Goal: Task Accomplishment & Management: Use online tool/utility

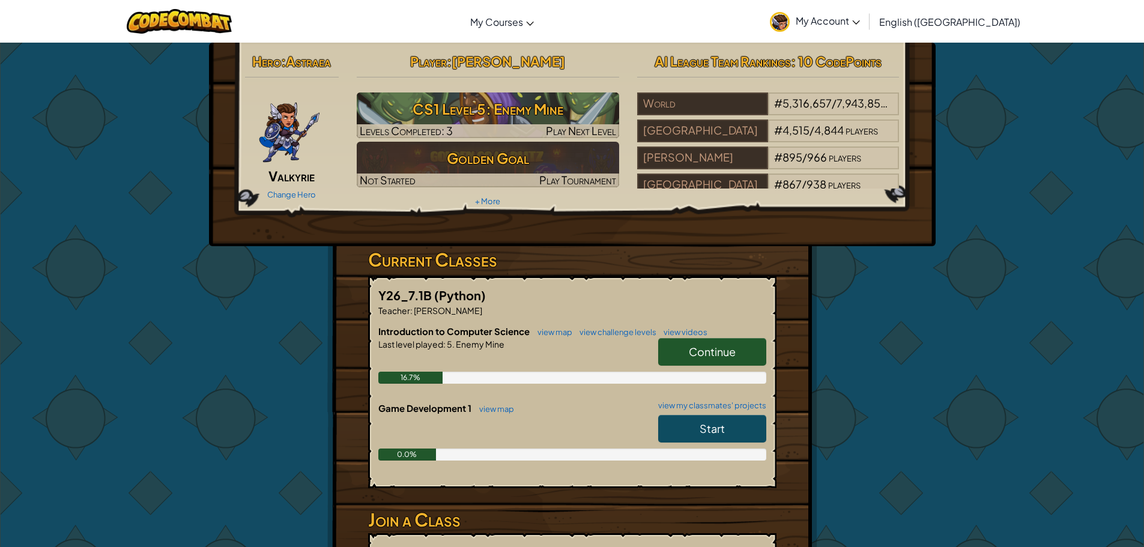
click at [729, 350] on span "Continue" at bounding box center [712, 352] width 47 height 14
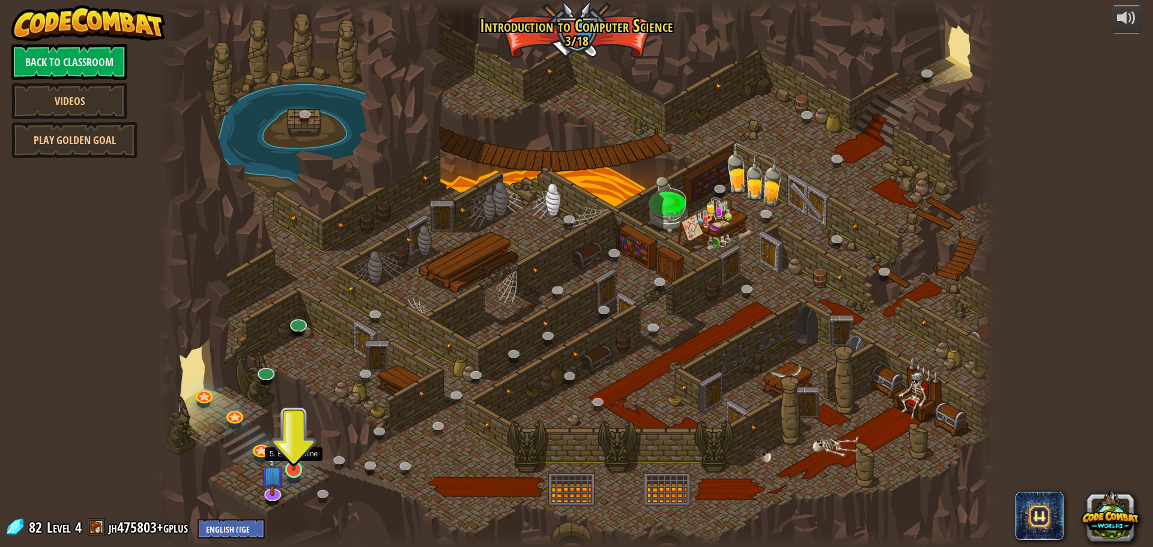
click at [303, 470] on img at bounding box center [294, 445] width 22 height 51
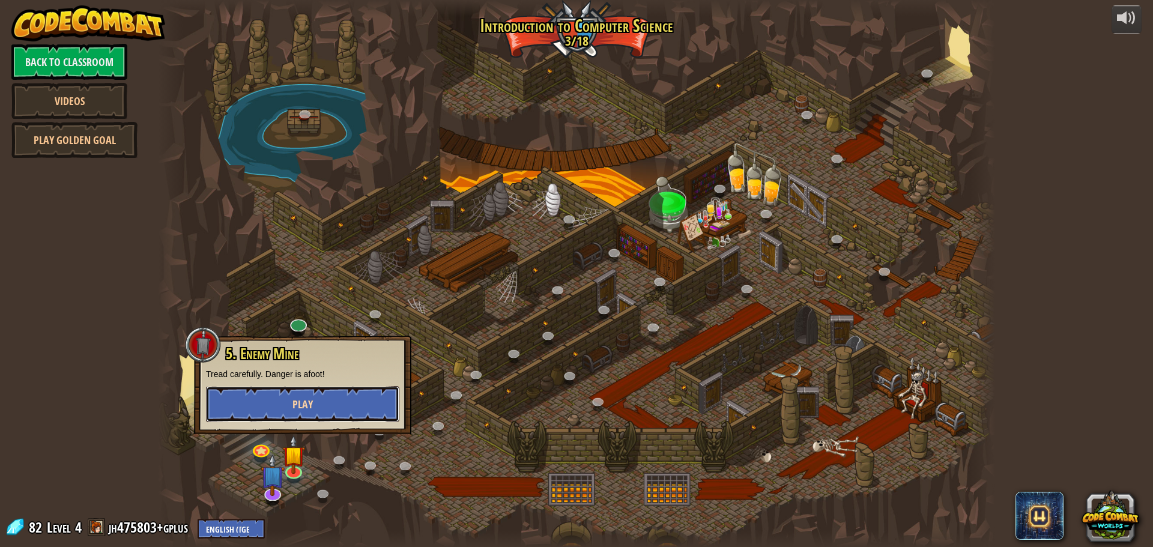
click at [305, 417] on button "Play" at bounding box center [302, 404] width 193 height 36
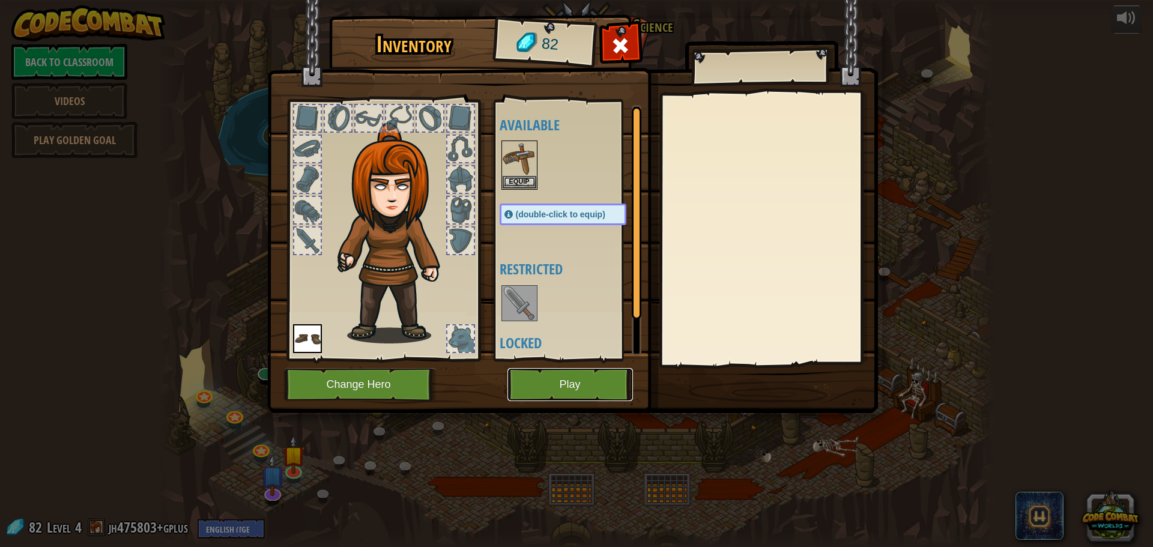
click at [554, 379] on button "Play" at bounding box center [569, 384] width 125 height 33
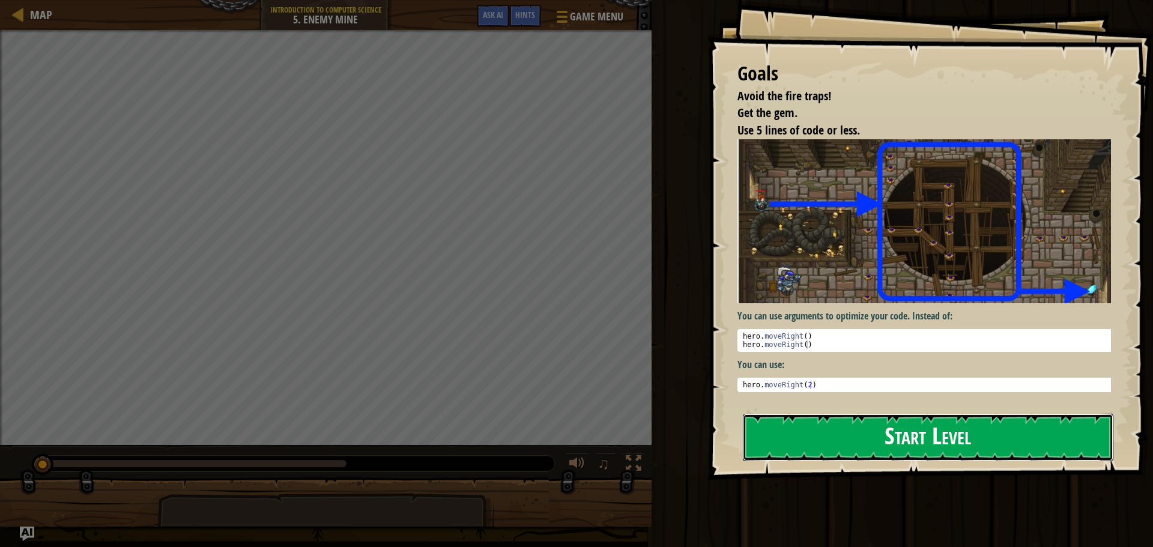
click at [1045, 437] on button "Start Level" at bounding box center [928, 437] width 370 height 47
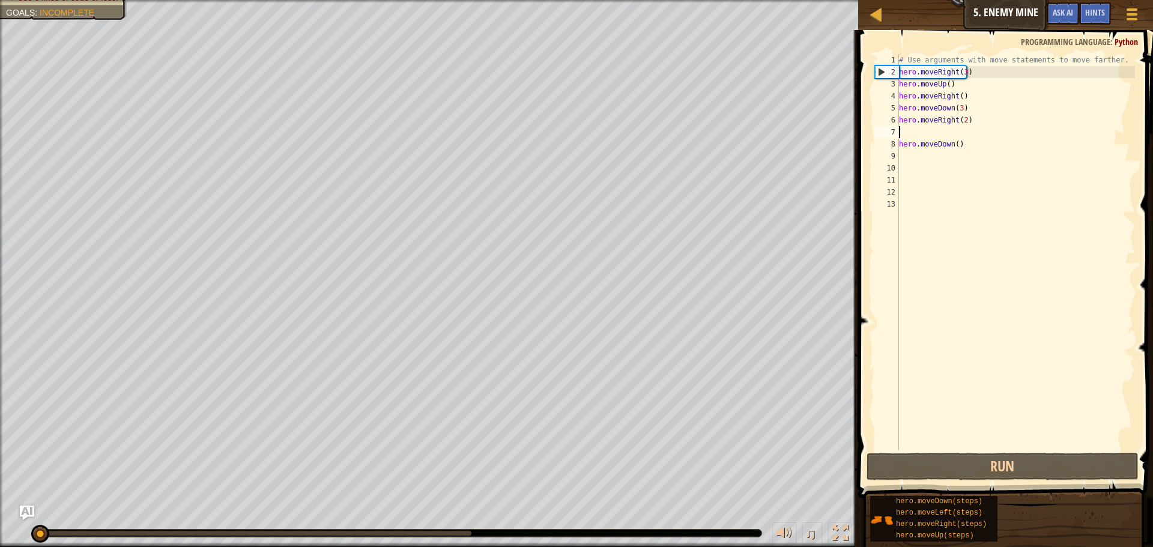
click at [903, 133] on div "# Use arguments with move statements to move farther. hero . moveRight ( 3 ) he…" at bounding box center [1015, 264] width 238 height 420
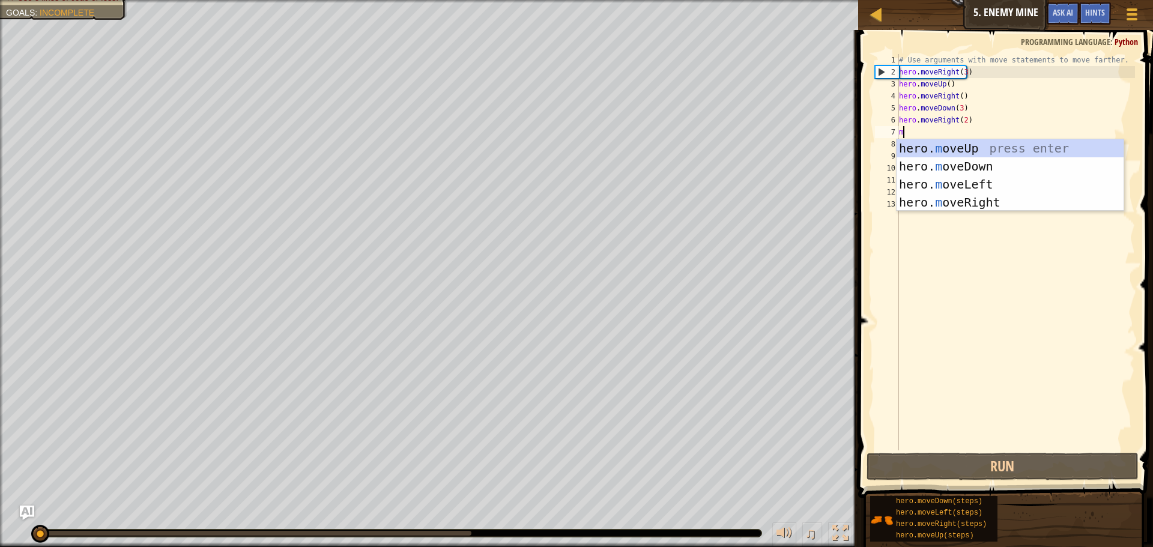
scroll to position [5, 0]
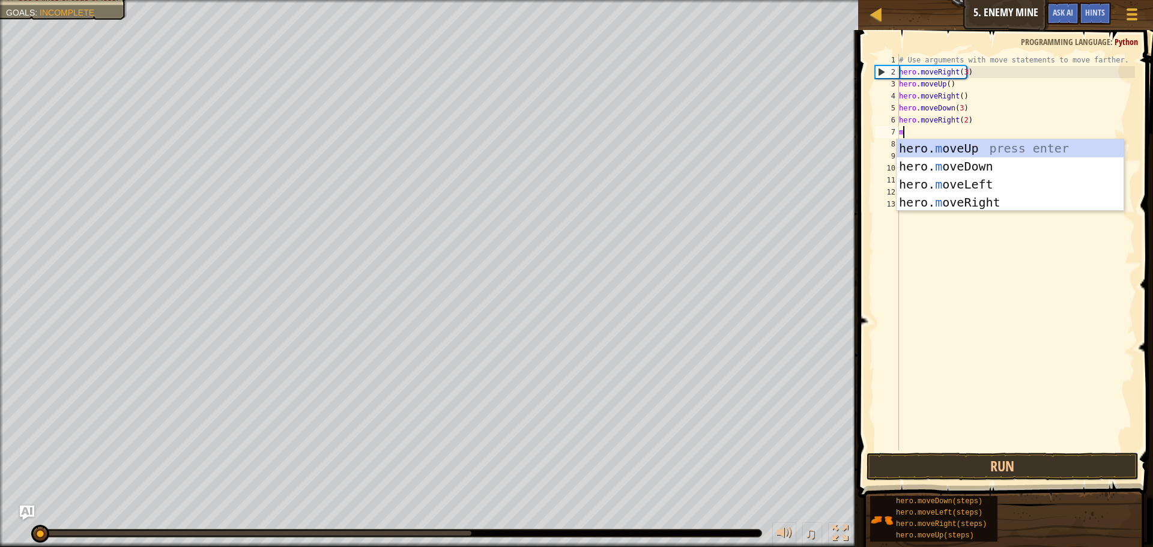
type textarea "mo"
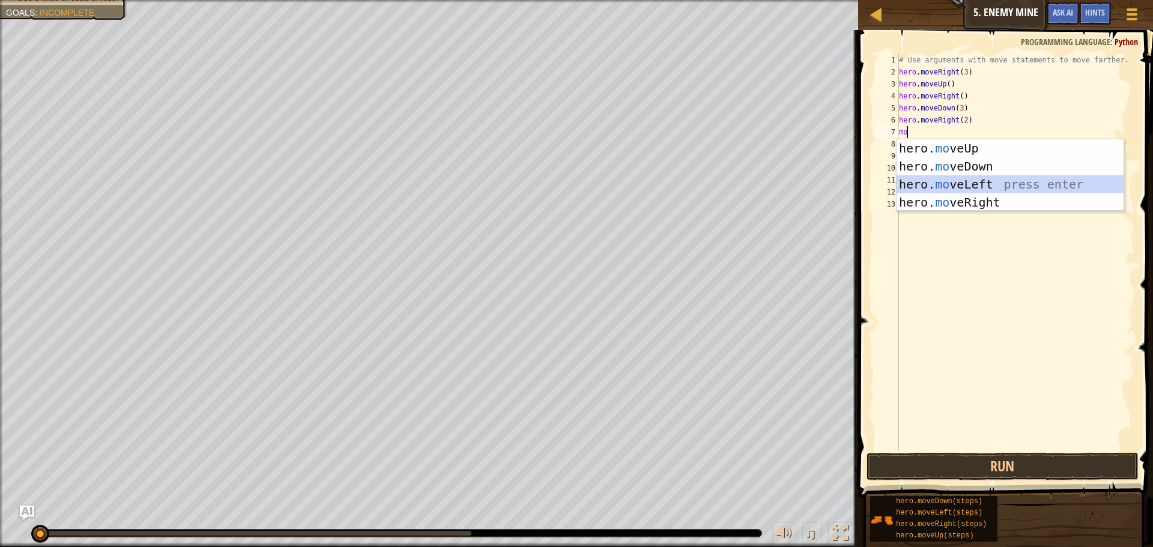
click at [986, 187] on div "hero. mo veUp press enter hero. mo veDown press enter hero. mo veLeft press ent…" at bounding box center [1009, 193] width 227 height 108
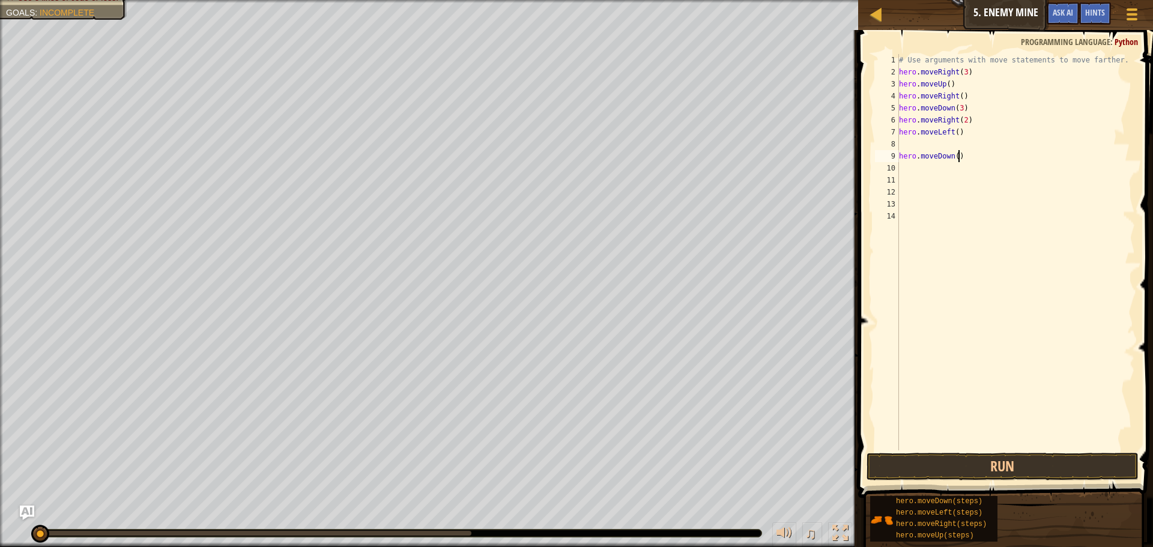
click at [963, 162] on div "# Use arguments with move statements to move farther. hero . moveRight ( 3 ) he…" at bounding box center [1015, 264] width 238 height 420
type textarea "h"
click at [1056, 459] on button "Run" at bounding box center [1002, 467] width 272 height 28
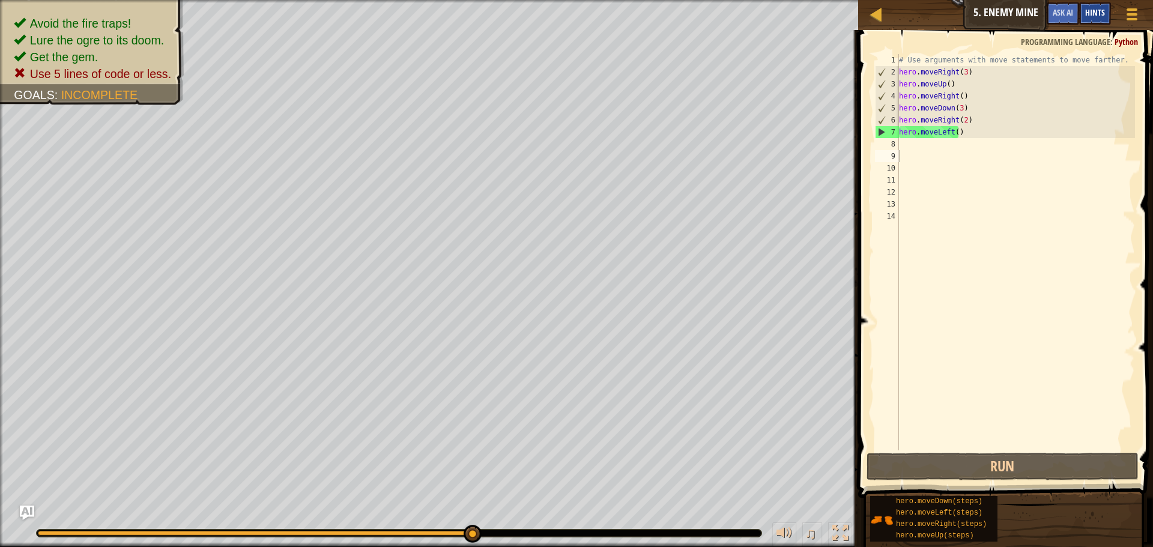
click at [1093, 19] on div "Hints" at bounding box center [1095, 13] width 32 height 22
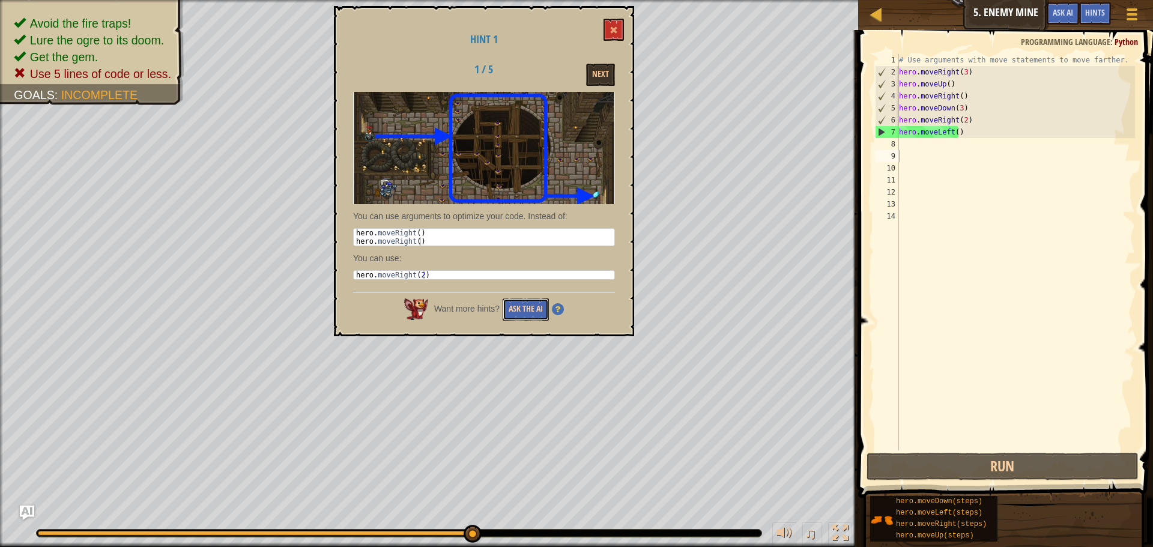
click at [511, 306] on button "Ask the AI" at bounding box center [526, 309] width 46 height 22
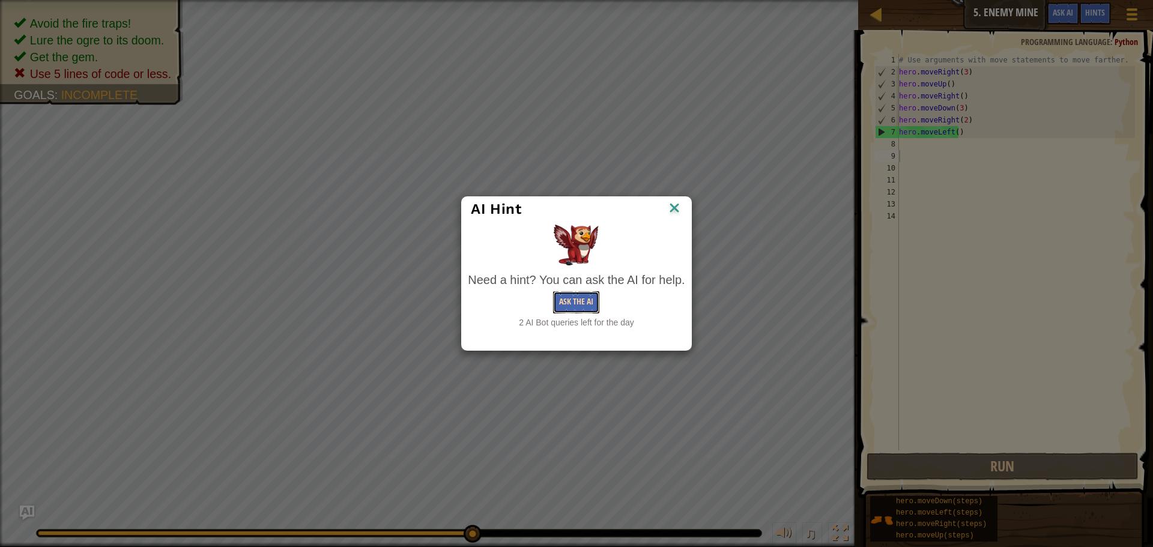
click at [587, 309] on button "Ask the AI" at bounding box center [576, 302] width 46 height 22
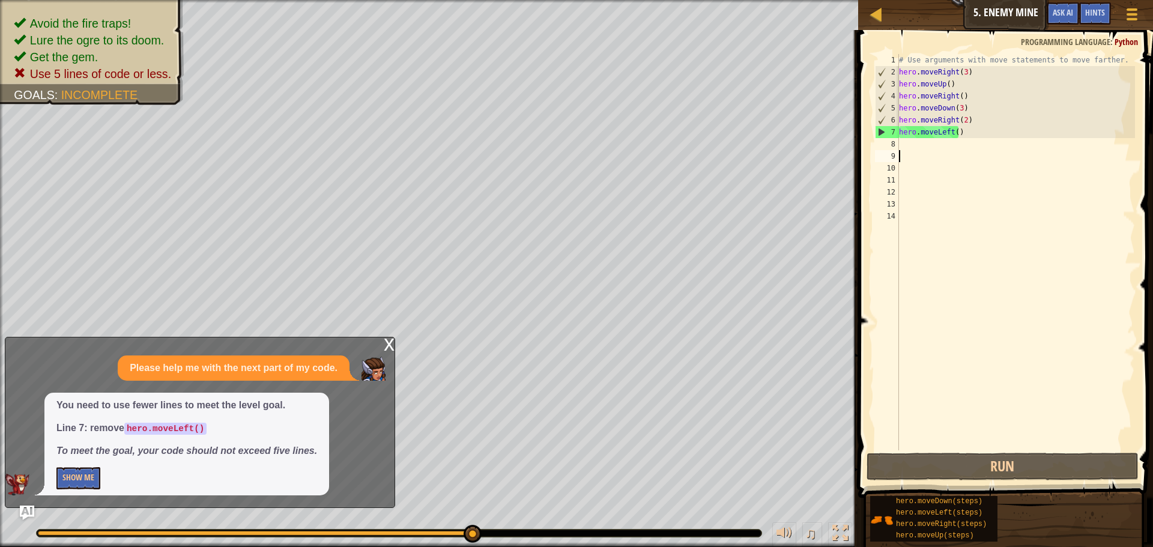
click at [973, 131] on div "# Use arguments with move statements to move farther. hero . moveRight ( 3 ) he…" at bounding box center [1015, 264] width 238 height 420
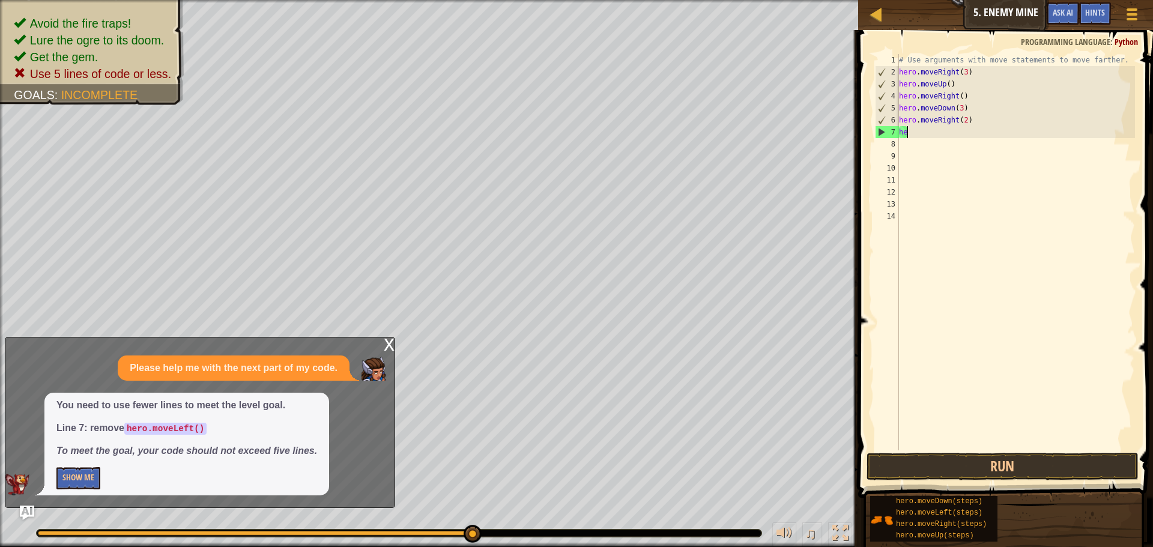
type textarea "h"
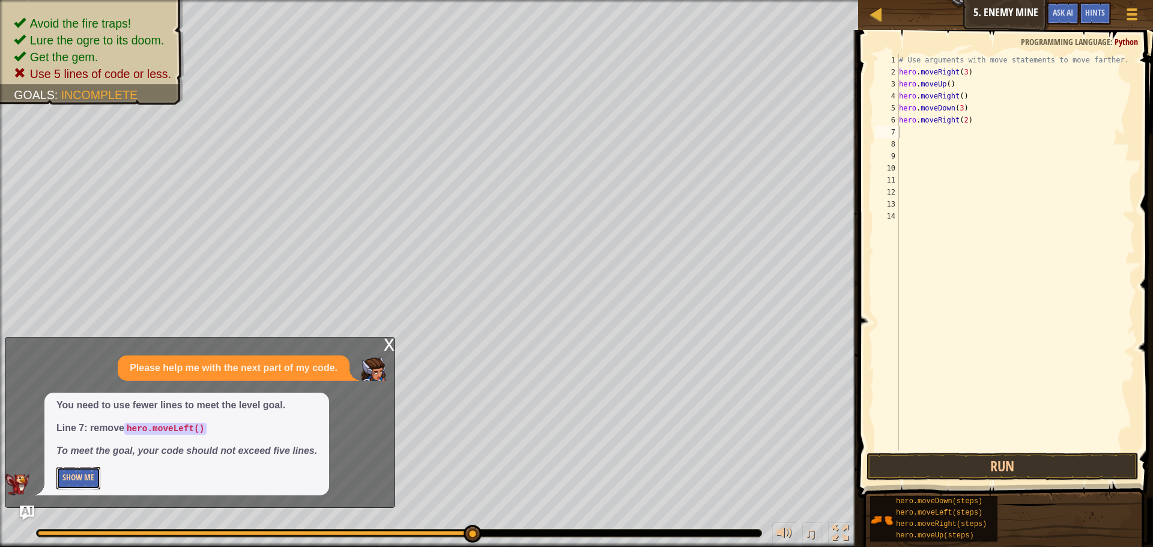
drag, startPoint x: 64, startPoint y: 471, endPoint x: 71, endPoint y: 472, distance: 7.2
click at [66, 471] on button "Show Me" at bounding box center [78, 478] width 44 height 22
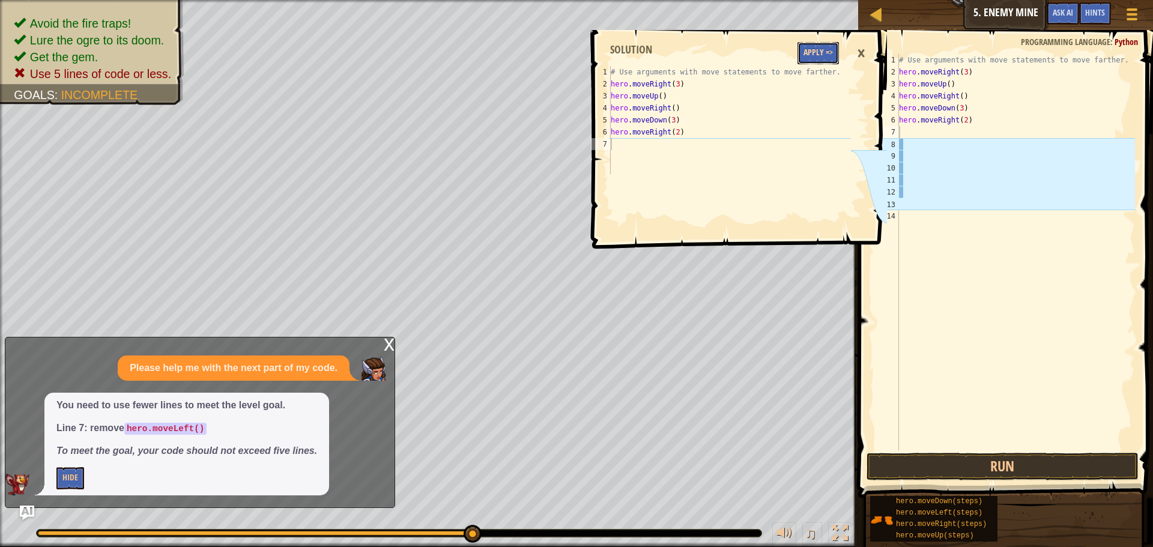
click at [823, 53] on button "Apply =>" at bounding box center [817, 53] width 41 height 22
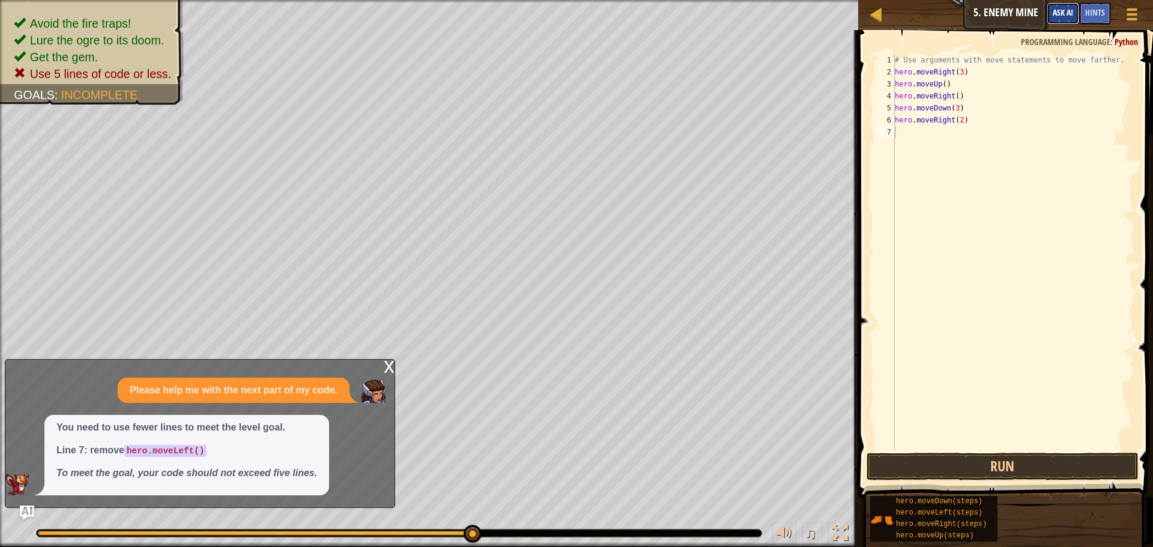
click at [1053, 14] on span "Ask AI" at bounding box center [1063, 12] width 20 height 11
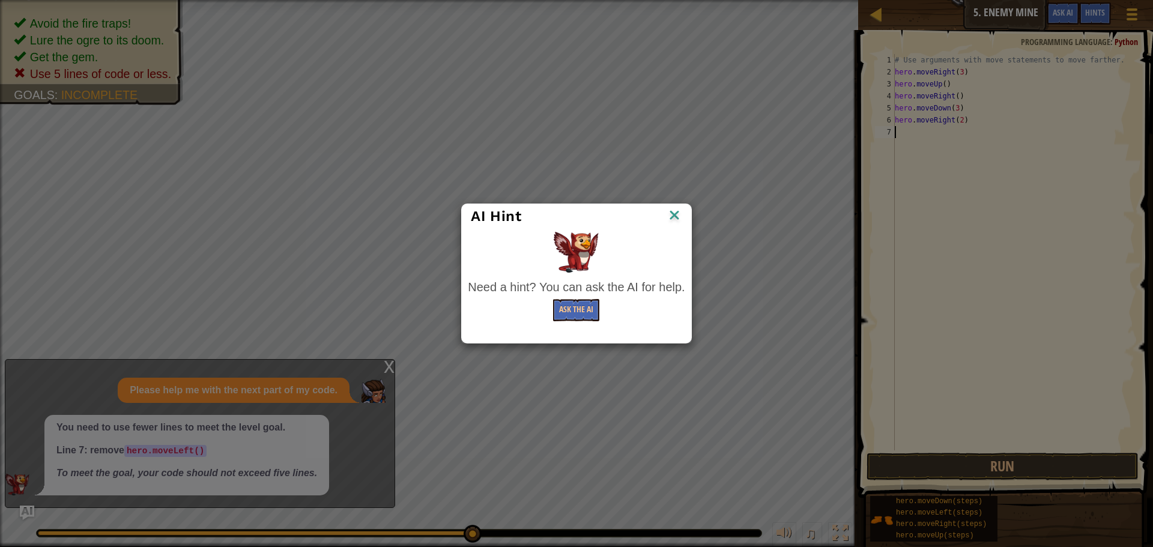
click at [584, 298] on div "Need a hint? You can ask the AI for help. Ask the AI" at bounding box center [576, 300] width 217 height 43
click at [585, 303] on button "Ask the AI" at bounding box center [576, 310] width 46 height 22
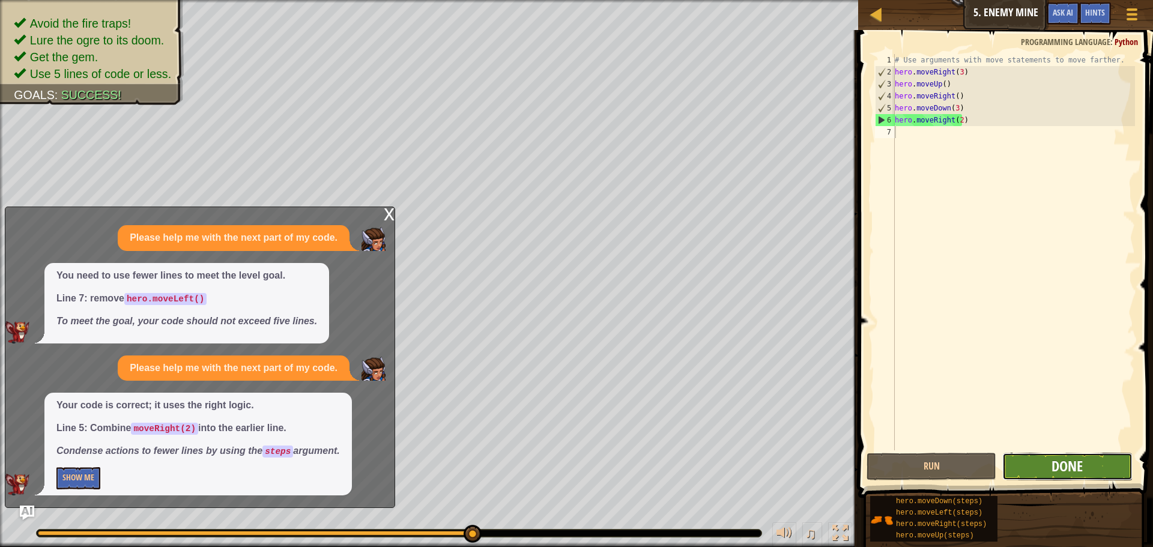
click at [1055, 465] on span "Done" at bounding box center [1066, 465] width 31 height 19
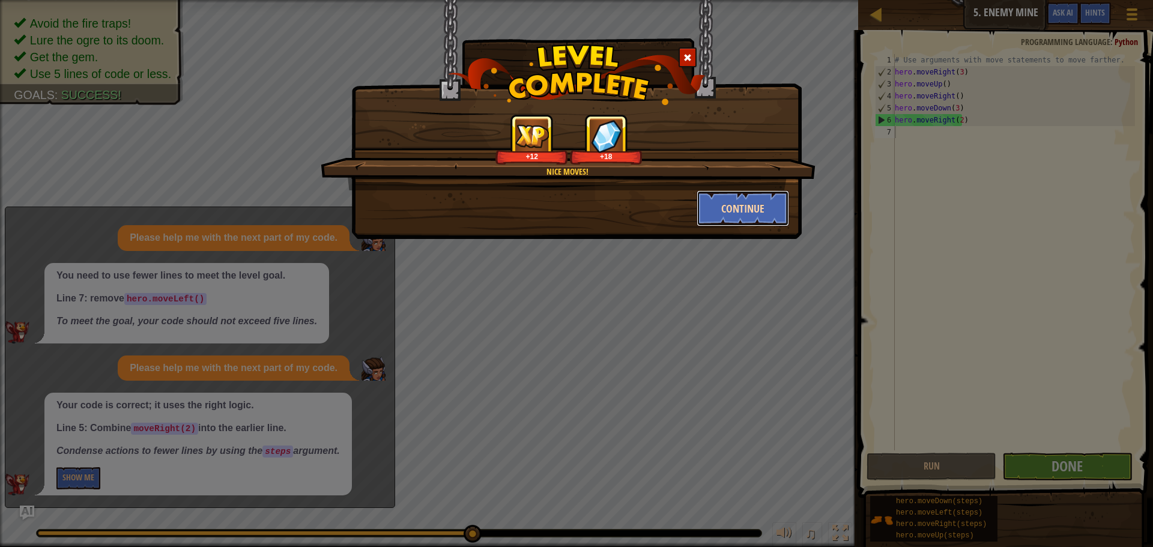
click at [729, 196] on button "Continue" at bounding box center [742, 208] width 93 height 36
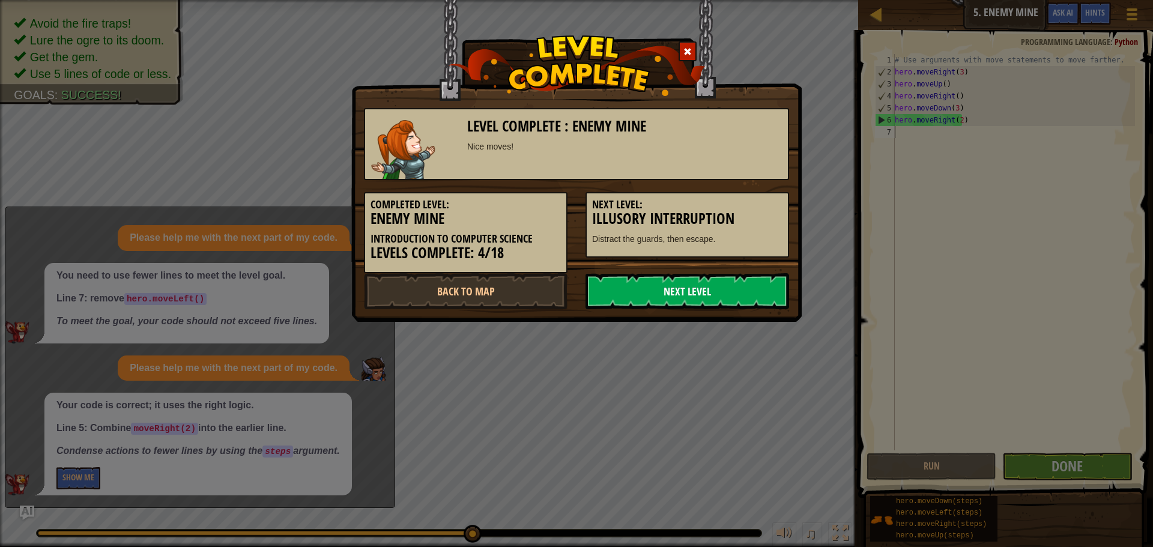
click at [743, 283] on link "Next Level" at bounding box center [687, 291] width 204 height 36
click at [608, 291] on link "Next Level" at bounding box center [687, 291] width 204 height 36
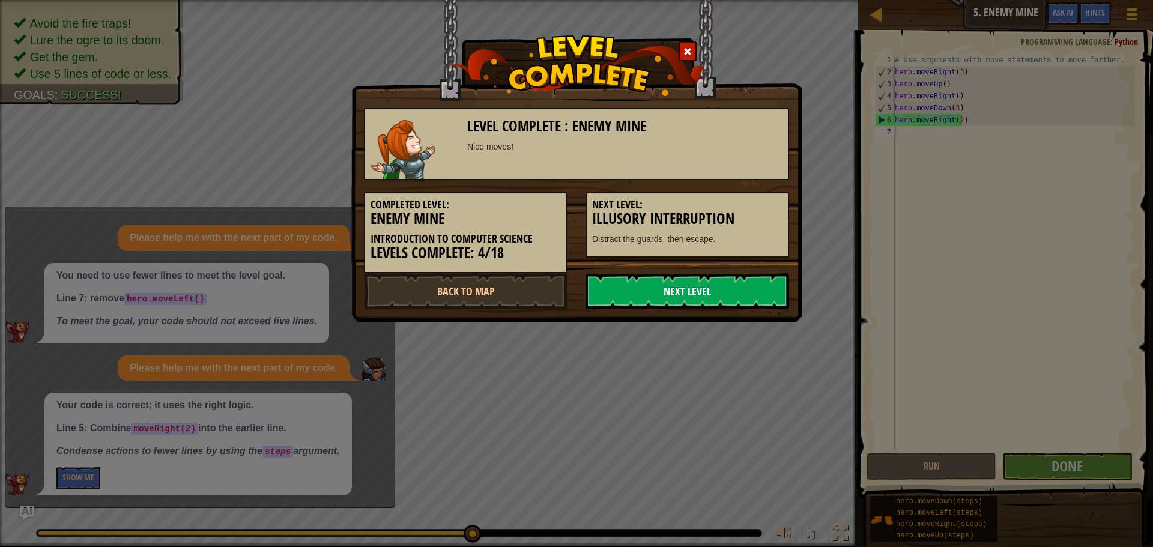
click at [609, 291] on link "Next Level" at bounding box center [687, 291] width 204 height 36
click at [611, 292] on link "Next Level" at bounding box center [687, 291] width 204 height 36
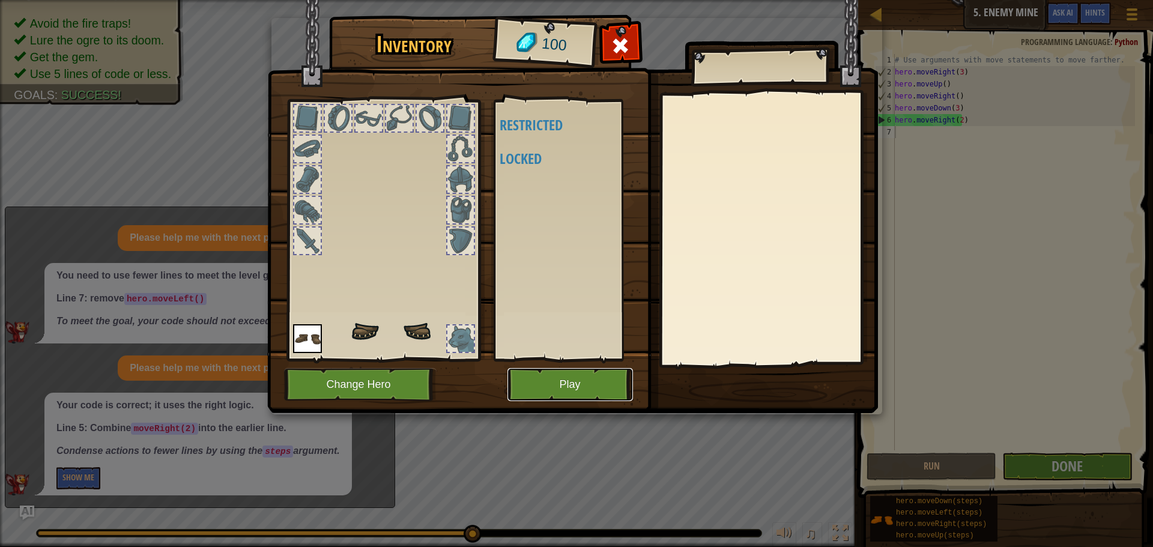
click at [600, 378] on button "Play" at bounding box center [569, 384] width 125 height 33
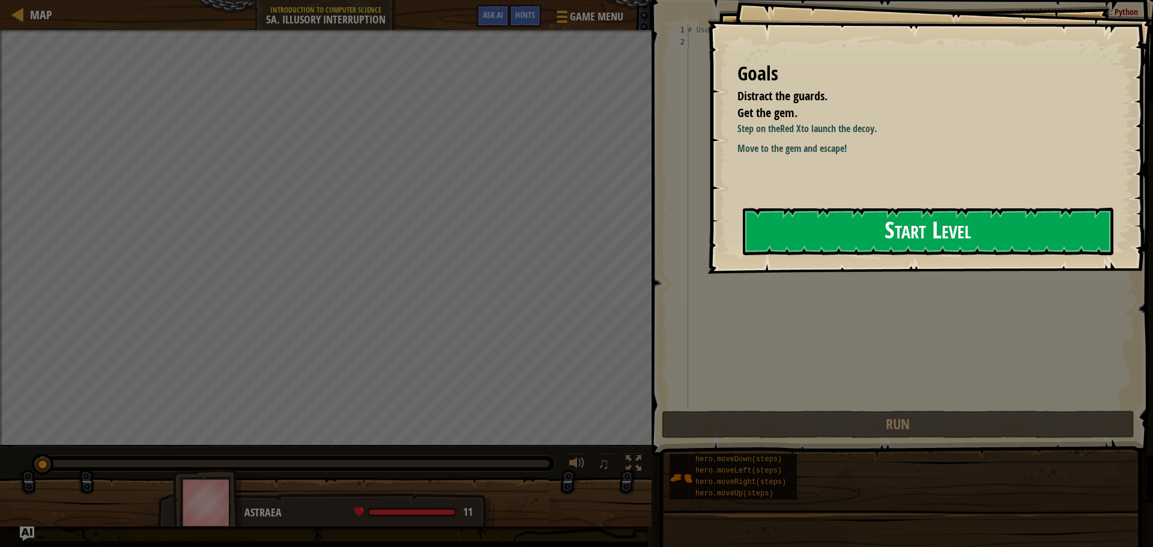
click at [880, 217] on button "Start Level" at bounding box center [928, 231] width 370 height 47
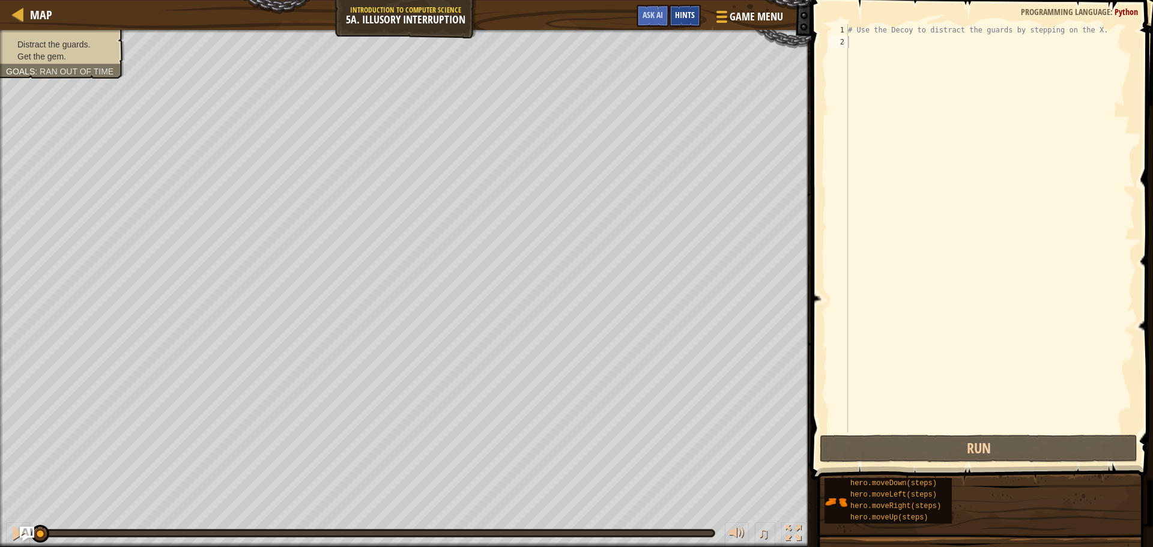
click at [684, 11] on span "Hints" at bounding box center [685, 14] width 20 height 11
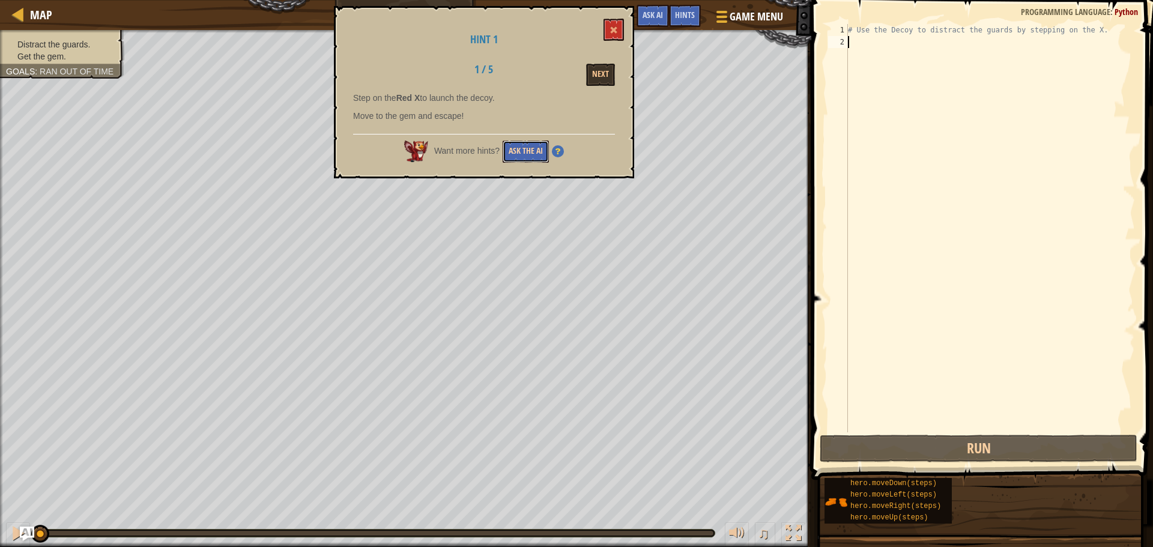
click at [530, 150] on button "Ask the AI" at bounding box center [526, 151] width 46 height 22
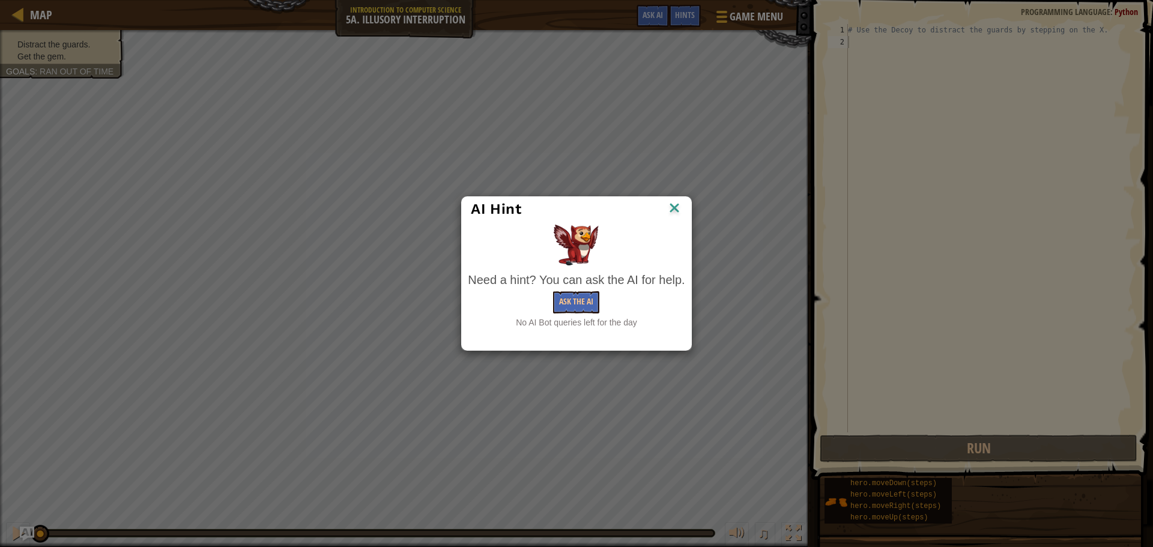
click at [573, 317] on div "Need a hint? You can ask the AI for help. Ask the AI No AI Bot queries left for…" at bounding box center [576, 300] width 217 height 58
click at [576, 304] on button "Ask the AI" at bounding box center [576, 302] width 46 height 22
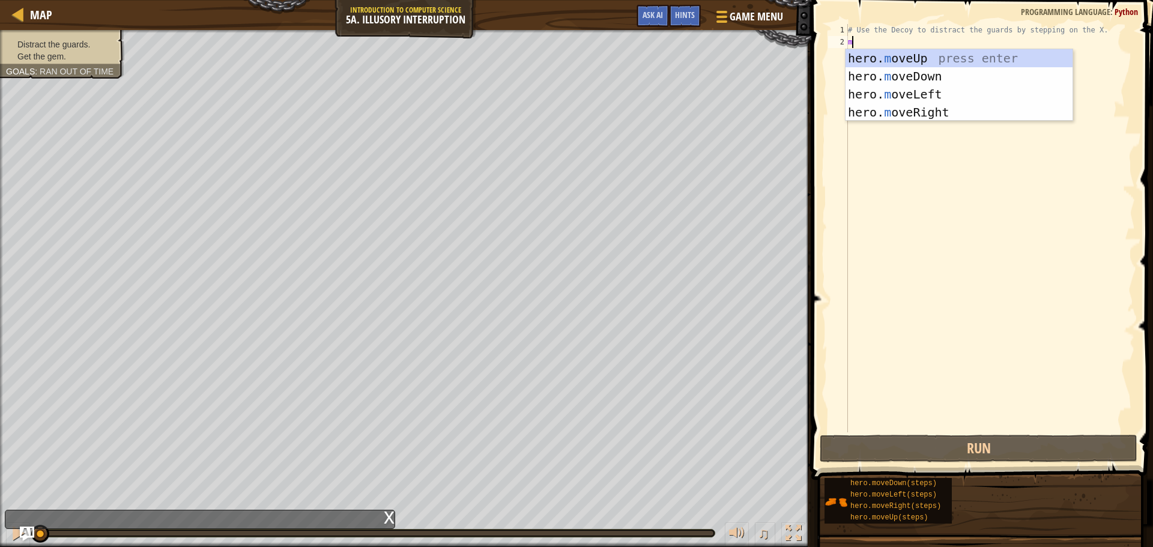
type textarea "m"
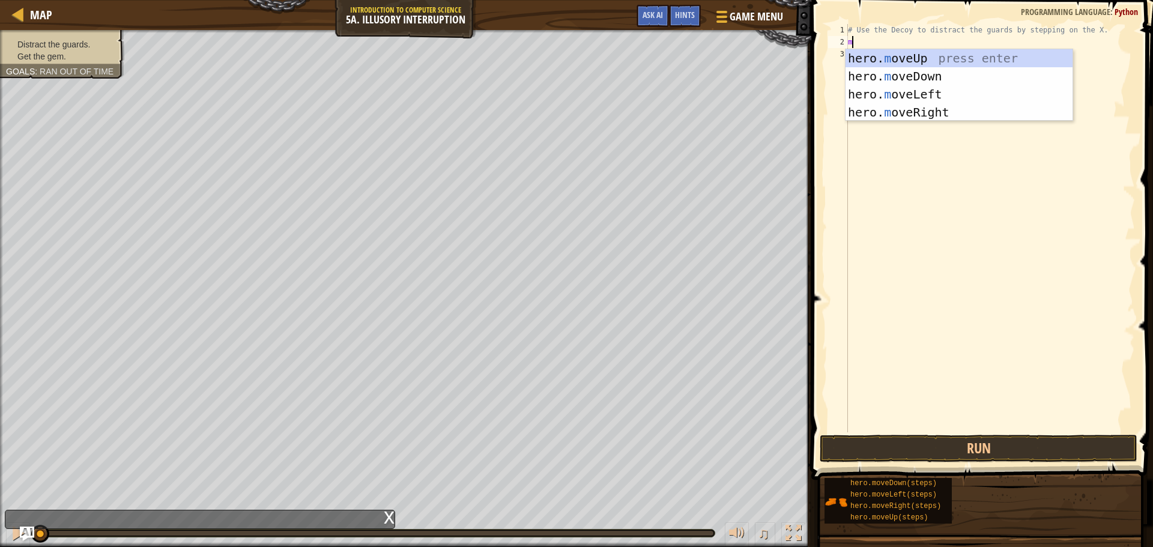
scroll to position [5, 0]
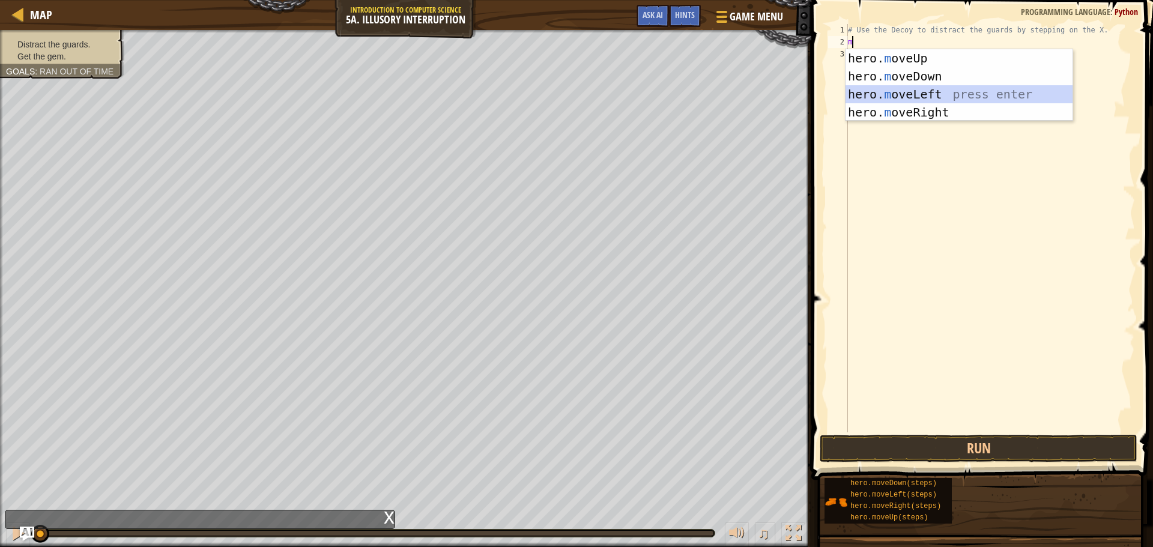
click at [934, 88] on div "hero. m oveUp press enter hero. m oveDown press enter hero. m oveLeft press ent…" at bounding box center [958, 103] width 227 height 108
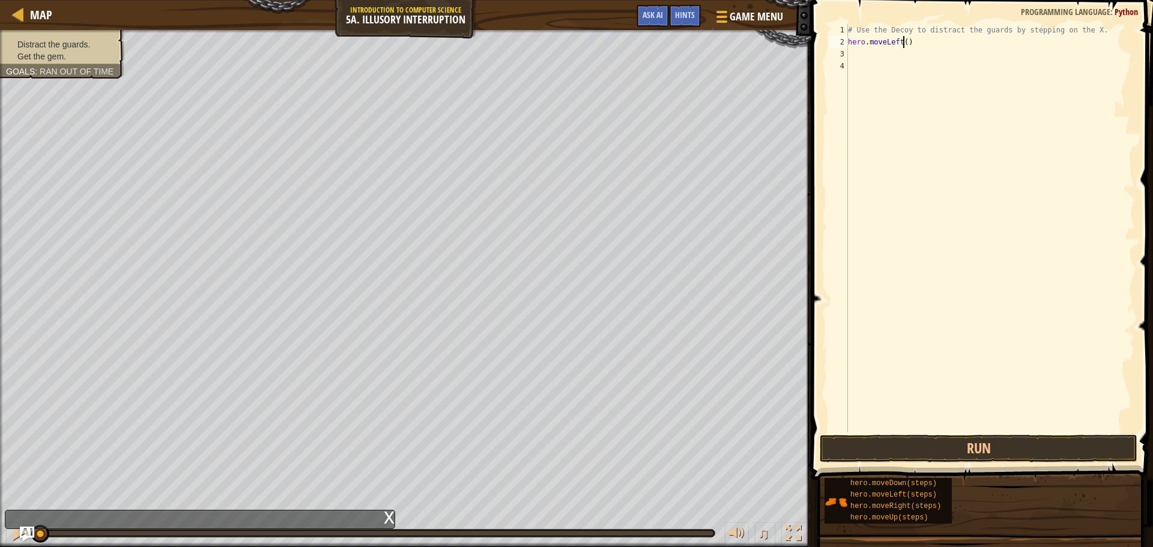
click at [904, 40] on div "# Use the Decoy to distract the guards by stepping on the X. hero . moveLeft ( )" at bounding box center [989, 240] width 289 height 432
type textarea "hero.moveLeft(3)"
click at [1028, 453] on button "Run" at bounding box center [979, 449] width 318 height 28
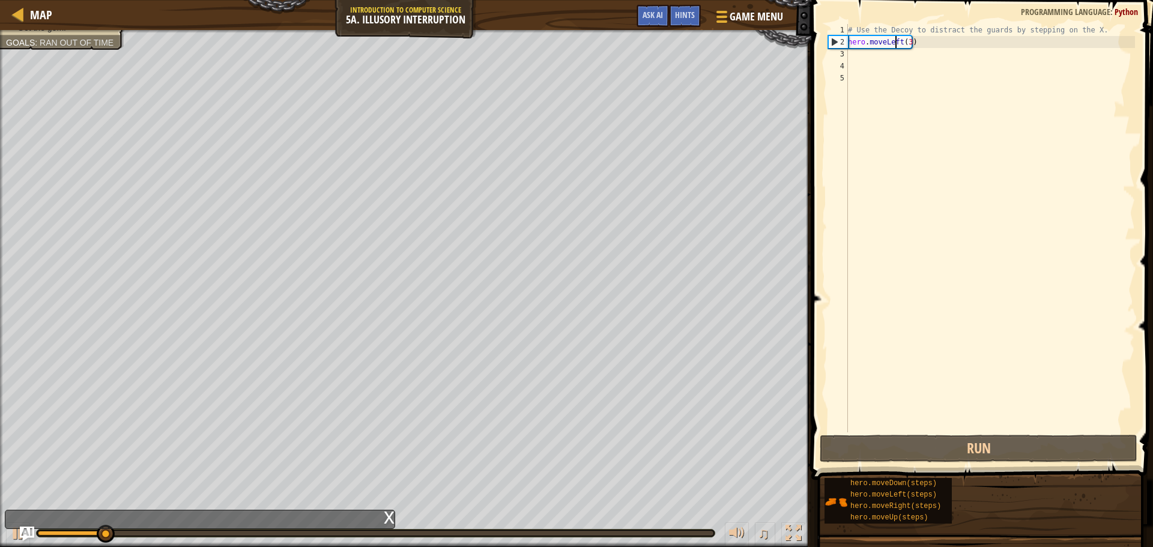
click at [896, 41] on div "# Use the Decoy to distract the guards by stepping on the X. hero . moveLeft ( …" at bounding box center [989, 240] width 289 height 432
click at [897, 41] on div "# Use the Decoy to distract the guards by stepping on the X. hero . moveLeft ( …" at bounding box center [989, 240] width 289 height 432
click at [902, 39] on div "# Use the Decoy to distract the guards by stepping on the X. hero . moveLeft ( …" at bounding box center [989, 240] width 289 height 432
click at [930, 43] on div "# Use the Decoy to distract the guards by stepping on the X. hero . moveLeft ( …" at bounding box center [989, 240] width 289 height 432
click at [897, 40] on div "# Use the Decoy to distract the guards by stepping on the X. hero . moveLeft ( …" at bounding box center [989, 240] width 289 height 432
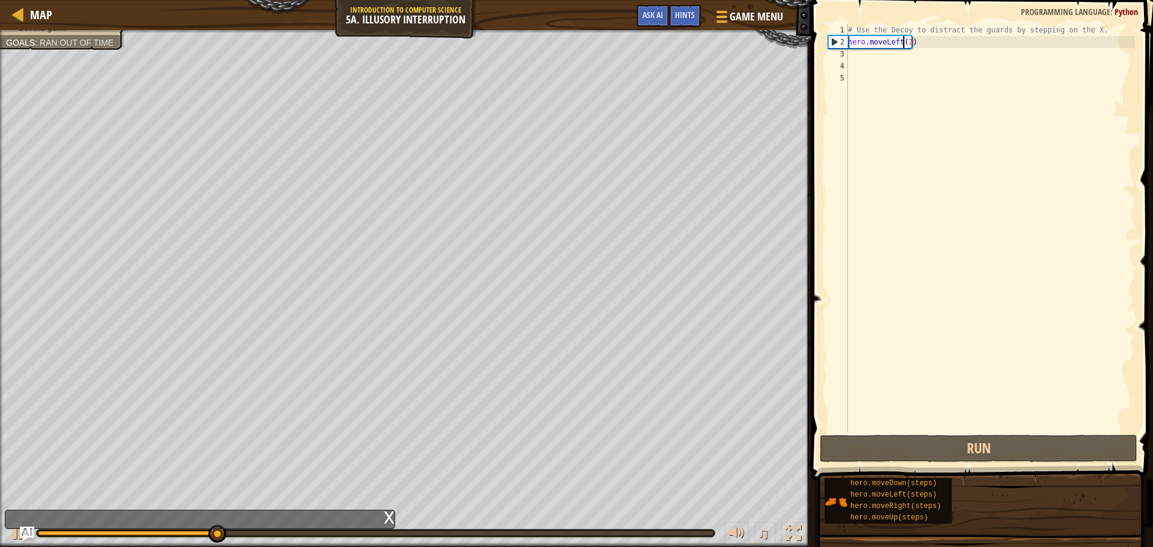
click at [902, 43] on div "# Use the Decoy to distract the guards by stepping on the X. hero . moveLeft ( …" at bounding box center [989, 240] width 289 height 432
click at [898, 41] on div "# Use the Decoy to distract the guards by stepping on the X. hero . moveLeft ( …" at bounding box center [989, 240] width 289 height 432
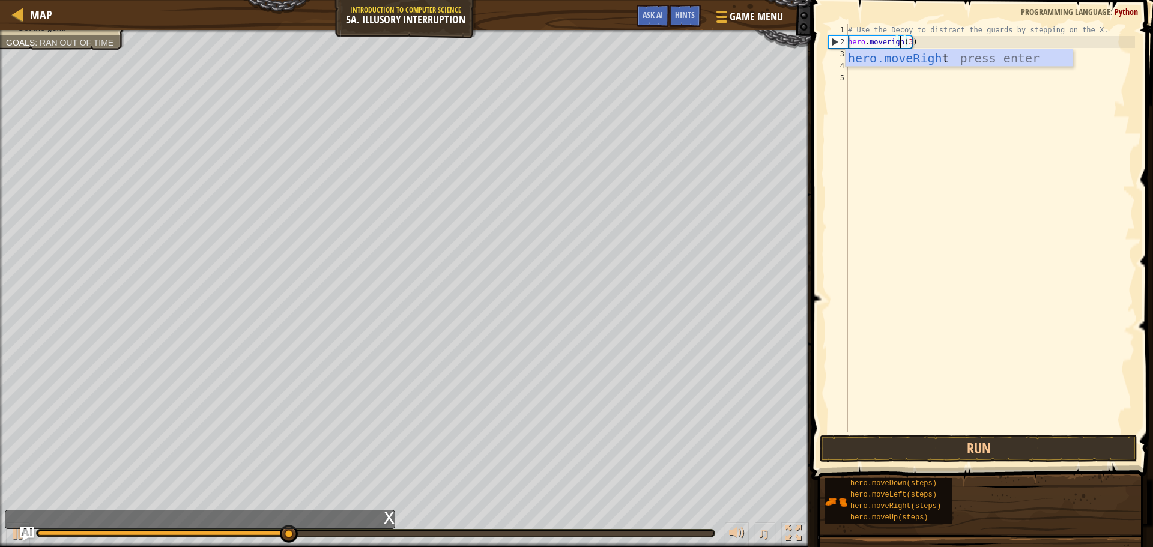
scroll to position [5, 4]
click at [919, 59] on div "hero.moveRight press enter" at bounding box center [958, 76] width 227 height 54
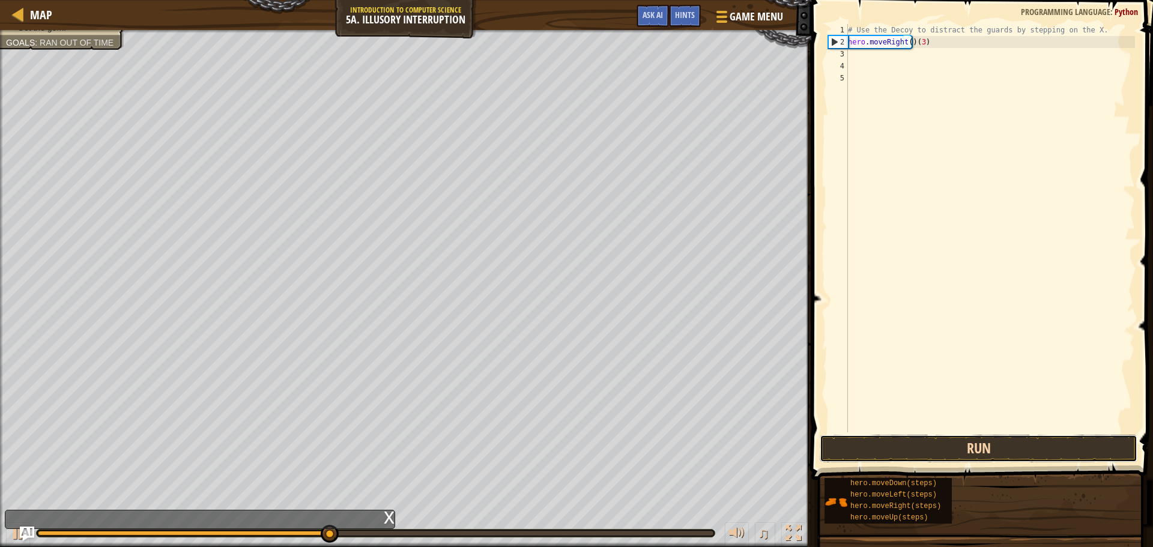
click at [953, 435] on button "Run" at bounding box center [979, 449] width 318 height 28
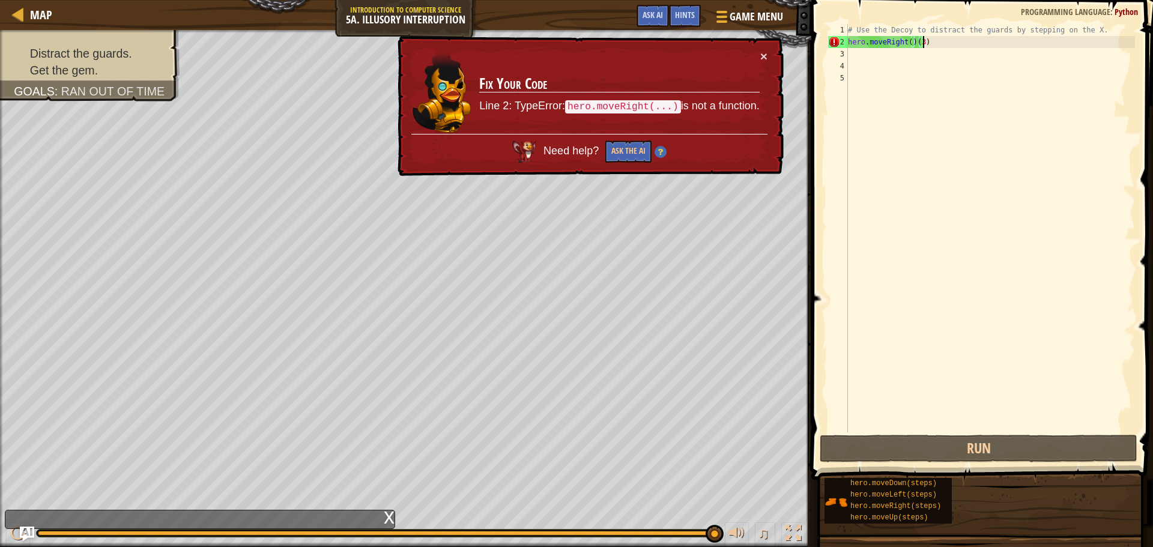
click at [952, 46] on div "# Use the Decoy to distract the guards by stepping on the X. hero . moveRight (…" at bounding box center [989, 240] width 289 height 432
click at [952, 47] on div "# Use the Decoy to distract the guards by stepping on the X. hero . moveRight (…" at bounding box center [989, 240] width 289 height 432
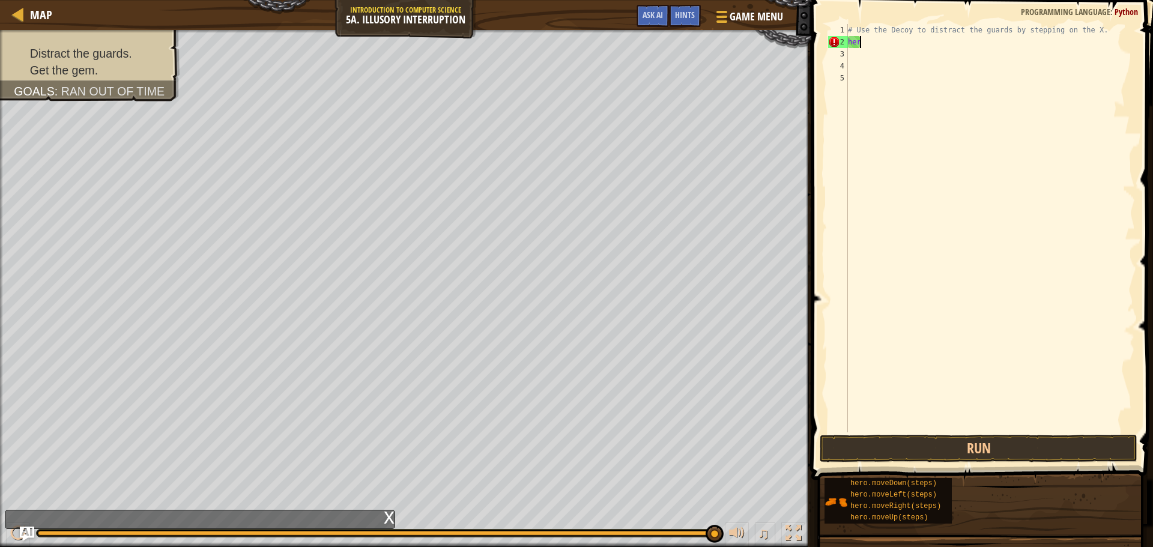
scroll to position [5, 0]
type textarea "h"
click at [644, 10] on button "Ask AI" at bounding box center [652, 16] width 32 height 22
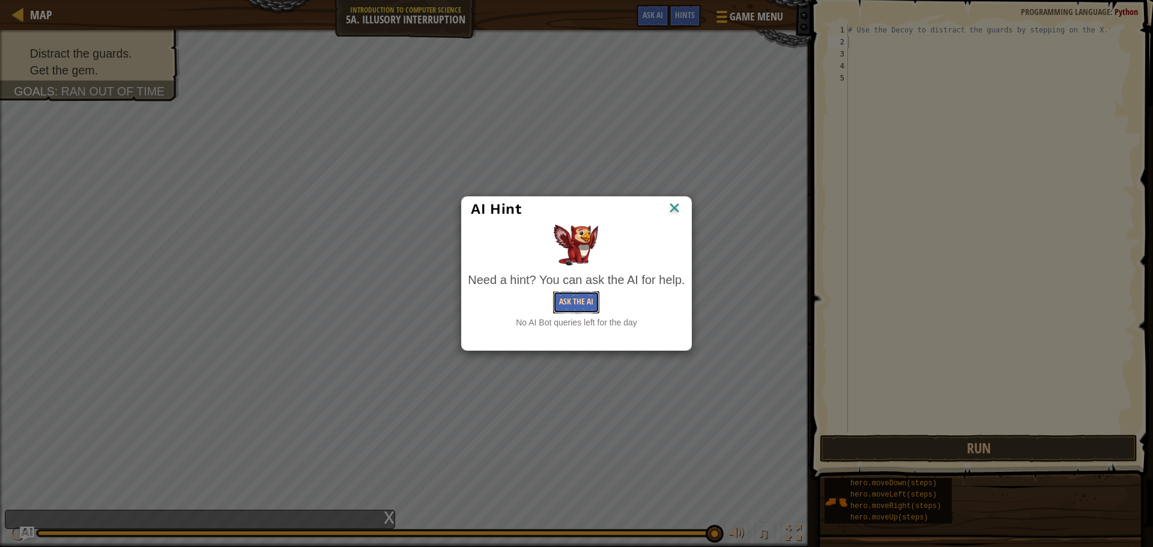
click at [564, 300] on button "Ask the AI" at bounding box center [576, 302] width 46 height 22
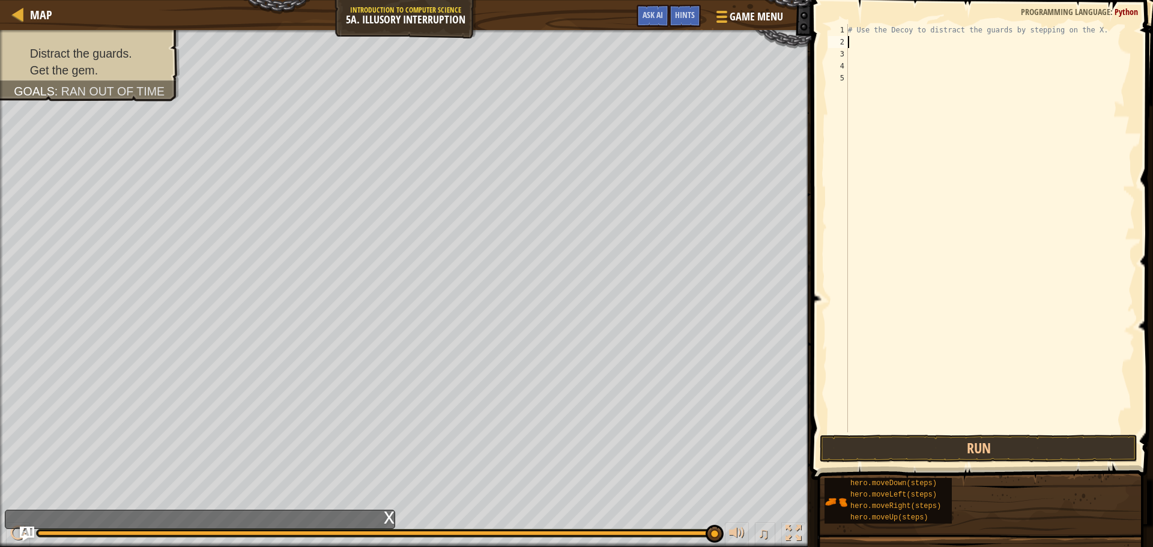
type textarea "m"
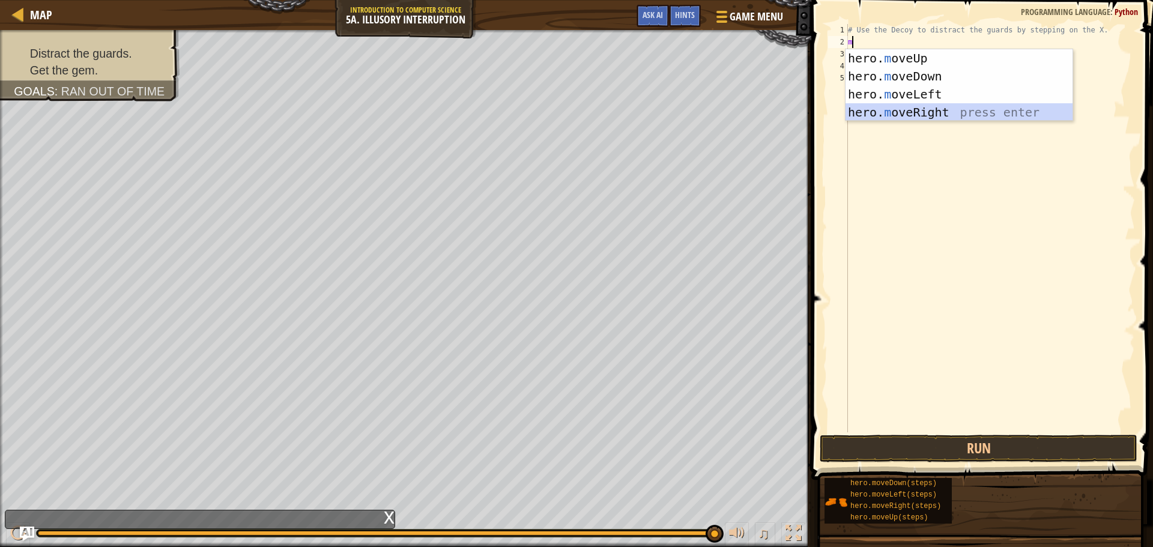
click at [905, 115] on div "hero. m oveUp press enter hero. m oveDown press enter hero. m oveLeft press ent…" at bounding box center [958, 103] width 227 height 108
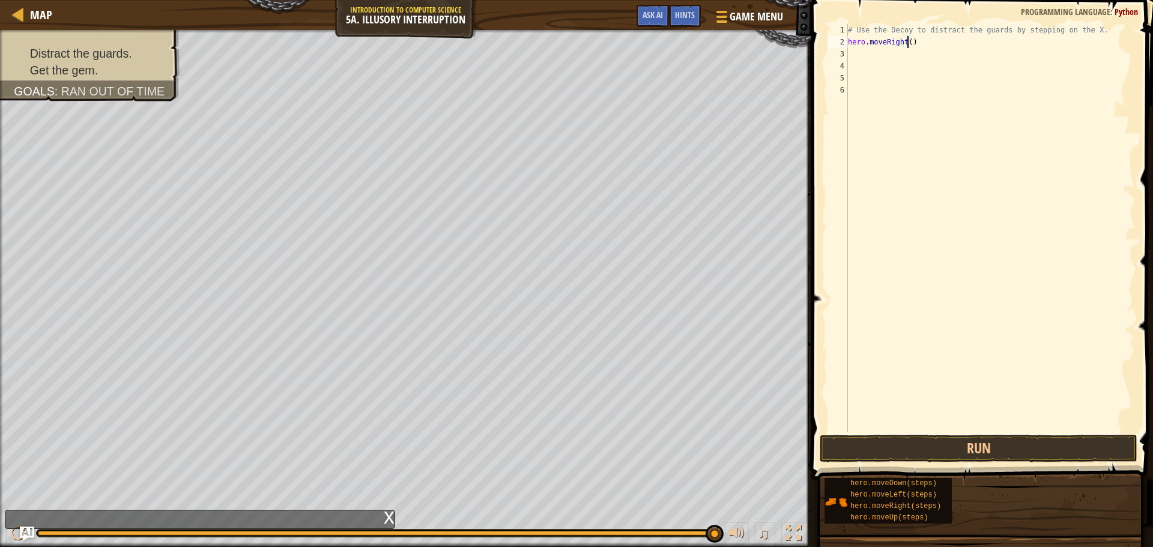
click at [907, 41] on div "# Use the Decoy to distract the guards by stepping on the X. hero . moveRight (…" at bounding box center [989, 240] width 289 height 432
type textarea "hero.moveRight(2)"
click at [851, 56] on div "# Use the Decoy to distract the guards by stepping on the X. hero . moveRight (…" at bounding box center [989, 240] width 289 height 432
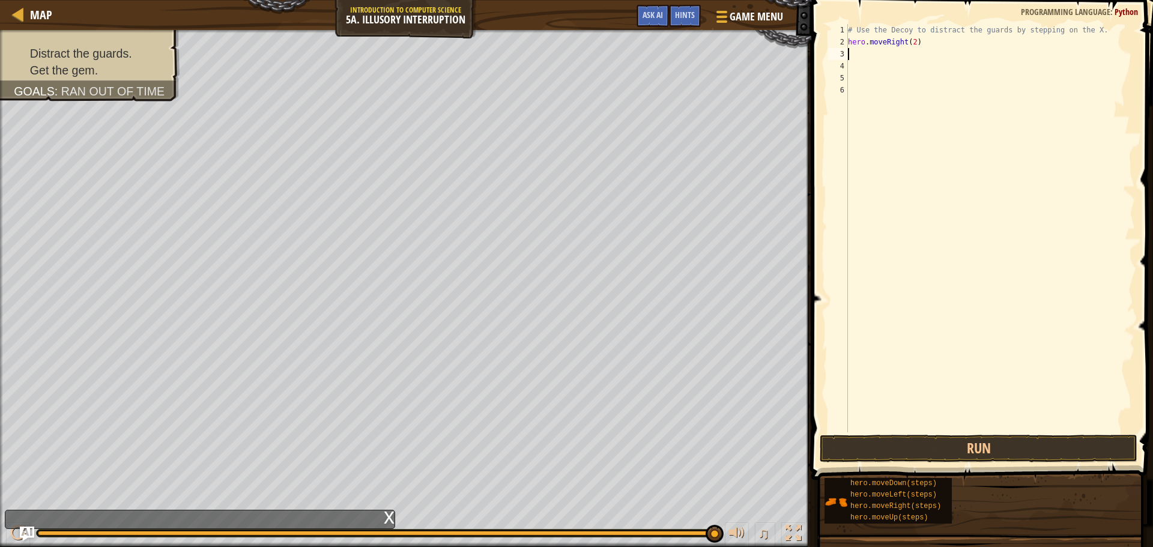
type textarea "m"
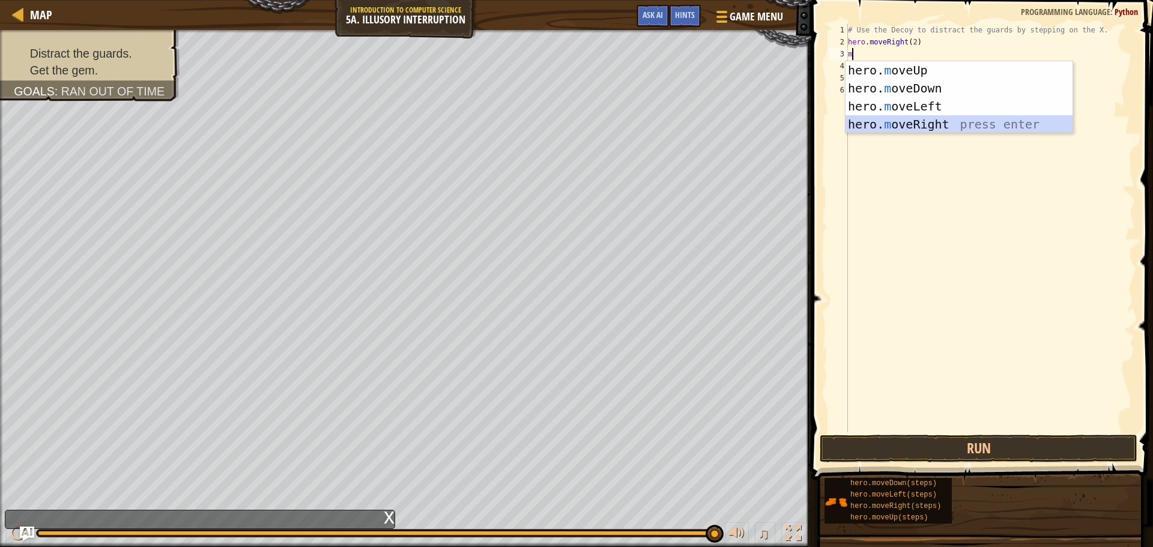
click at [925, 121] on div "hero. m oveUp press enter hero. m oveDown press enter hero. m oveLeft press ent…" at bounding box center [958, 115] width 227 height 108
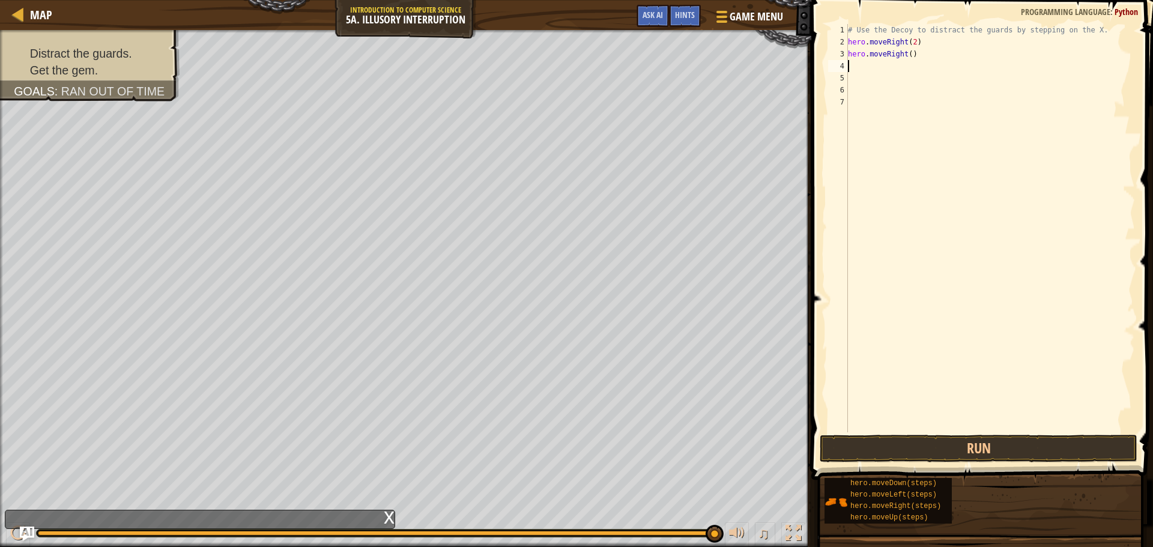
click at [904, 55] on div "# Use the Decoy to distract the guards by stepping on the X. hero . moveRight (…" at bounding box center [989, 240] width 289 height 432
click at [907, 55] on div "# Use the Decoy to distract the guards by stepping on the X. hero . moveRight (…" at bounding box center [989, 240] width 289 height 432
click at [1033, 450] on button "Run" at bounding box center [979, 449] width 318 height 28
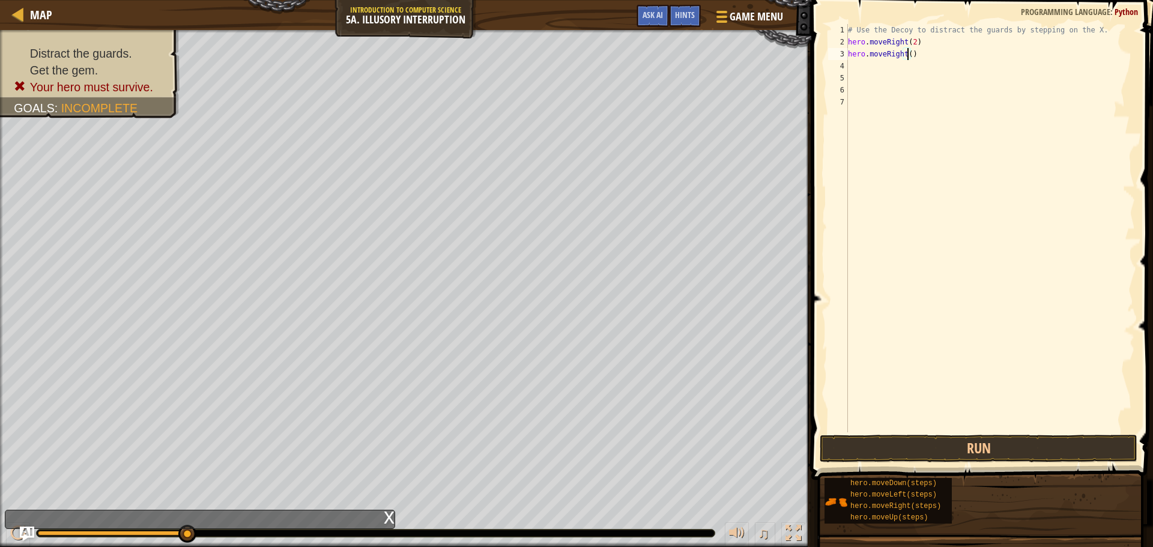
type textarea "hero.moveRight(3)"
click at [1102, 446] on button "Run" at bounding box center [979, 449] width 318 height 28
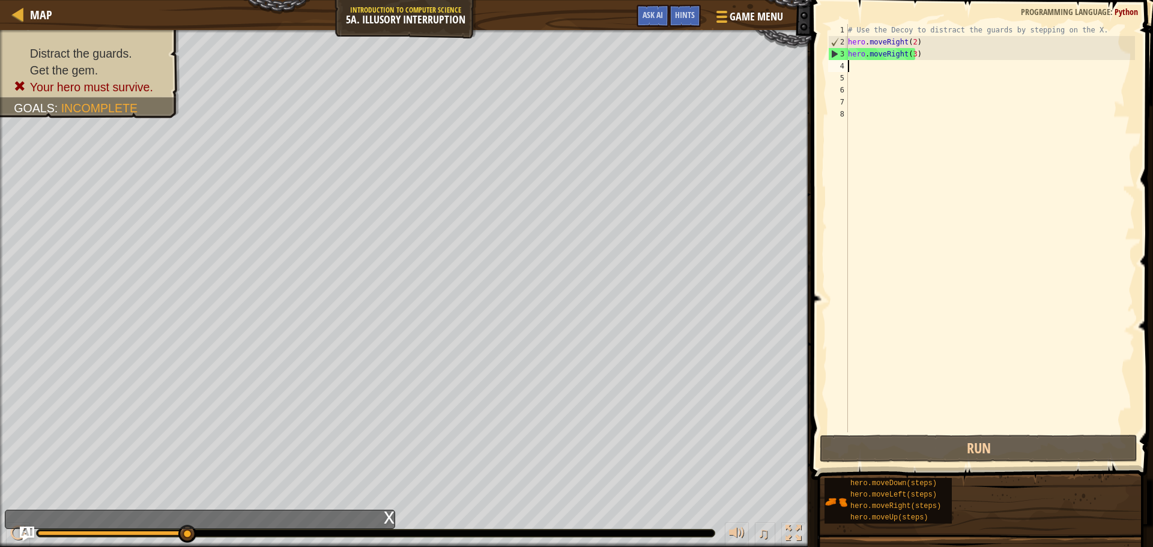
click at [919, 52] on div "# Use the Decoy to distract the guards by stepping on the X. hero . moveRight (…" at bounding box center [989, 240] width 289 height 432
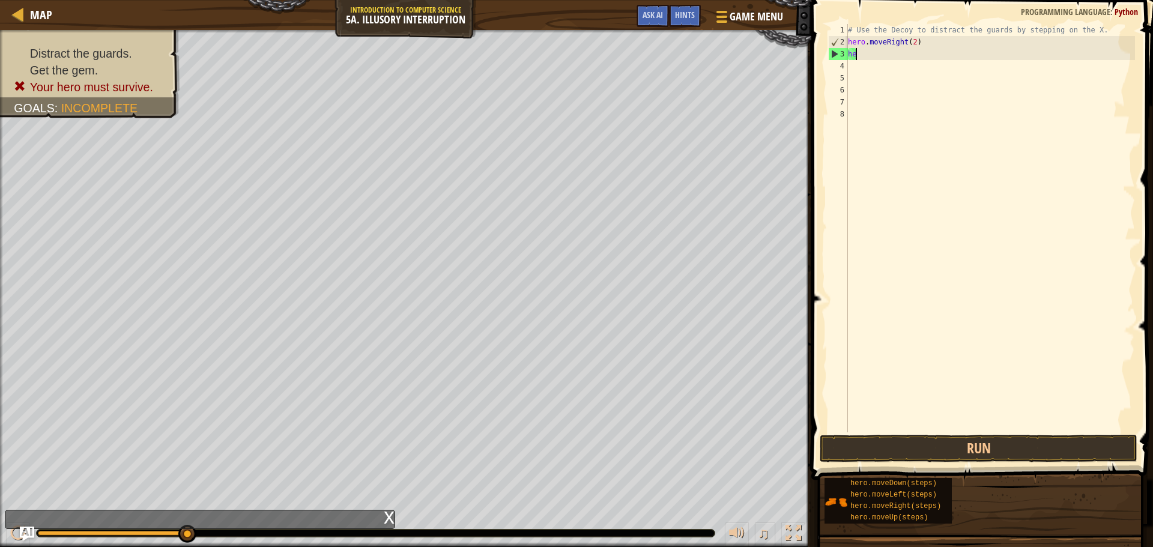
type textarea "h"
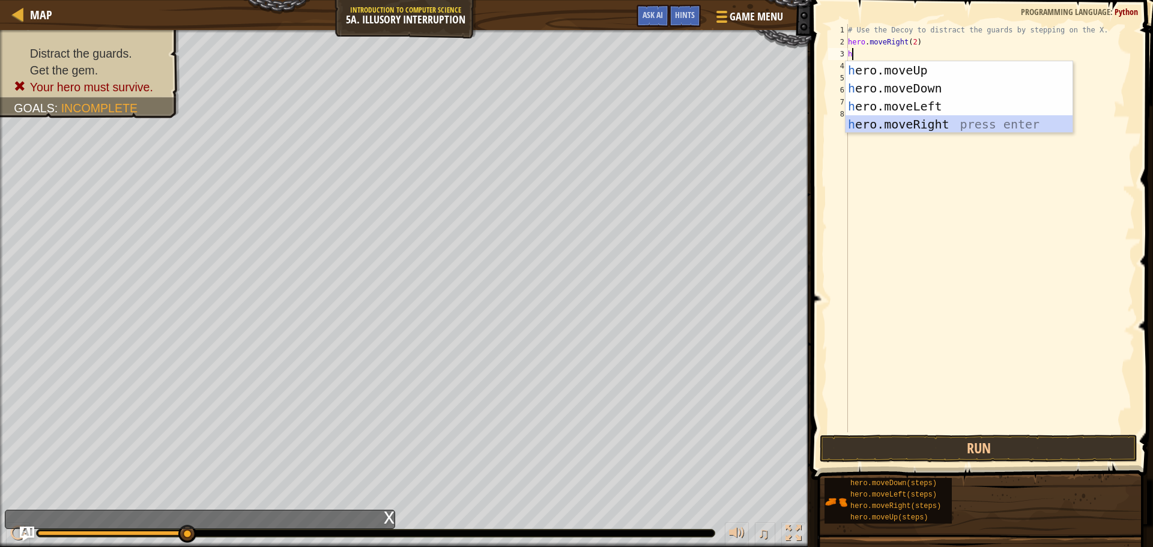
click at [931, 128] on div "h ero.moveUp press enter h ero.moveDown press enter h ero.moveLeft press enter …" at bounding box center [958, 115] width 227 height 108
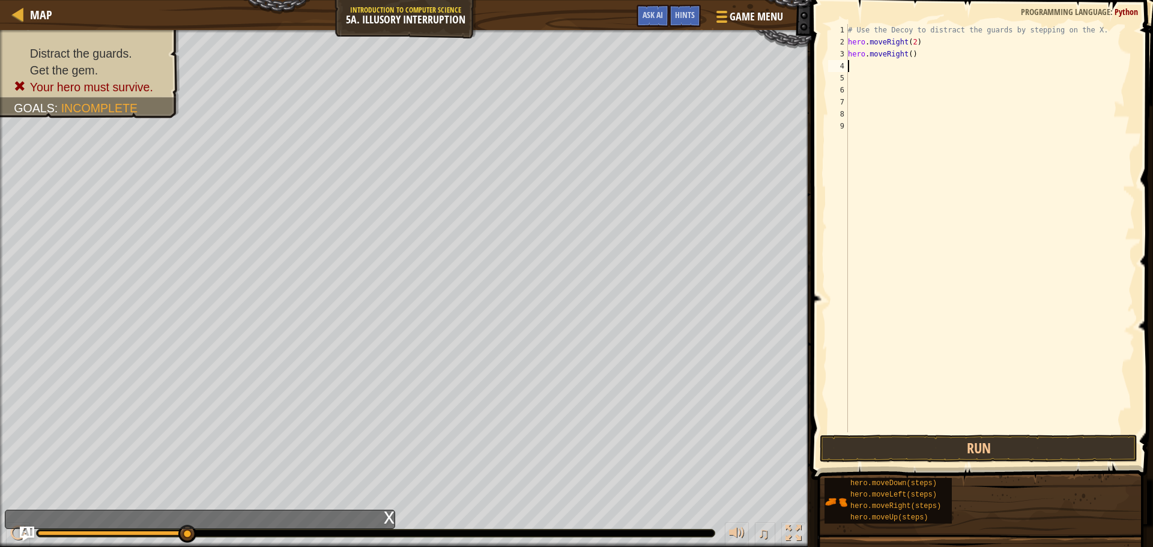
click at [906, 55] on div "# Use the Decoy to distract the guards by stepping on the X. hero . moveRight (…" at bounding box center [989, 240] width 289 height 432
click at [1065, 450] on button "Run" at bounding box center [979, 449] width 318 height 28
click at [1076, 452] on button "Run" at bounding box center [979, 449] width 318 height 28
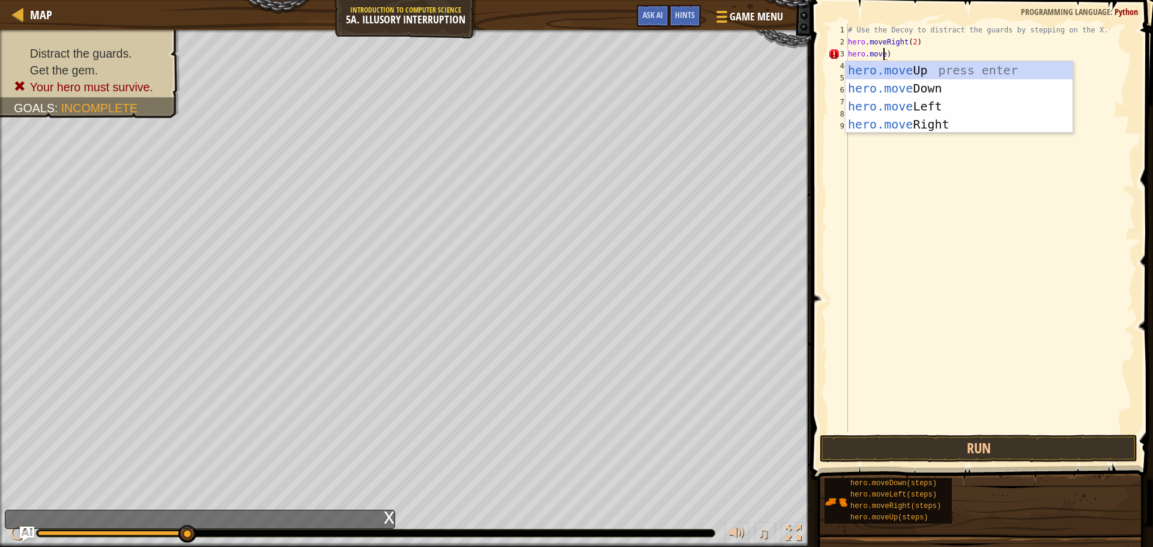
scroll to position [5, 3]
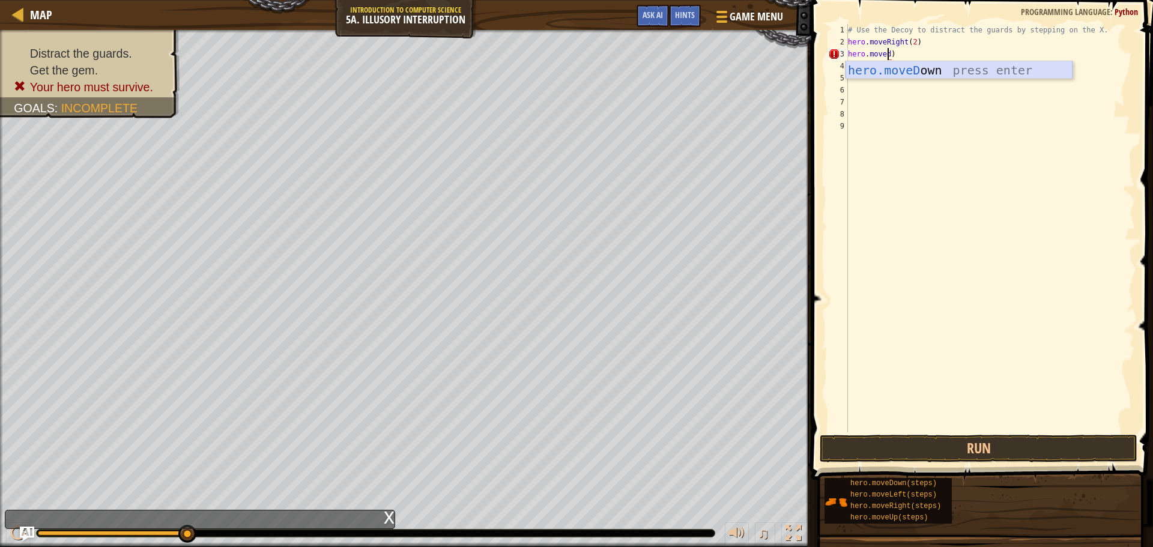
click at [927, 75] on div "hero.moveD own press enter" at bounding box center [958, 88] width 227 height 54
type textarea "hero.moveDown()"
click at [877, 68] on div "# Use the Decoy to distract the guards by stepping on the X. hero . moveRight (…" at bounding box center [989, 240] width 289 height 432
type textarea "m"
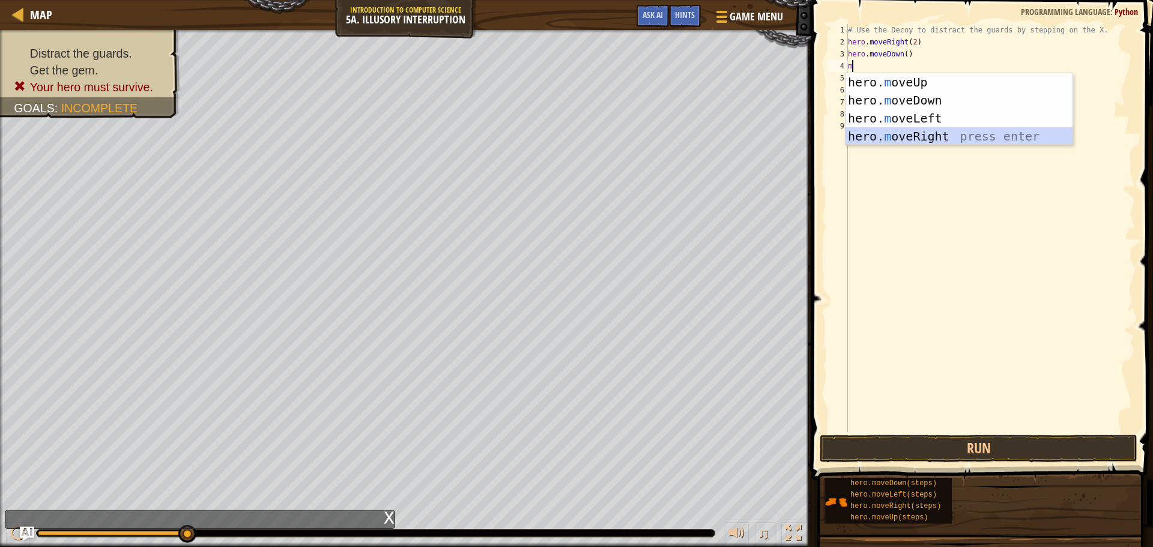
click at [904, 131] on div "hero. m oveUp press enter hero. m oveDown press enter hero. m oveLeft press ent…" at bounding box center [958, 127] width 227 height 108
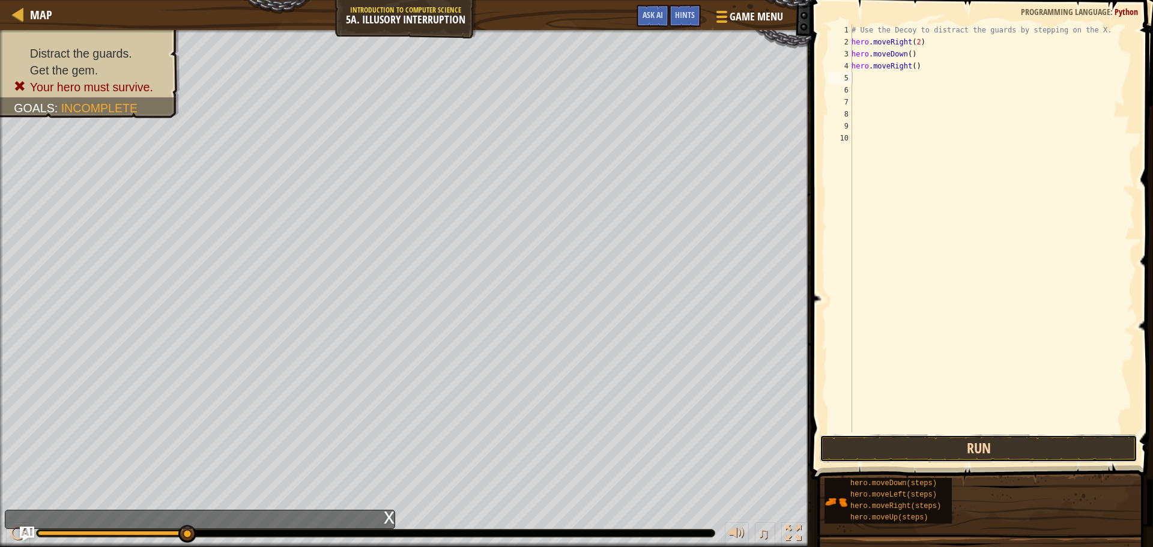
click at [1005, 453] on button "Run" at bounding box center [979, 449] width 318 height 28
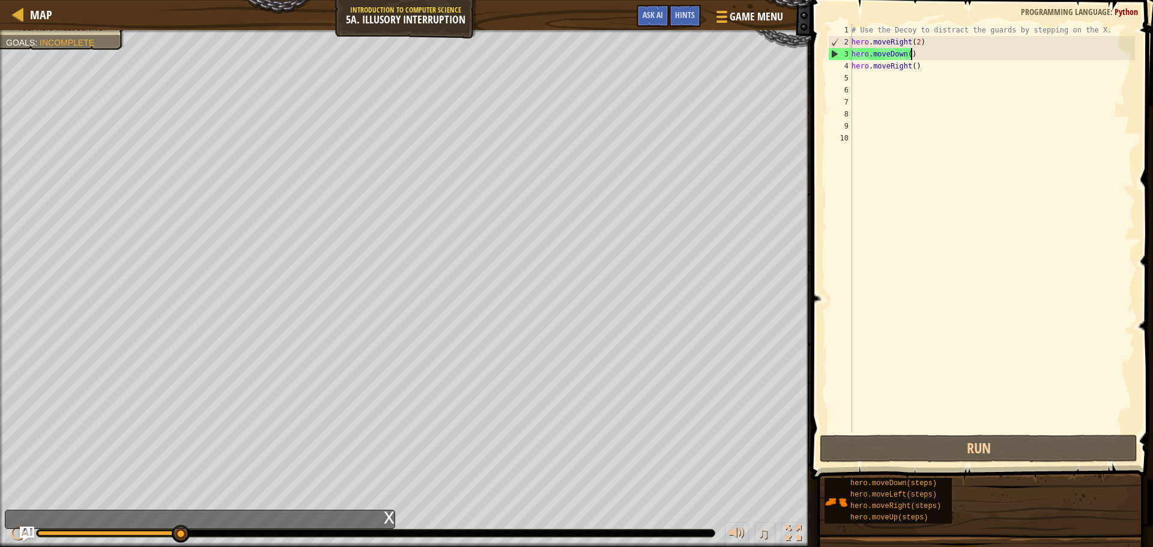
click at [939, 55] on div "# Use the Decoy to distract the guards by stepping on the X. hero . moveRight (…" at bounding box center [992, 240] width 286 height 432
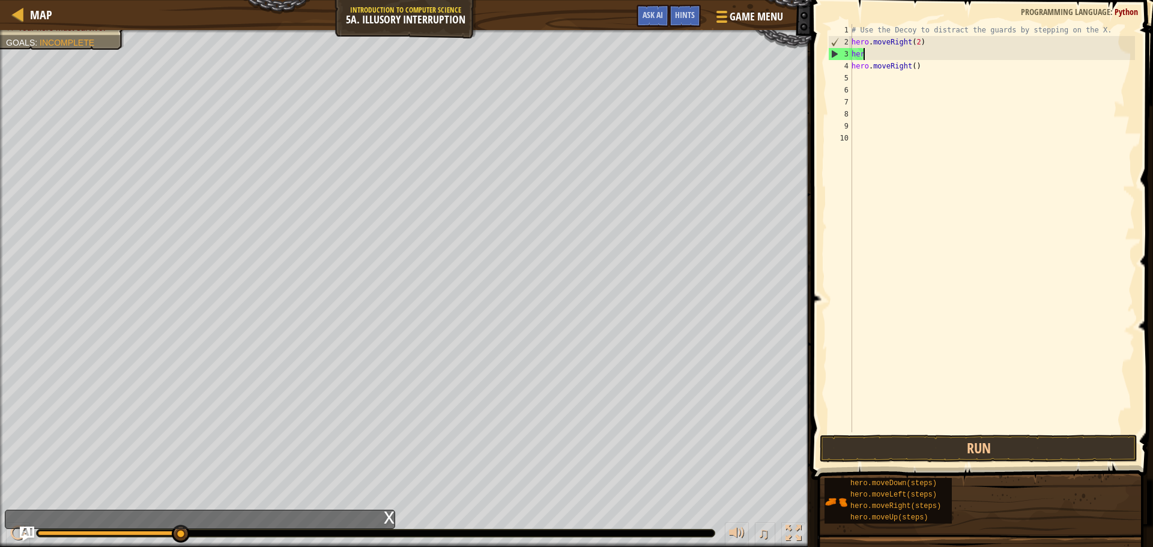
type textarea "h"
click at [924, 70] on div "# Use the Decoy to distract the guards by stepping on the X. hero . moveRight (…" at bounding box center [992, 240] width 286 height 432
type textarea "h"
click at [862, 52] on div "# Use the Decoy to distract the guards by stepping on the X. hero . moveRight (…" at bounding box center [992, 240] width 286 height 432
type textarea "m"
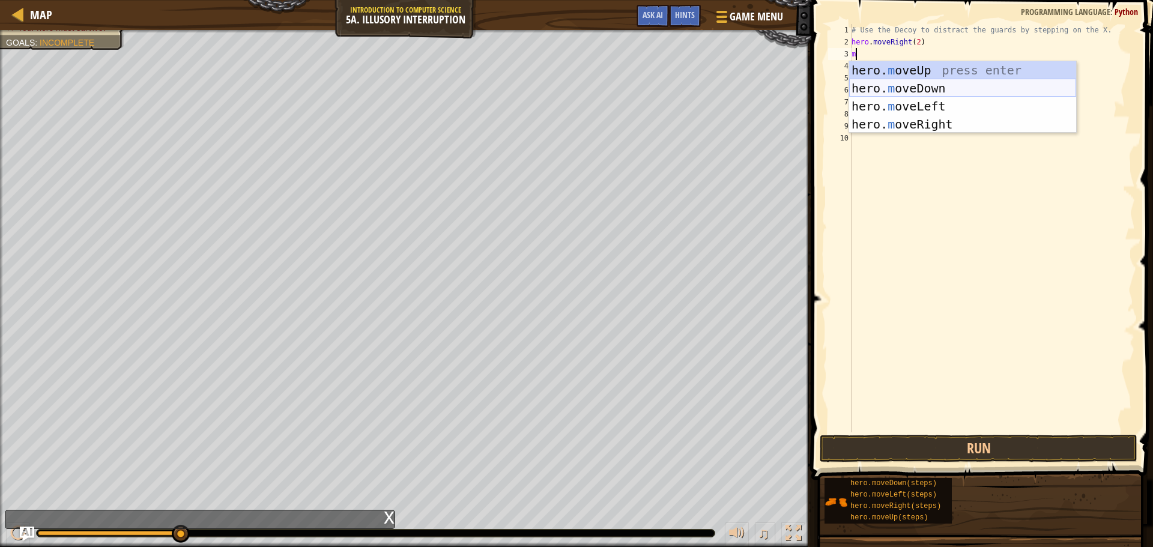
click at [909, 87] on div "hero. m oveUp press enter hero. m oveDown press enter hero. m oveLeft press ent…" at bounding box center [962, 115] width 227 height 108
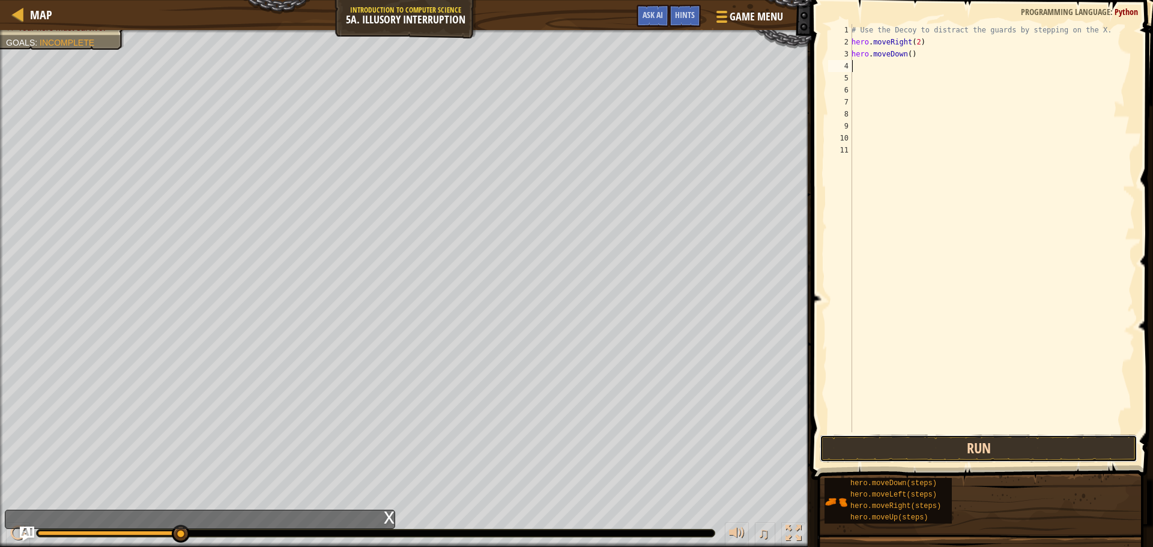
click at [1066, 439] on button "Run" at bounding box center [979, 449] width 318 height 28
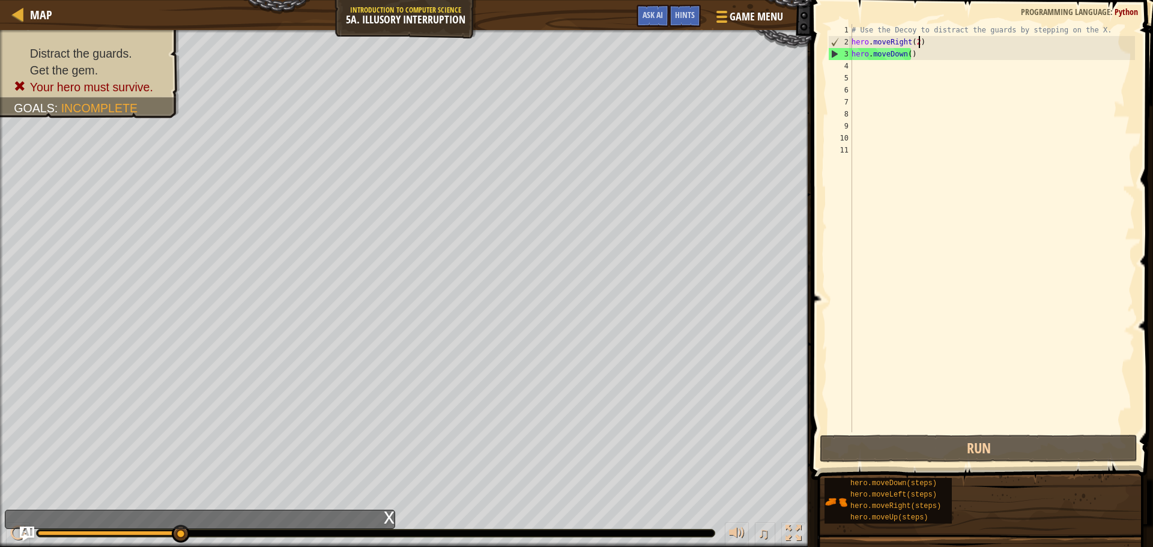
click at [922, 40] on div "# Use the Decoy to distract the guards by stepping on the X. hero . moveRight (…" at bounding box center [992, 240] width 286 height 432
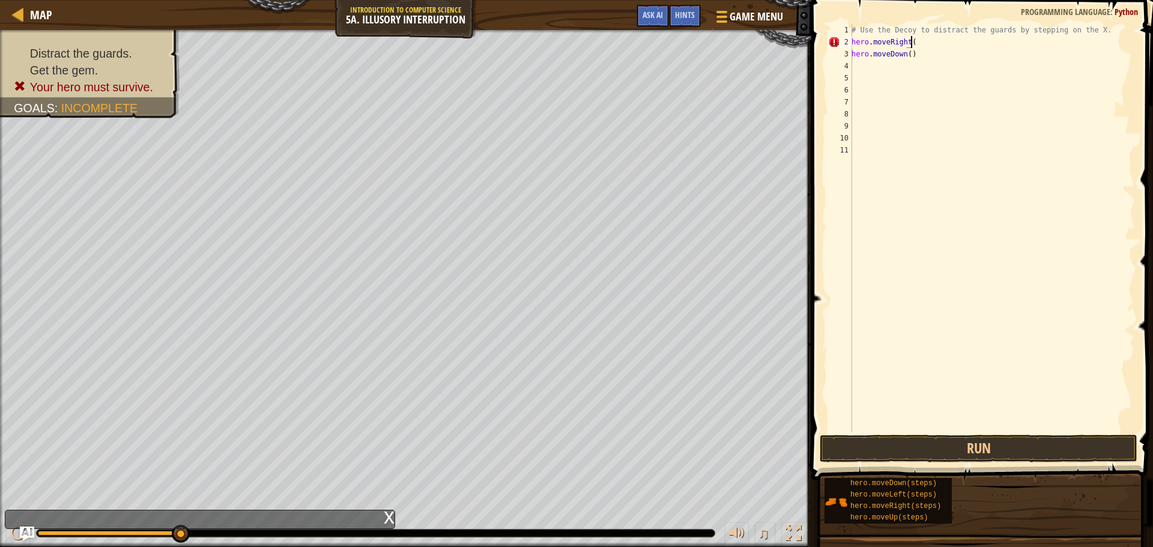
scroll to position [5, 4]
click at [1039, 453] on button "Run" at bounding box center [979, 449] width 318 height 28
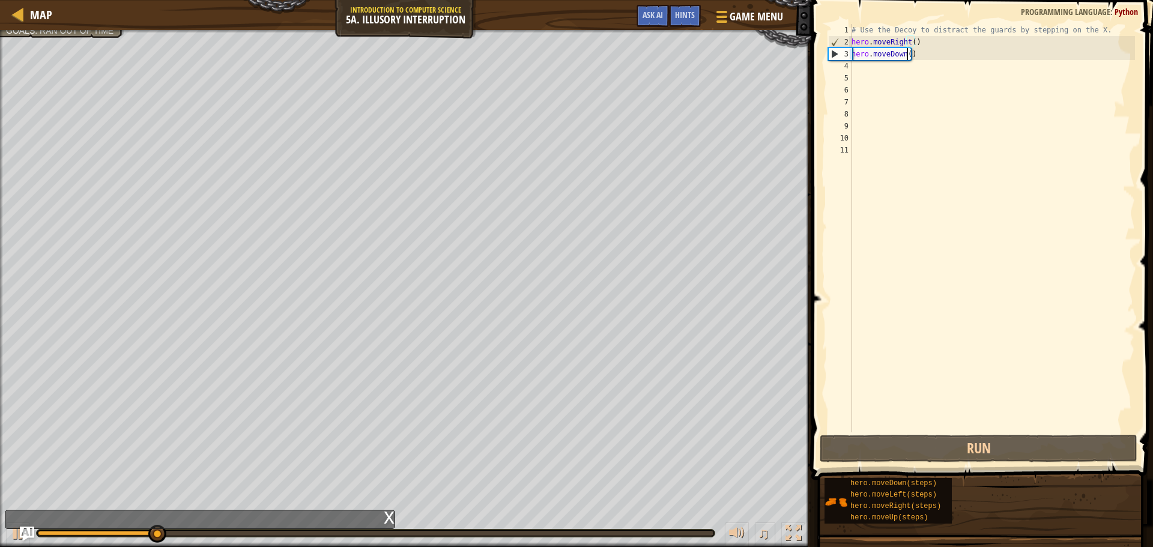
click at [908, 55] on div "# Use the Decoy to distract the guards by stepping on the X. hero . moveRight (…" at bounding box center [992, 240] width 286 height 432
type textarea "hero.moveDown()"
click at [869, 66] on div "# Use the Decoy to distract the guards by stepping on the X. hero . moveRight (…" at bounding box center [992, 240] width 286 height 432
type textarea "h"
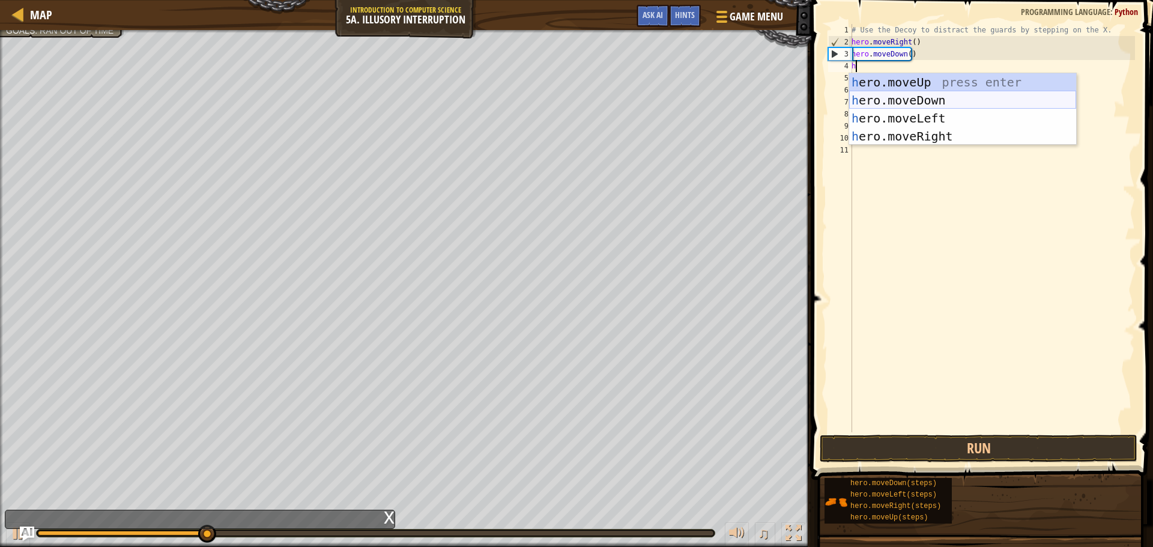
click at [886, 104] on div "h ero.moveUp press enter h ero.moveDown press enter h ero.moveLeft press enter …" at bounding box center [962, 127] width 227 height 108
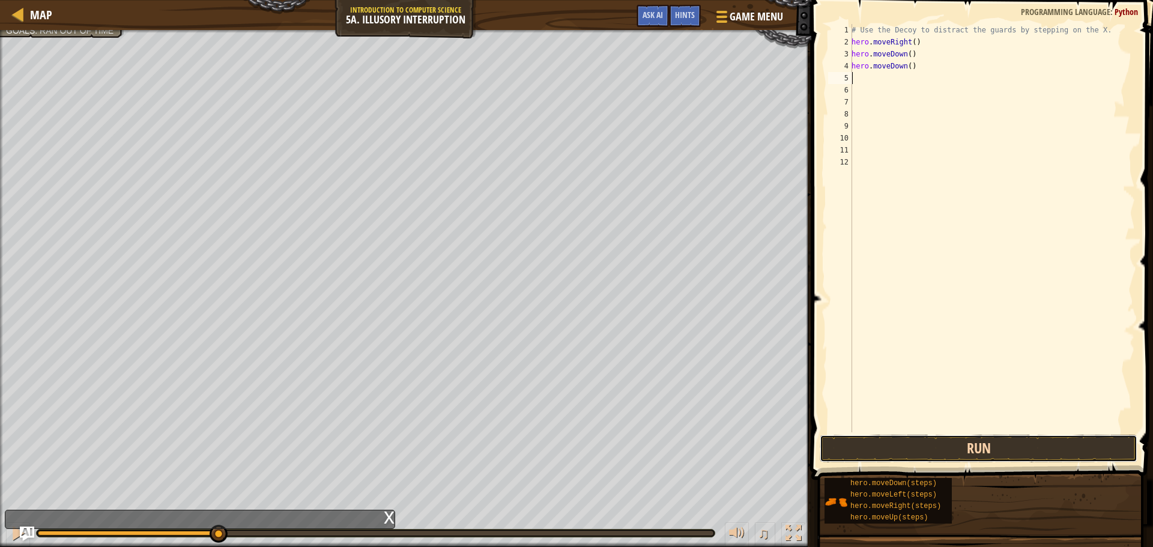
click at [975, 451] on button "Run" at bounding box center [979, 449] width 318 height 28
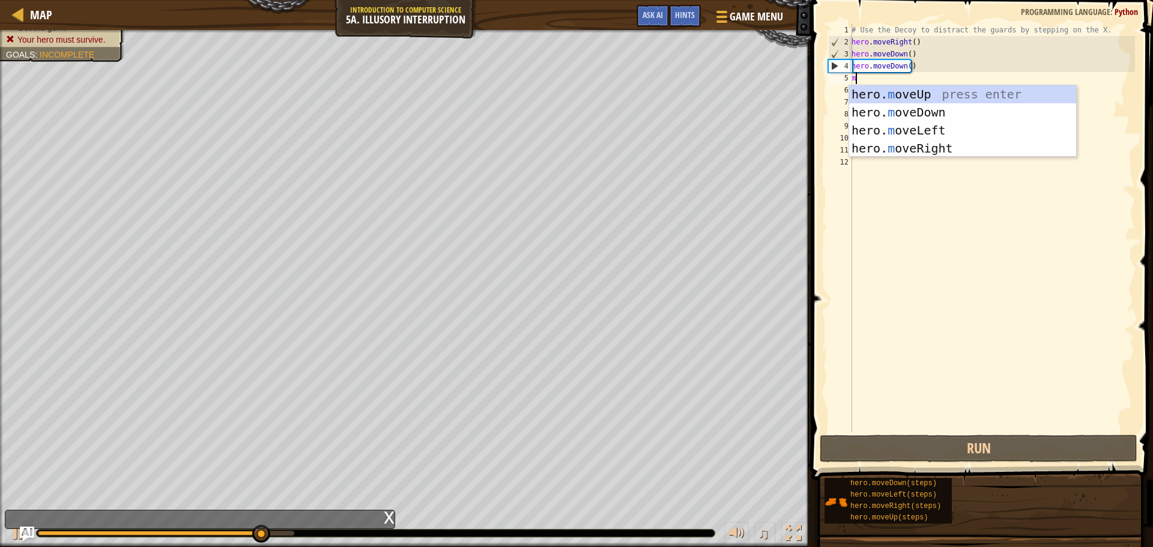
type textarea "m"
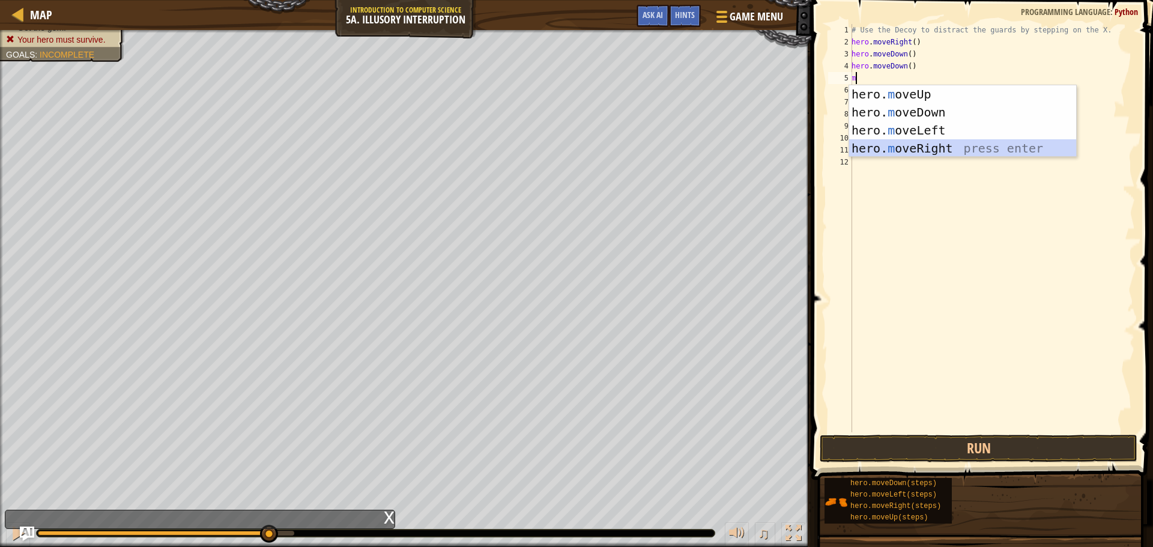
click at [874, 148] on div "hero. m oveUp press enter hero. m oveDown press enter hero. m oveLeft press ent…" at bounding box center [962, 139] width 227 height 108
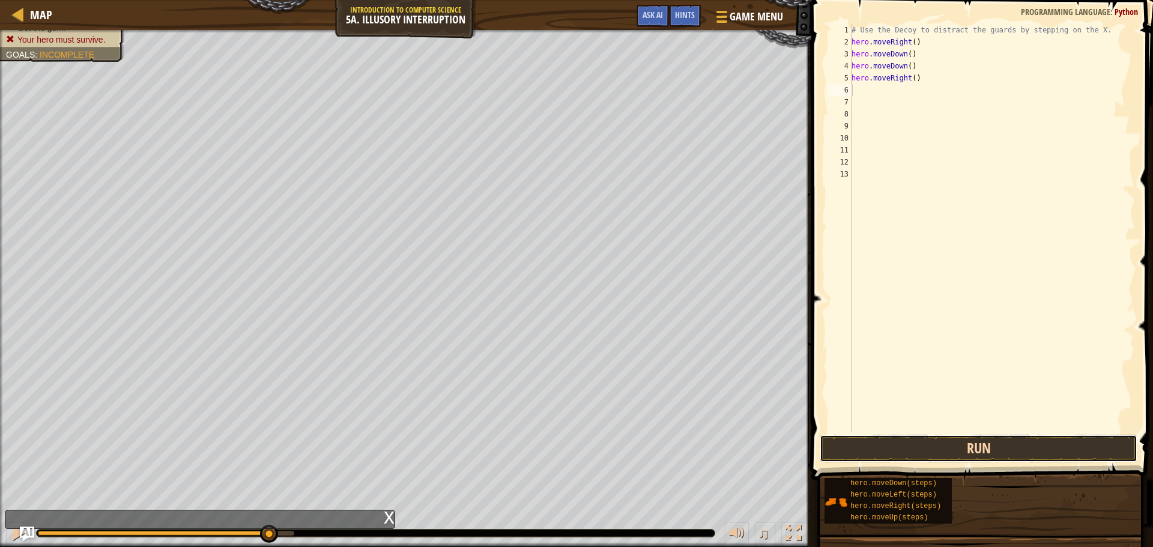
click at [913, 446] on button "Run" at bounding box center [979, 449] width 318 height 28
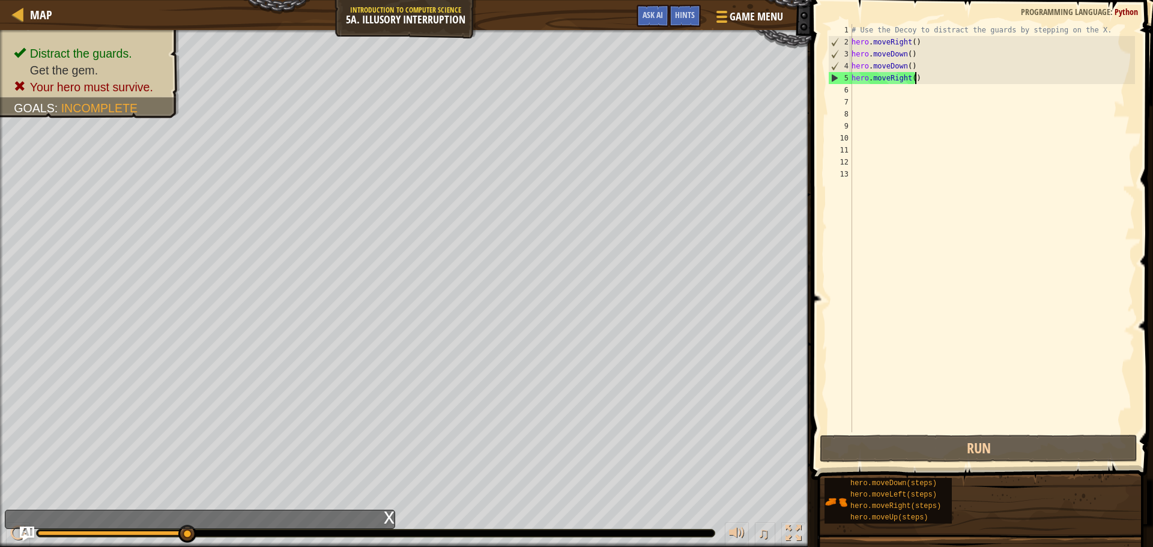
click at [939, 83] on div "# Use the Decoy to distract the guards by stepping on the X. hero . moveRight (…" at bounding box center [992, 240] width 286 height 432
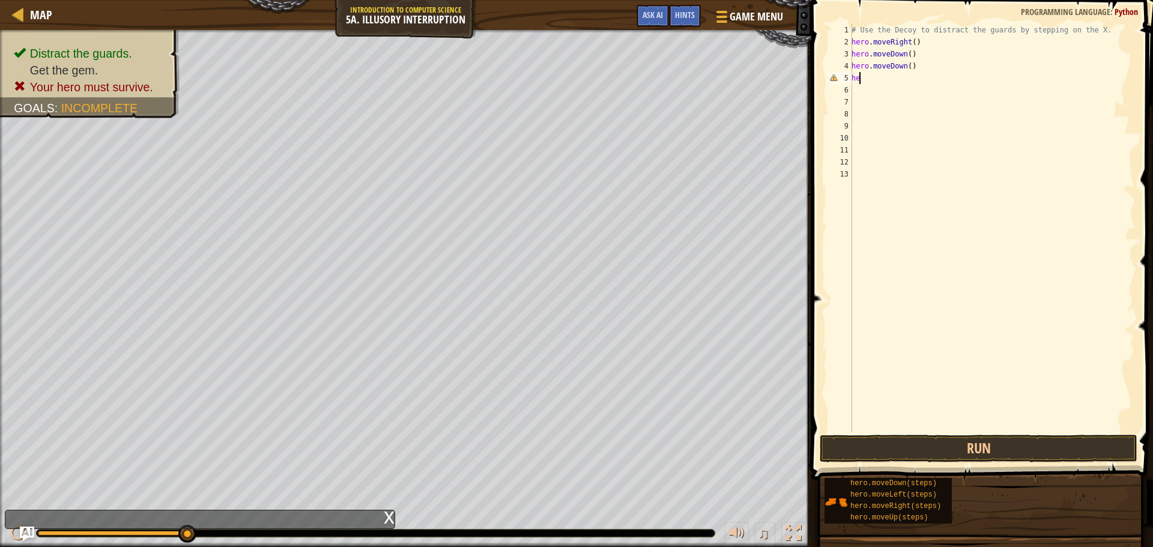
type textarea "h"
click at [972, 444] on button "Run" at bounding box center [979, 449] width 318 height 28
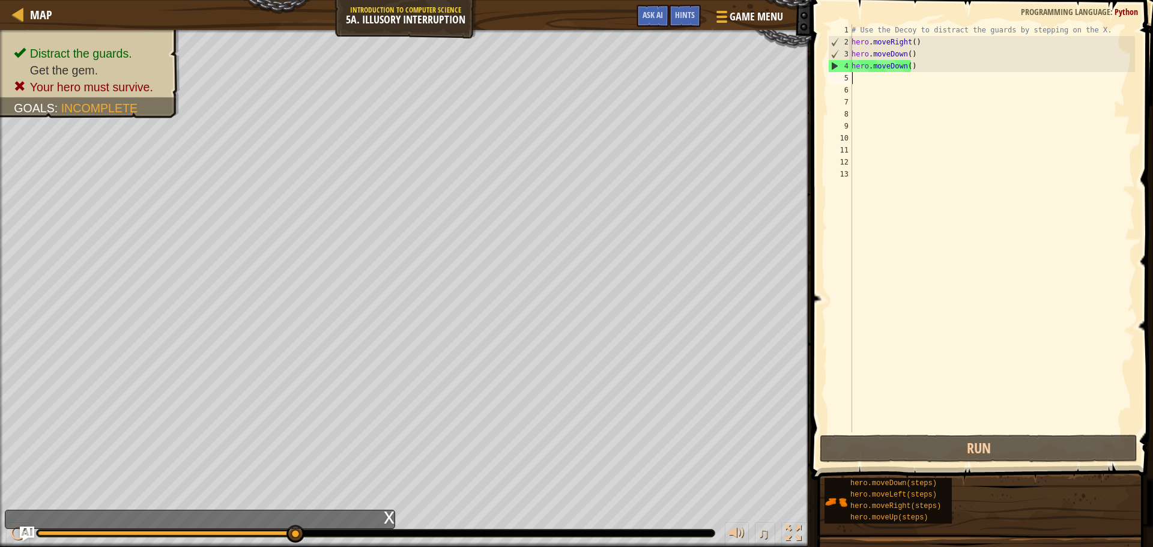
click at [941, 73] on div "# Use the Decoy to distract the guards by stepping on the X. hero . moveRight (…" at bounding box center [992, 240] width 286 height 432
click at [930, 65] on div "# Use the Decoy to distract the guards by stepping on the X. hero . moveRight (…" at bounding box center [992, 240] width 286 height 432
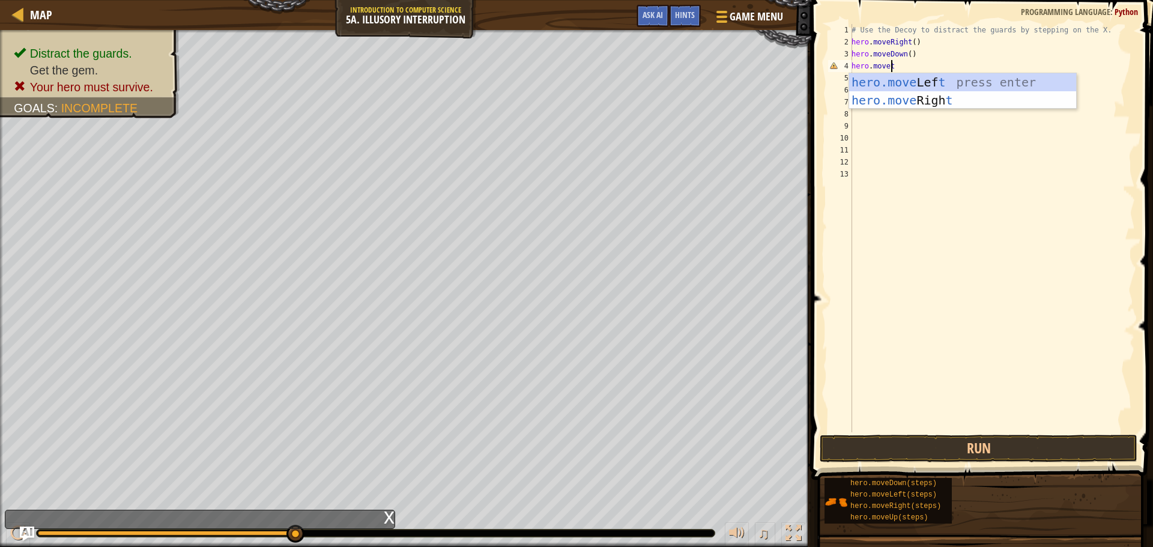
scroll to position [5, 2]
type textarea "hero.move"
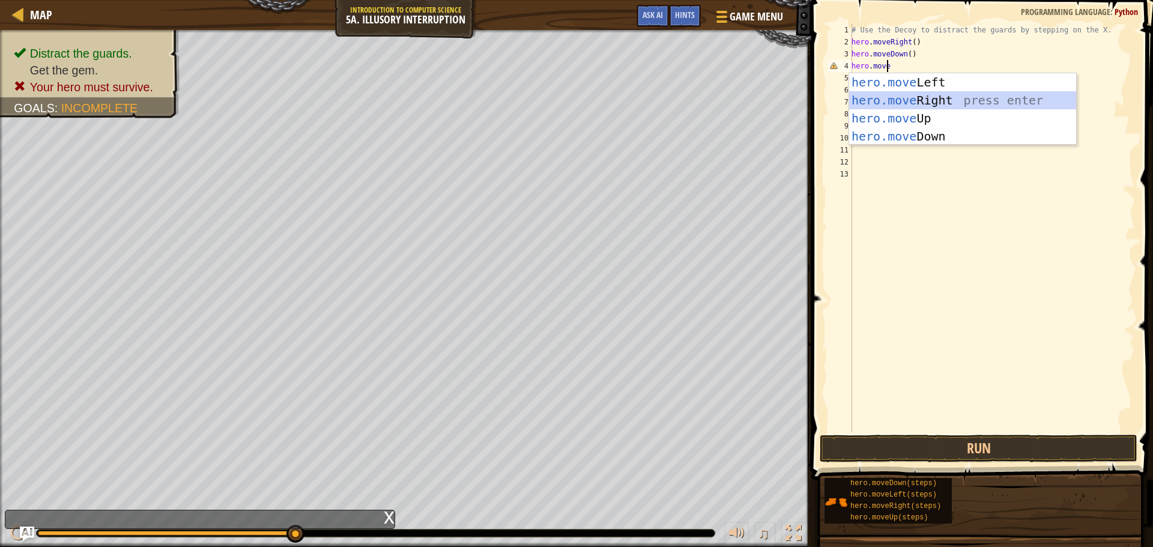
click at [996, 101] on div "hero.move Left press enter hero.move Right press enter hero.move Up press enter…" at bounding box center [962, 127] width 227 height 108
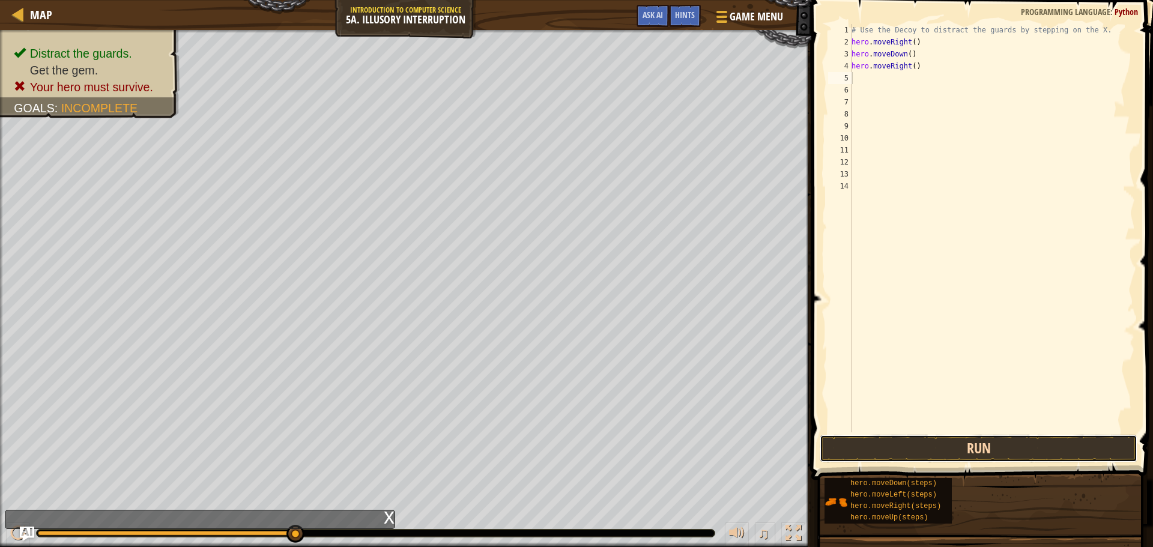
click at [1036, 447] on button "Run" at bounding box center [979, 449] width 318 height 28
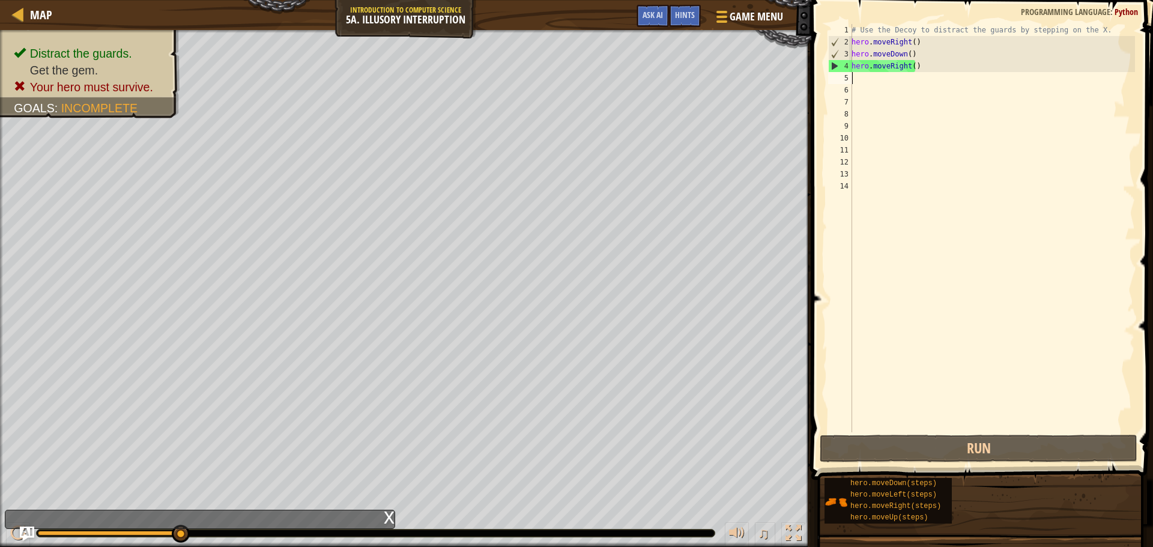
click at [944, 74] on div "# Use the Decoy to distract the guards by stepping on the X. hero . moveRight (…" at bounding box center [992, 240] width 286 height 432
click at [949, 67] on div "# Use the Decoy to distract the guards by stepping on the X. hero . moveRight (…" at bounding box center [992, 240] width 286 height 432
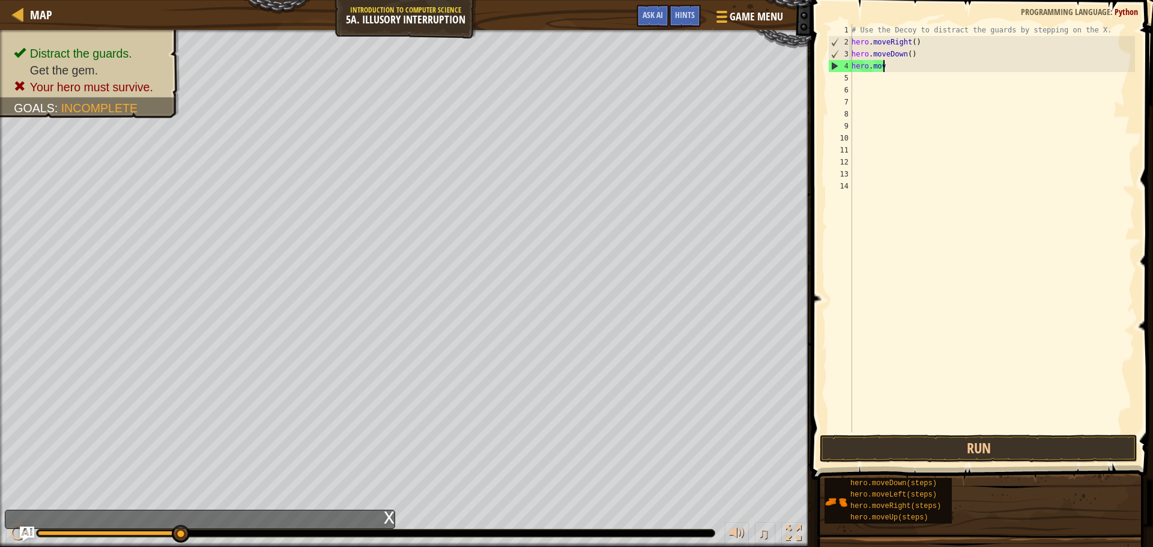
type textarea "h"
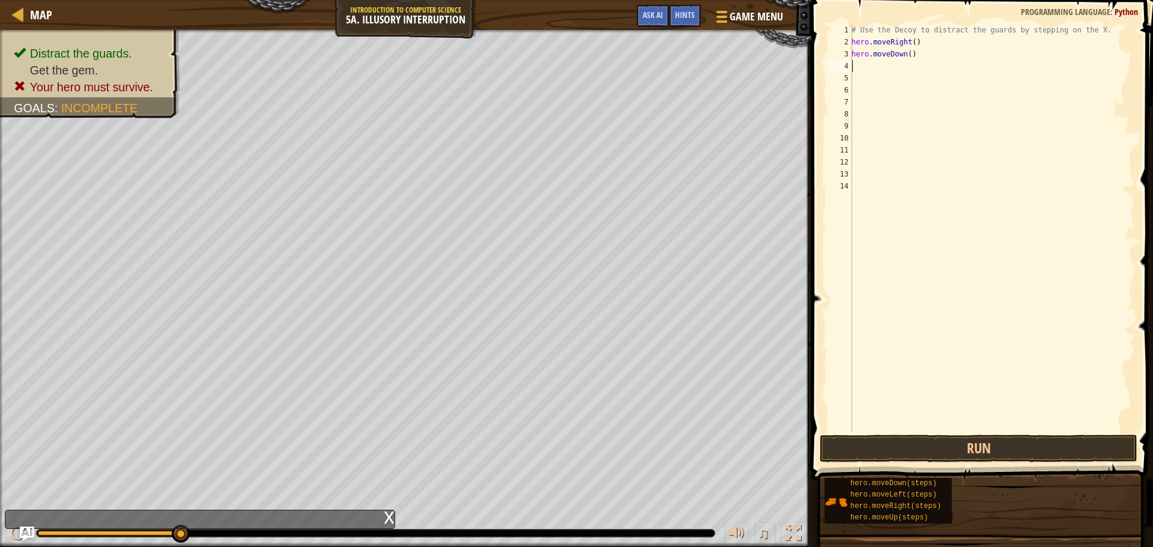
type textarea "m"
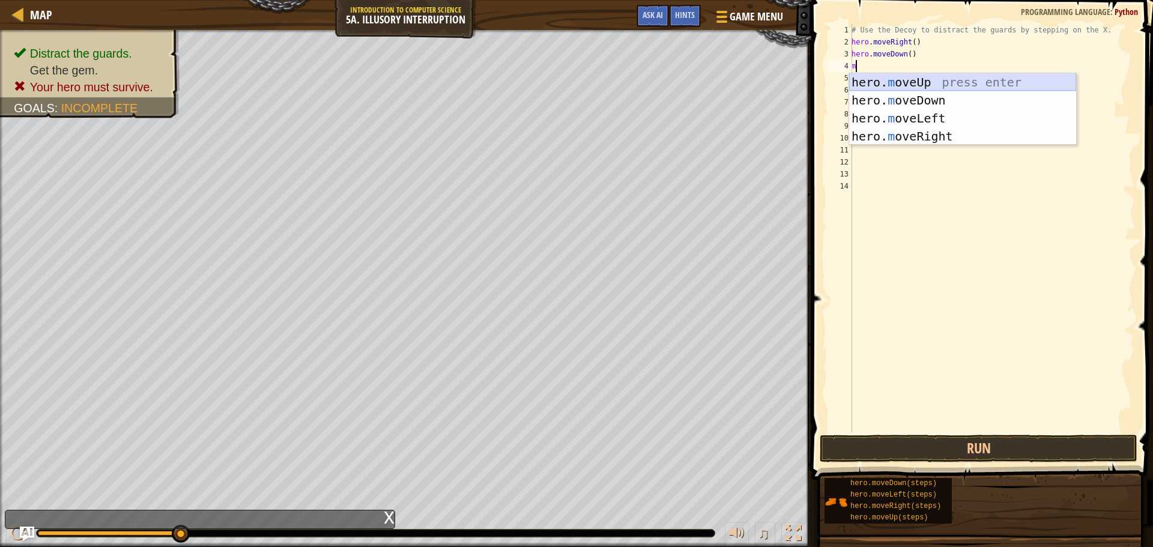
click at [940, 76] on div "hero. m oveUp press enter hero. m oveDown press enter hero. m oveLeft press ent…" at bounding box center [962, 127] width 227 height 108
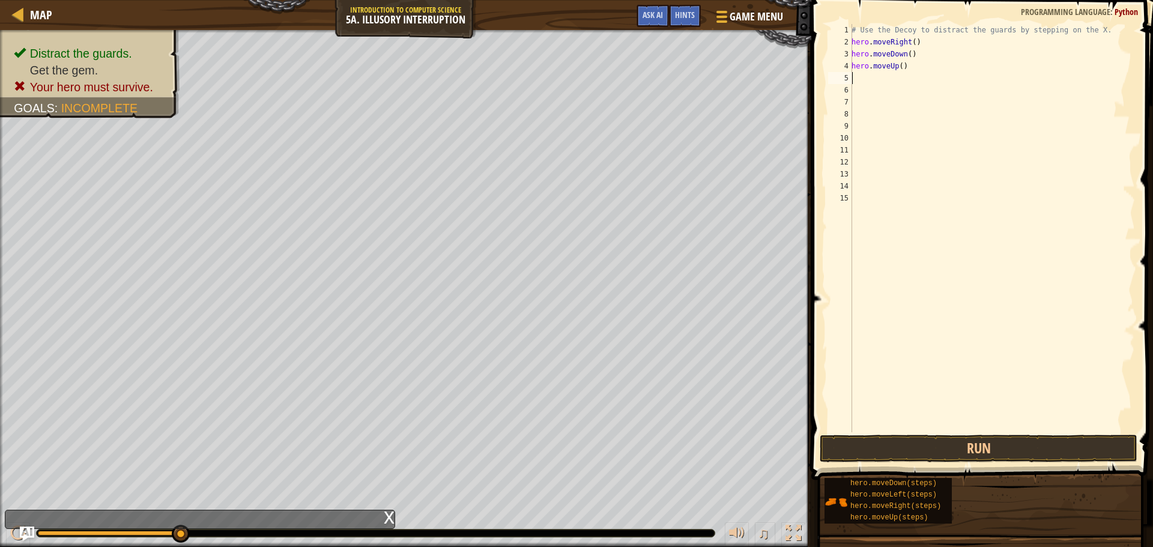
type textarea "m"
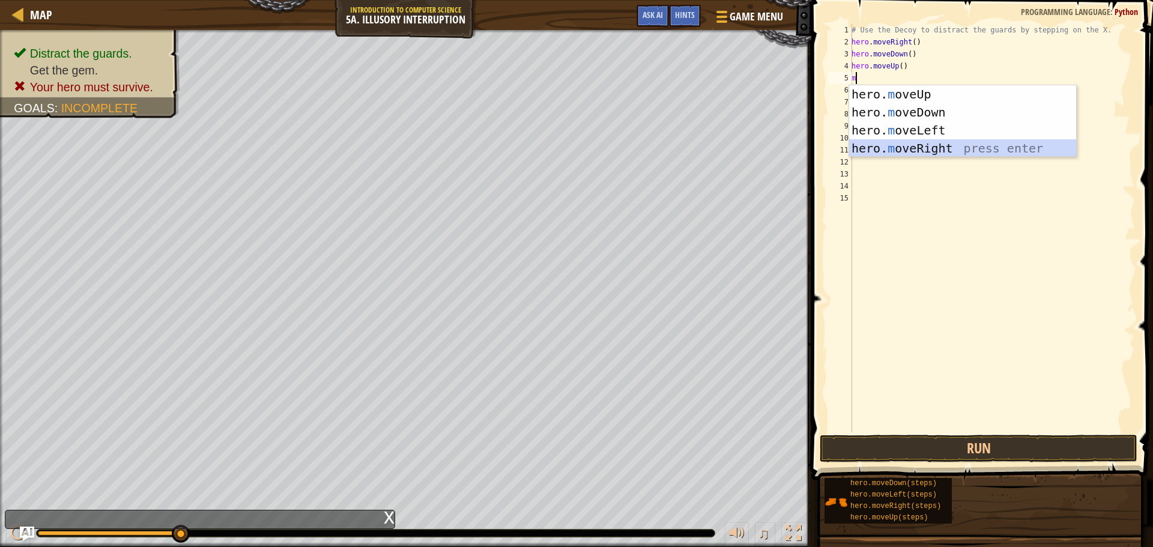
click at [902, 149] on div "hero. m oveUp press enter hero. m oveDown press enter hero. m oveLeft press ent…" at bounding box center [962, 139] width 227 height 108
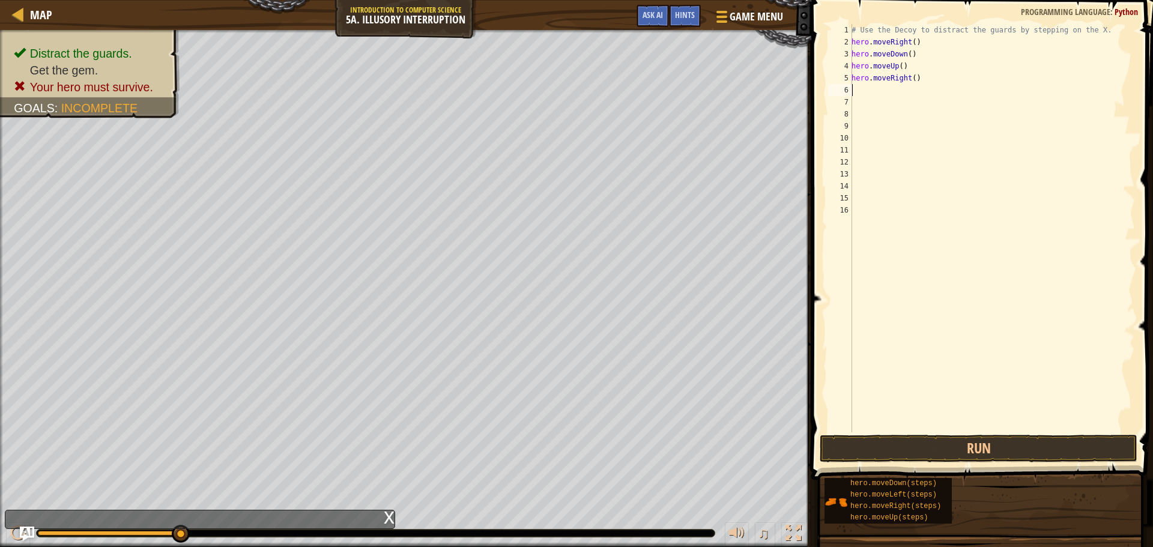
click at [911, 74] on div "# Use the Decoy to distract the guards by stepping on the X. hero . moveRight (…" at bounding box center [992, 240] width 286 height 432
click at [1034, 441] on button "Run" at bounding box center [979, 449] width 318 height 28
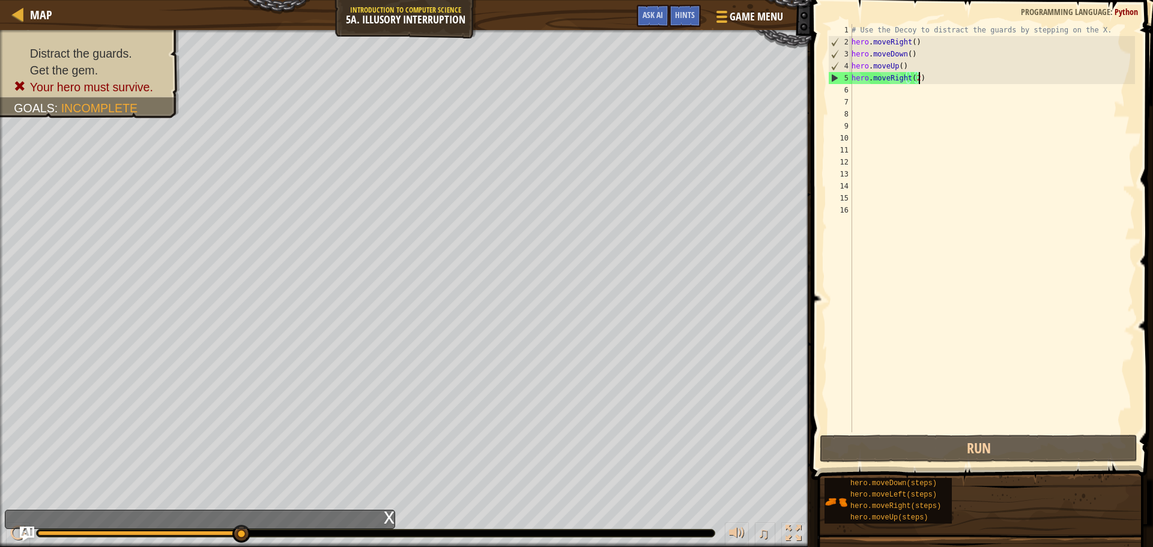
click at [944, 82] on div "# Use the Decoy to distract the guards by stepping on the X. hero . moveRight (…" at bounding box center [992, 240] width 286 height 432
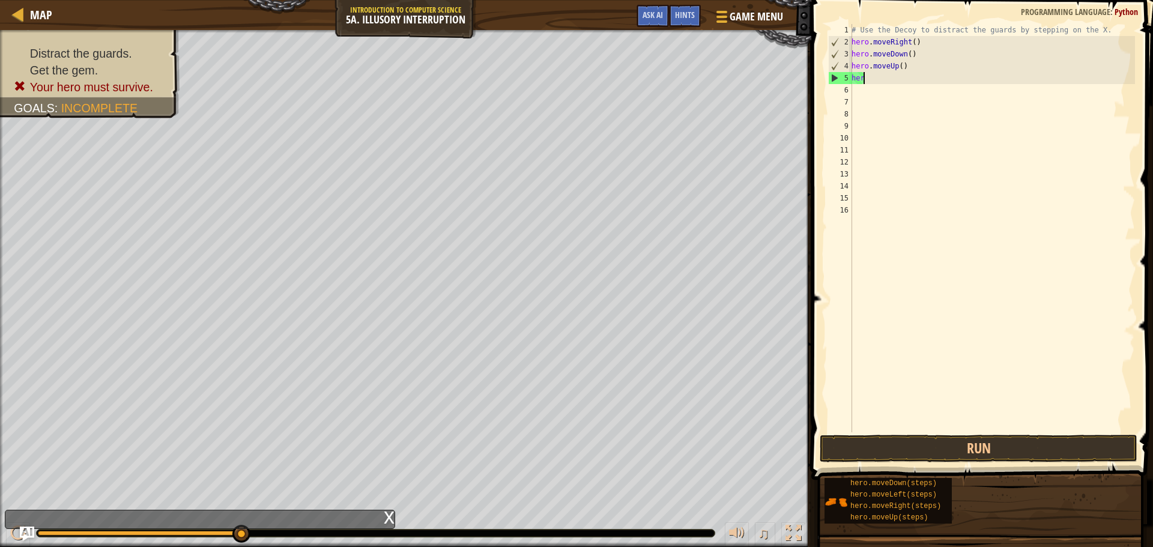
scroll to position [5, 0]
type textarea "h"
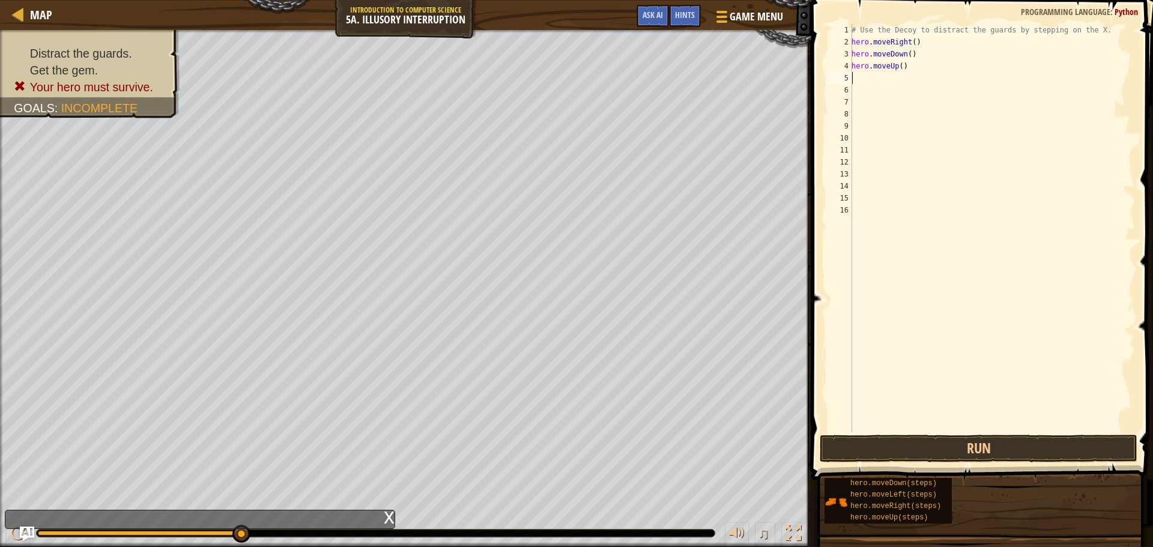
type textarea "m"
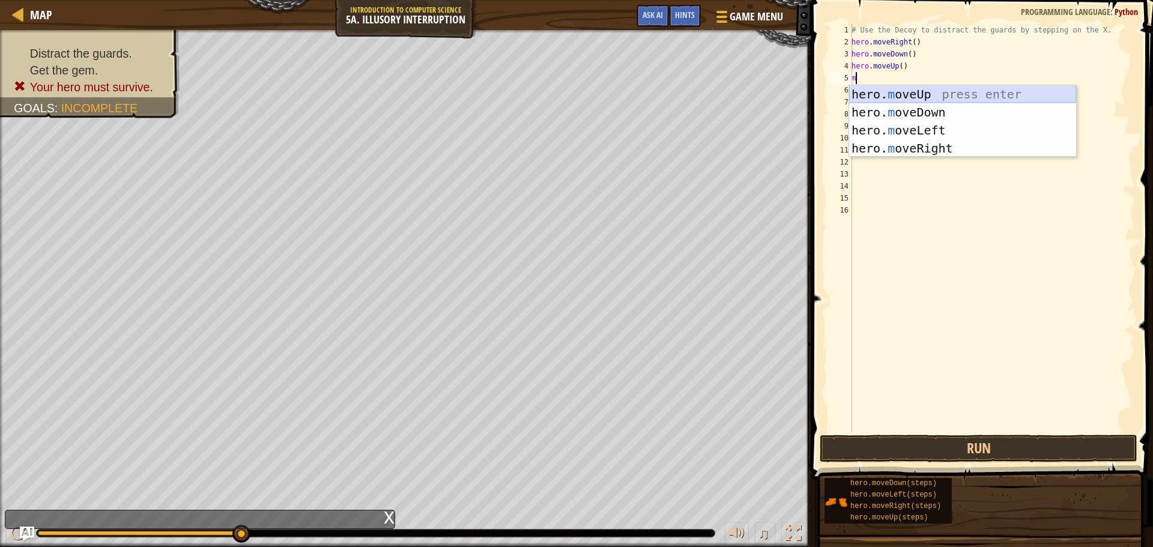
click at [950, 87] on div "hero. m oveUp press enter hero. m oveDown press enter hero. m oveLeft press ent…" at bounding box center [962, 139] width 227 height 108
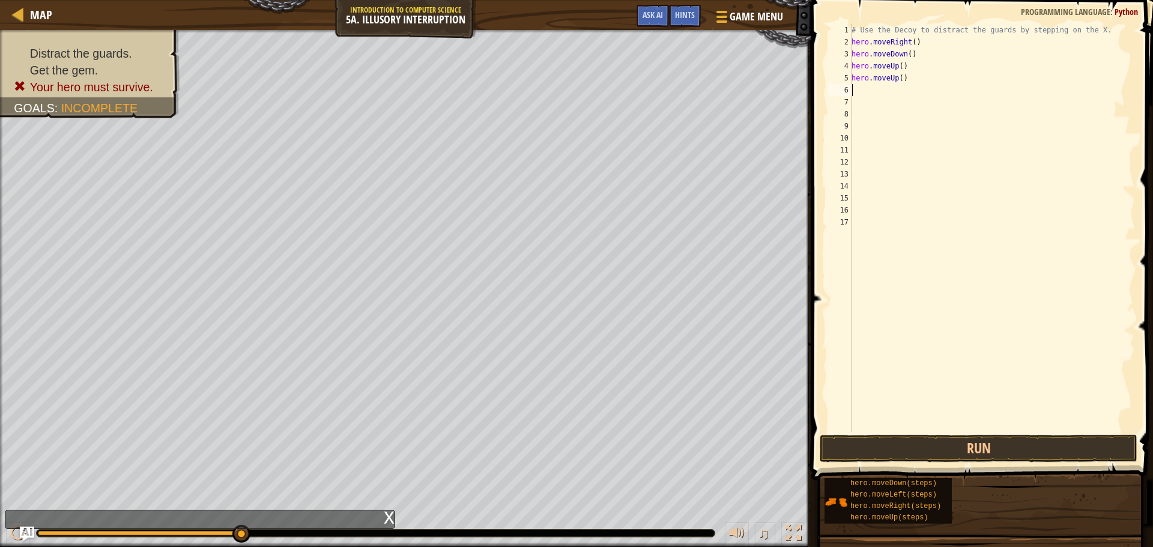
type textarea "m"
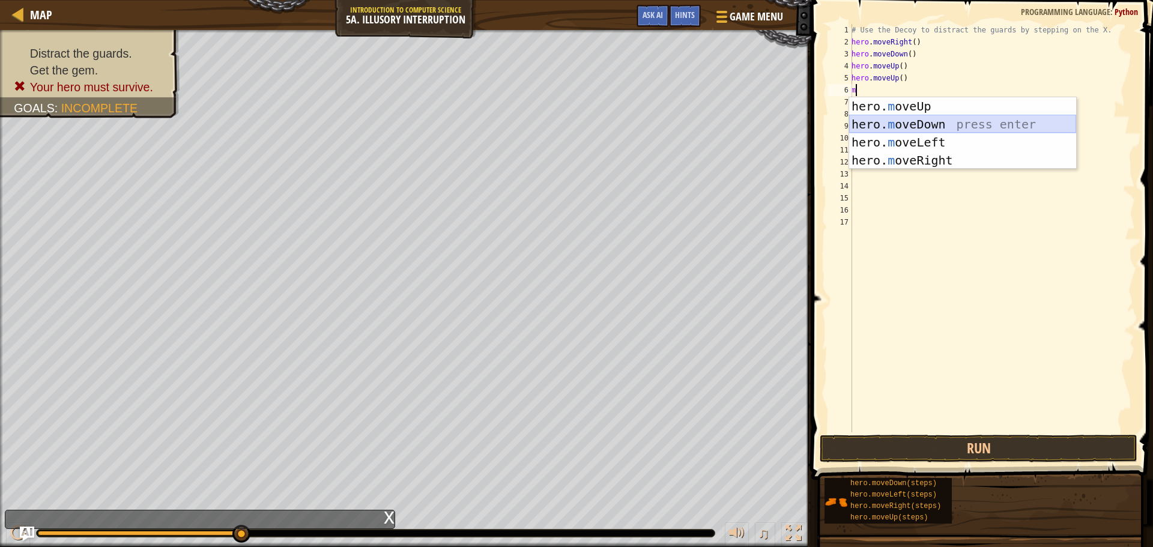
click at [898, 124] on div "hero. m oveUp press enter hero. m oveDown press enter hero. m oveLeft press ent…" at bounding box center [962, 151] width 227 height 108
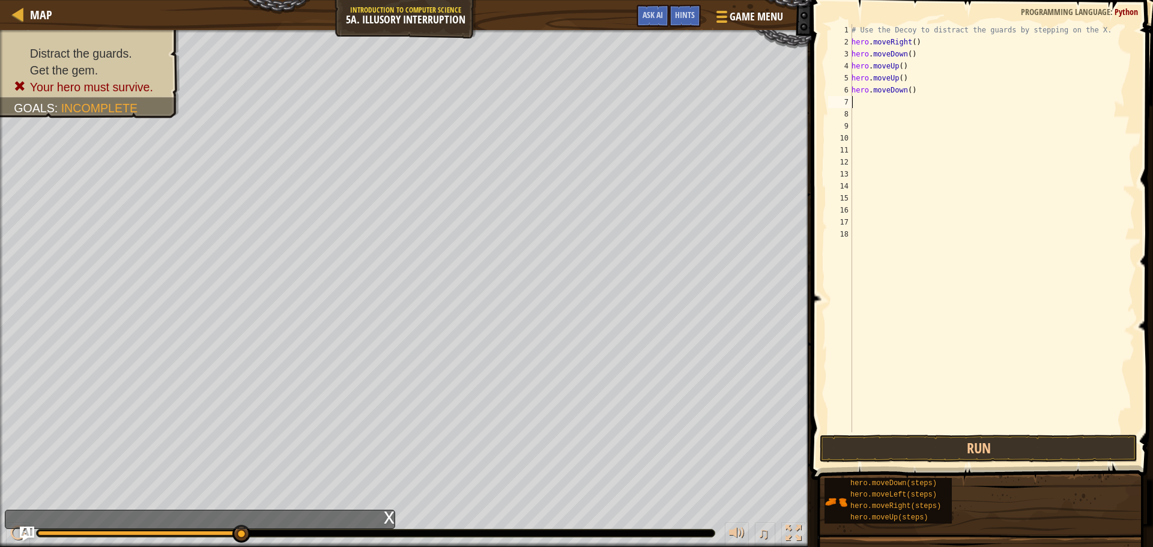
type textarea "m"
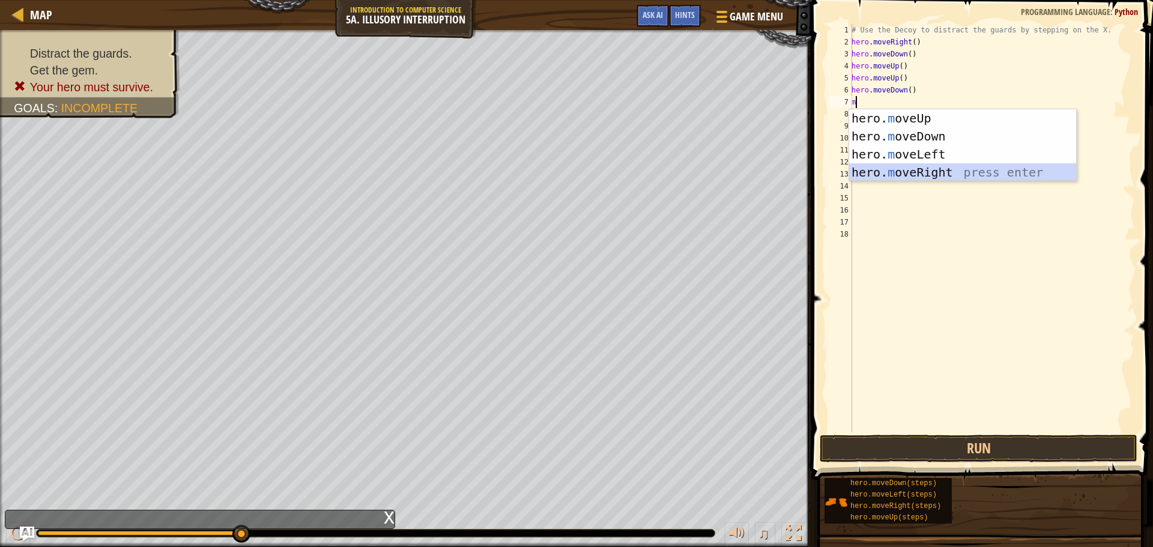
drag, startPoint x: 911, startPoint y: 166, endPoint x: 917, endPoint y: 211, distance: 45.4
click at [911, 175] on div "hero. m oveUp press enter hero. m oveDown press enter hero. m oveLeft press ent…" at bounding box center [962, 163] width 227 height 108
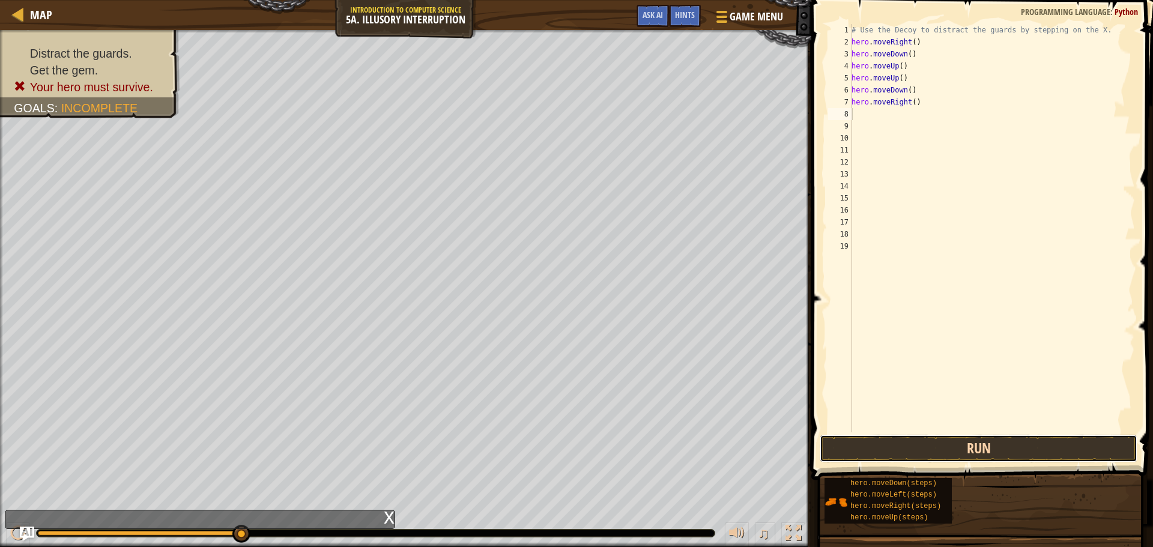
click at [949, 441] on button "Run" at bounding box center [979, 449] width 318 height 28
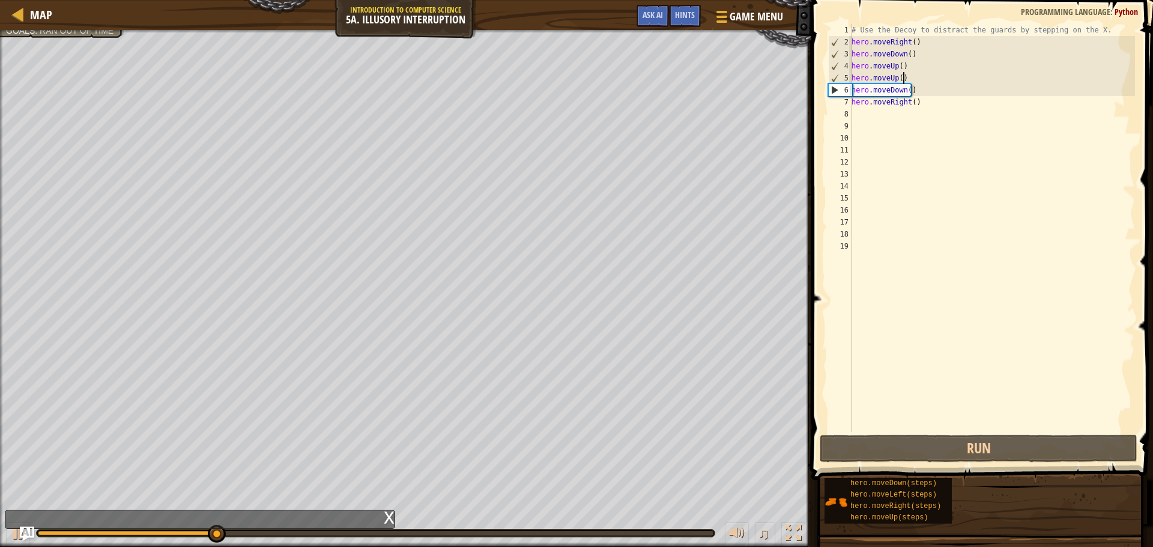
click at [902, 81] on div "# Use the Decoy to distract the guards by stepping on the X. hero . moveRight (…" at bounding box center [992, 240] width 286 height 432
click at [902, 79] on div "# Use the Decoy to distract the guards by stepping on the X. hero . moveRight (…" at bounding box center [992, 240] width 286 height 432
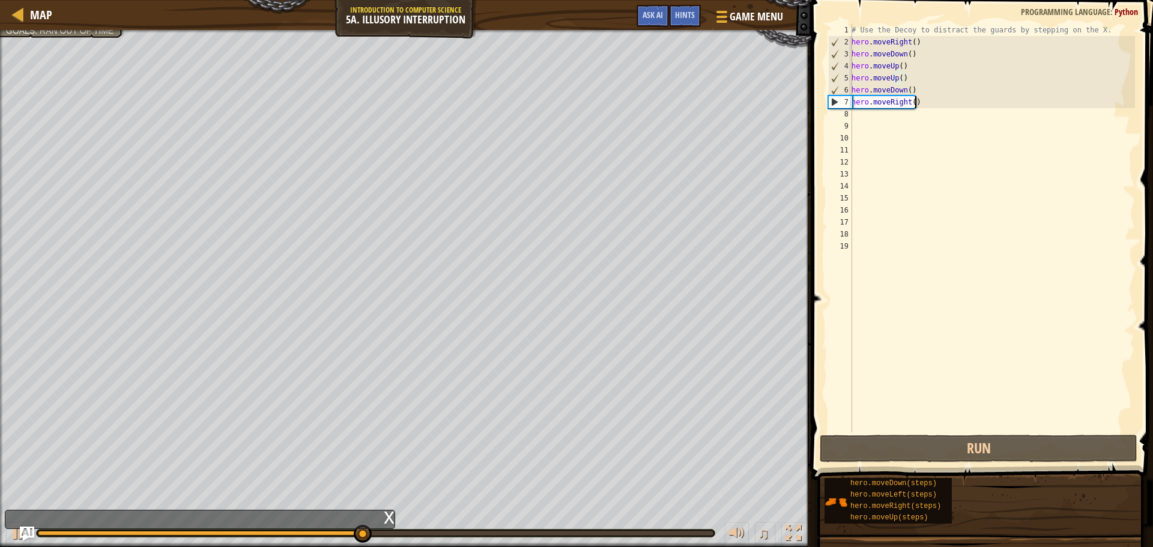
click at [920, 107] on div "# Use the Decoy to distract the guards by stepping on the X. hero . moveRight (…" at bounding box center [992, 240] width 286 height 432
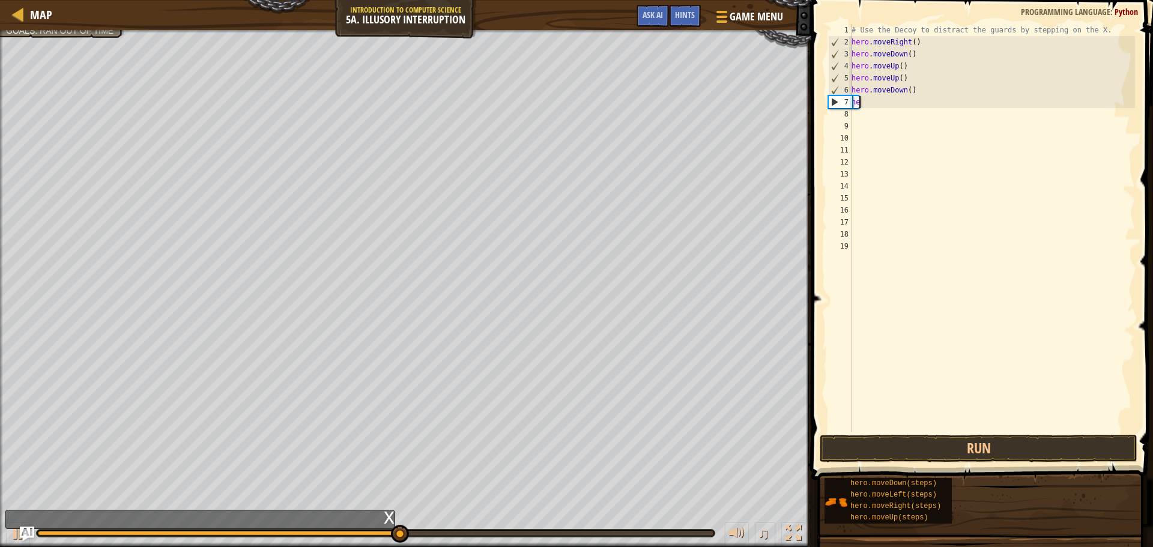
type textarea "h"
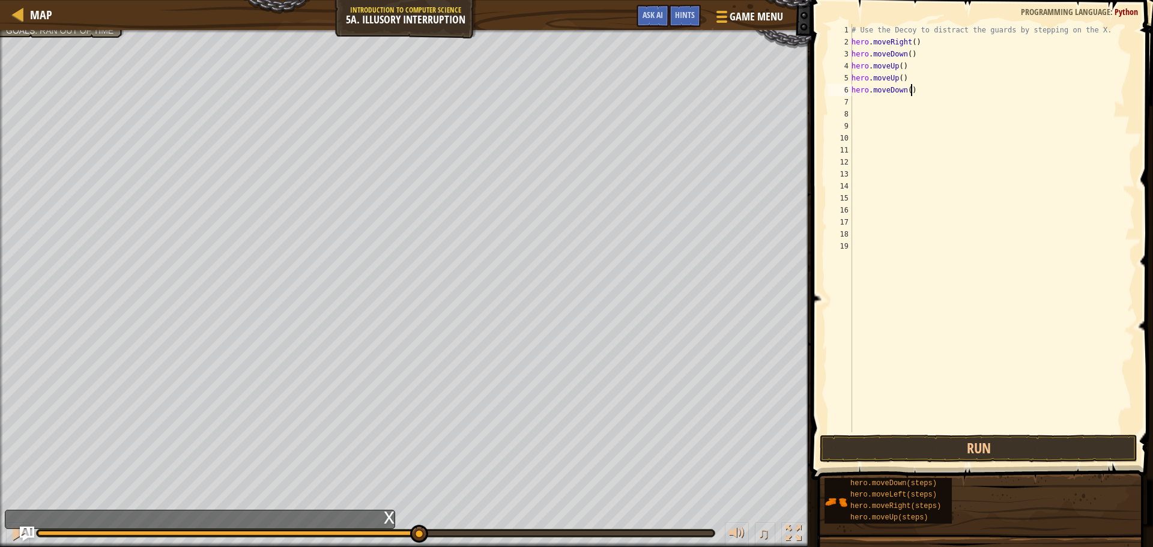
click at [914, 88] on div "# Use the Decoy to distract the guards by stepping on the X. hero . moveRight (…" at bounding box center [992, 240] width 286 height 432
click at [931, 74] on div "# Use the Decoy to distract the guards by stepping on the X. hero . moveRight (…" at bounding box center [992, 240] width 286 height 432
click at [929, 56] on div "# Use the Decoy to distract the guards by stepping on the X. hero . moveRight (…" at bounding box center [992, 240] width 286 height 432
click at [929, 43] on div "# Use the Decoy to distract the guards by stepping on the X. hero . moveRight (…" at bounding box center [992, 240] width 286 height 432
click at [926, 89] on div "# Use the Decoy to distract the guards by stepping on the X. hero . moveRight (…" at bounding box center [992, 240] width 286 height 432
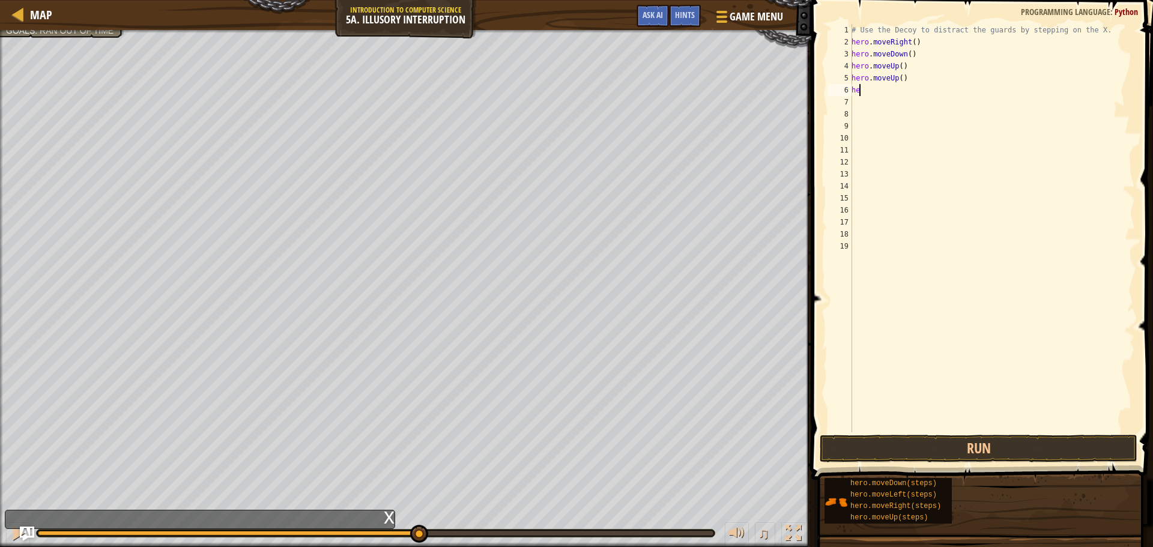
type textarea "h"
click at [982, 445] on button "Run" at bounding box center [979, 449] width 318 height 28
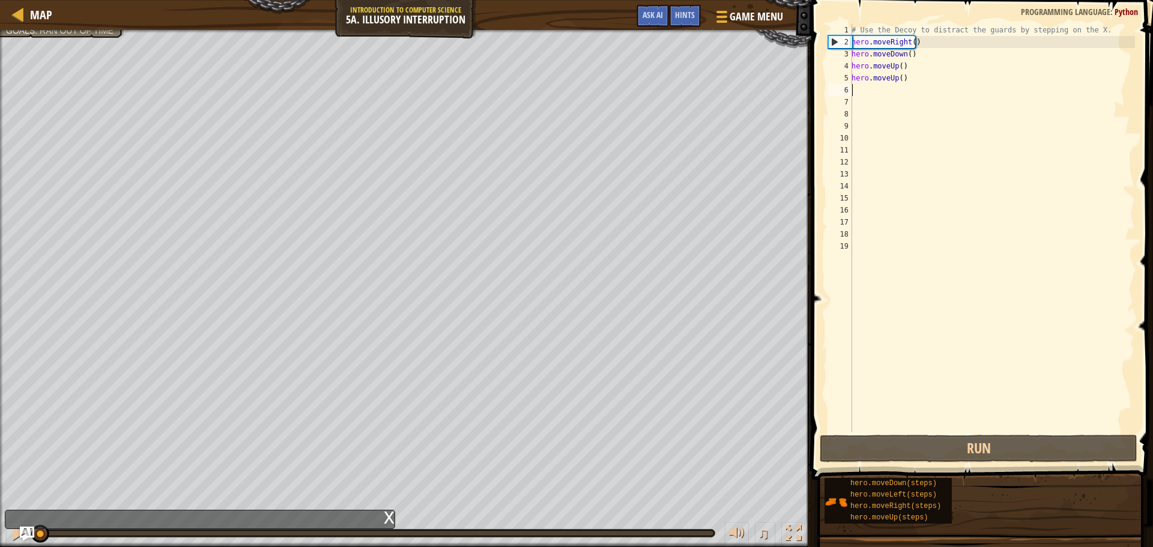
click at [833, 41] on div "2" at bounding box center [840, 42] width 23 height 12
type textarea "hero.moveRight()"
click at [858, 94] on div "# Use the Decoy to distract the guards by stepping on the X. hero . moveRight (…" at bounding box center [992, 240] width 286 height 432
type textarea "m"
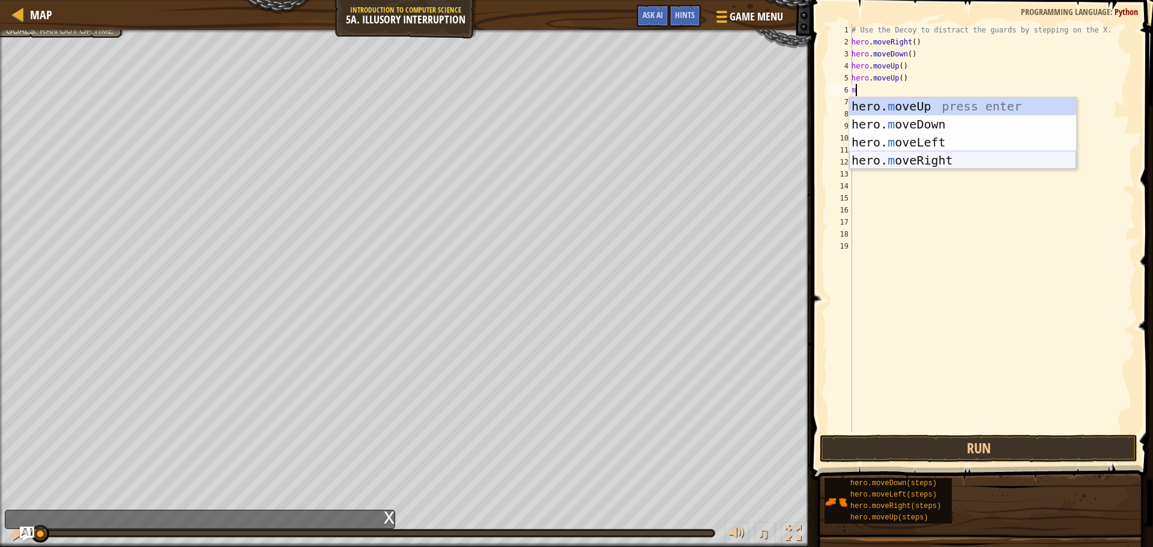
click at [1020, 166] on div "hero. m oveUp press enter hero. m oveDown press enter hero. m oveLeft press ent…" at bounding box center [962, 151] width 227 height 108
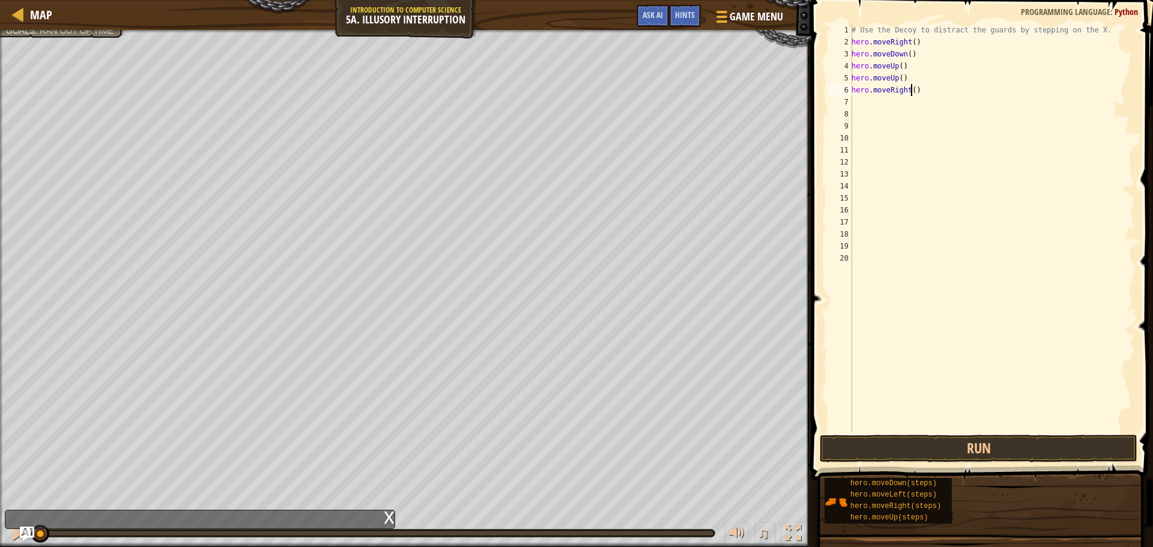
click at [911, 88] on div "# Use the Decoy to distract the guards by stepping on the X. hero . moveRight (…" at bounding box center [992, 240] width 286 height 432
type textarea "hero.moveRight(2)"
click at [876, 115] on div "# Use the Decoy to distract the guards by stepping on the X. hero . moveRight (…" at bounding box center [992, 240] width 286 height 432
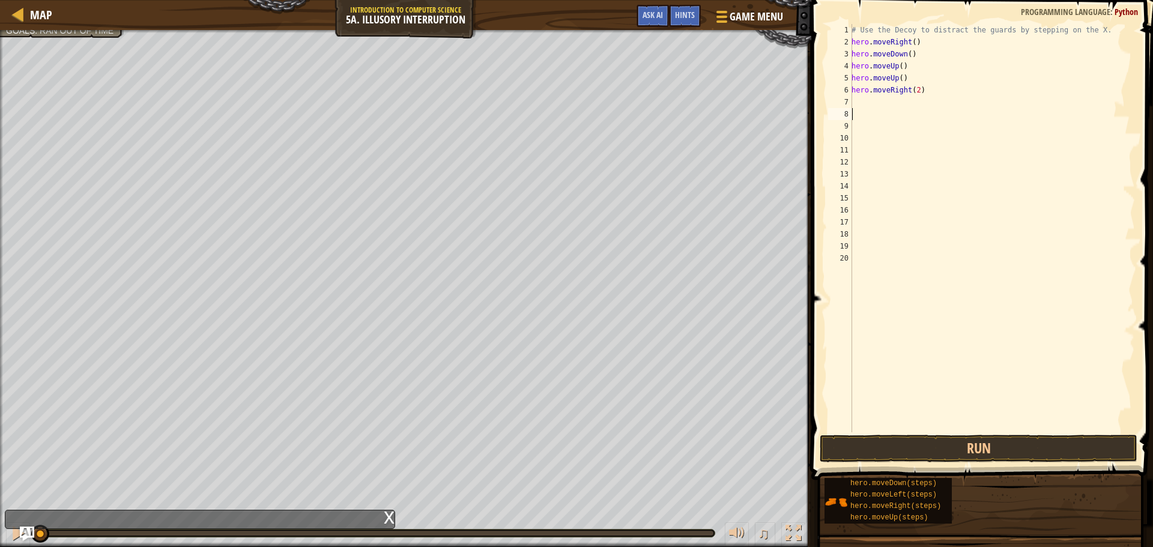
click at [877, 105] on div "# Use the Decoy to distract the guards by stepping on the X. hero . moveRight (…" at bounding box center [992, 240] width 286 height 432
type textarea "m"
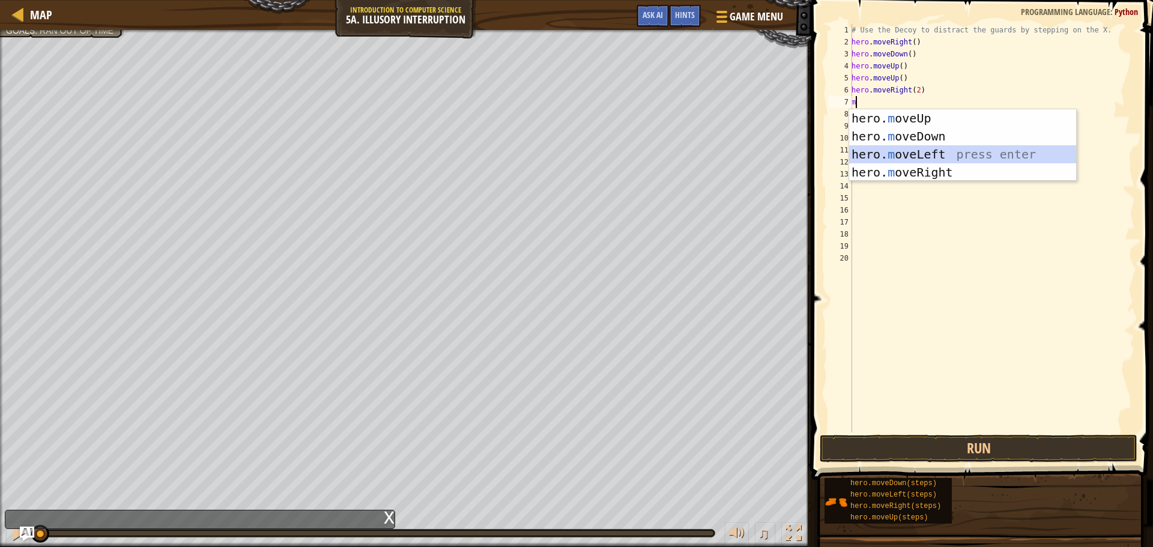
click at [925, 155] on div "hero. m oveUp press enter hero. m oveDown press enter hero. m oveLeft press ent…" at bounding box center [962, 163] width 227 height 108
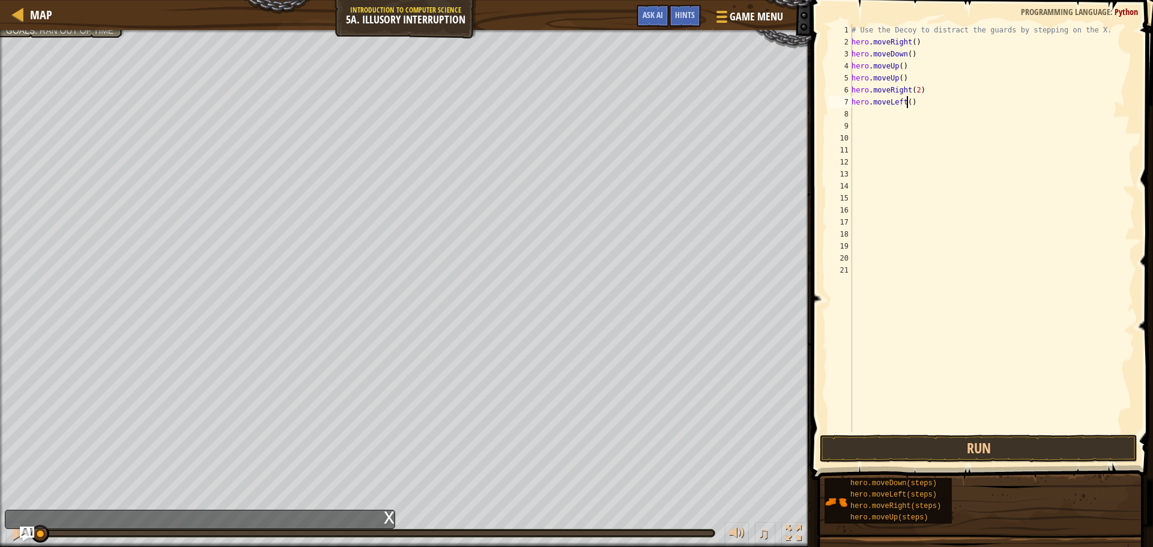
click at [905, 100] on div "# Use the Decoy to distract the guards by stepping on the X. hero . moveRight (…" at bounding box center [992, 240] width 286 height 432
type textarea "hero.moveLeft(2)"
click at [895, 123] on div "# Use the Decoy to distract the guards by stepping on the X. hero . moveRight (…" at bounding box center [992, 240] width 286 height 432
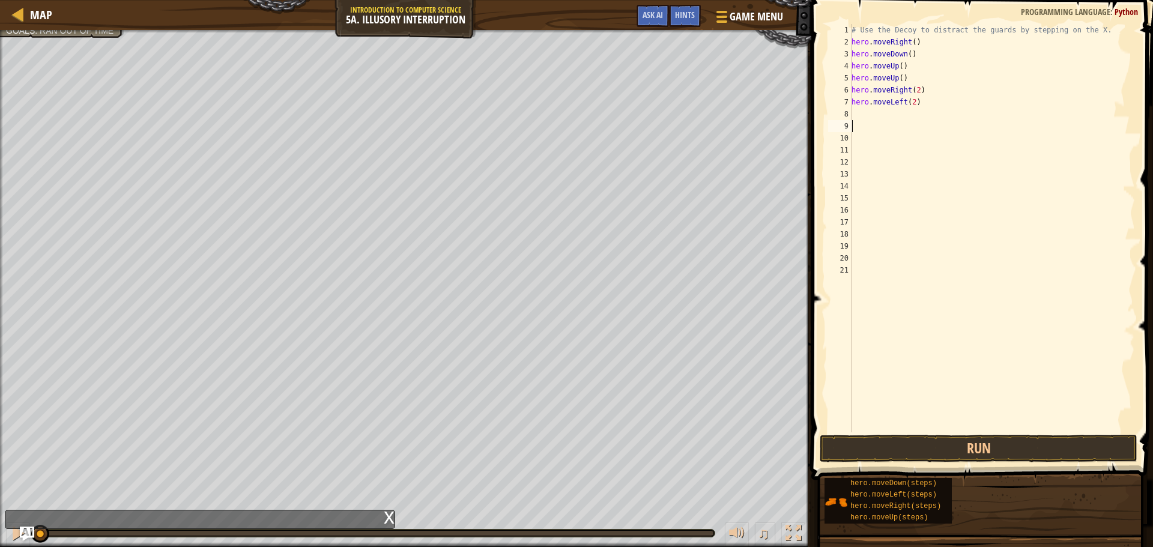
click at [863, 117] on div "# Use the Decoy to distract the guards by stepping on the X. hero . moveRight (…" at bounding box center [992, 240] width 286 height 432
type textarea "m"
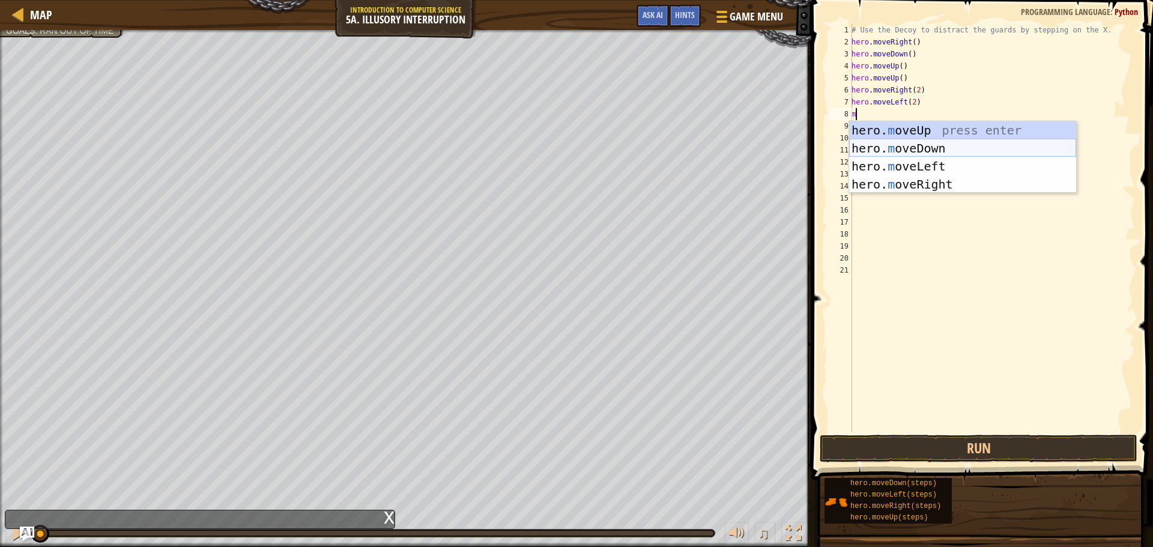
click at [927, 145] on div "hero. m oveUp press enter hero. m oveDown press enter hero. m oveLeft press ent…" at bounding box center [962, 175] width 227 height 108
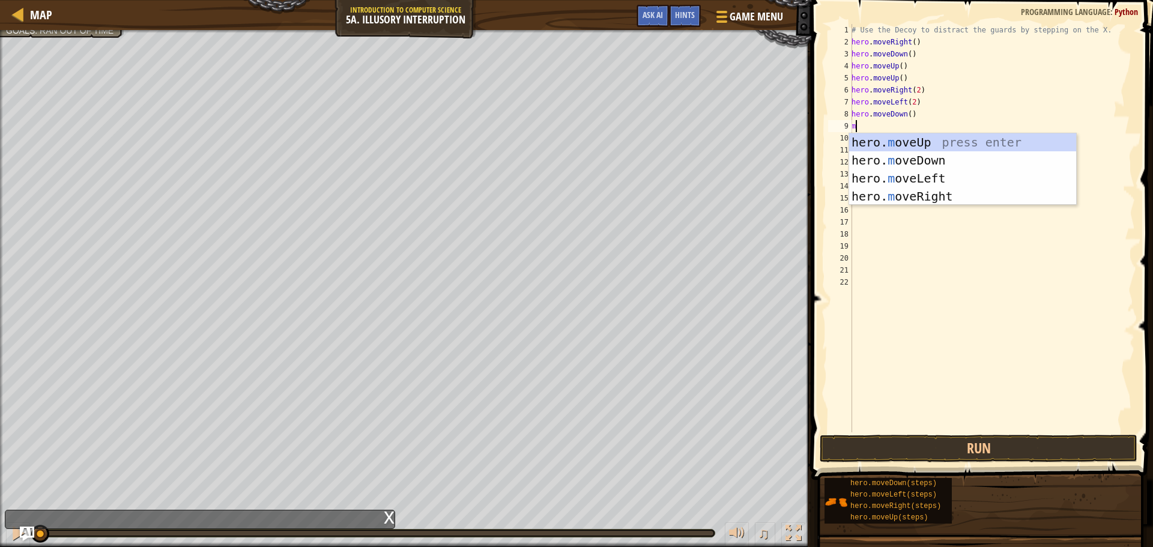
type textarea "m"
click at [928, 145] on div "hero. m oveUp press enter hero. m oveDown press enter hero. m oveLeft press ent…" at bounding box center [962, 187] width 227 height 108
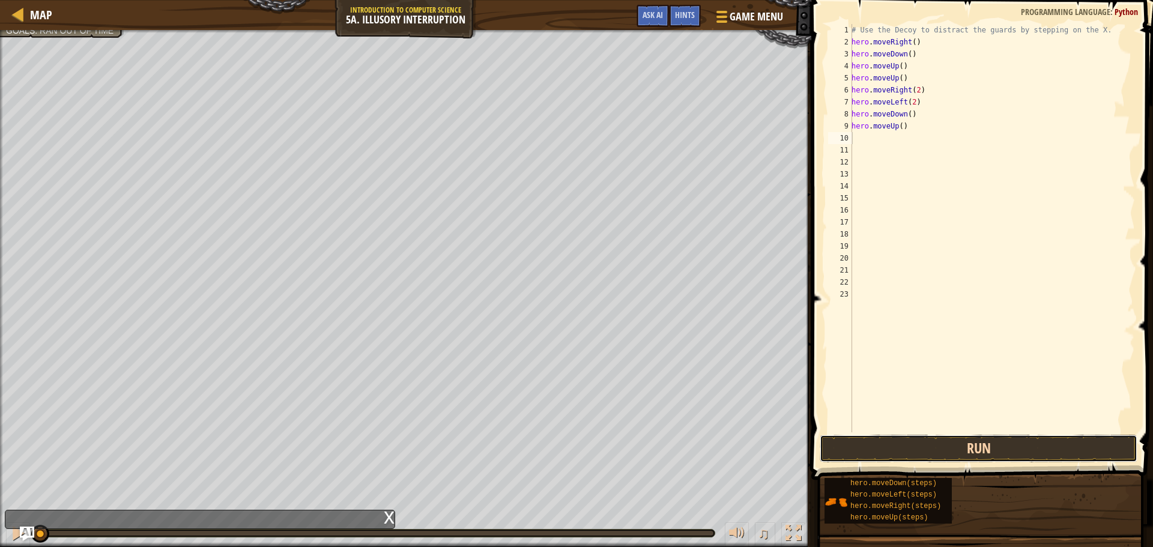
click at [1001, 445] on button "Run" at bounding box center [979, 449] width 318 height 28
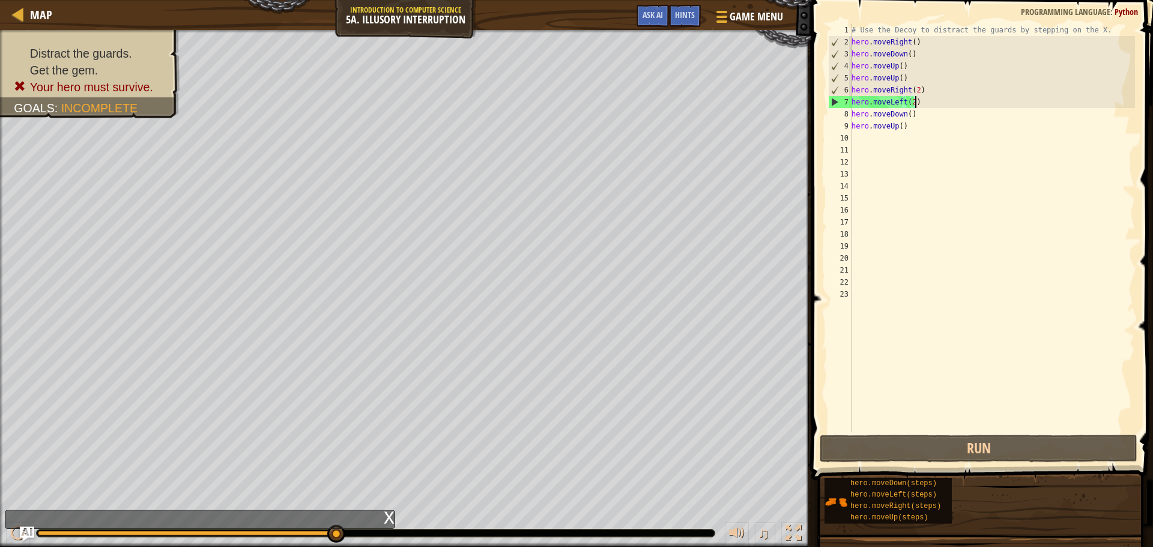
click at [938, 100] on div "# Use the Decoy to distract the guards by stepping on the X. hero . moveRight (…" at bounding box center [992, 240] width 286 height 432
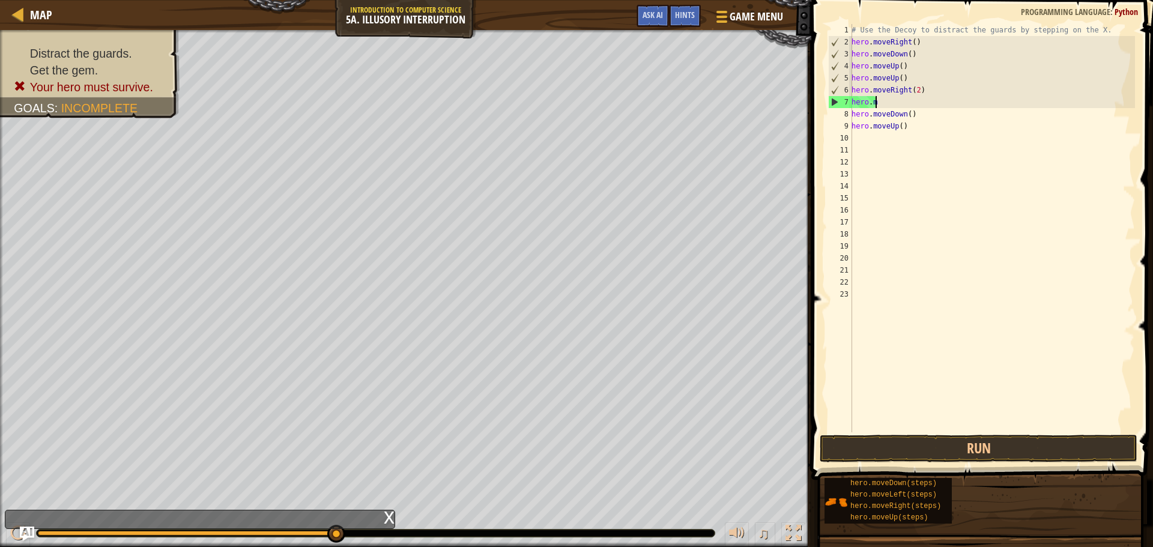
type textarea "h"
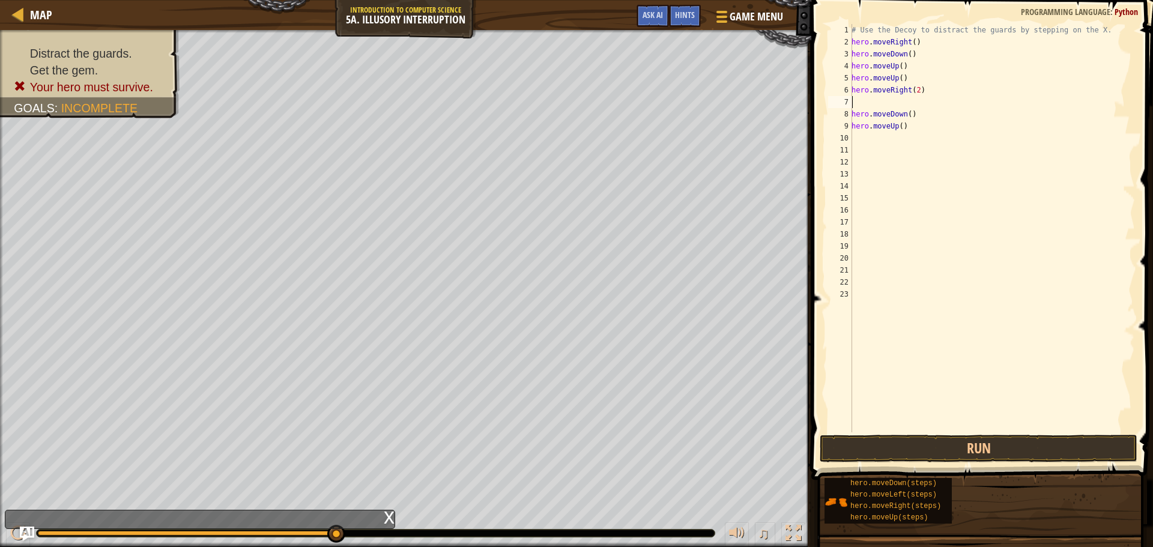
type textarea "m"
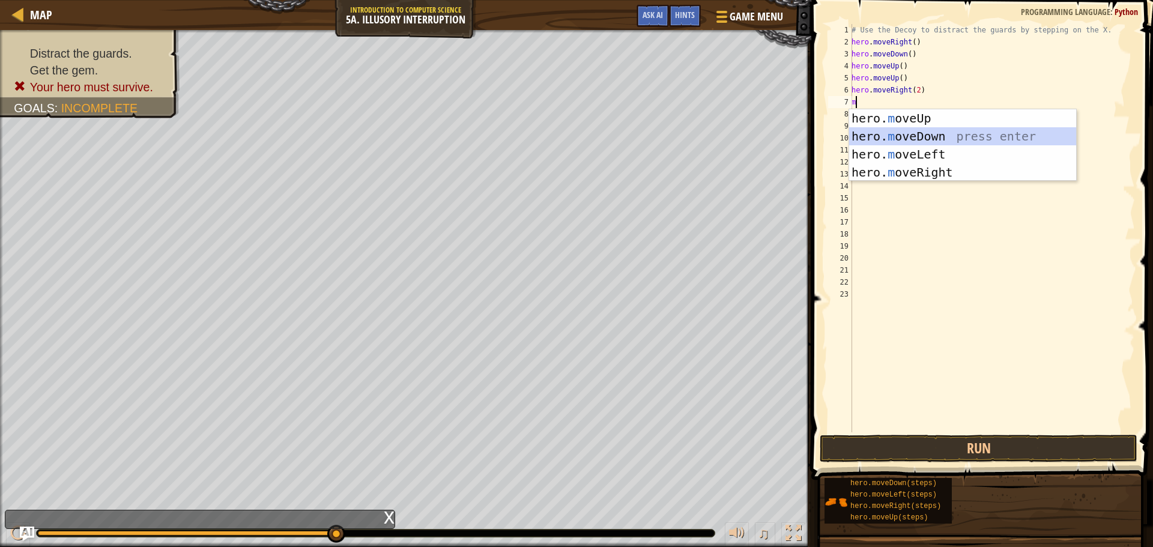
click at [956, 139] on div "hero. m oveUp press enter hero. m oveDown press enter hero. m oveLeft press ent…" at bounding box center [962, 163] width 227 height 108
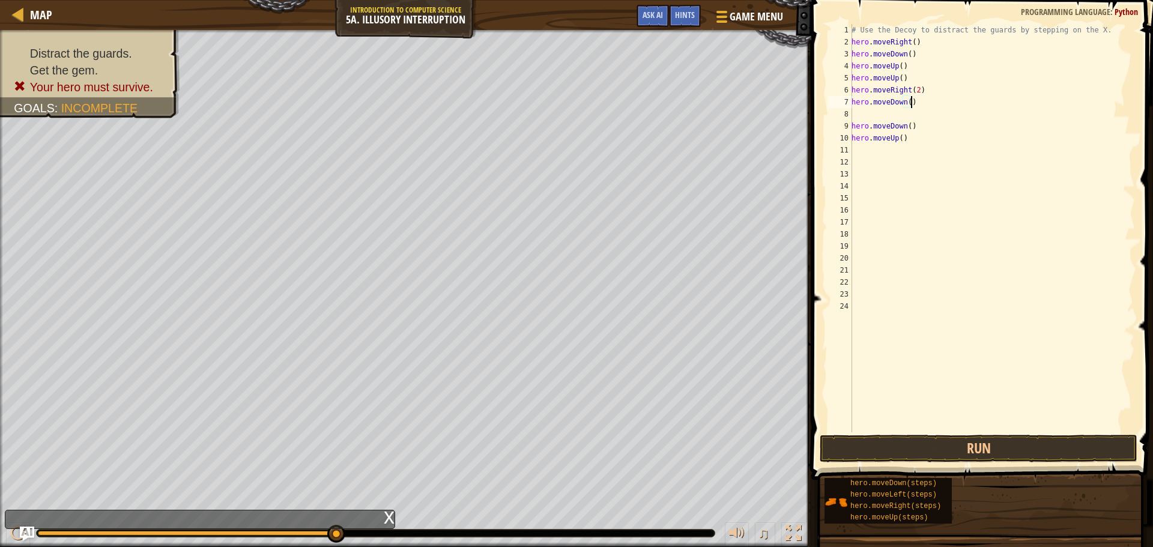
click at [910, 103] on div "# Use the Decoy to distract the guards by stepping on the X. hero . moveRight (…" at bounding box center [992, 240] width 286 height 432
click at [904, 103] on div "# Use the Decoy to distract the guards by stepping on the X. hero . moveRight (…" at bounding box center [992, 240] width 286 height 432
click at [907, 102] on div "# Use the Decoy to distract the guards by stepping on the X. hero . moveRight (…" at bounding box center [992, 240] width 286 height 432
click at [884, 121] on div "# Use the Decoy to distract the guards by stepping on the X. hero . moveRight (…" at bounding box center [992, 240] width 286 height 432
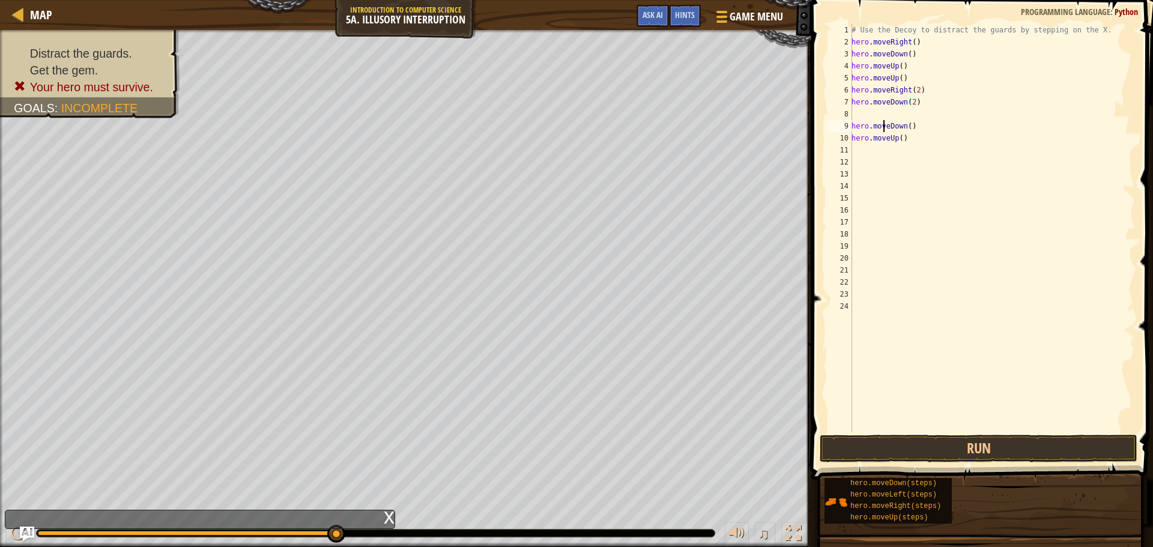
type textarea "hero.moveDown()"
click at [854, 116] on div "# Use the Decoy to distract the guards by stepping on the X. hero . moveRight (…" at bounding box center [992, 240] width 286 height 432
type textarea "m"
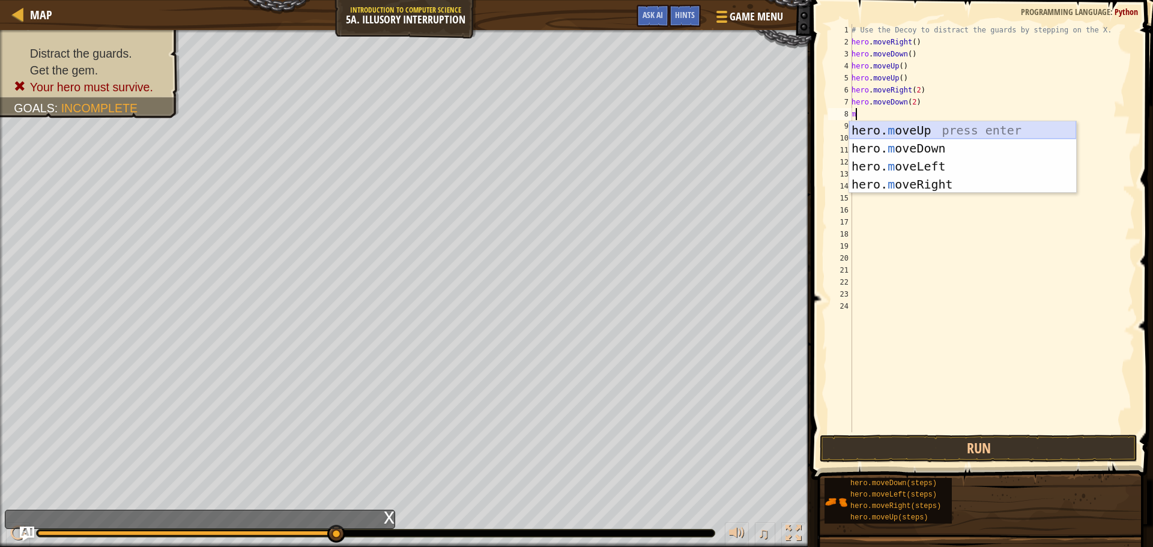
click at [939, 127] on div "hero. m oveUp press enter hero. m oveDown press enter hero. m oveLeft press ent…" at bounding box center [962, 175] width 227 height 108
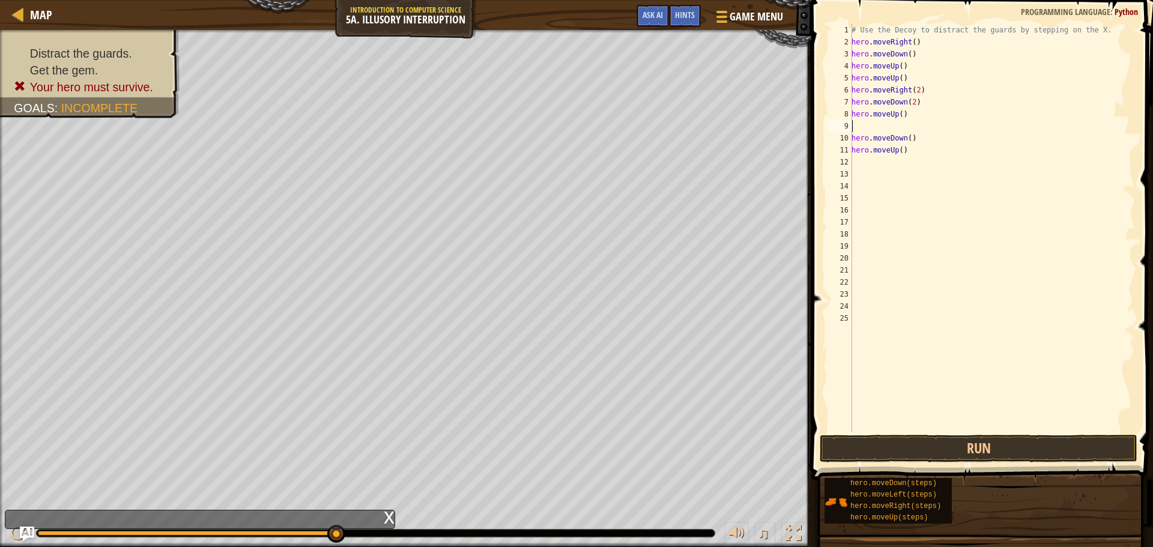
type textarea "m"
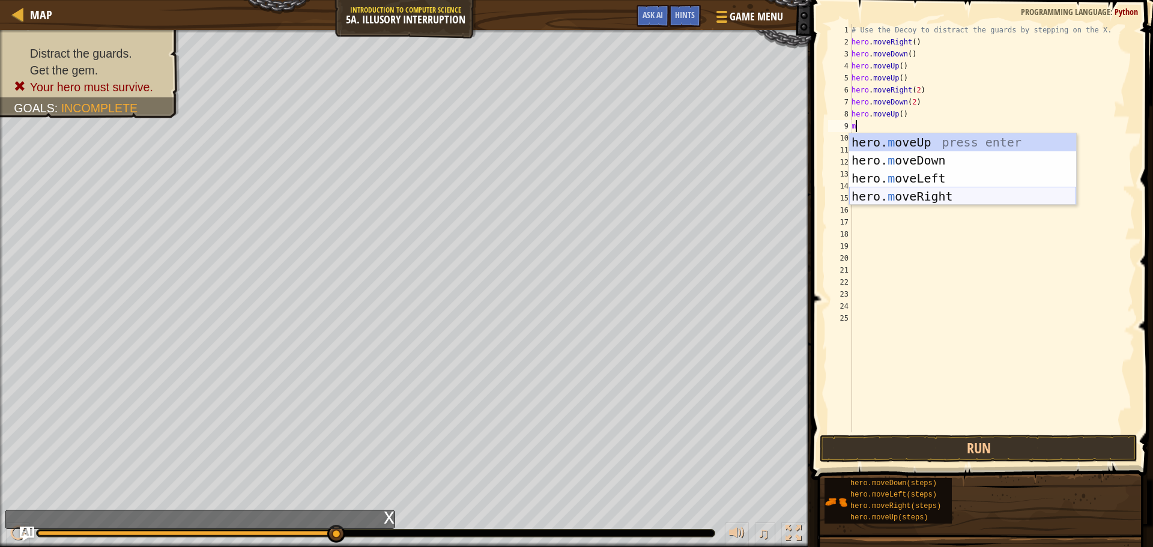
click at [934, 195] on div "hero. m oveUp press enter hero. m oveDown press enter hero. m oveLeft press ent…" at bounding box center [962, 187] width 227 height 108
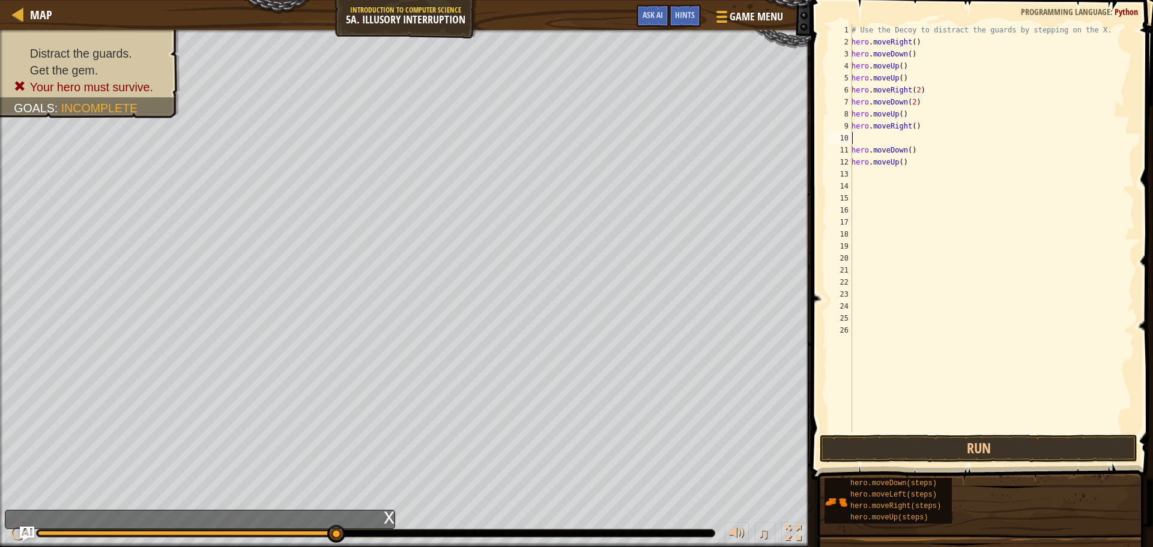
click at [909, 124] on div "# Use the Decoy to distract the guards by stepping on the X. hero . moveRight (…" at bounding box center [992, 240] width 286 height 432
click at [910, 156] on div "# Use the Decoy to distract the guards by stepping on the X. hero . moveRight (…" at bounding box center [992, 240] width 286 height 432
type textarea "h"
click at [910, 165] on div "# Use the Decoy to distract the guards by stepping on the X. hero . moveRight (…" at bounding box center [992, 240] width 286 height 432
type textarea "h"
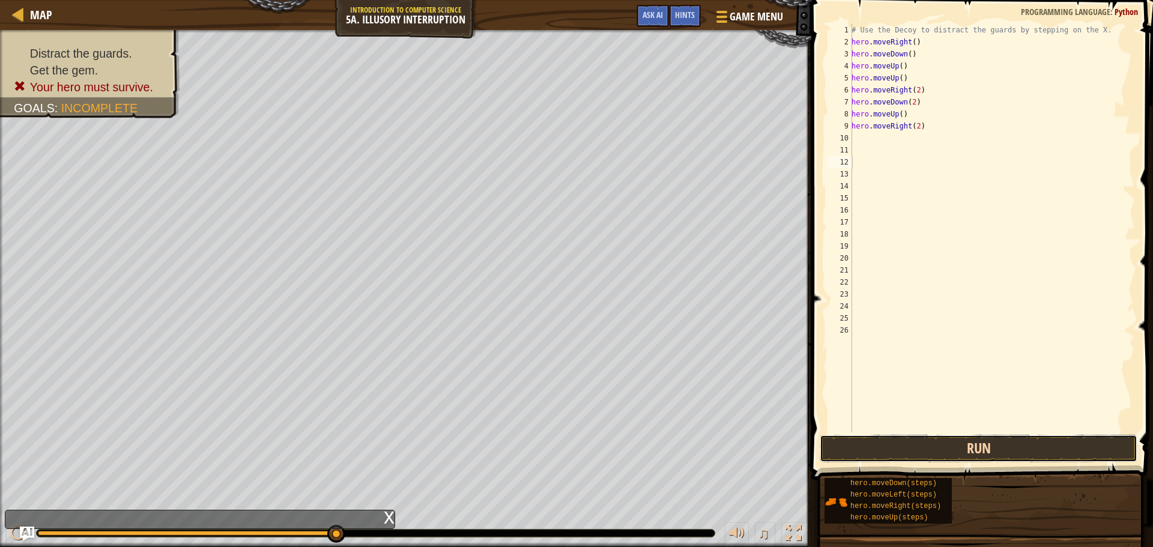
click at [1020, 442] on button "Run" at bounding box center [979, 449] width 318 height 28
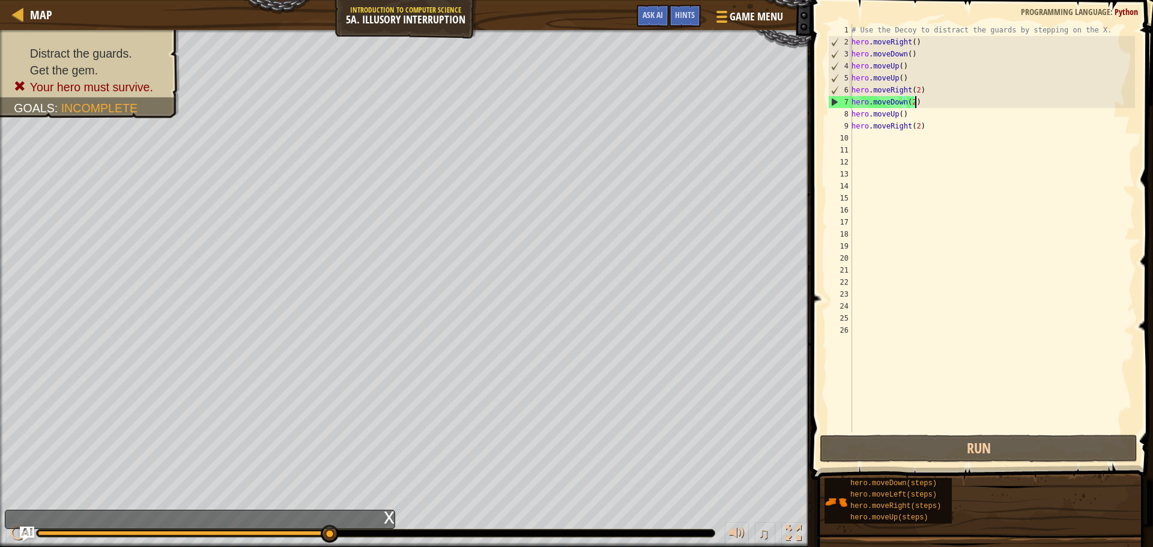
click at [943, 104] on div "# Use the Decoy to distract the guards by stepping on the X. hero . moveRight (…" at bounding box center [992, 240] width 286 height 432
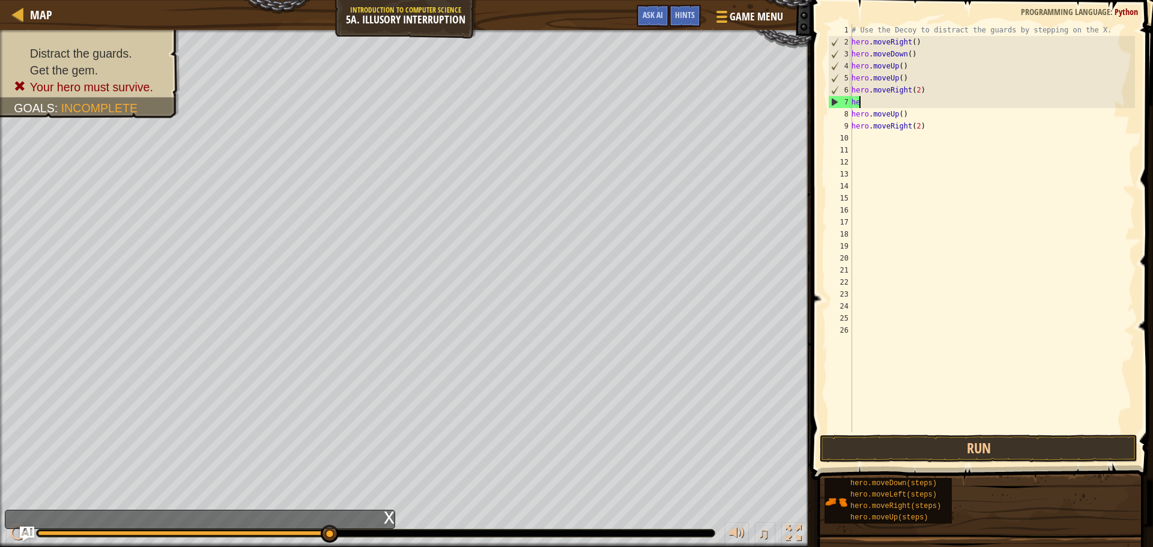
type textarea "h"
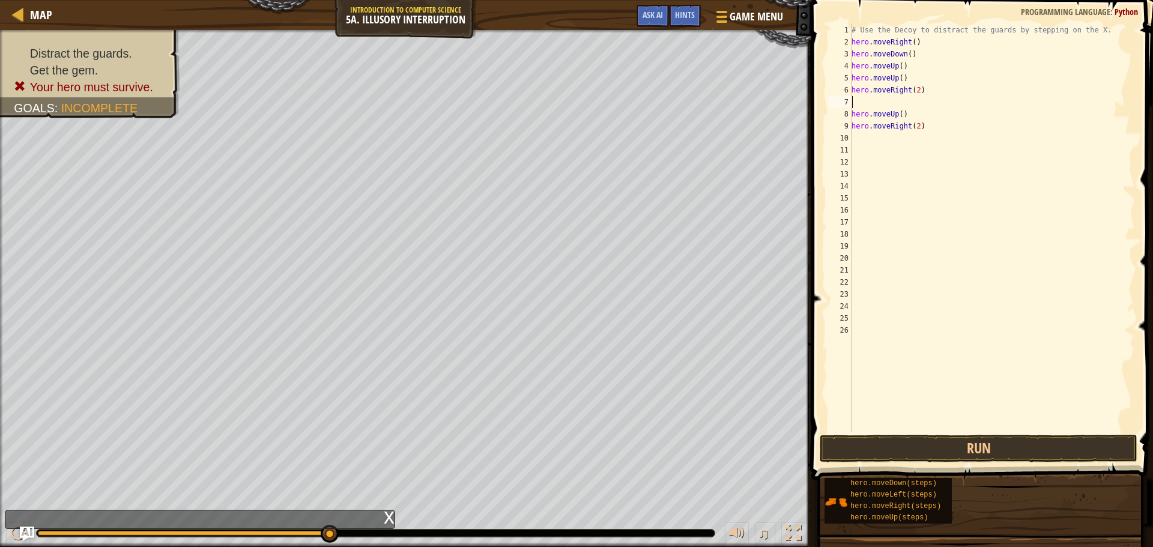
type textarea "m"
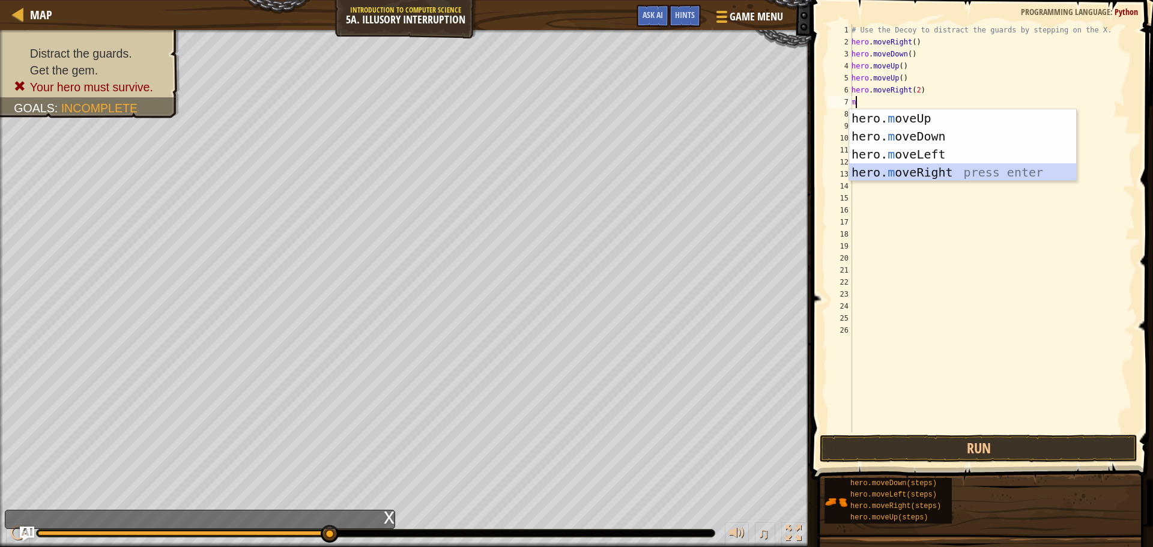
click at [940, 165] on div "hero. m oveUp press enter hero. m oveDown press enter hero. m oveLeft press ent…" at bounding box center [962, 163] width 227 height 108
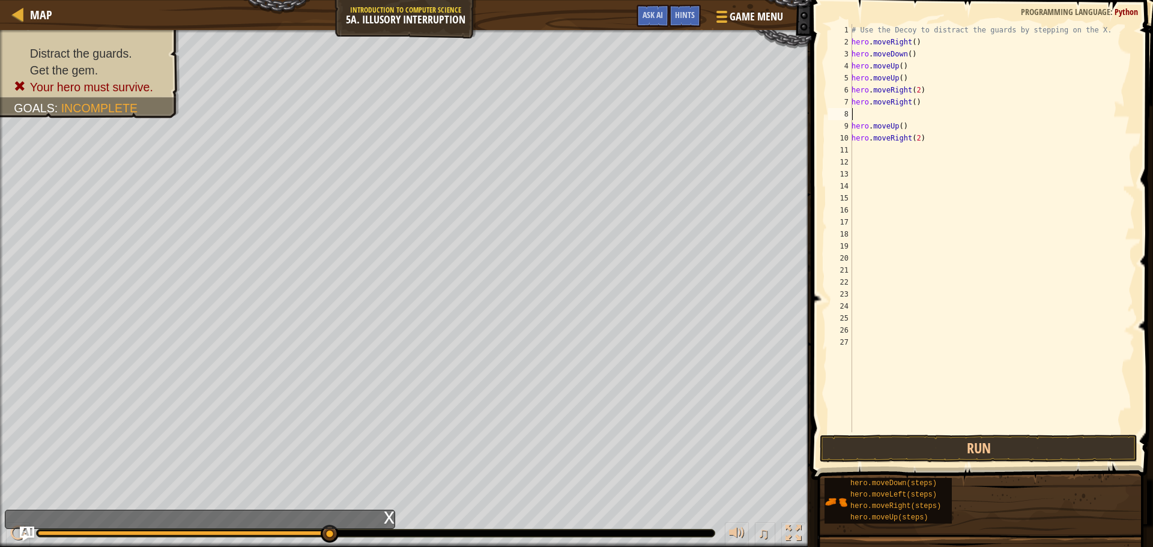
click at [913, 103] on div "# Use the Decoy to distract the guards by stepping on the X. hero . moveRight (…" at bounding box center [992, 240] width 286 height 432
type textarea "hero.moveRight(2)"
click at [991, 444] on button "Run" at bounding box center [979, 449] width 318 height 28
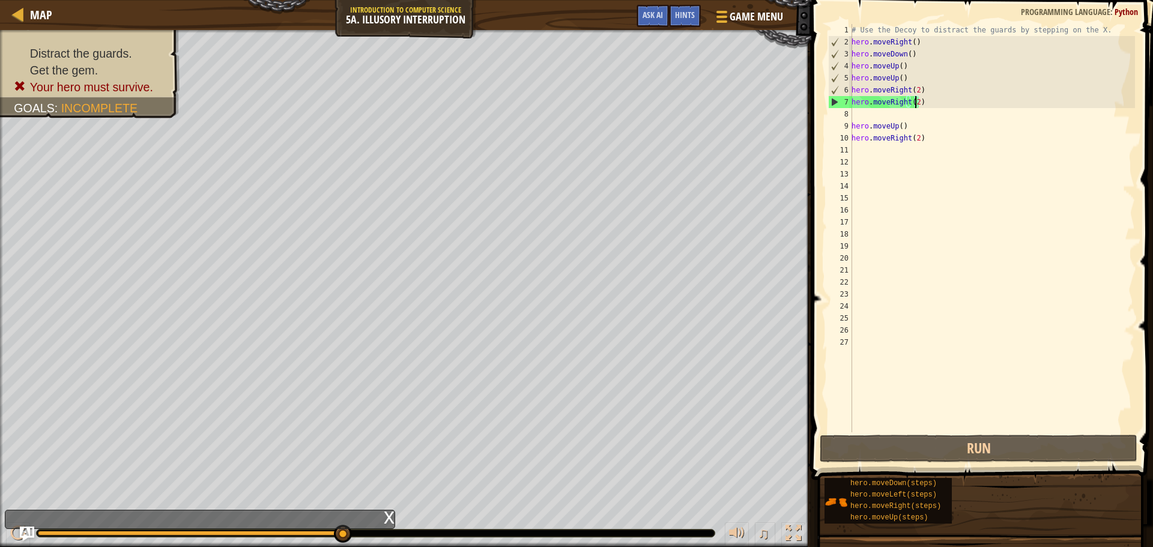
click at [855, 113] on div "# Use the Decoy to distract the guards by stepping on the X. hero . moveRight (…" at bounding box center [992, 240] width 286 height 432
type textarea "m"
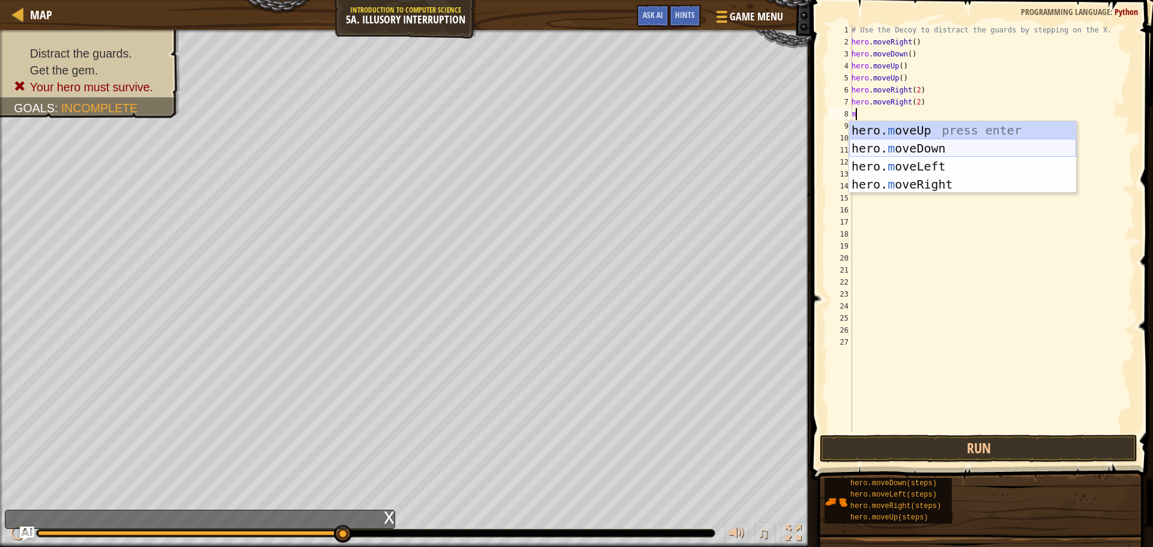
click at [910, 157] on div "hero. m oveUp press enter hero. m oveDown press enter hero. m oveLeft press ent…" at bounding box center [962, 175] width 227 height 108
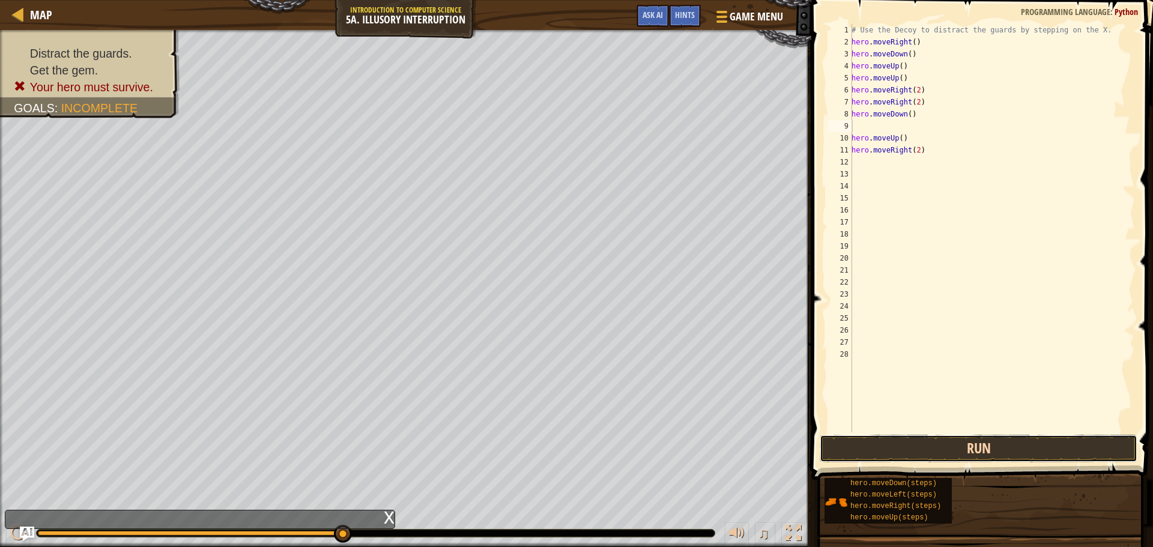
click at [935, 451] on button "Run" at bounding box center [979, 449] width 318 height 28
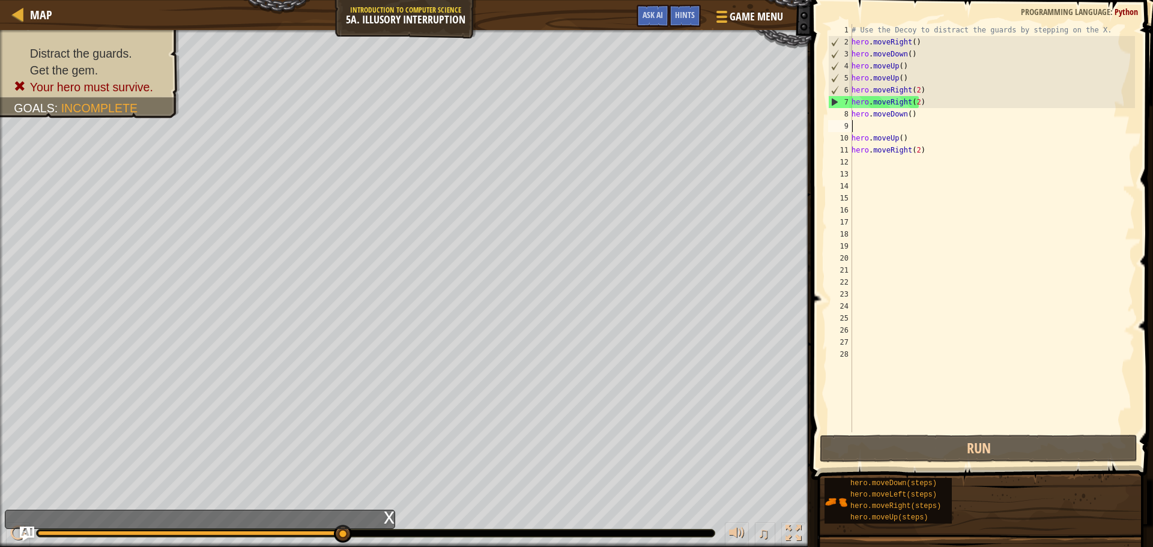
click at [928, 124] on div "# Use the Decoy to distract the guards by stepping on the X. hero . moveRight (…" at bounding box center [992, 240] width 286 height 432
click at [925, 105] on div "# Use the Decoy to distract the guards by stepping on the X. hero . moveRight (…" at bounding box center [992, 240] width 286 height 432
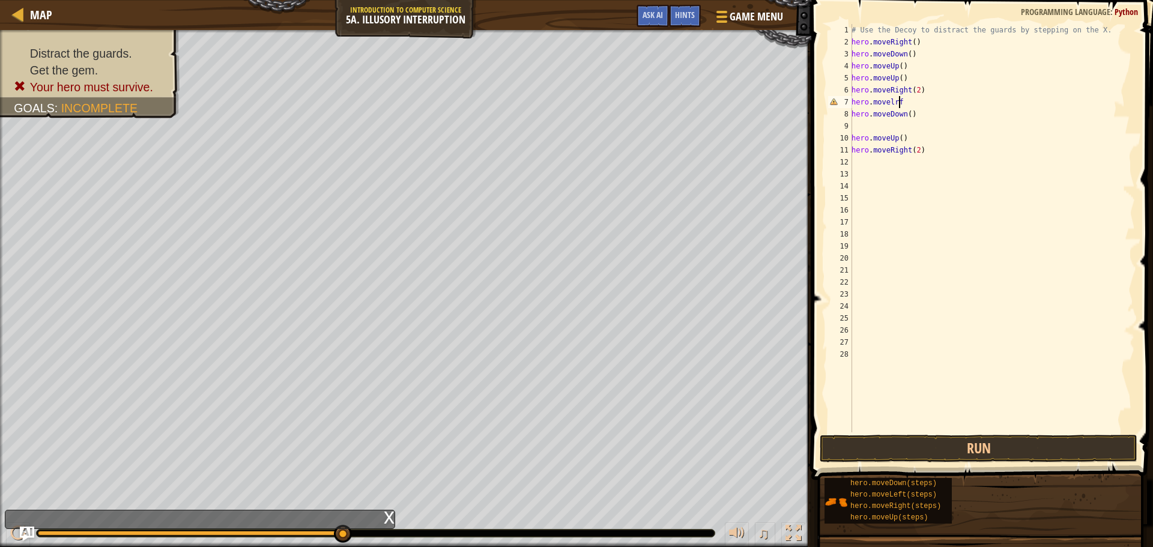
scroll to position [5, 3]
type textarea "hero.moveleft"
click at [924, 114] on div "hero.moveLeft press enter" at bounding box center [962, 136] width 227 height 54
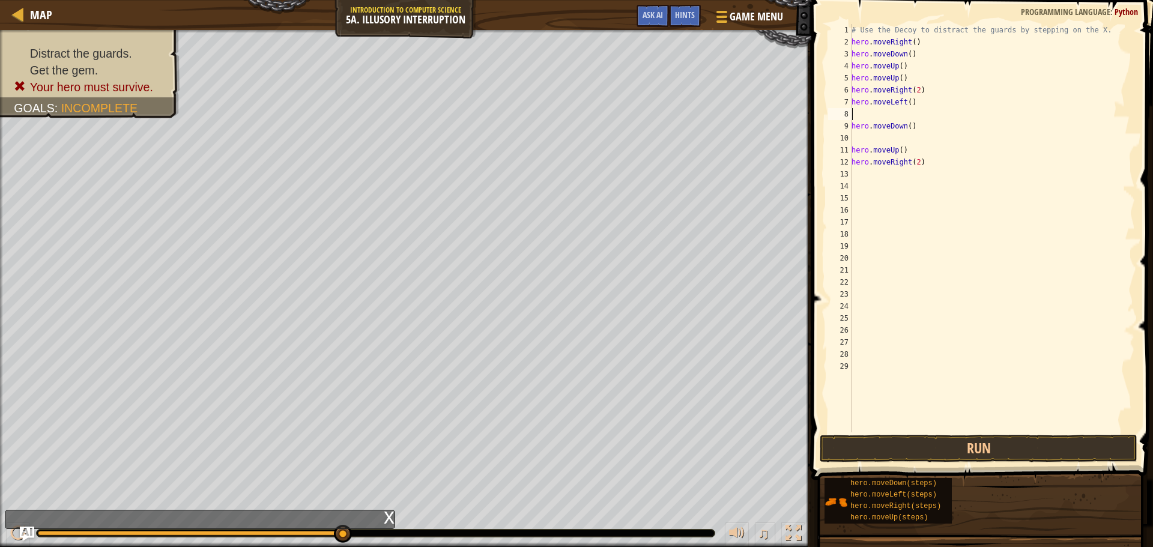
type textarea "m"
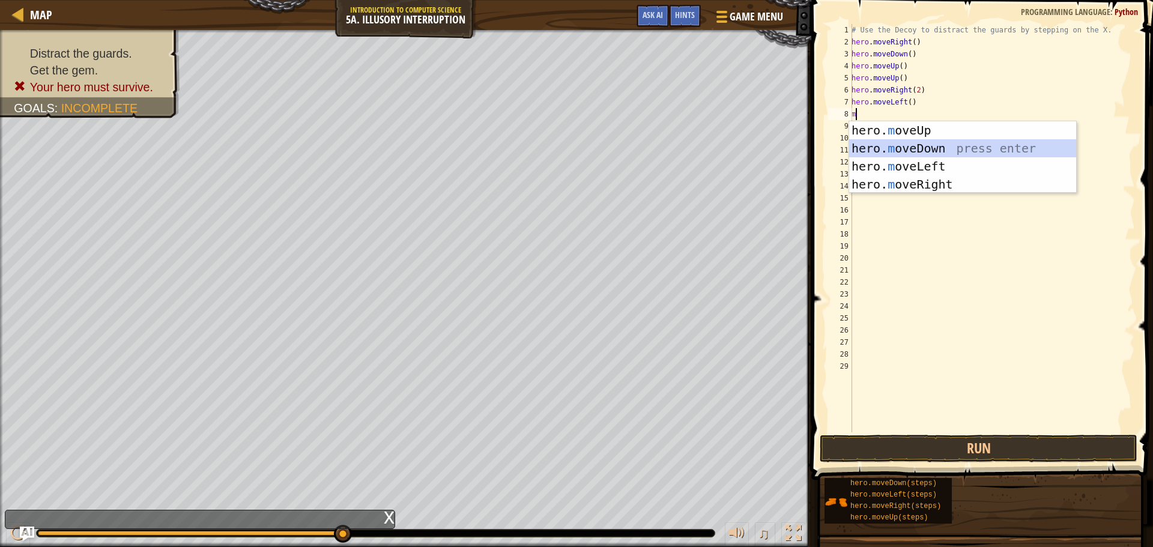
click at [925, 140] on div "hero. m oveUp press enter hero. m oveDown press enter hero. m oveLeft press ent…" at bounding box center [962, 175] width 227 height 108
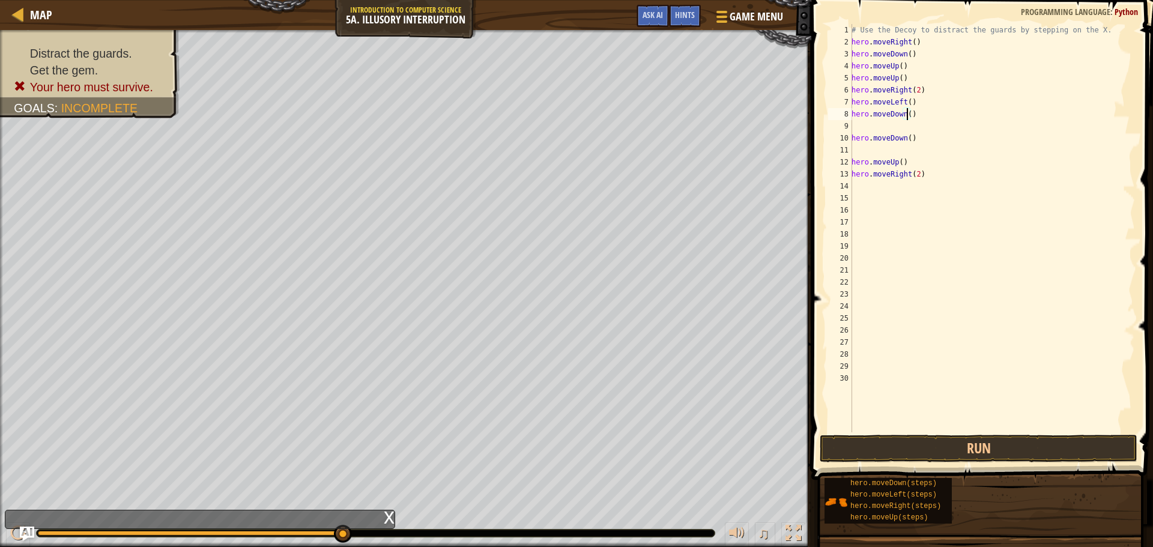
click at [907, 112] on div "# Use the Decoy to distract the guards by stepping on the X. hero . moveRight (…" at bounding box center [992, 240] width 286 height 432
type textarea "hero.moveDown(2)"
click at [877, 128] on div "# Use the Decoy to distract the guards by stepping on the X. hero . moveRight (…" at bounding box center [992, 240] width 286 height 432
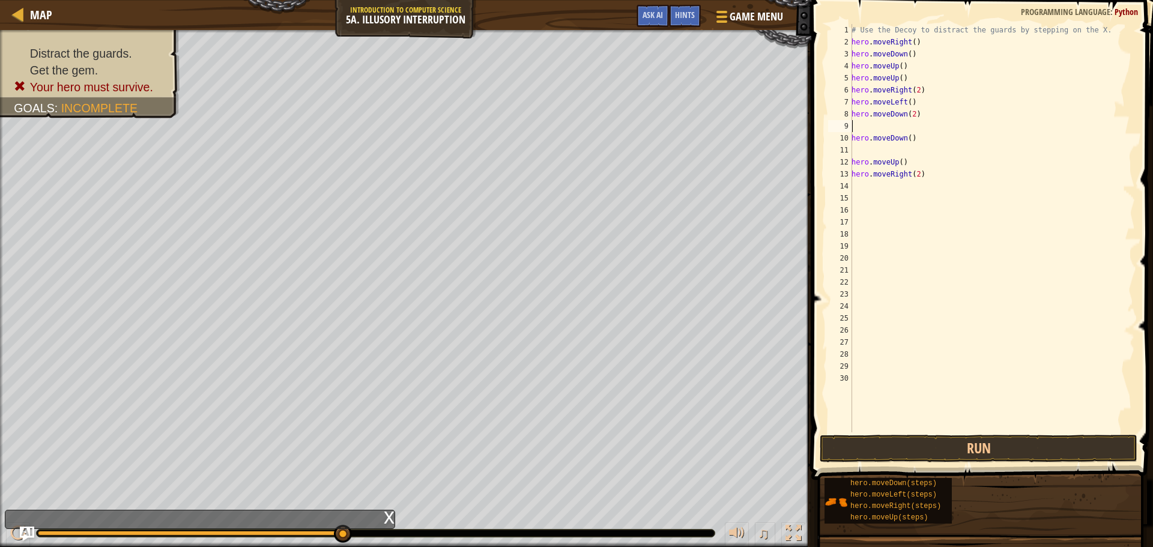
type textarea "m"
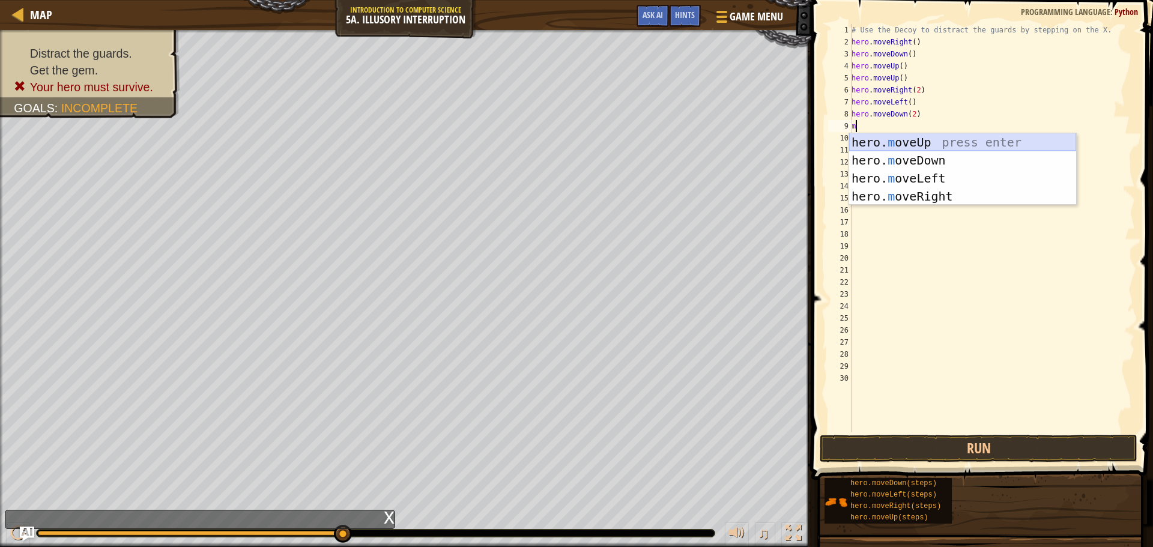
click at [921, 139] on div "hero. m oveUp press enter hero. m oveDown press enter hero. m oveLeft press ent…" at bounding box center [962, 187] width 227 height 108
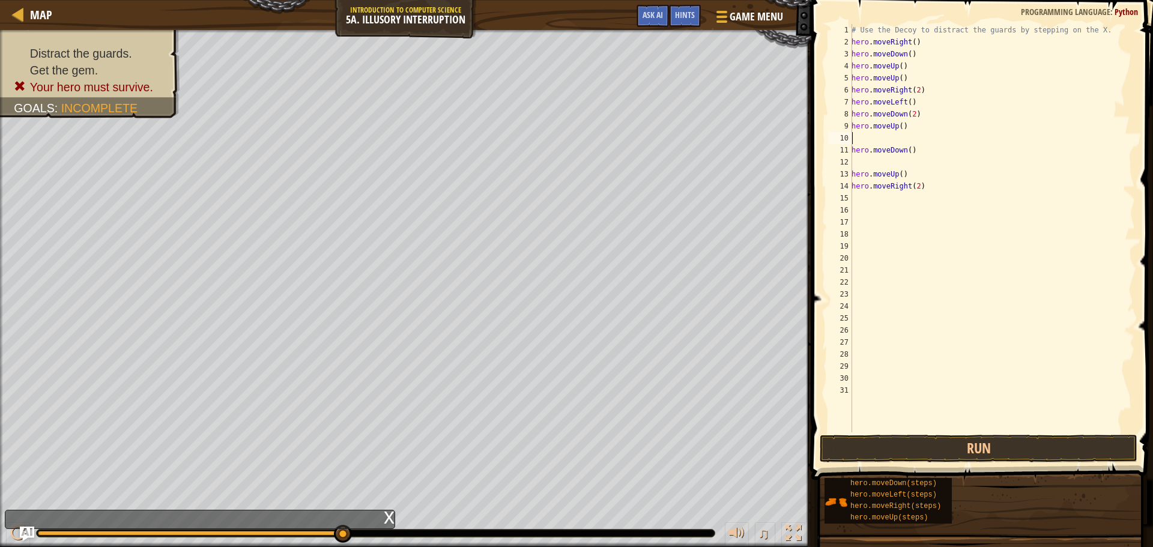
type textarea "m"
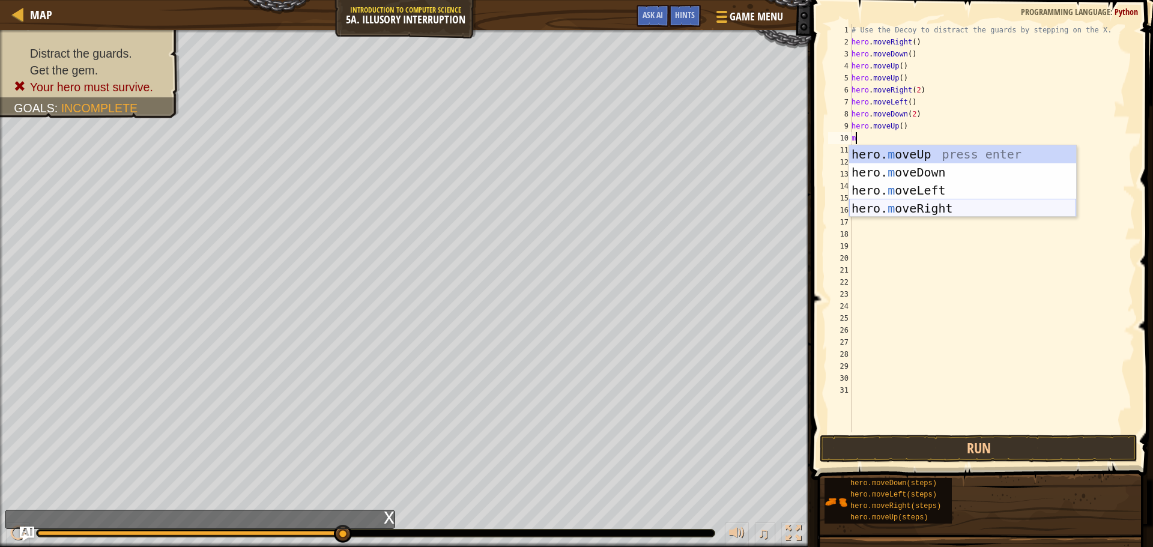
click at [920, 206] on div "hero. m oveUp press enter hero. m oveDown press enter hero. m oveLeft press ent…" at bounding box center [962, 199] width 227 height 108
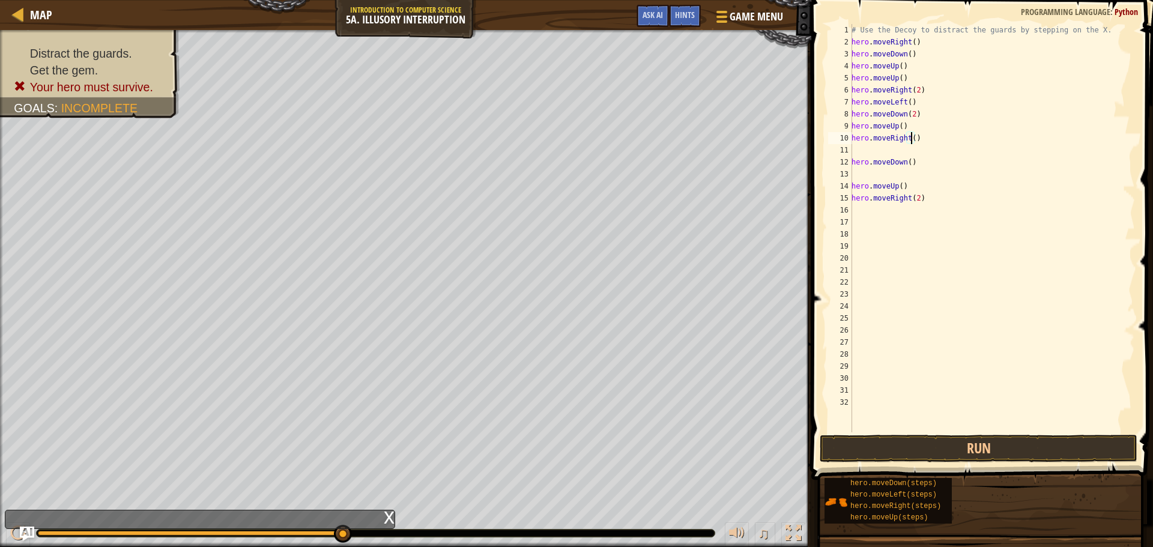
click at [910, 138] on div "# Use the Decoy to distract the guards by stepping on the X. hero . moveRight (…" at bounding box center [992, 240] width 286 height 432
click at [1000, 444] on button "Run" at bounding box center [979, 449] width 318 height 28
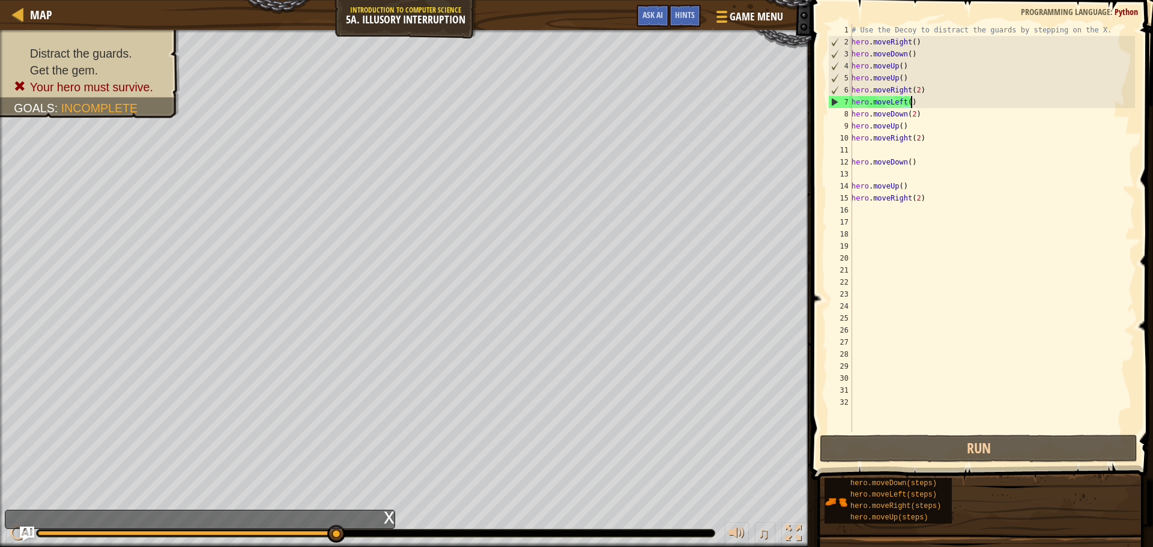
click at [923, 101] on div "# Use the Decoy to distract the guards by stepping on the X. hero . moveRight (…" at bounding box center [992, 240] width 286 height 432
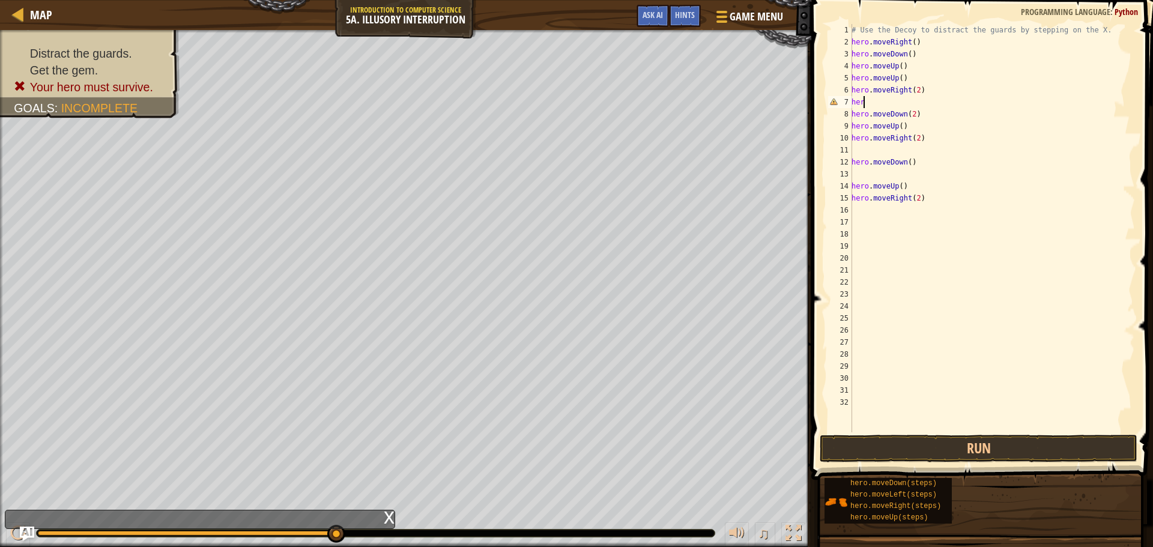
scroll to position [5, 0]
type textarea "h"
type textarea "m"
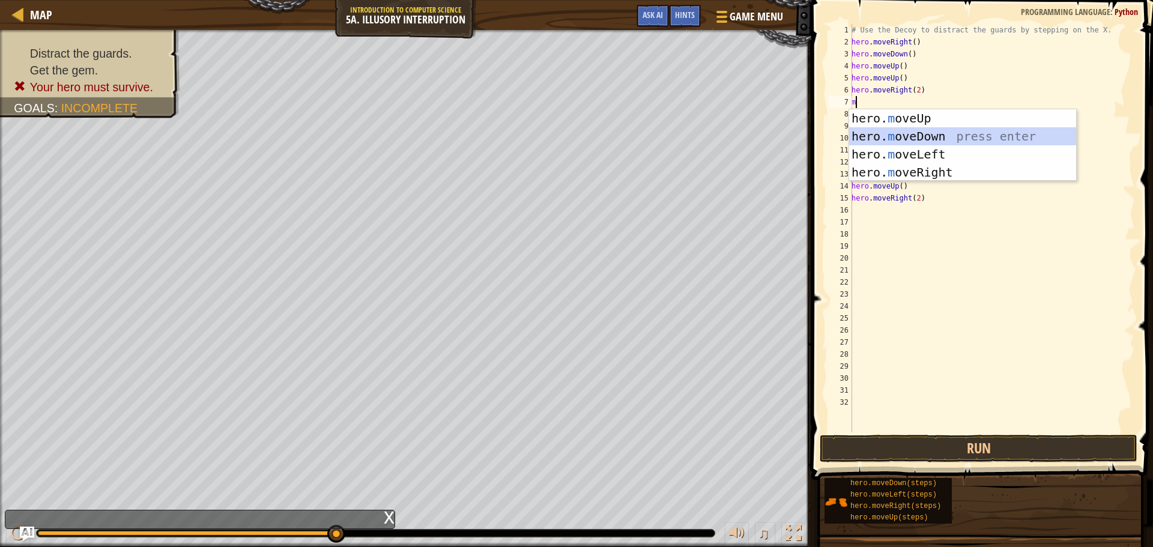
click at [927, 136] on div "hero. m oveUp press enter hero. m oveDown press enter hero. m oveLeft press ent…" at bounding box center [962, 163] width 227 height 108
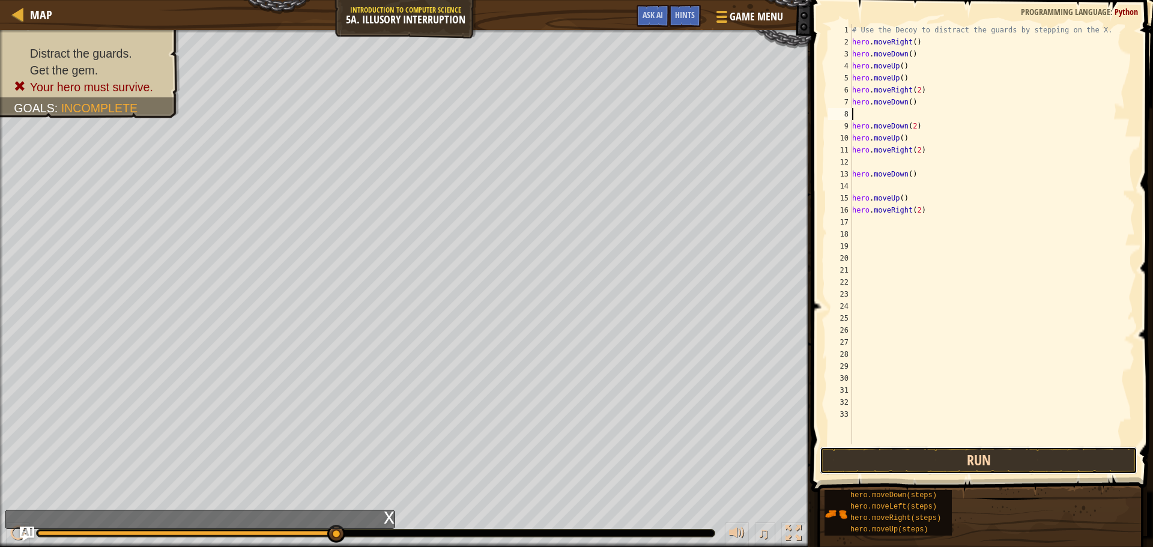
click at [969, 452] on button "Run" at bounding box center [979, 461] width 318 height 28
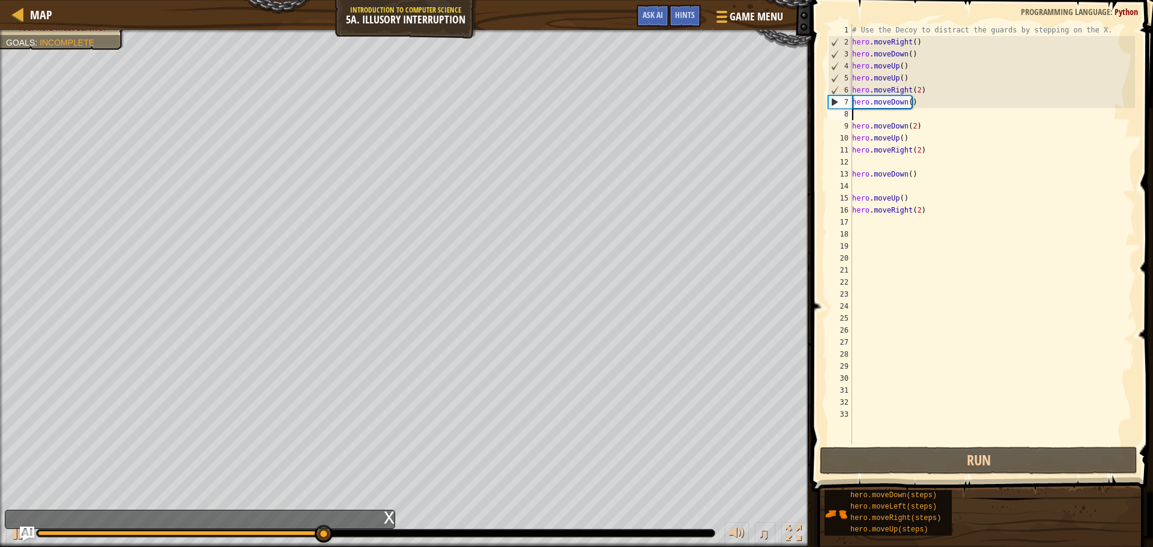
click at [916, 111] on div "# Use the Decoy to distract the guards by stepping on the X. hero . moveRight (…" at bounding box center [992, 246] width 285 height 444
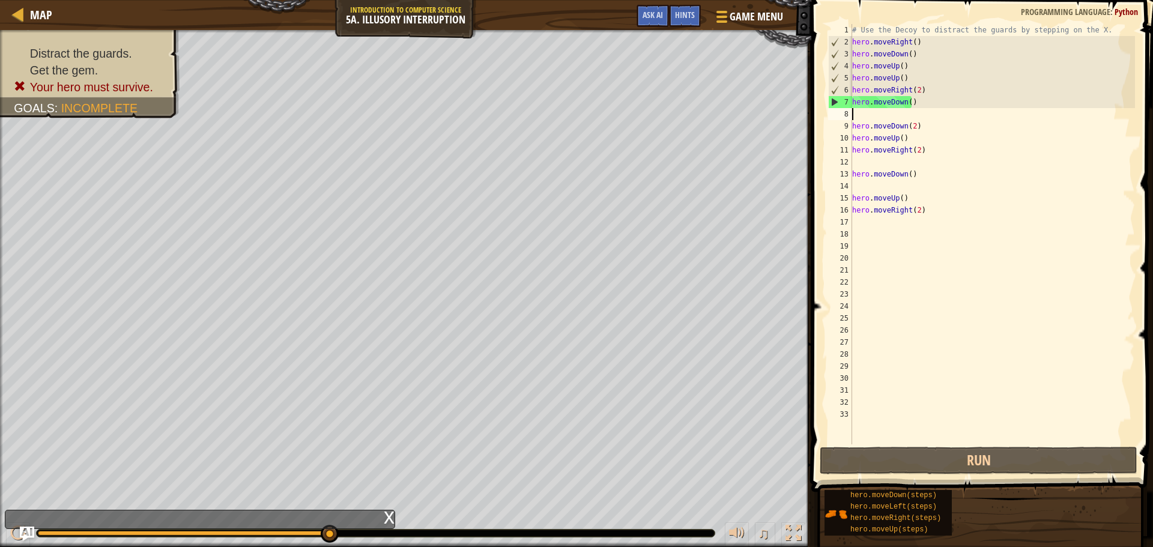
click at [910, 104] on div "# Use the Decoy to distract the guards by stepping on the X. hero . moveRight (…" at bounding box center [992, 246] width 285 height 444
click at [928, 102] on div "# Use the Decoy to distract the guards by stepping on the X. hero . moveRight (…" at bounding box center [992, 246] width 285 height 444
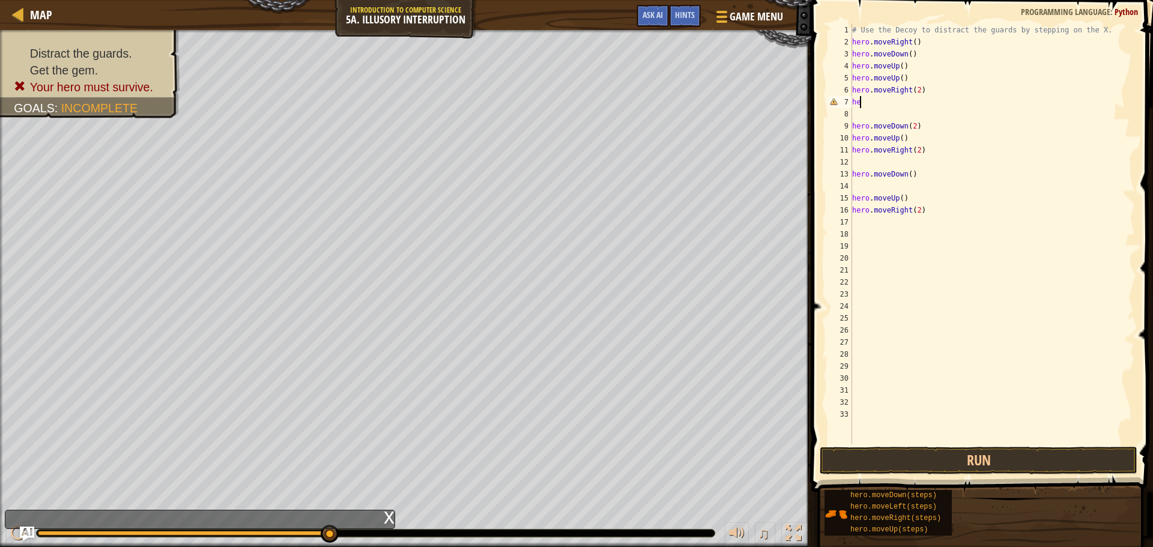
type textarea "h"
type textarea "m"
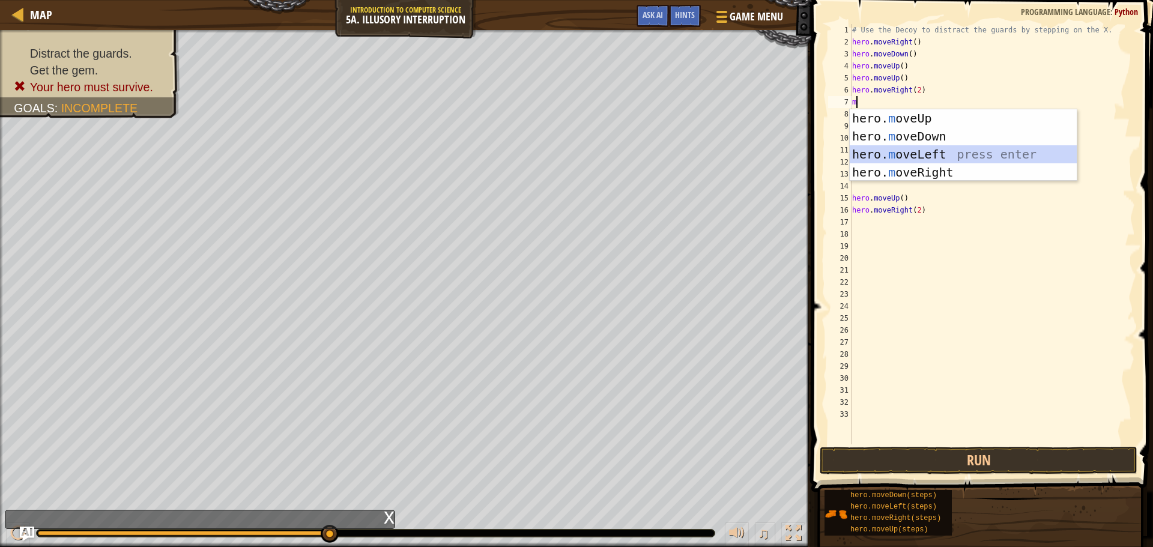
click at [935, 159] on div "hero. m oveUp press enter hero. m oveDown press enter hero. m oveLeft press ent…" at bounding box center [963, 163] width 227 height 108
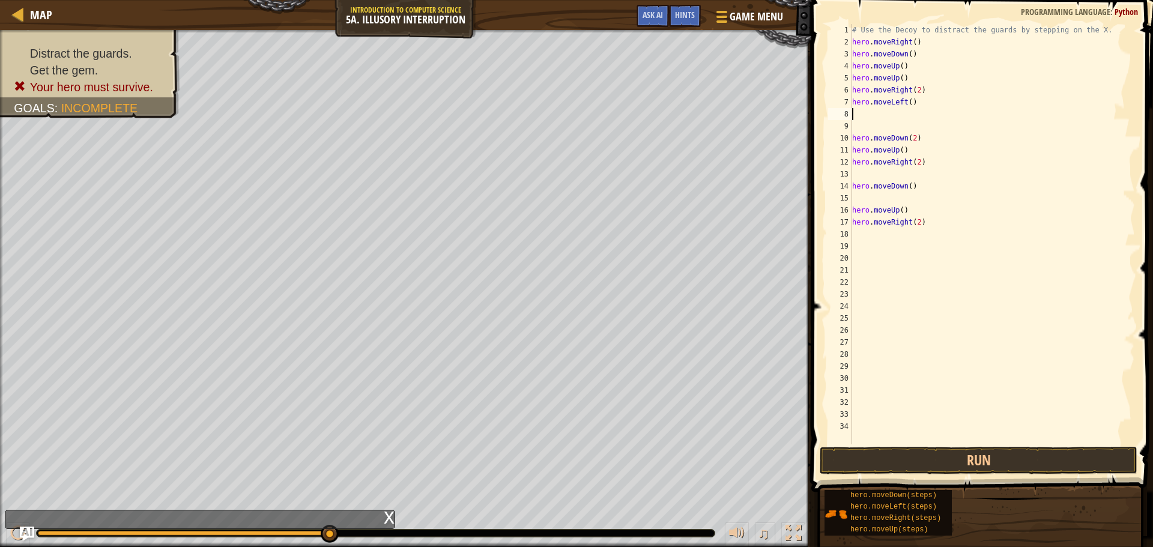
type textarea "m"
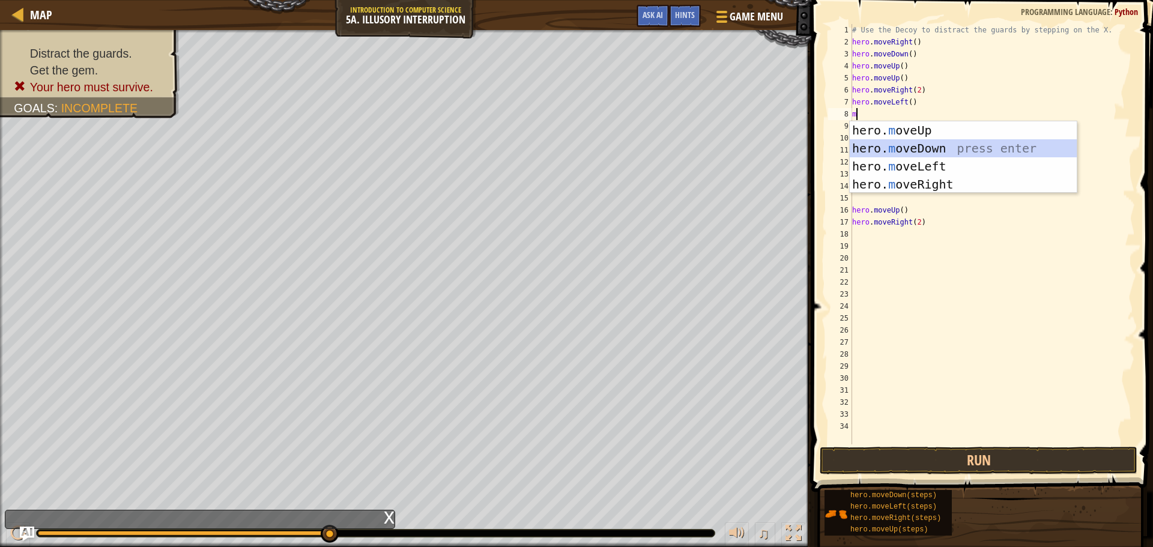
click at [935, 142] on div "hero. m oveUp press enter hero. m oveDown press enter hero. m oveLeft press ent…" at bounding box center [963, 175] width 227 height 108
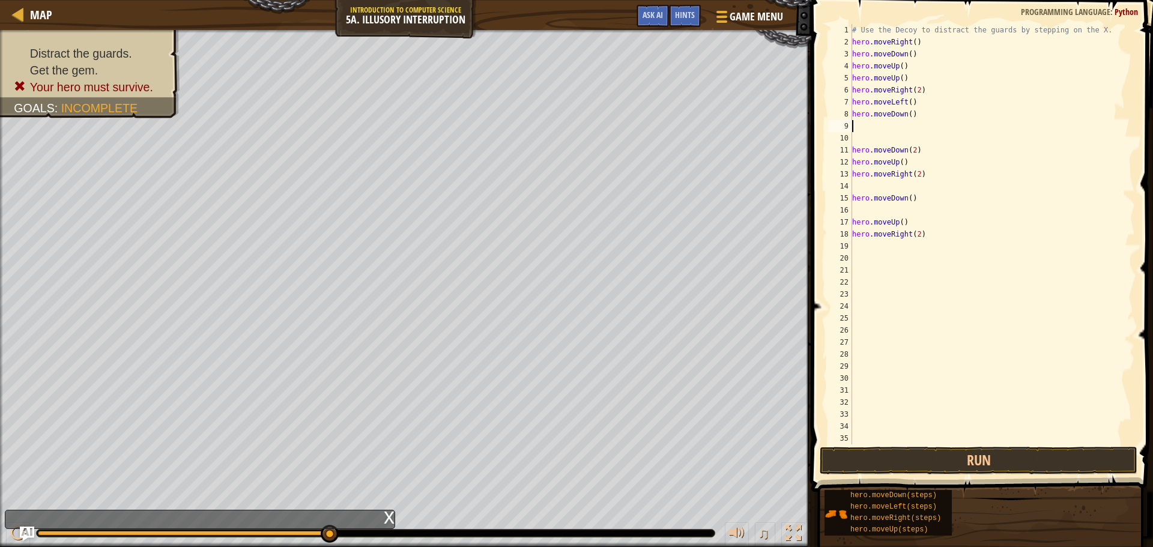
type textarea "m"
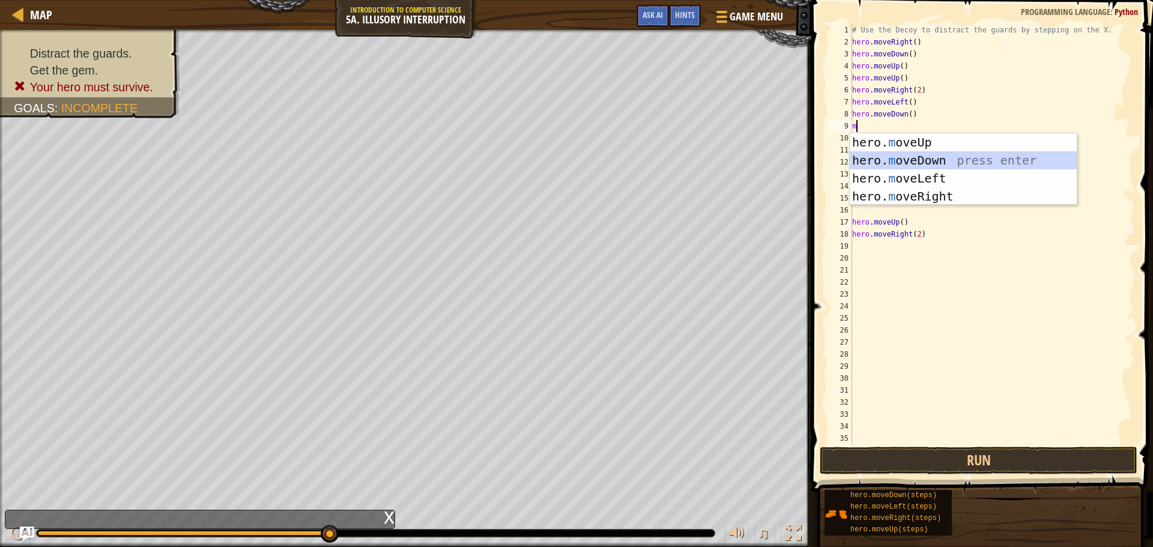
click at [932, 157] on div "hero. m oveUp press enter hero. m oveDown press enter hero. m oveLeft press ent…" at bounding box center [963, 187] width 227 height 108
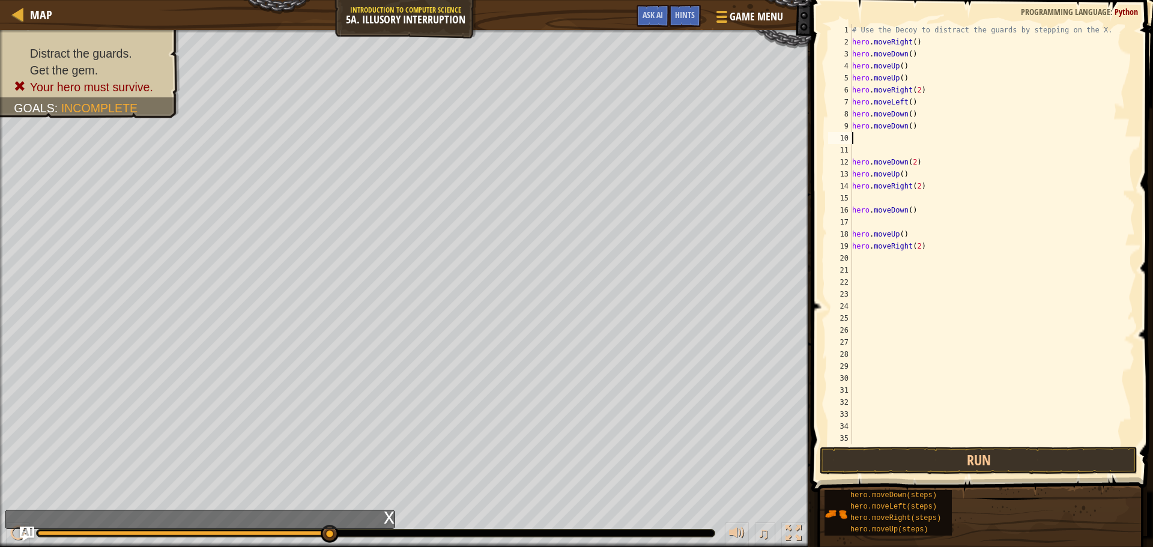
type textarea "m"
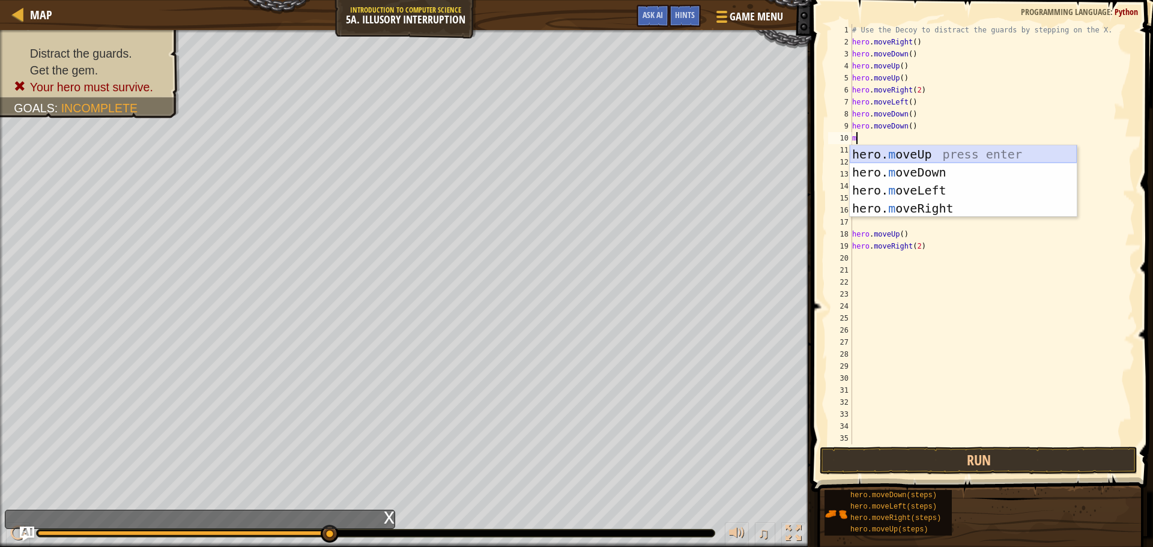
click at [947, 156] on div "hero. m oveUp press enter hero. m oveDown press enter hero. m oveLeft press ent…" at bounding box center [963, 199] width 227 height 108
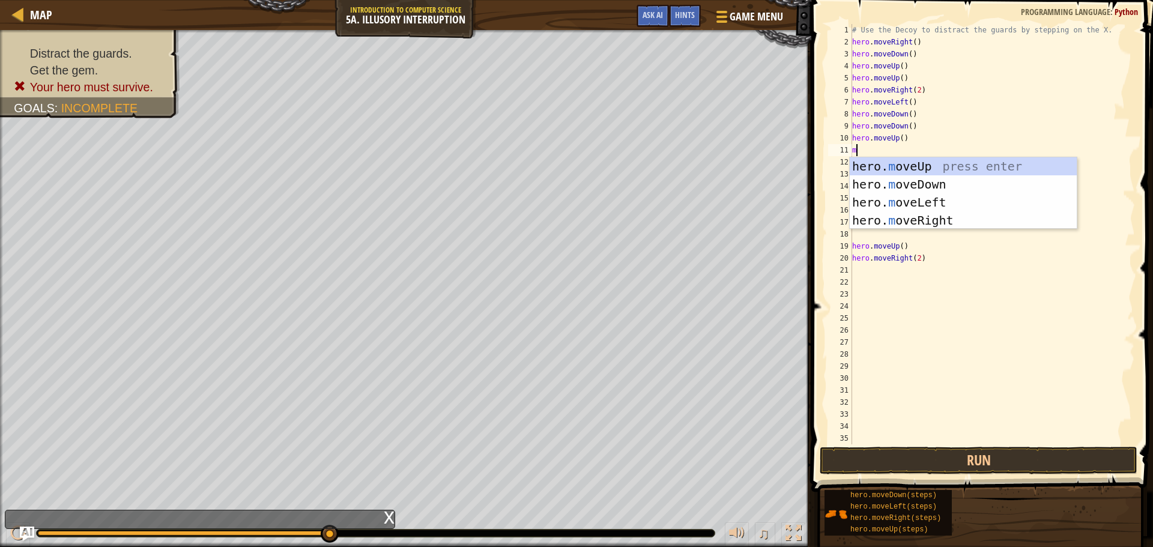
type textarea "m"
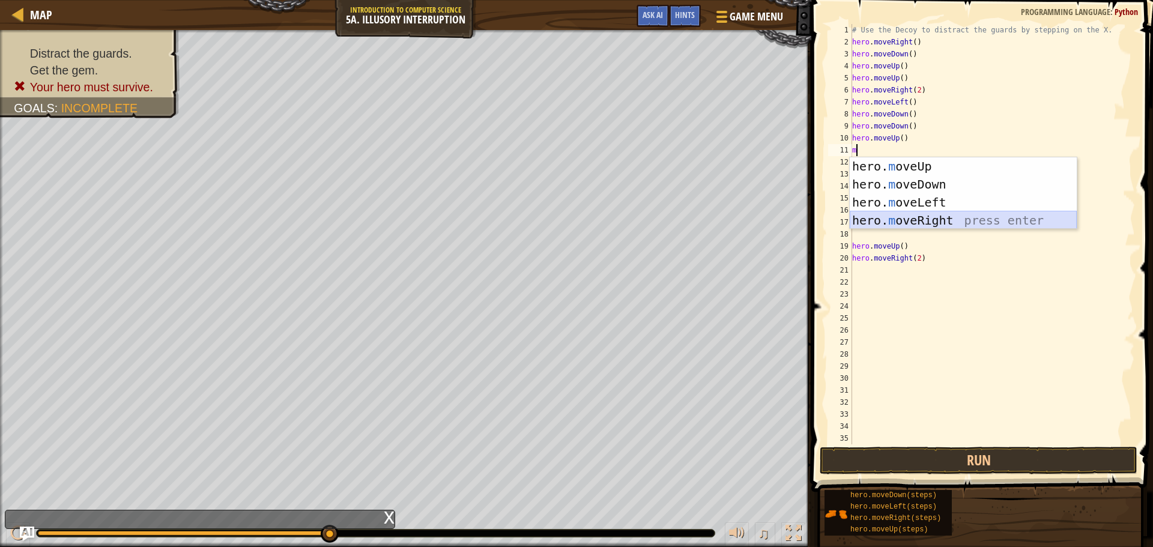
click at [939, 218] on div "hero. m oveUp press enter hero. m oveDown press enter hero. m oveLeft press ent…" at bounding box center [963, 211] width 227 height 108
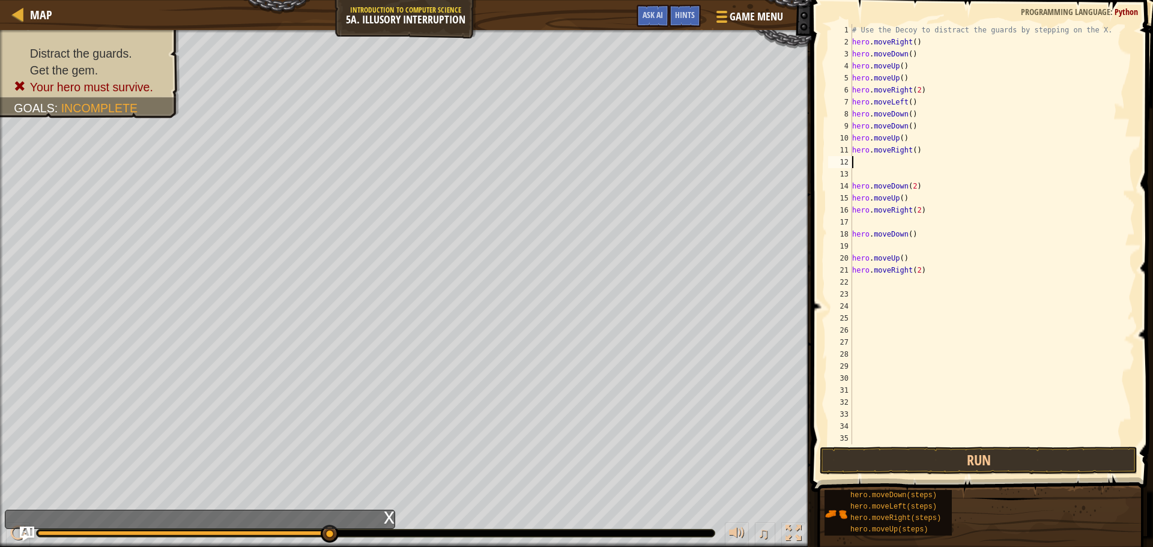
type textarea "m"
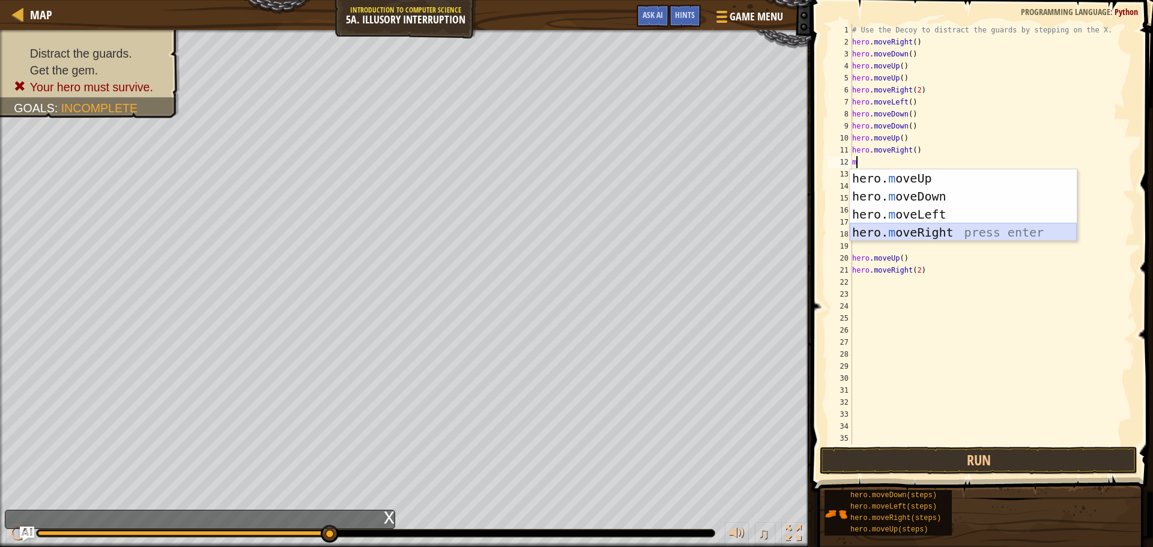
click at [949, 226] on div "hero. m oveUp press enter hero. m oveDown press enter hero. m oveLeft press ent…" at bounding box center [963, 223] width 227 height 108
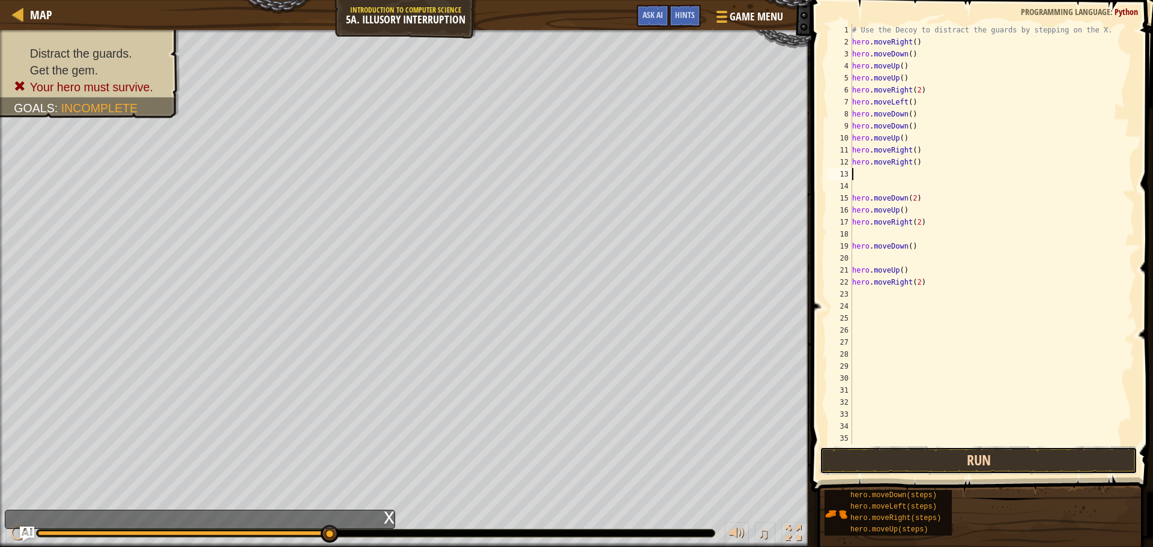
click at [1016, 467] on button "Run" at bounding box center [979, 461] width 318 height 28
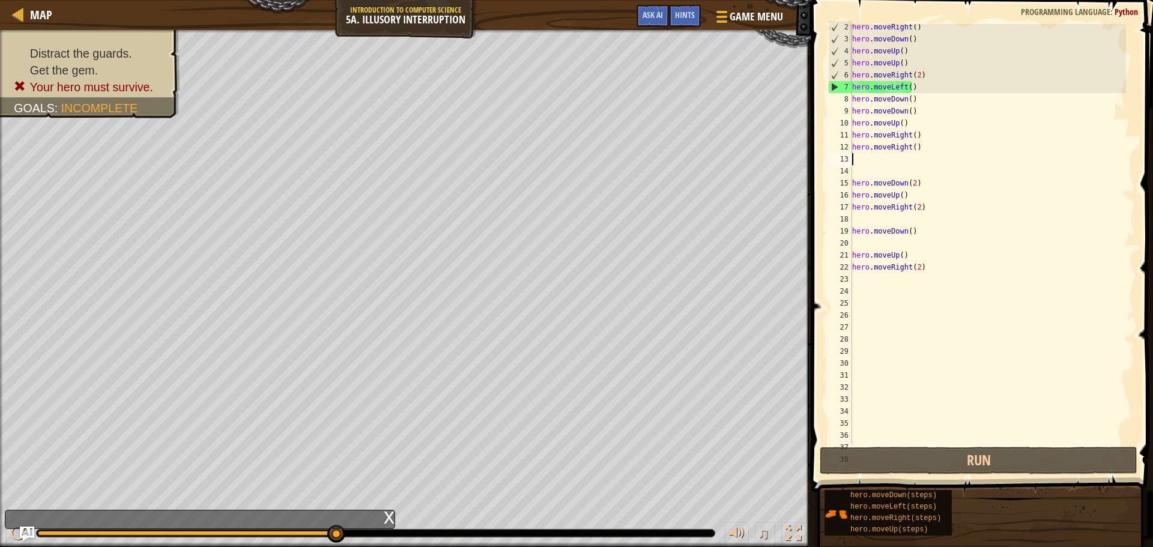
scroll to position [0, 0]
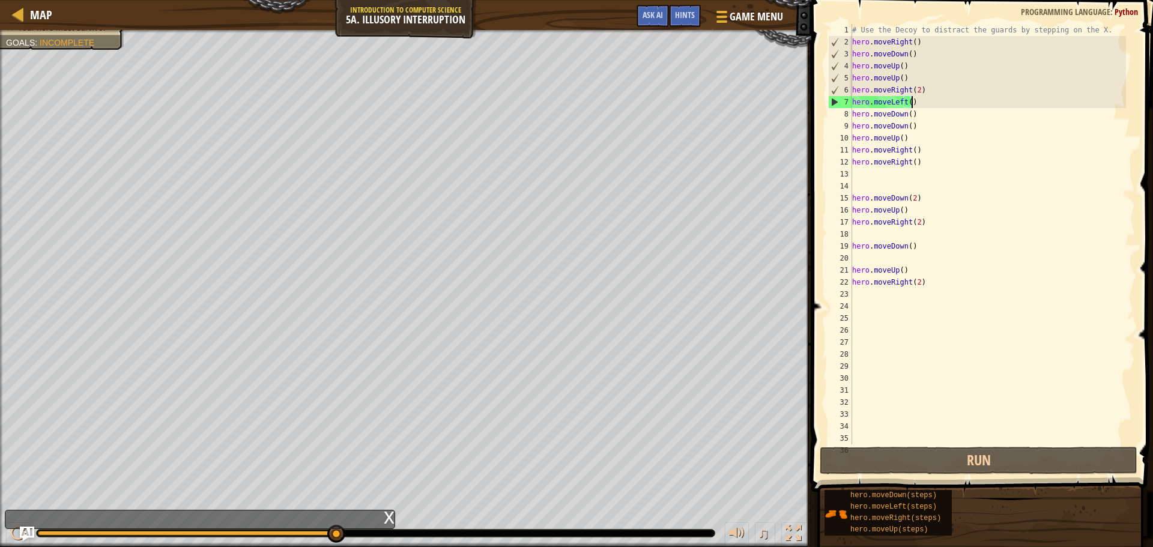
click at [923, 101] on div "# Use the Decoy to distract the guards by stepping on the X. hero . moveRight (…" at bounding box center [988, 246] width 276 height 444
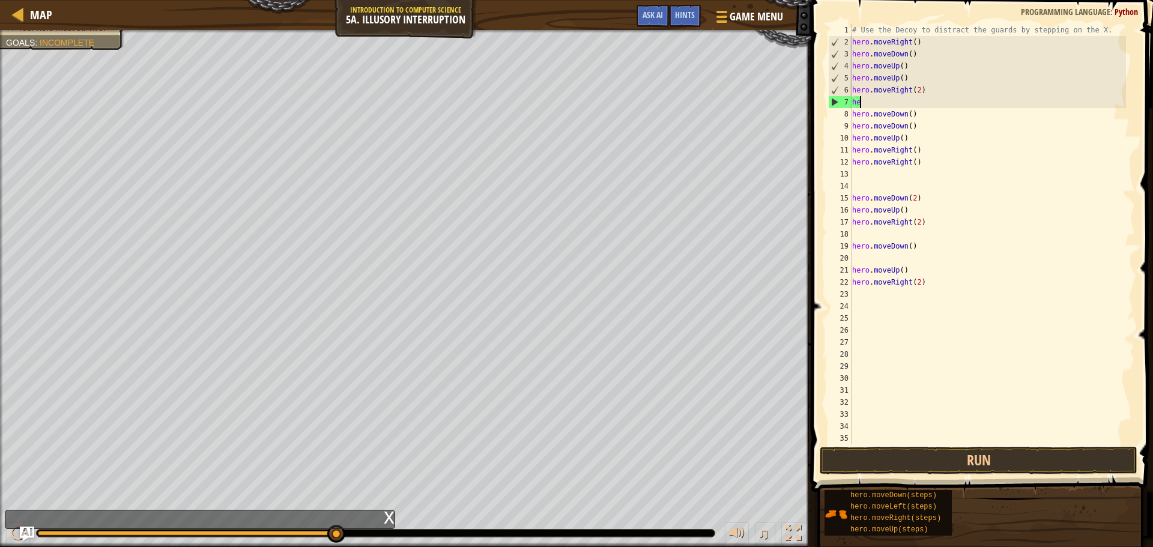
type textarea "h"
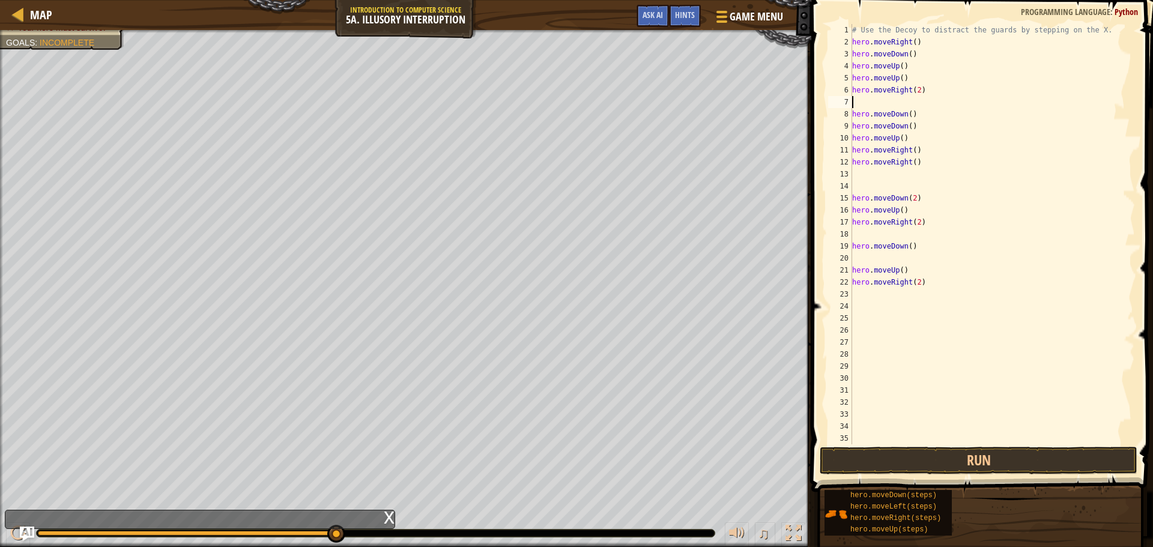
type textarea "m"
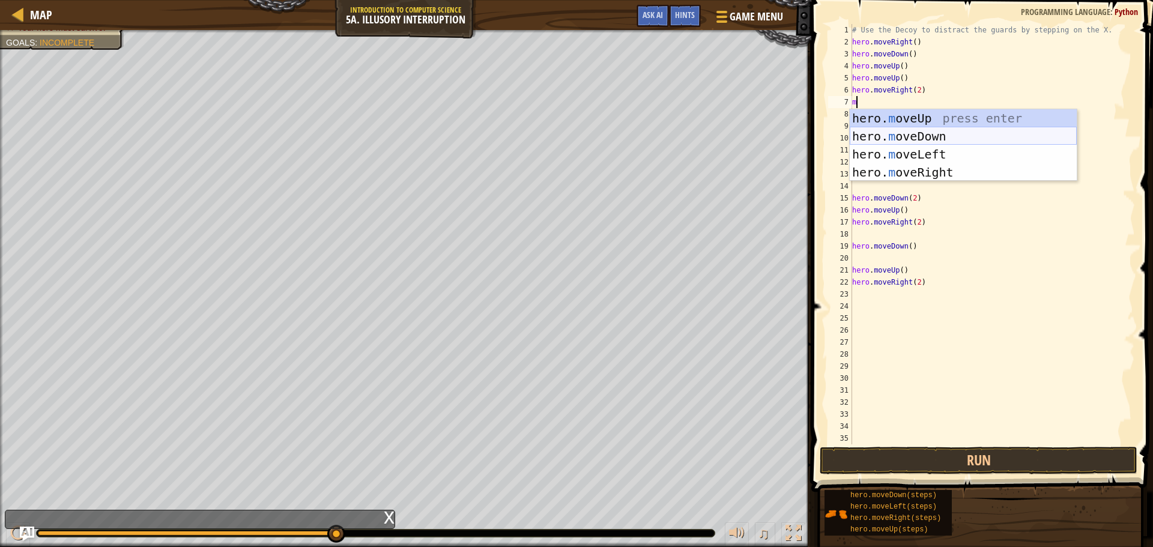
click at [947, 143] on div "hero. m oveUp press enter hero. m oveDown press enter hero. m oveLeft press ent…" at bounding box center [963, 163] width 227 height 108
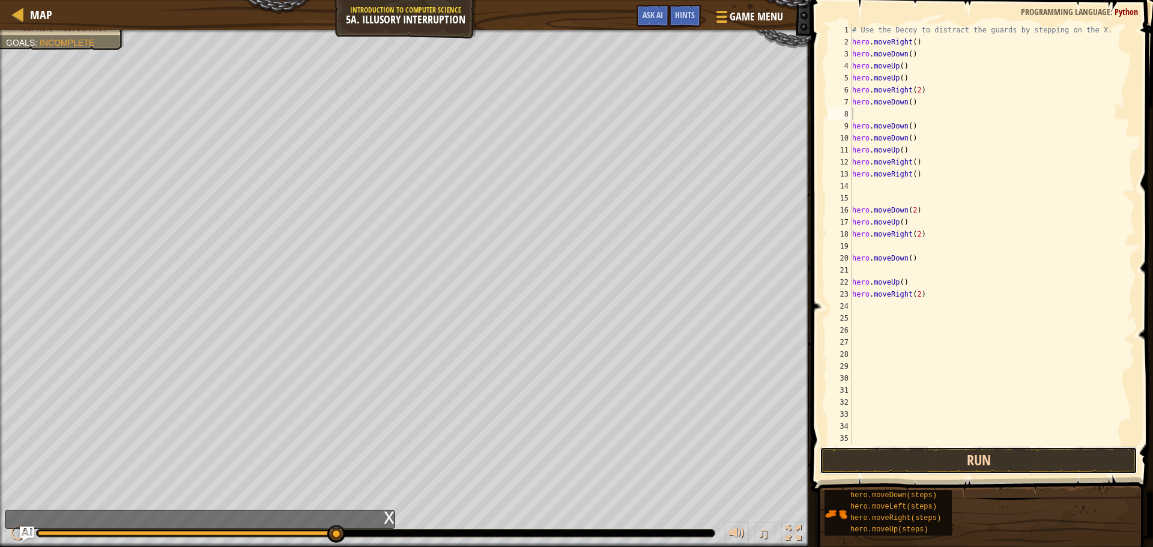
click at [1093, 465] on button "Run" at bounding box center [979, 461] width 318 height 28
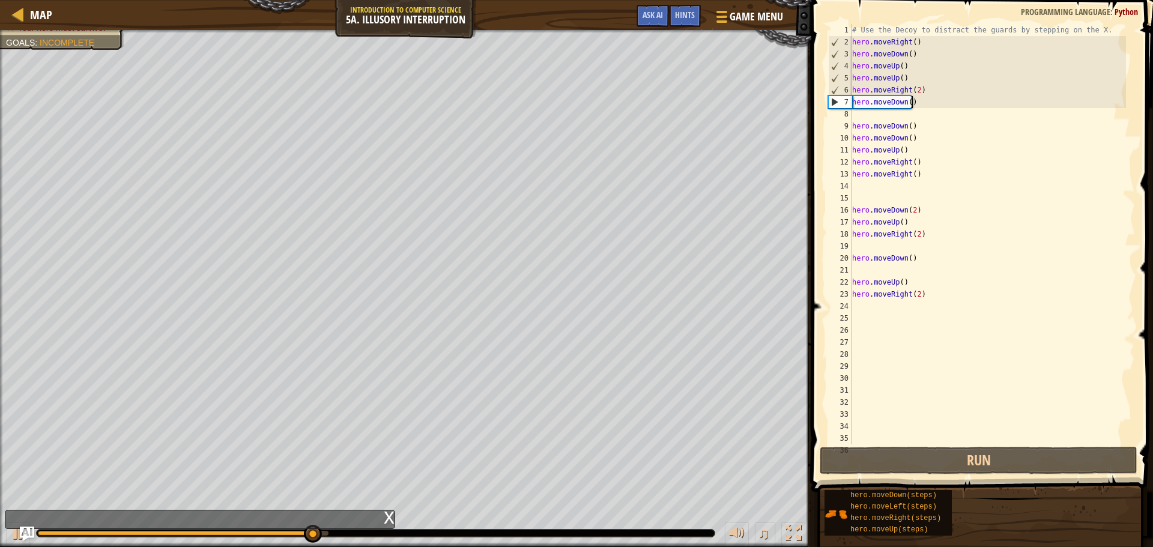
click at [930, 98] on div "# Use the Decoy to distract the guards by stepping on the X. hero . moveRight (…" at bounding box center [988, 246] width 276 height 444
type textarea "hero.moveDown()"
click at [924, 114] on div "# Use the Decoy to distract the guards by stepping on the X. hero . moveRight (…" at bounding box center [988, 246] width 276 height 444
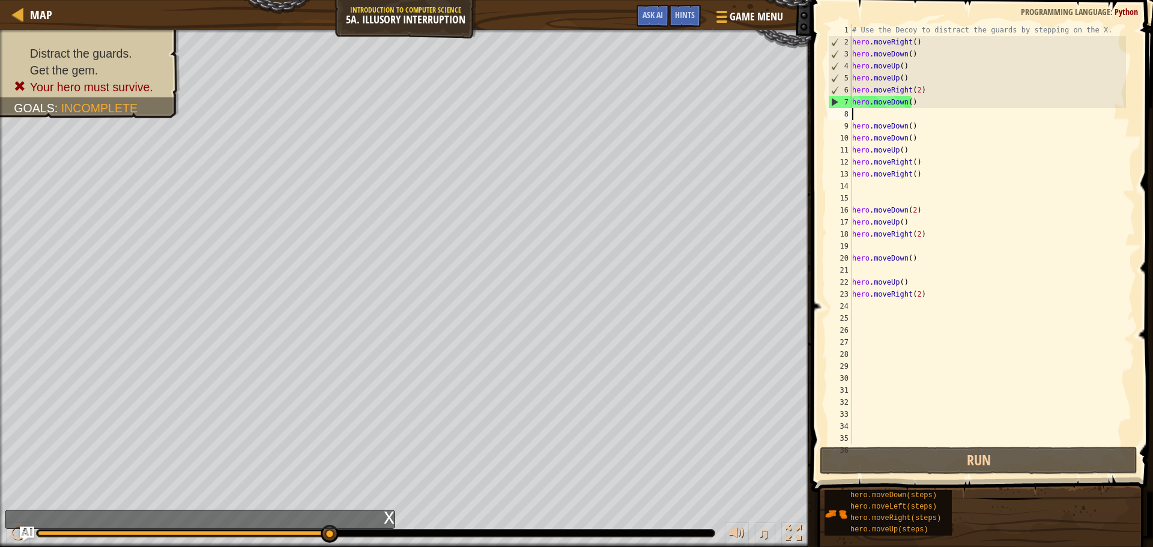
click at [924, 109] on div "# Use the Decoy to distract the guards by stepping on the X. hero . moveRight (…" at bounding box center [988, 246] width 276 height 444
click at [927, 109] on div "# Use the Decoy to distract the guards by stepping on the X. hero . moveRight (…" at bounding box center [988, 246] width 276 height 444
click at [921, 106] on div "# Use the Decoy to distract the guards by stepping on the X. hero . moveRight (…" at bounding box center [988, 246] width 276 height 444
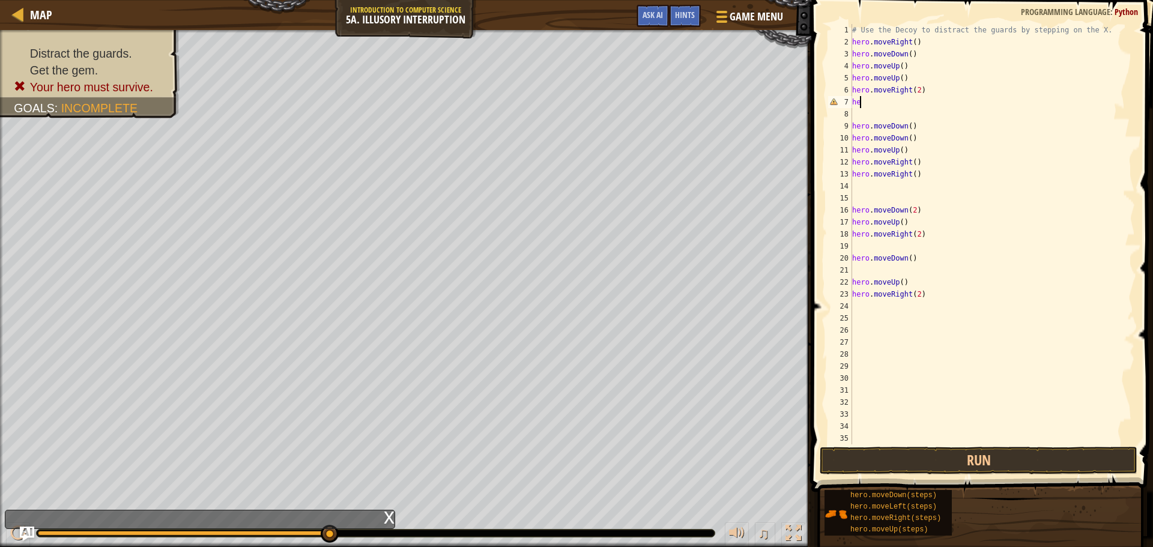
type textarea "h"
type textarea "m"
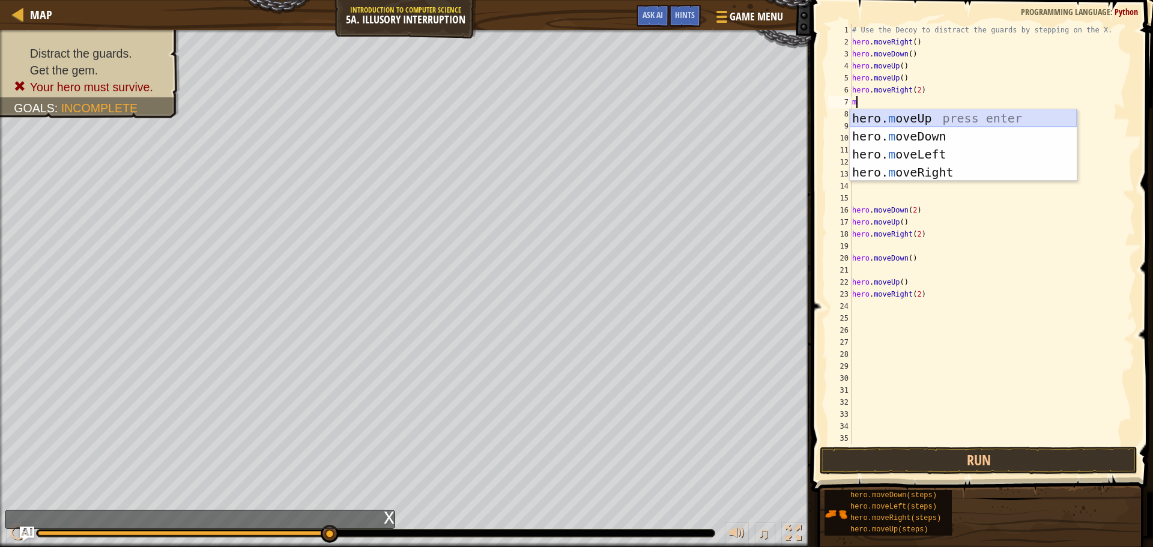
click at [945, 123] on div "hero. m oveUp press enter hero. m oveDown press enter hero. m oveLeft press ent…" at bounding box center [963, 163] width 227 height 108
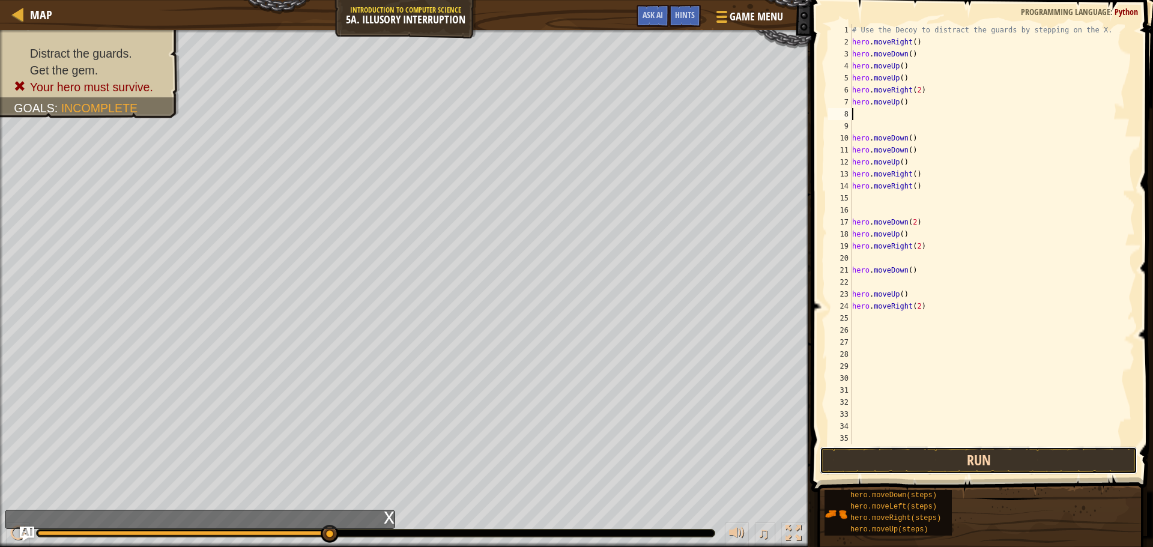
click at [1008, 454] on button "Run" at bounding box center [979, 461] width 318 height 28
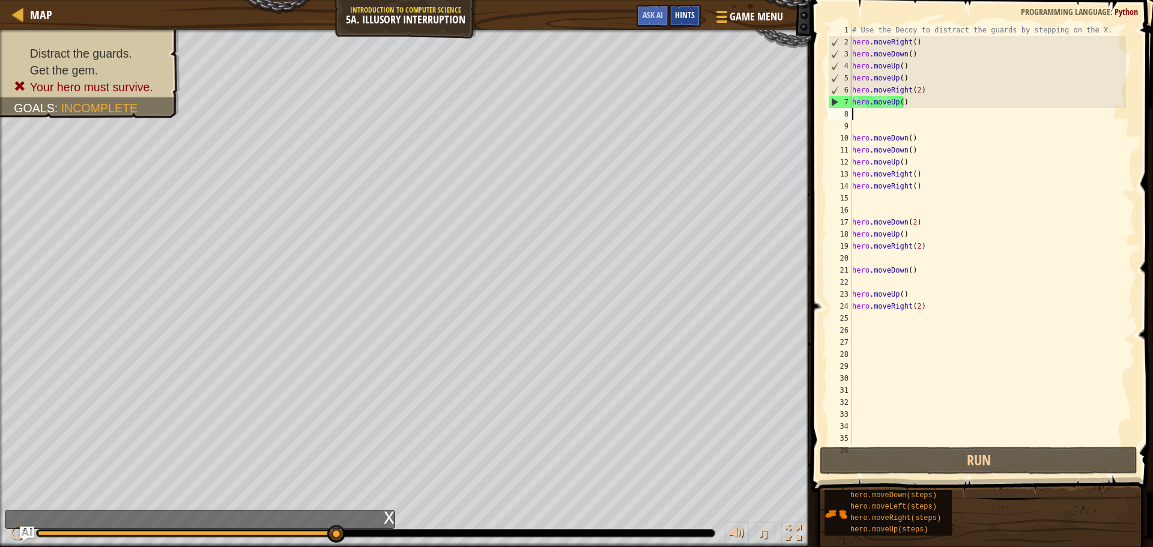
click at [693, 21] on div "Hints" at bounding box center [685, 16] width 32 height 22
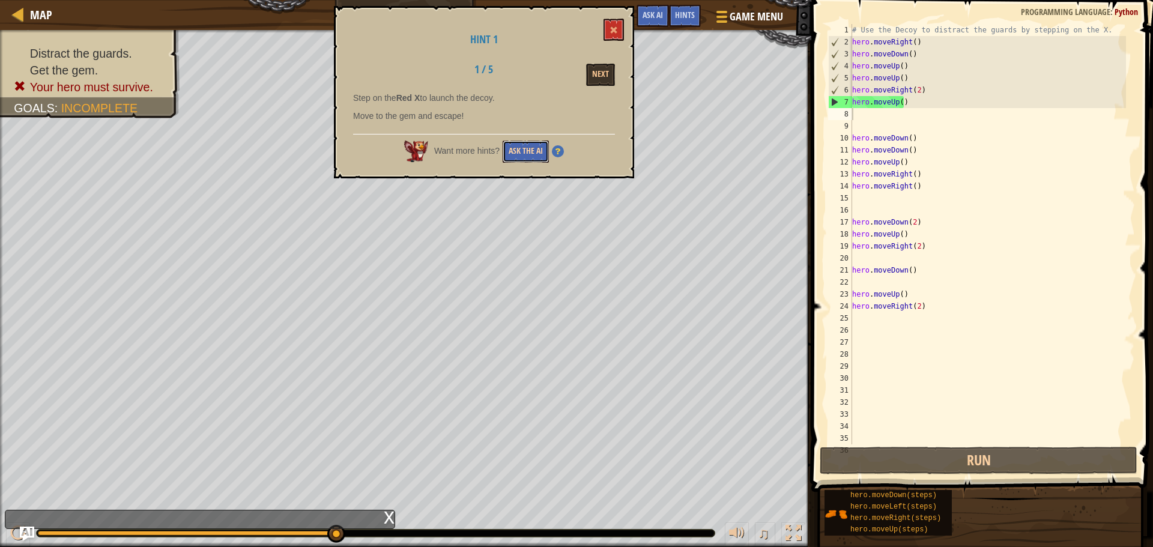
click at [506, 147] on button "Ask the AI" at bounding box center [526, 151] width 46 height 22
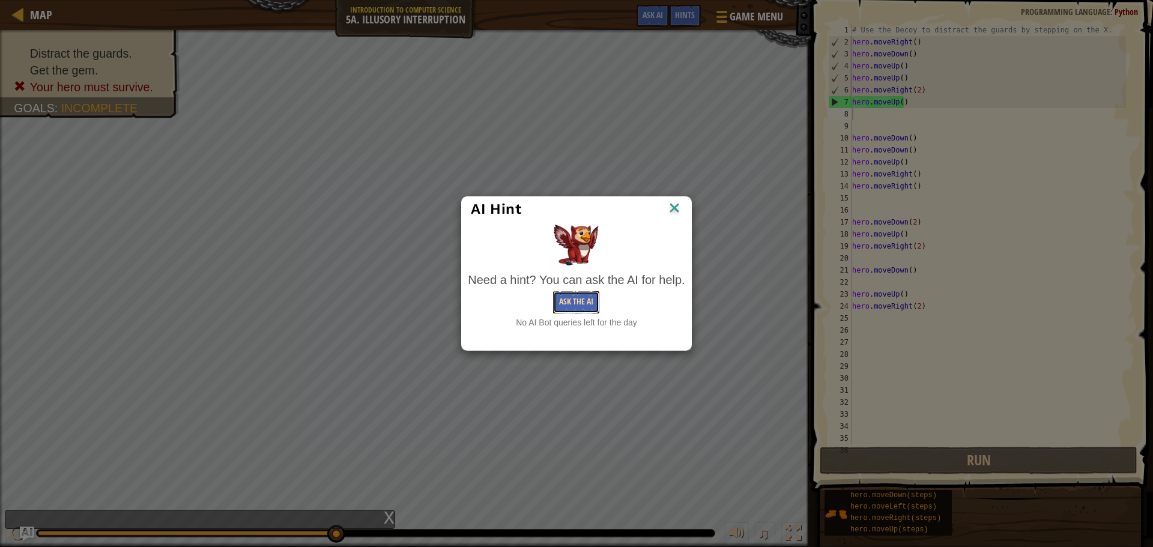
click at [575, 307] on button "Ask the AI" at bounding box center [576, 302] width 46 height 22
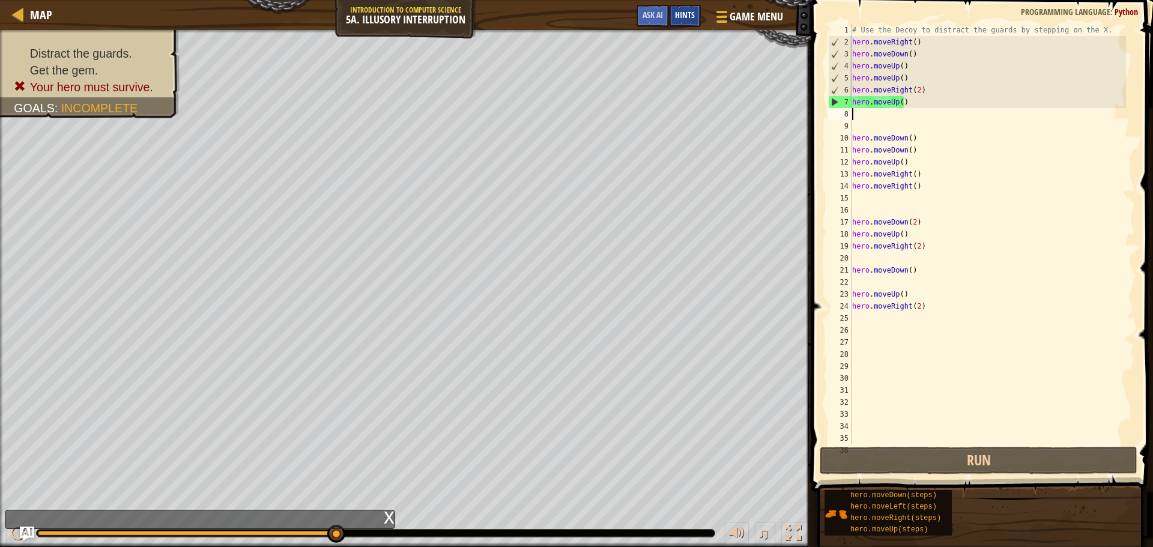
click at [698, 11] on div "Hints" at bounding box center [685, 16] width 32 height 22
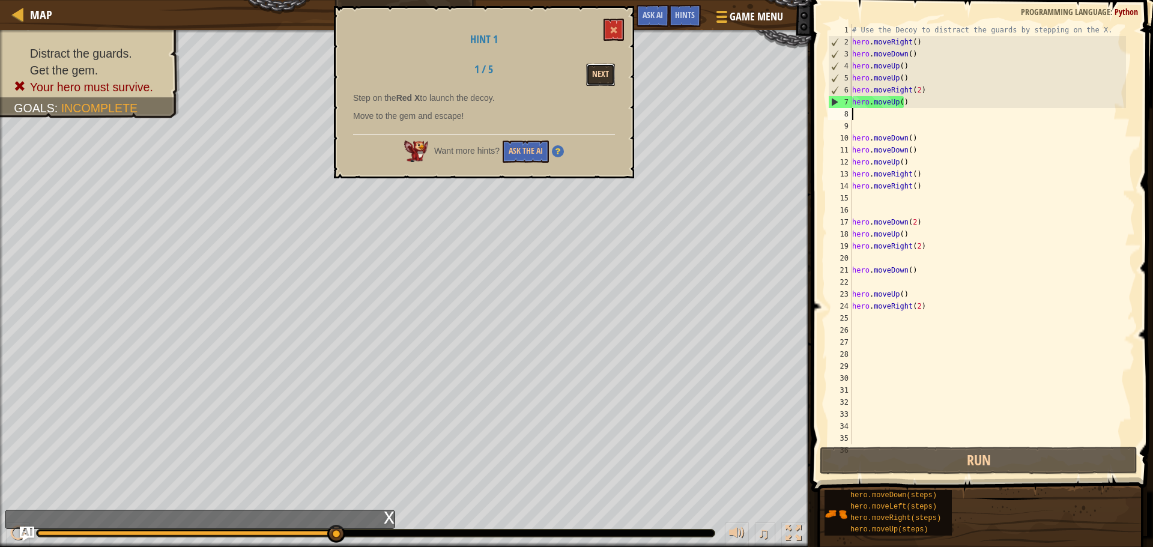
click at [594, 80] on button "Next" at bounding box center [600, 75] width 29 height 22
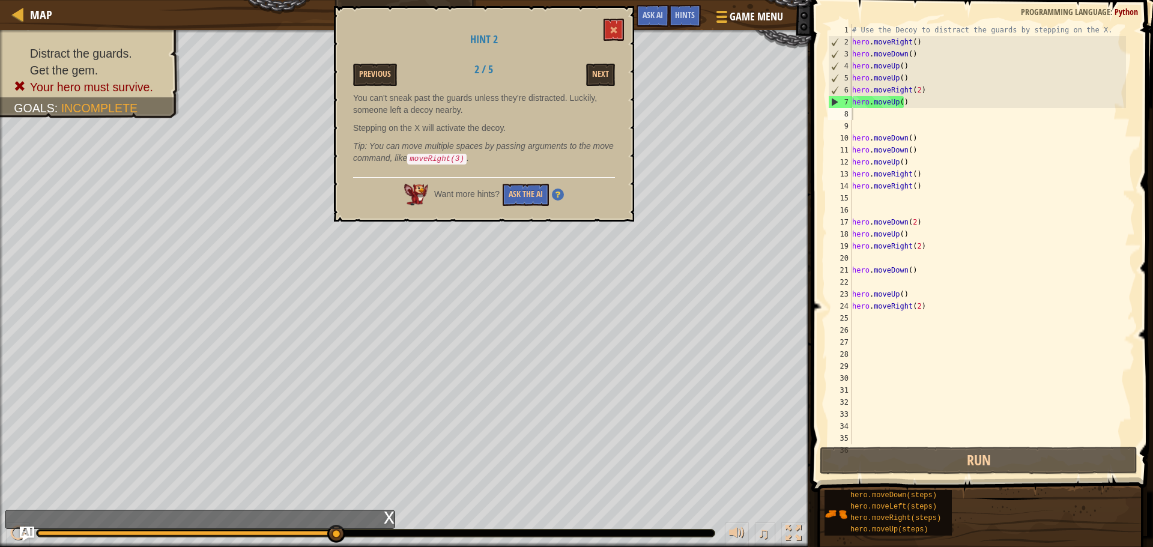
click at [617, 73] on div "Next" at bounding box center [577, 75] width 93 height 22
click at [598, 71] on button "Next" at bounding box center [600, 75] width 29 height 22
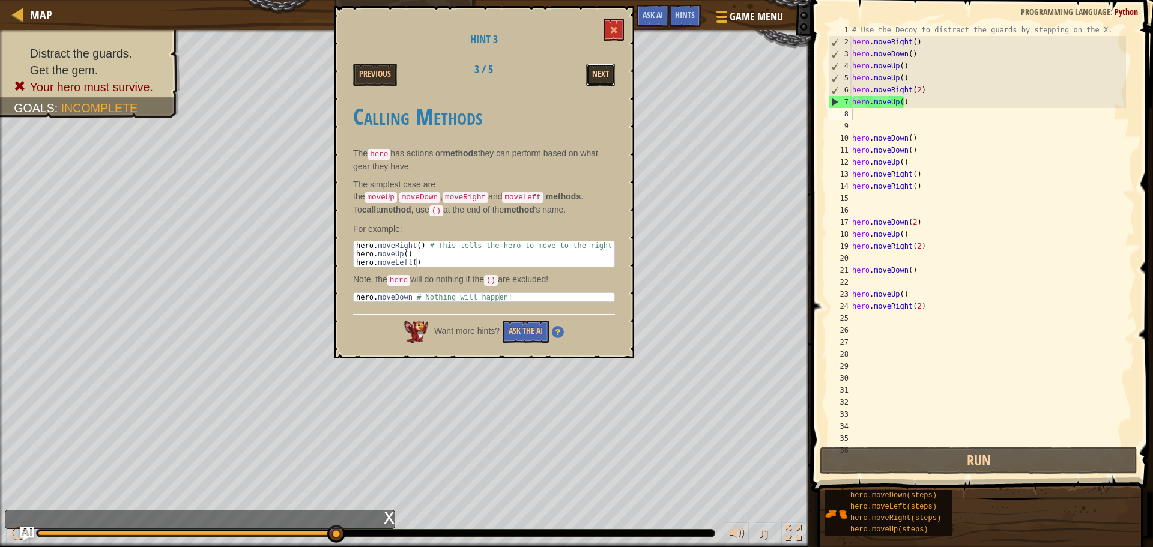
click at [605, 72] on button "Next" at bounding box center [600, 75] width 29 height 22
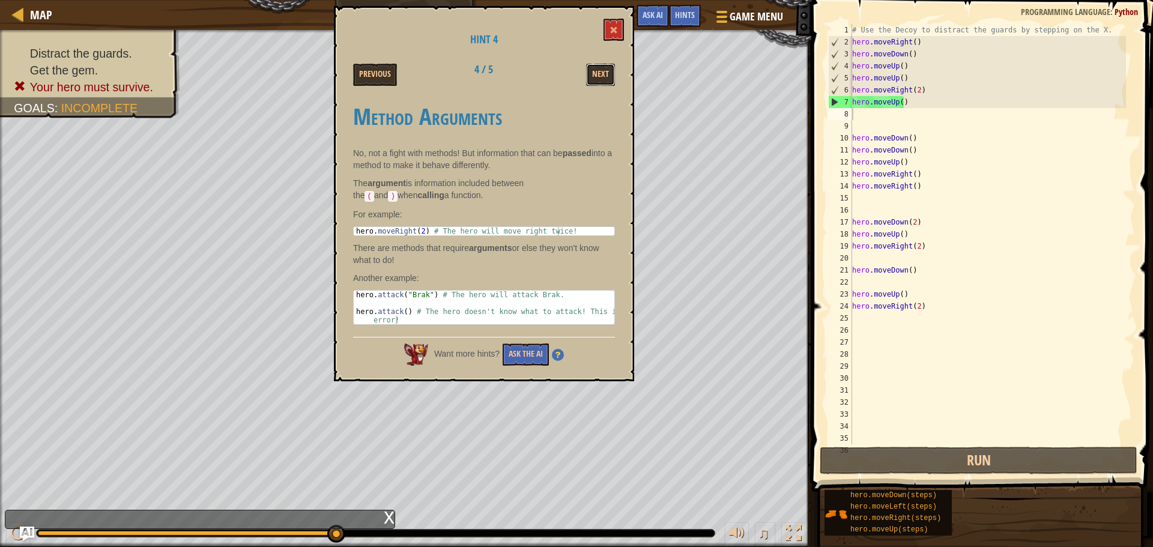
click at [605, 72] on button "Next" at bounding box center [600, 75] width 29 height 22
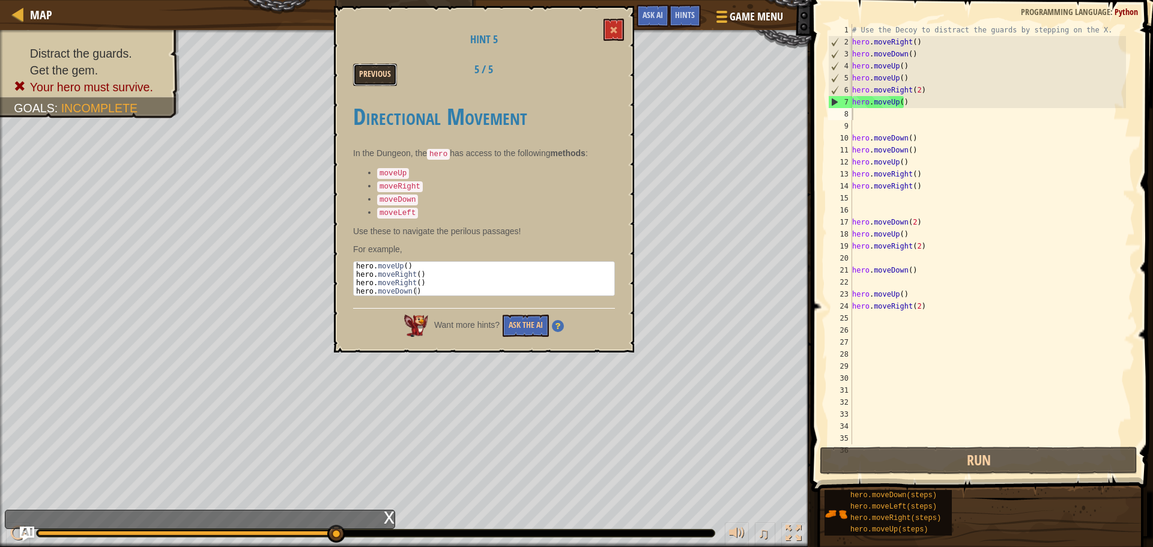
drag, startPoint x: 355, startPoint y: 65, endPoint x: 363, endPoint y: 67, distance: 8.0
click at [360, 67] on button "Previous" at bounding box center [375, 75] width 44 height 22
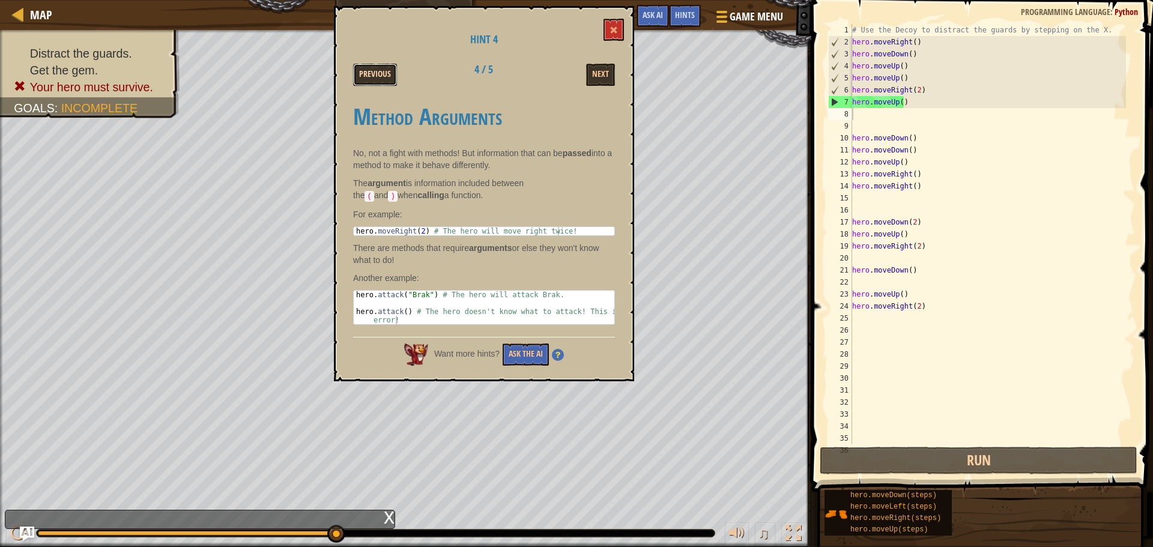
click at [368, 68] on button "Previous" at bounding box center [375, 75] width 44 height 22
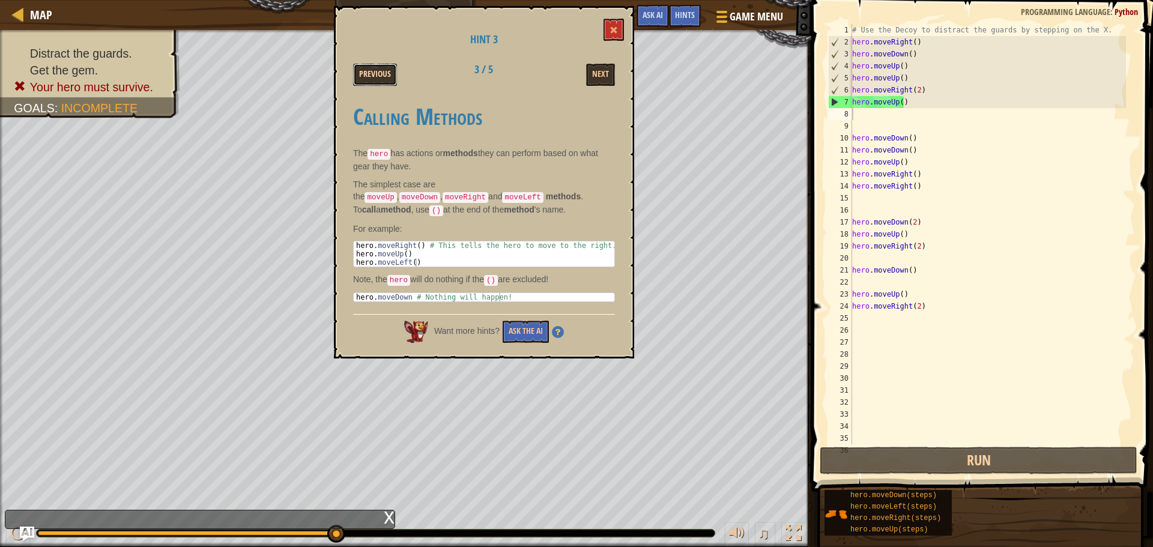
click at [387, 77] on button "Previous" at bounding box center [375, 75] width 44 height 22
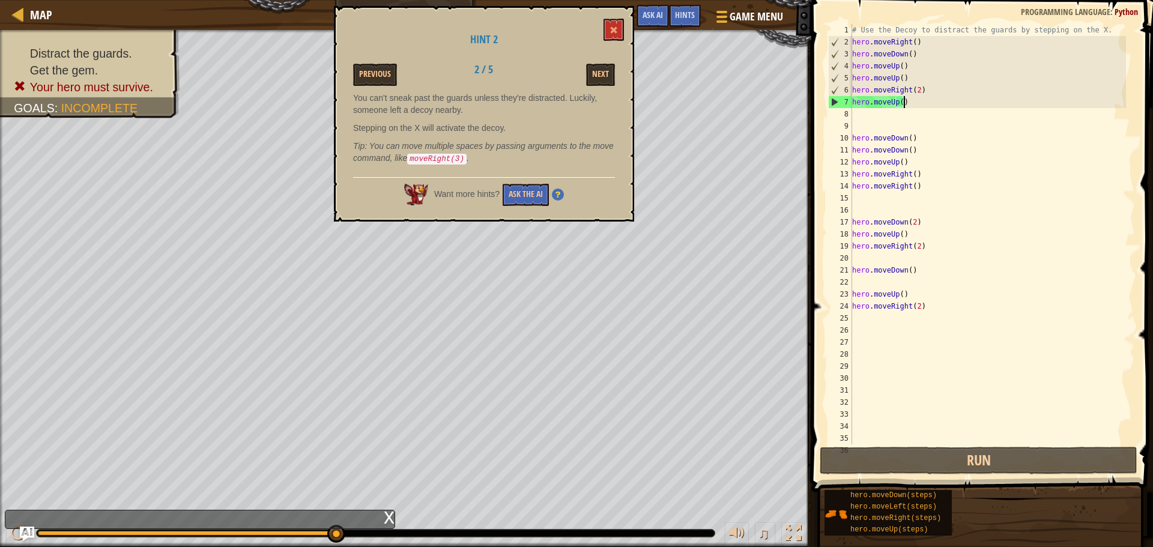
click at [913, 106] on div "# Use the Decoy to distract the guards by stepping on the X. hero . moveRight (…" at bounding box center [988, 246] width 276 height 444
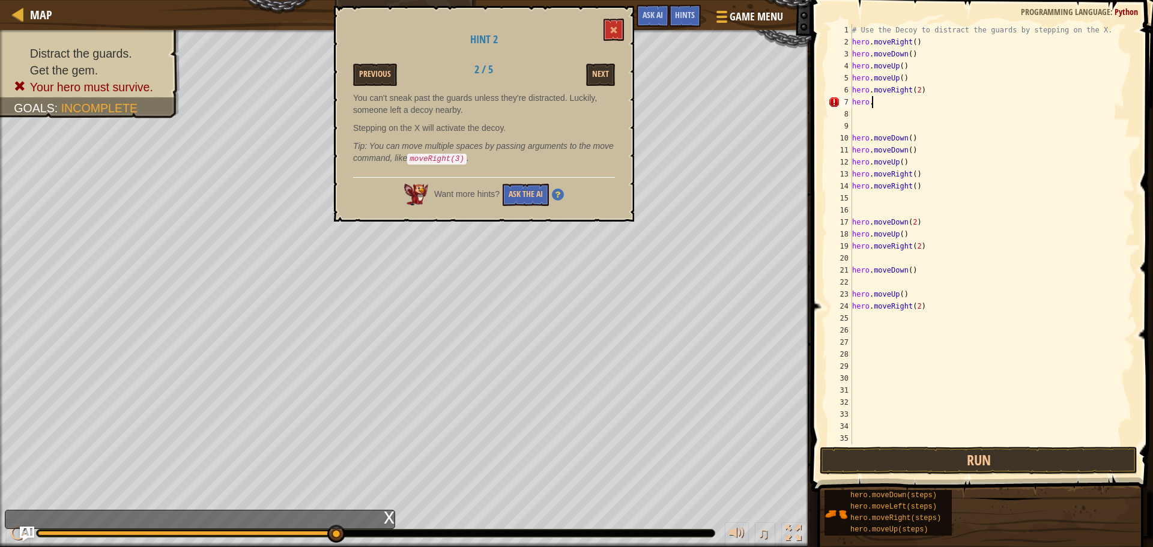
type textarea "hero.m"
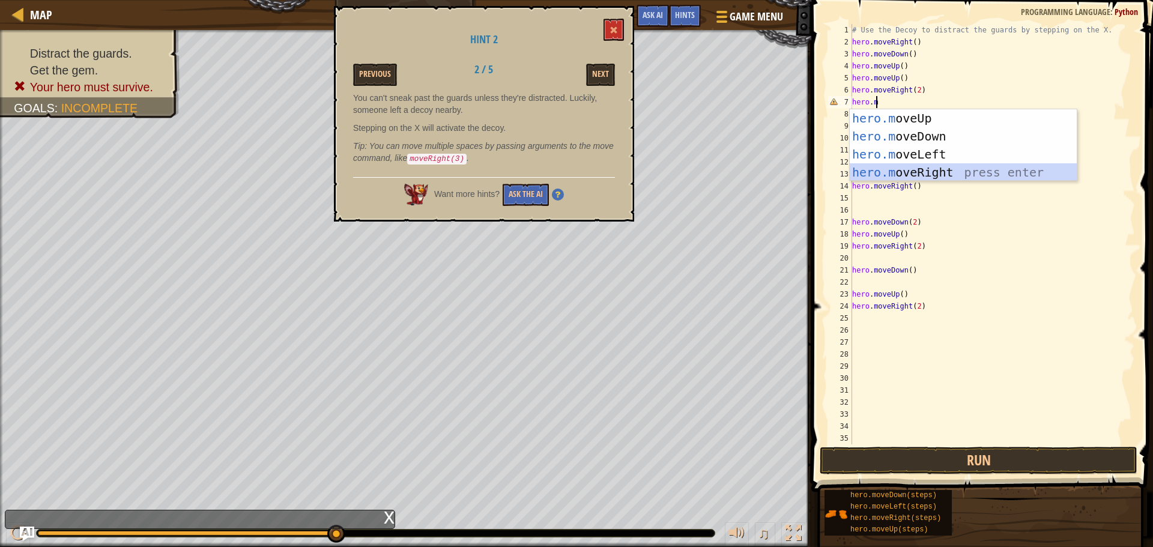
click at [929, 171] on div "hero.m oveUp press enter hero.m oveDown press enter hero.m oveLeft press enter …" at bounding box center [963, 163] width 227 height 108
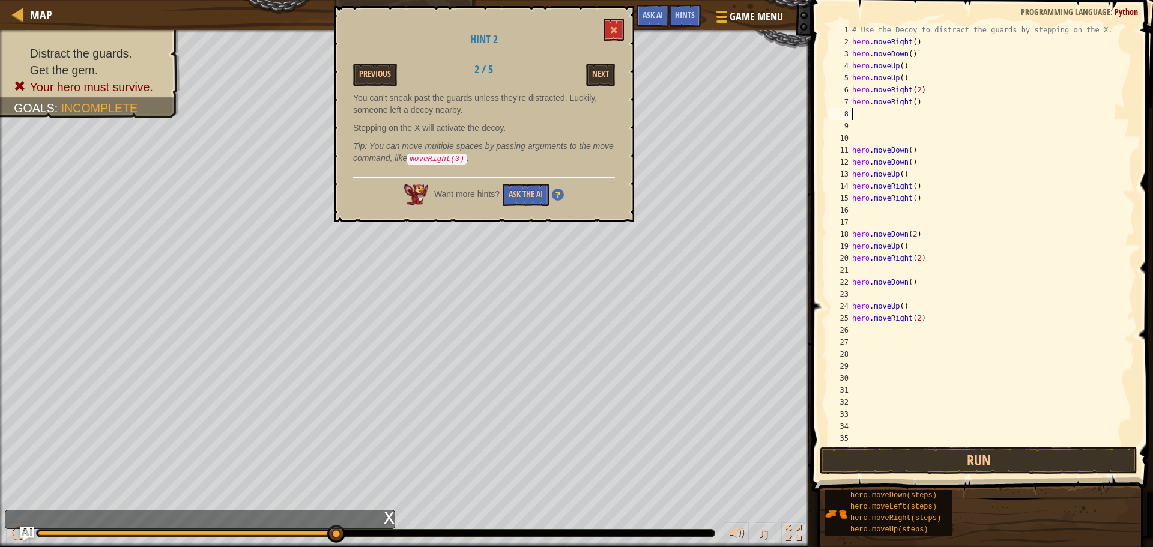
click at [913, 106] on div "# Use the Decoy to distract the guards by stepping on the X. hero . moveRight (…" at bounding box center [988, 246] width 276 height 444
type textarea "hero.moveRight(3)"
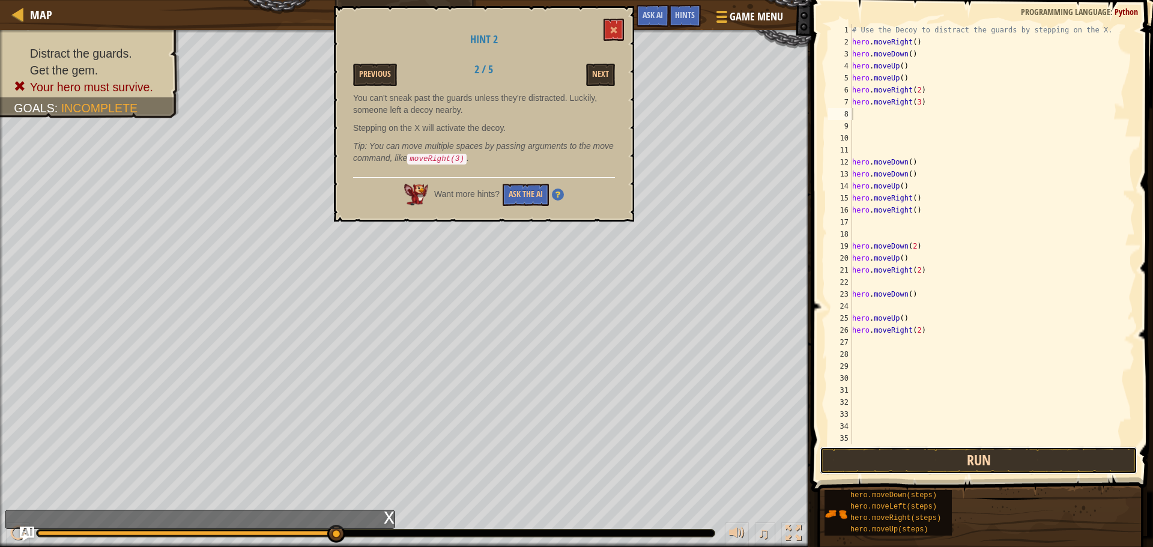
click at [950, 453] on button "Run" at bounding box center [979, 461] width 318 height 28
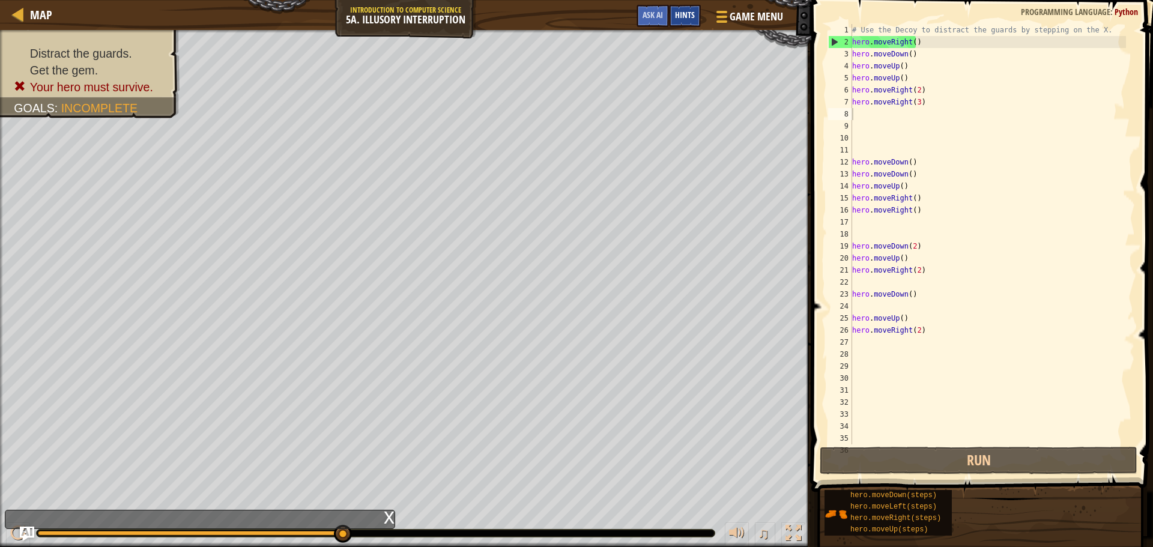
click at [696, 8] on div "Hints" at bounding box center [685, 16] width 32 height 22
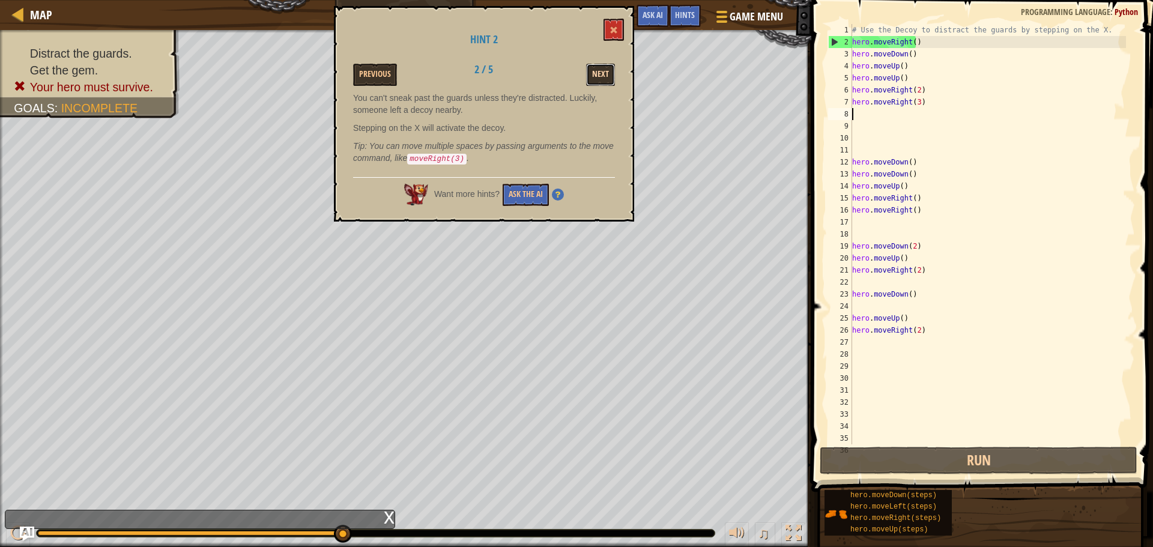
click at [605, 74] on button "Next" at bounding box center [600, 75] width 29 height 22
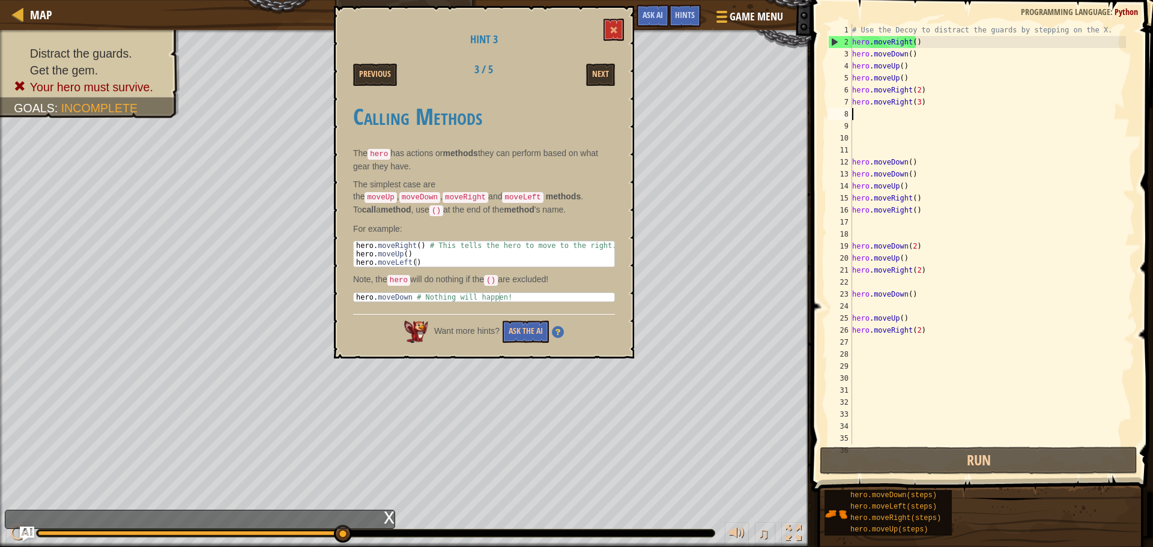
click at [862, 115] on div "# Use the Decoy to distract the guards by stepping on the X. hero . moveRight (…" at bounding box center [988, 246] width 276 height 444
type textarea "m"
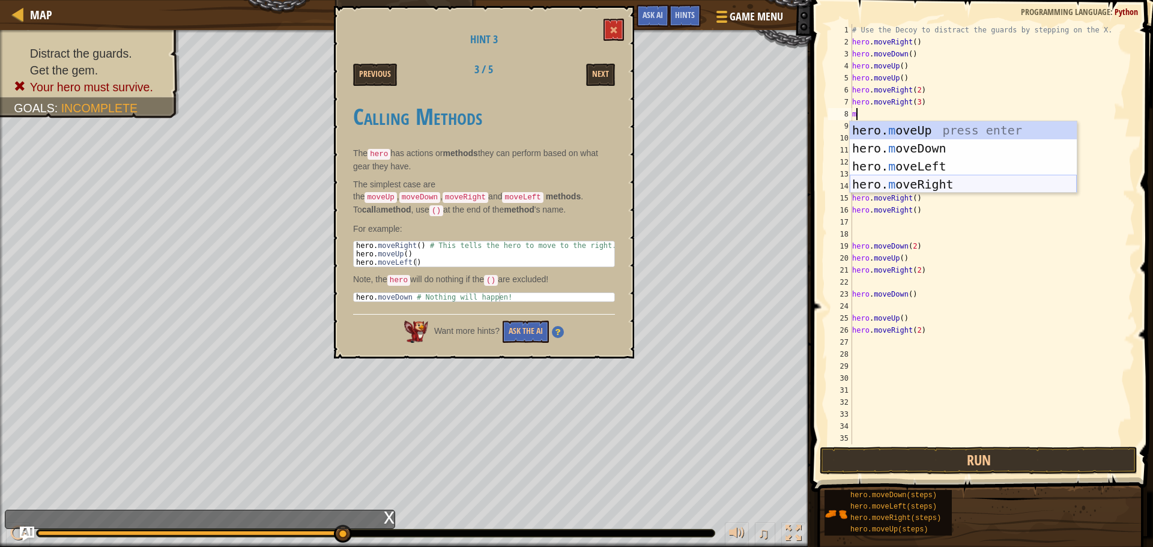
click at [957, 181] on div "hero. m oveUp press enter hero. m oveDown press enter hero. m oveLeft press ent…" at bounding box center [963, 175] width 227 height 108
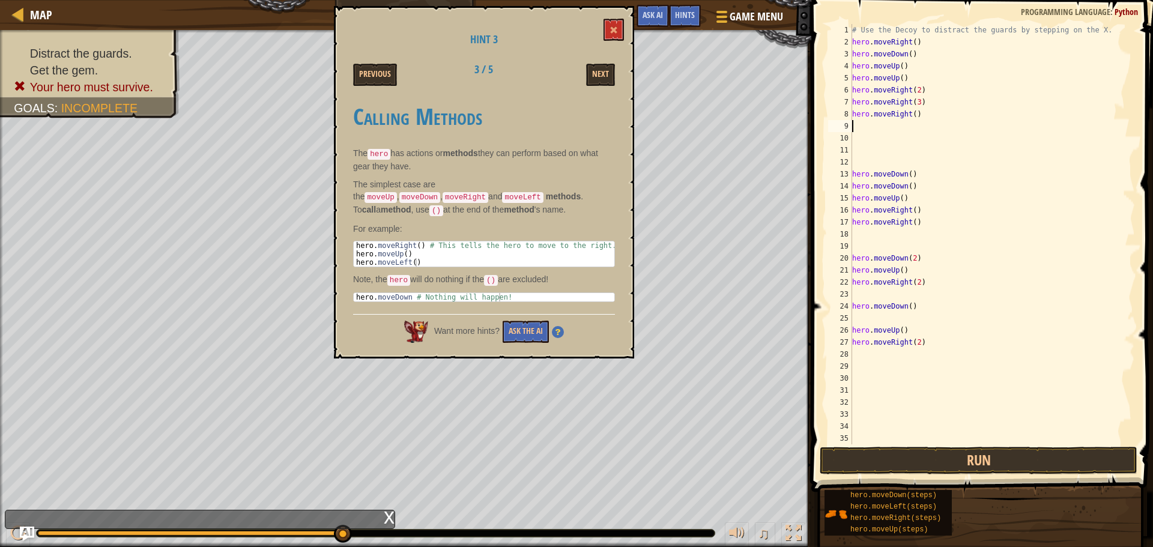
click at [922, 119] on div "# Use the Decoy to distract the guards by stepping on the X. hero . moveRight (…" at bounding box center [988, 246] width 276 height 444
drag, startPoint x: 983, startPoint y: 458, endPoint x: 985, endPoint y: 449, distance: 9.8
click at [984, 456] on button "Run" at bounding box center [979, 461] width 318 height 28
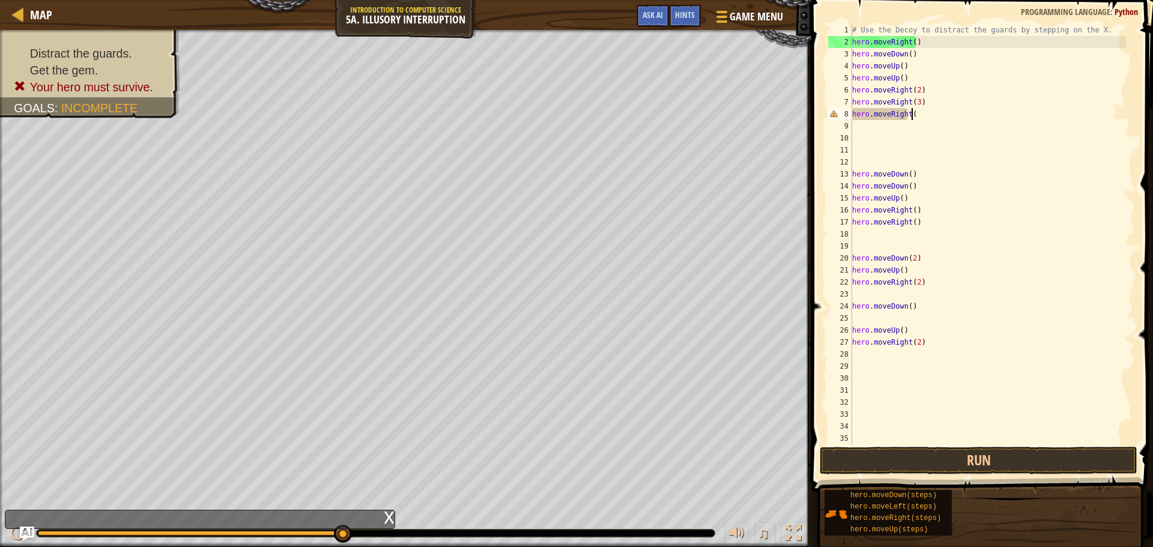
scroll to position [5, 4]
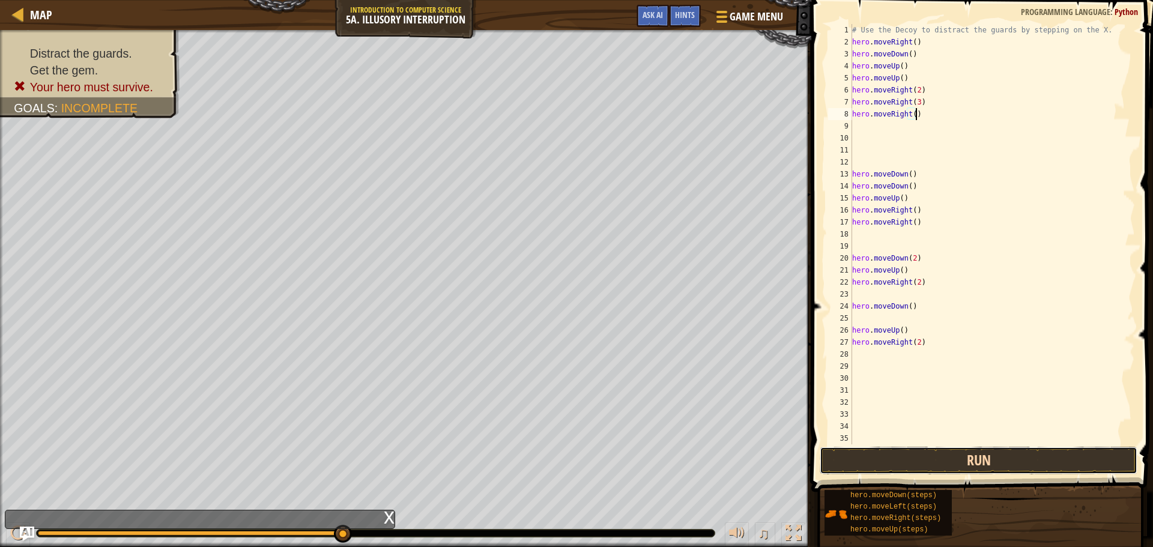
click at [978, 462] on button "Run" at bounding box center [979, 461] width 318 height 28
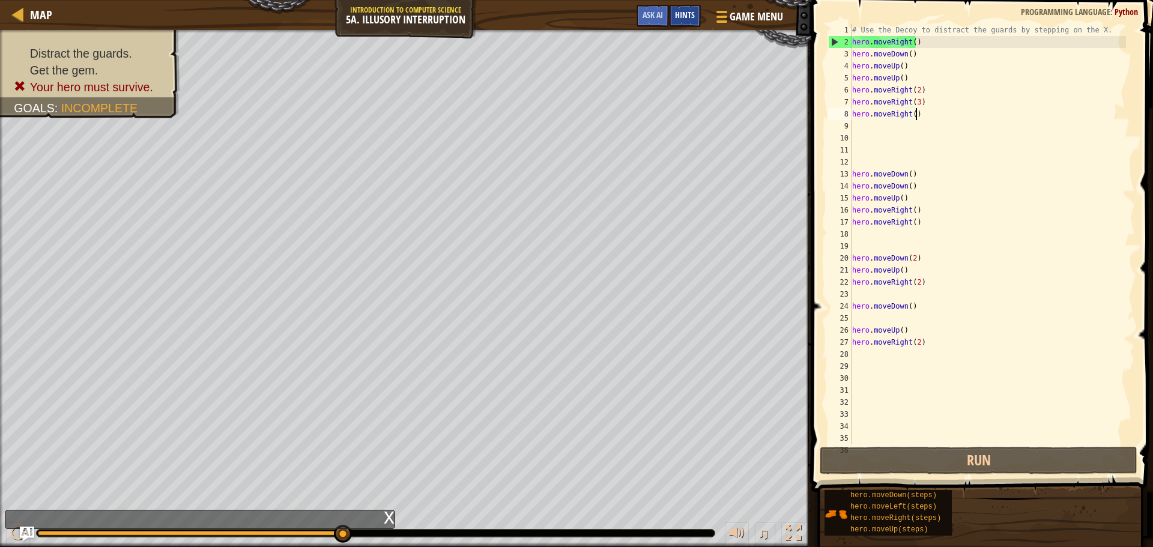
click at [686, 11] on span "Hints" at bounding box center [685, 14] width 20 height 11
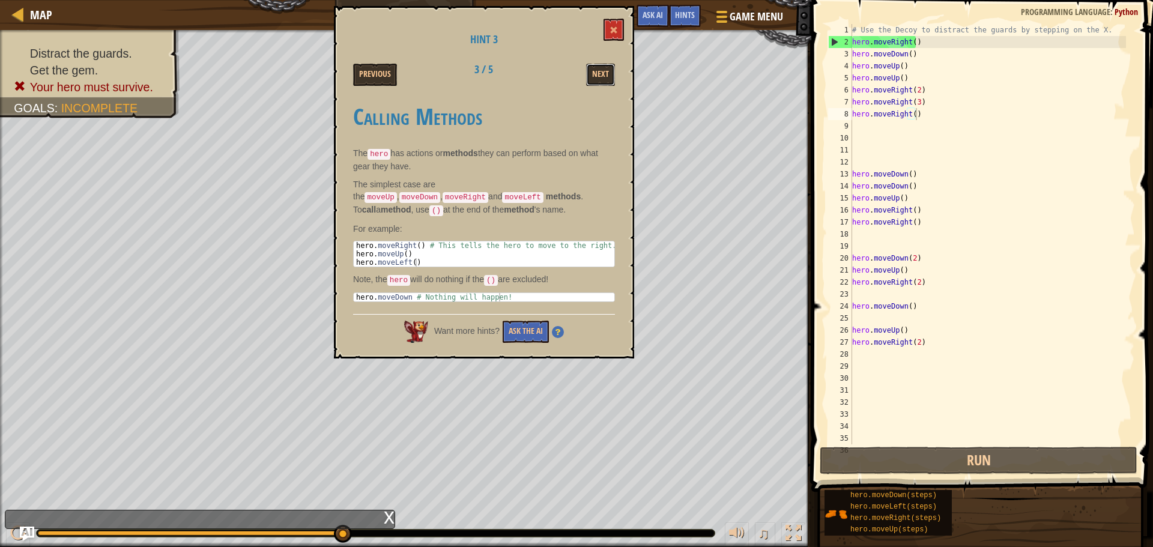
click at [615, 73] on div "Next" at bounding box center [577, 75] width 93 height 22
click at [596, 73] on button "Next" at bounding box center [600, 75] width 29 height 22
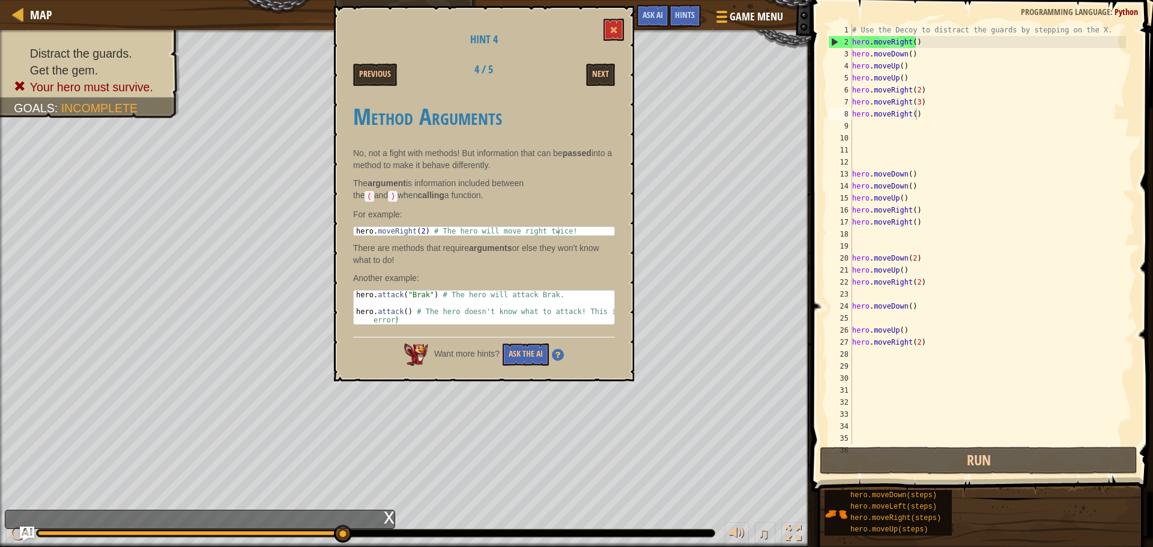
click at [926, 115] on div "# Use the Decoy to distract the guards by stepping on the X. hero . moveRight (…" at bounding box center [988, 246] width 276 height 444
click at [620, 27] on button at bounding box center [613, 30] width 20 height 22
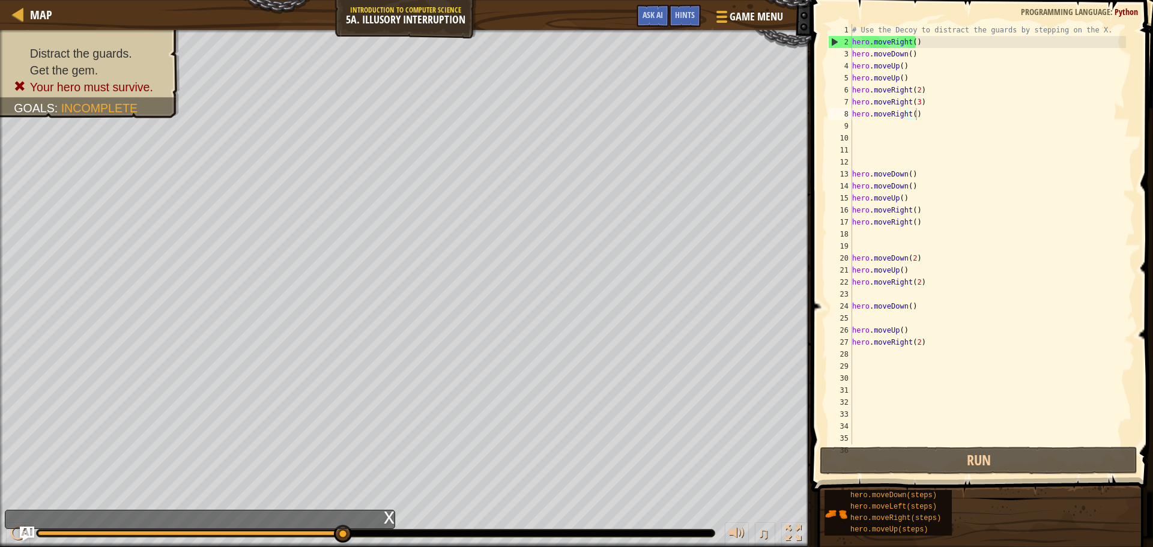
click at [917, 108] on div "# Use the Decoy to distract the guards by stepping on the X. hero . moveRight (…" at bounding box center [988, 246] width 276 height 444
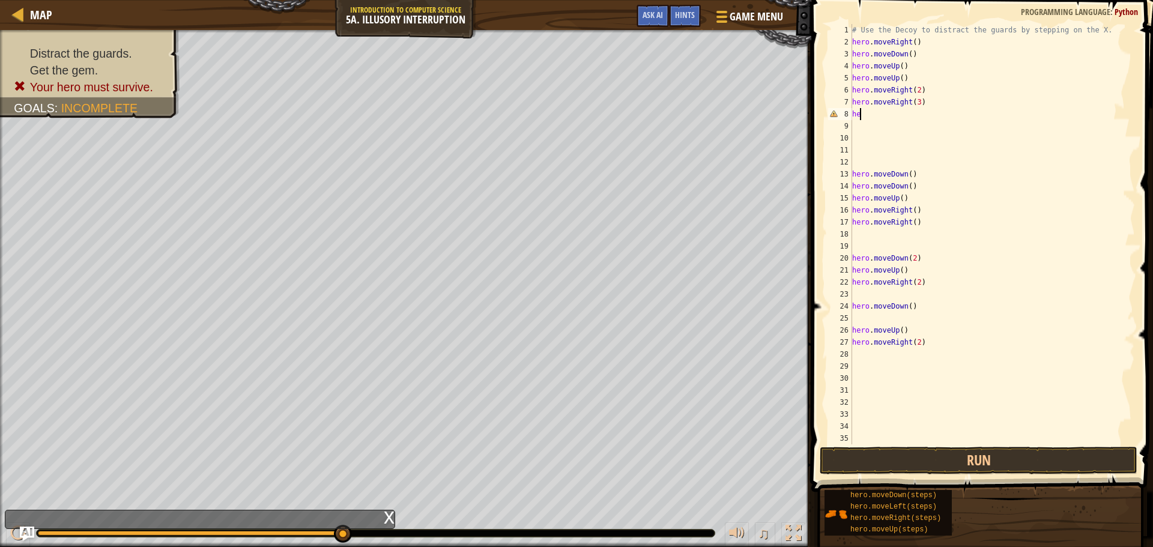
scroll to position [5, 0]
type textarea "h"
click at [680, 12] on span "Hints" at bounding box center [685, 14] width 20 height 11
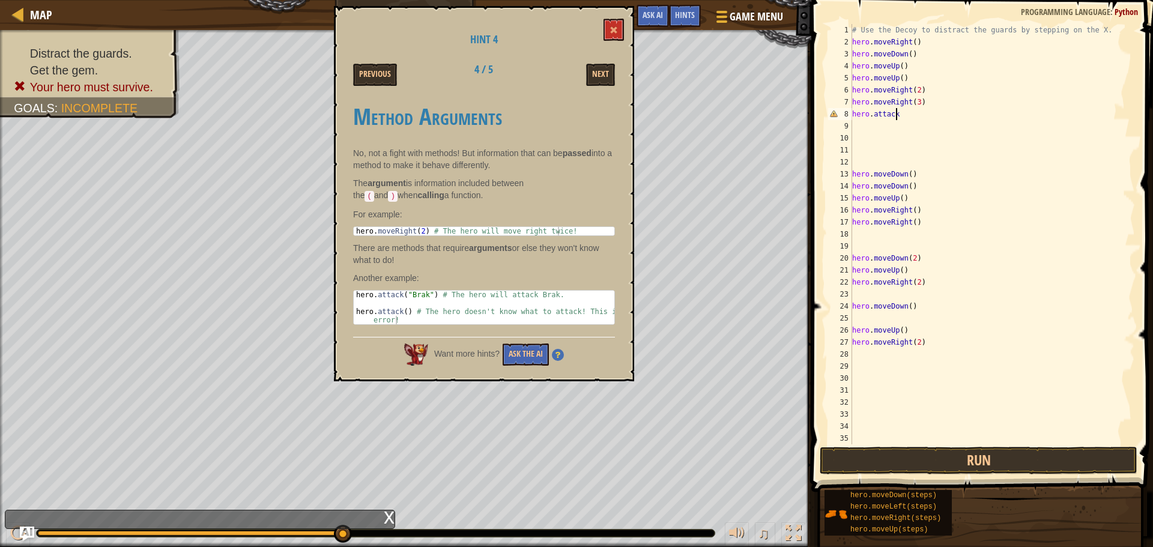
click at [615, 53] on div "Hint 4 Previous 4 / 5 Next Method Arguments No, not a fight with methods! But i…" at bounding box center [484, 193] width 300 height 375
click at [596, 74] on button "Next" at bounding box center [600, 75] width 29 height 22
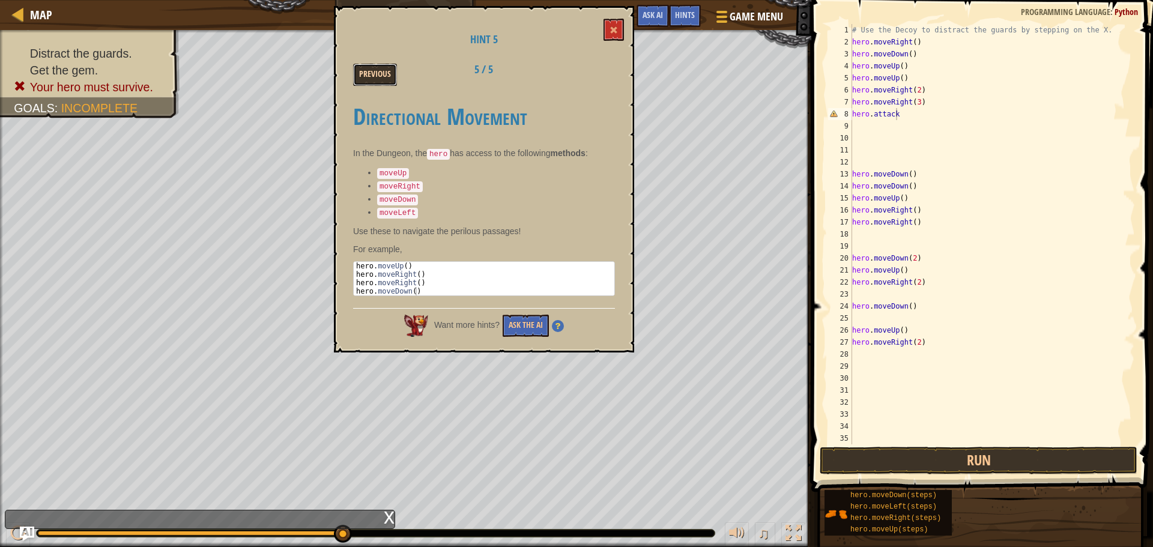
click at [382, 80] on button "Previous" at bounding box center [375, 75] width 44 height 22
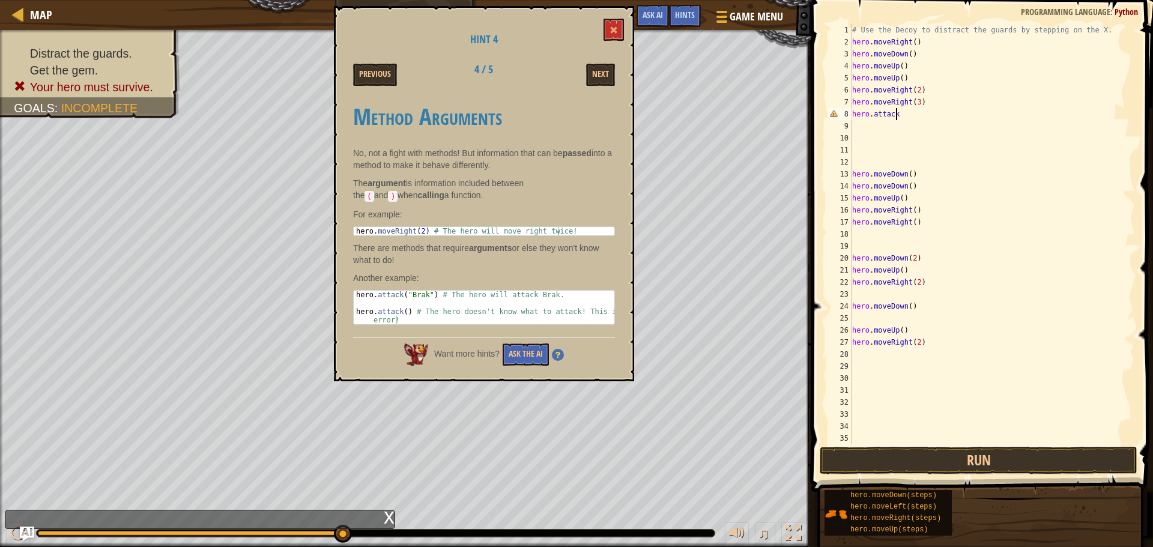
drag, startPoint x: 926, startPoint y: 110, endPoint x: 903, endPoint y: 115, distance: 23.8
click at [903, 115] on div "# Use the Decoy to distract the guards by stepping on the X. hero . moveRight (…" at bounding box center [988, 246] width 276 height 444
click at [1010, 465] on button "Run" at bounding box center [979, 461] width 318 height 28
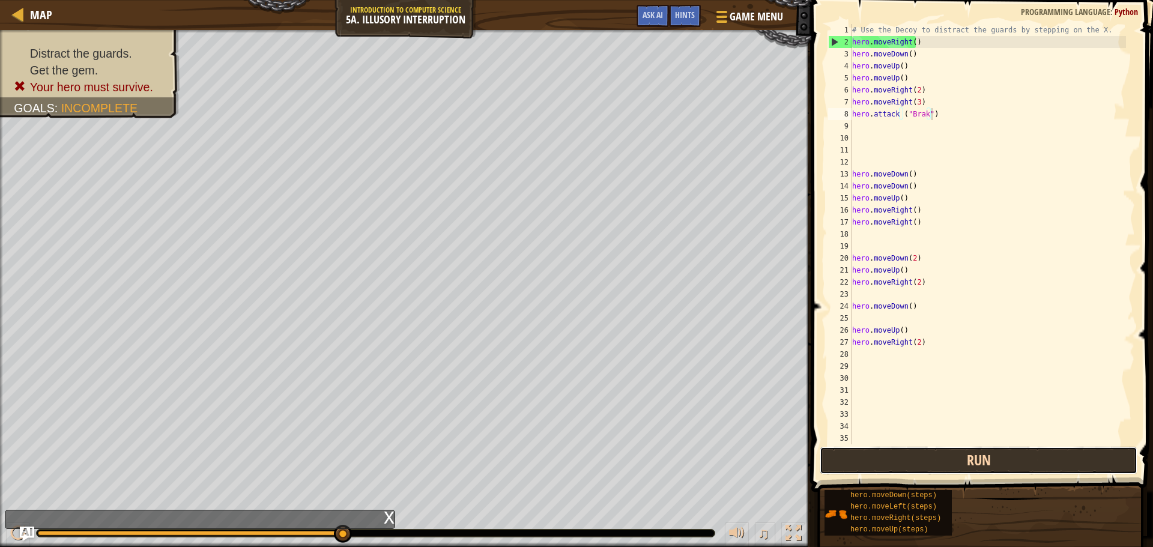
click at [969, 468] on button "Run" at bounding box center [979, 461] width 318 height 28
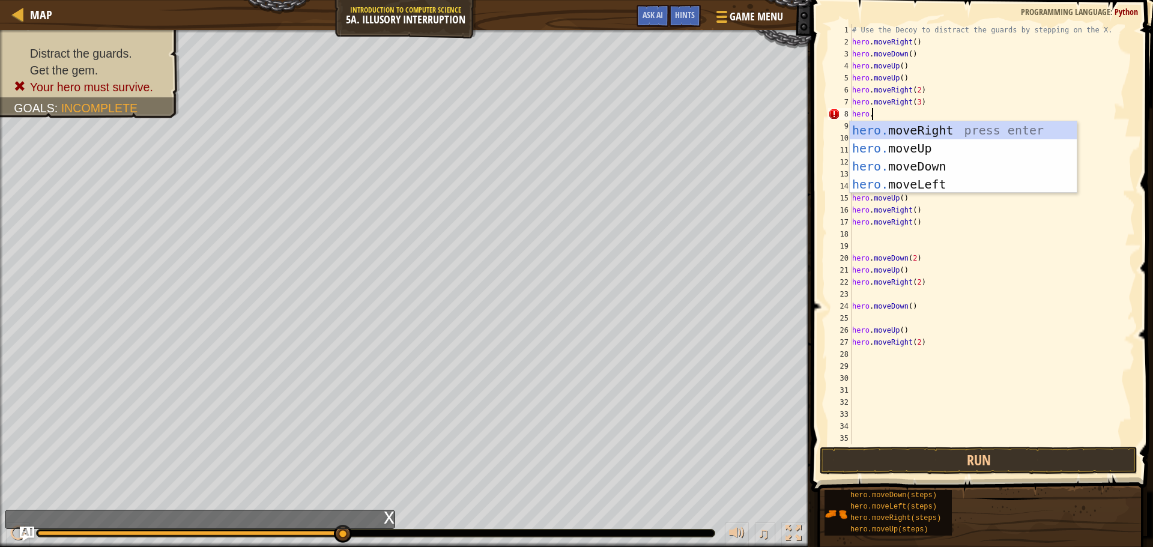
type textarea "hero.d"
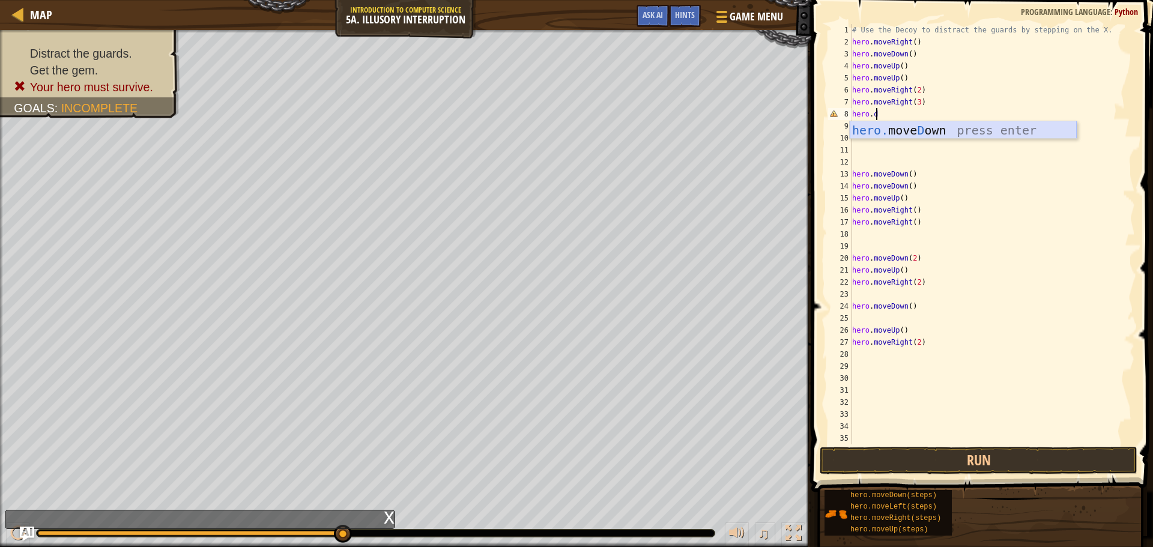
click at [1002, 130] on div "hero. [PERSON_NAME] own press enter" at bounding box center [963, 148] width 227 height 54
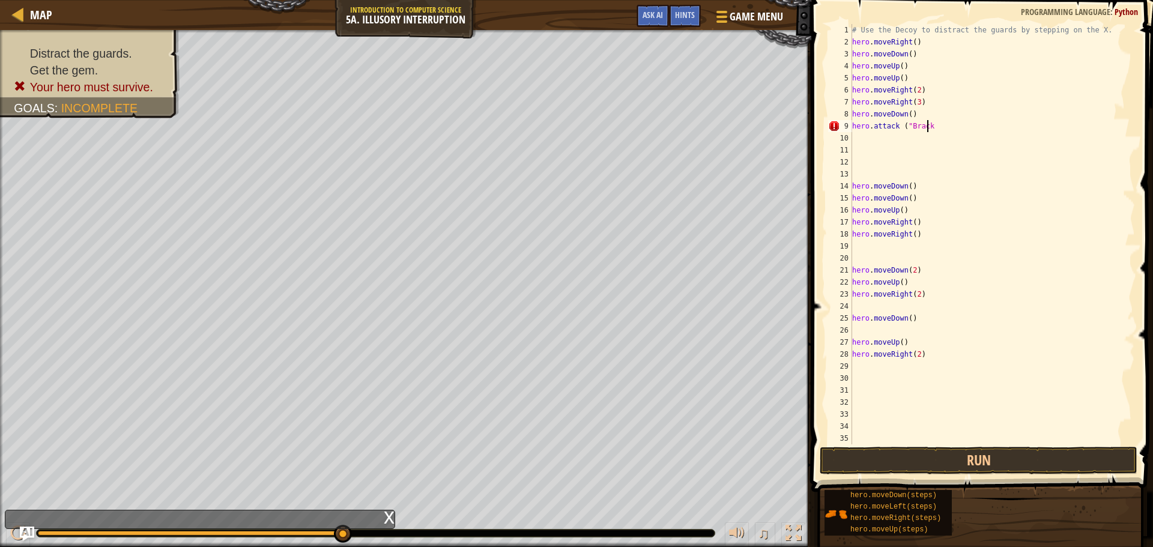
scroll to position [5, 6]
click at [1013, 468] on button "Run" at bounding box center [979, 461] width 318 height 28
type textarea "h"
click at [913, 113] on div "# Use the Decoy to distract the guards by stepping on the X. hero . moveRight (…" at bounding box center [988, 246] width 276 height 444
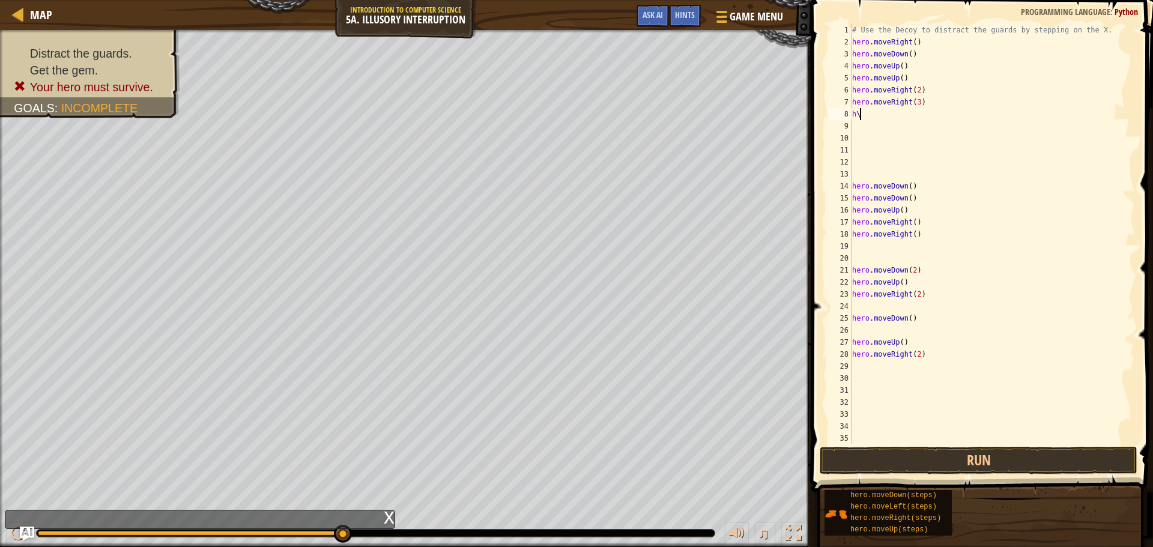
type textarea "h"
click at [929, 101] on div "# Use the Decoy to distract the guards by stepping on the X. hero . moveRight (…" at bounding box center [988, 246] width 276 height 444
type textarea "hero.movedo"
click at [968, 125] on div "hero.moveDo wn press enter" at bounding box center [963, 136] width 227 height 54
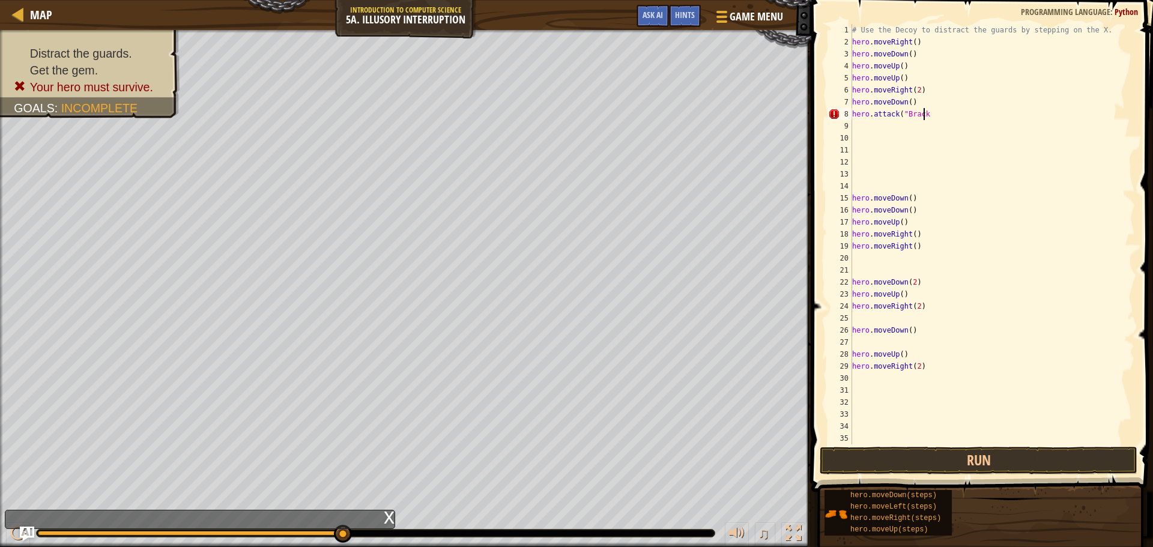
scroll to position [5, 5]
type textarea "hero.attack("Brack")"
drag, startPoint x: 918, startPoint y: 445, endPoint x: 916, endPoint y: 453, distance: 8.2
click at [916, 453] on div "1 2 3 4 5 6 7 8 9 10 11 12 13 14 15 16 17 18 19 20 21 22 23 24 25 26 27 28 29 3…" at bounding box center [980, 269] width 345 height 527
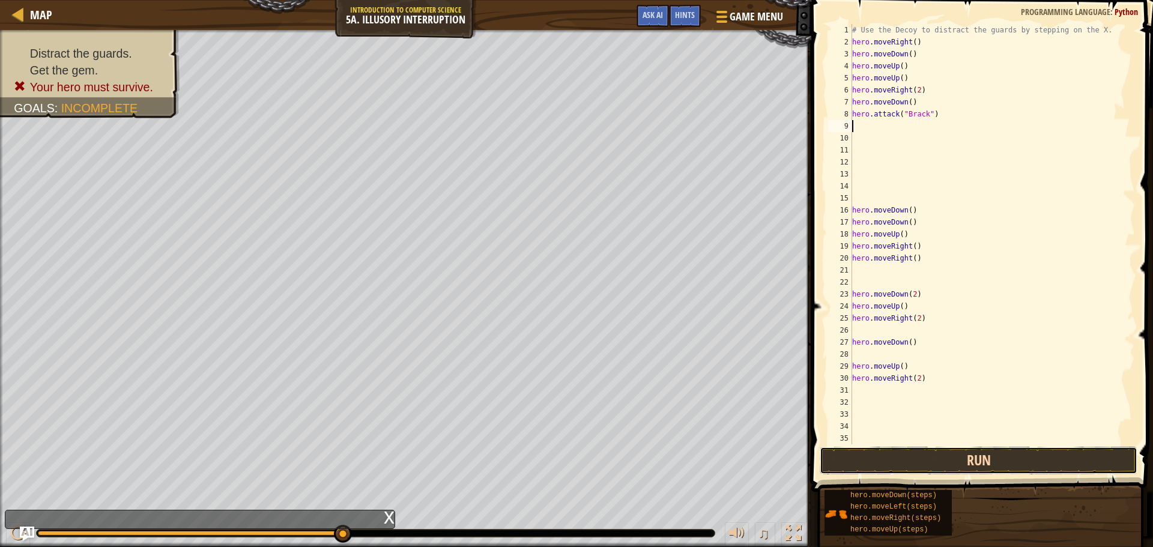
click at [916, 453] on button "Run" at bounding box center [979, 461] width 318 height 28
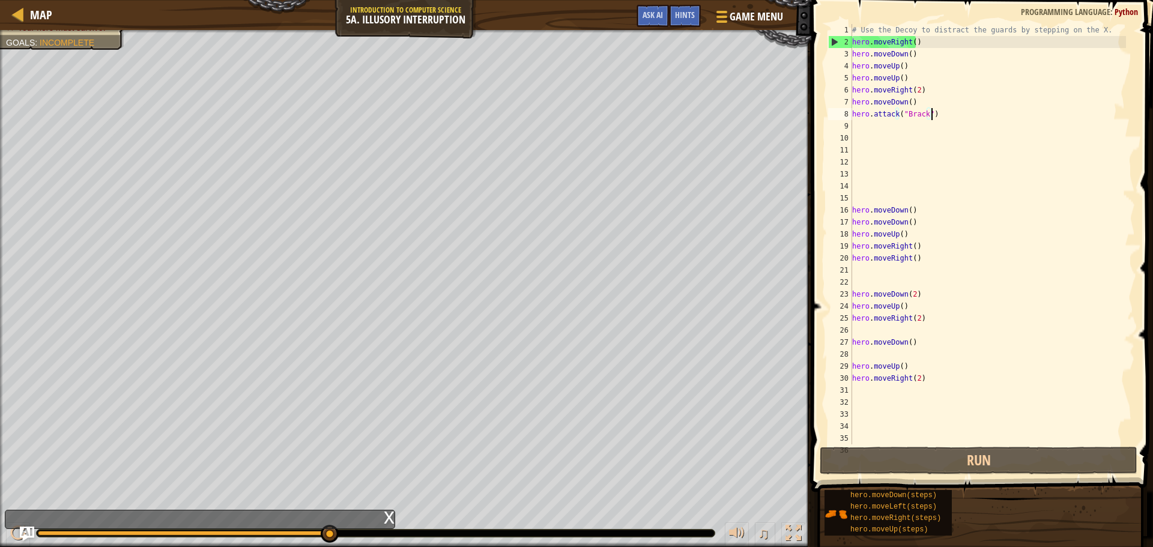
click at [935, 118] on div "# Use the Decoy to distract the guards by stepping on the X. hero . moveRight (…" at bounding box center [988, 246] width 276 height 444
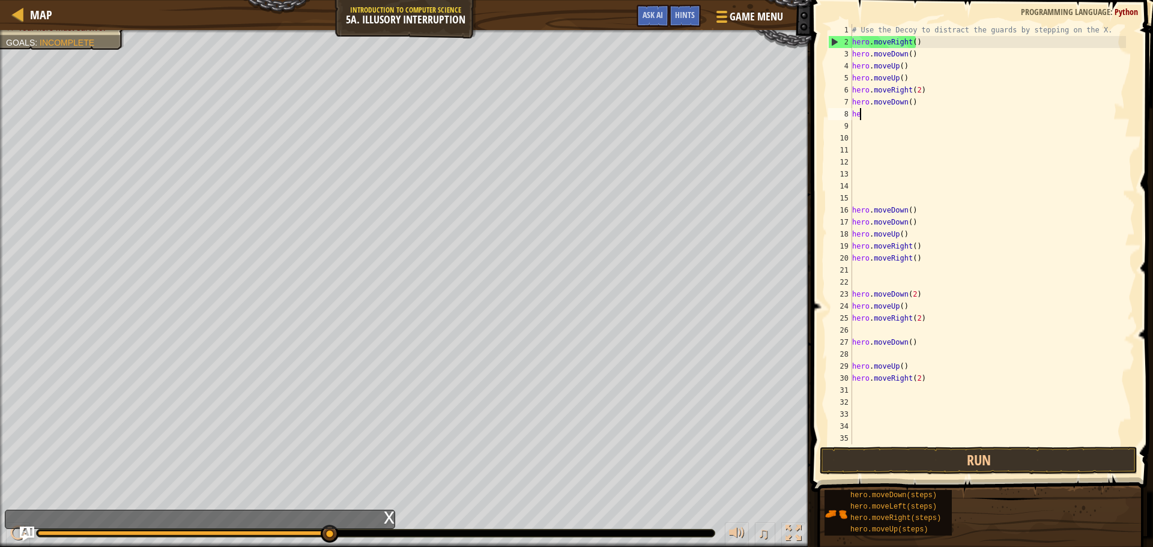
type textarea "h"
click at [924, 101] on div "# Use the Decoy to distract the guards by stepping on the X. hero . moveRight (…" at bounding box center [988, 246] width 276 height 444
type textarea "h"
click at [906, 70] on div "# Use the Decoy to distract the guards by stepping on the X. hero . moveRight (…" at bounding box center [988, 246] width 276 height 444
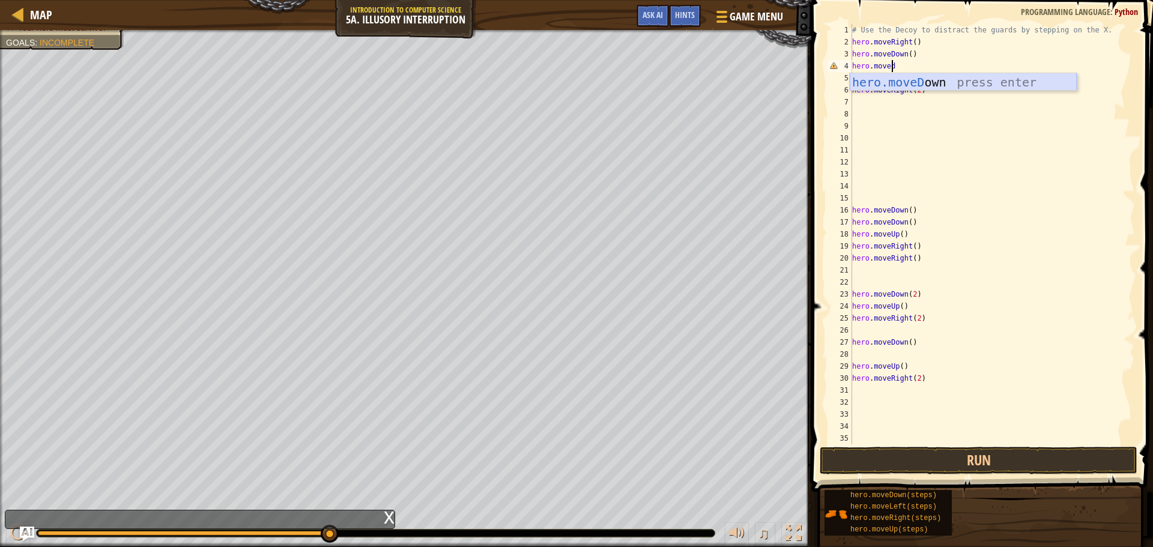
scroll to position [5, 3]
type textarea "hero.movedown"
click at [944, 81] on div "hero.moveDown press enter" at bounding box center [963, 100] width 227 height 54
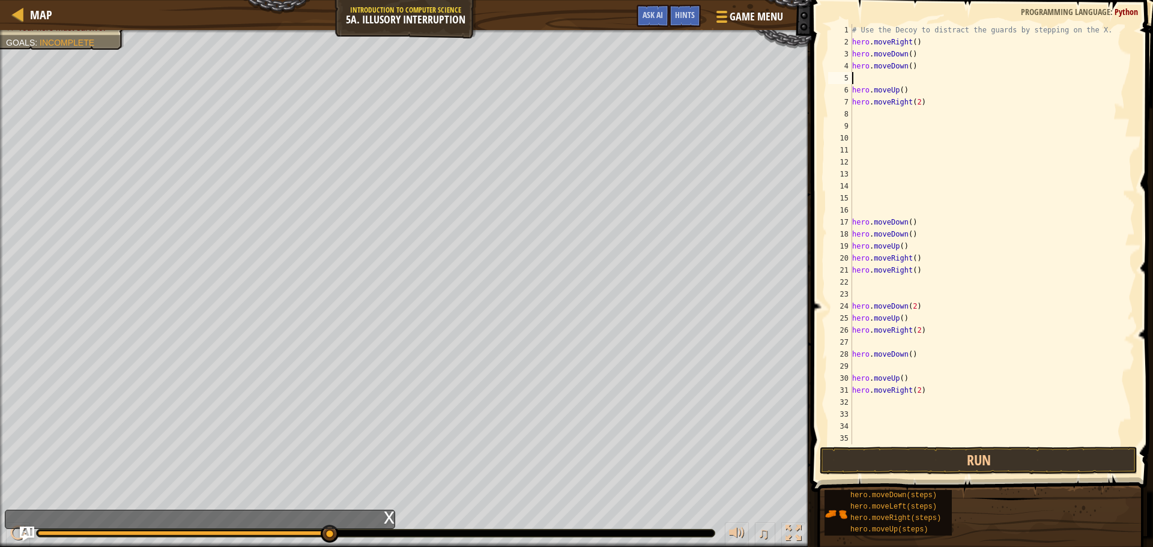
scroll to position [5, 0]
type textarea "m"
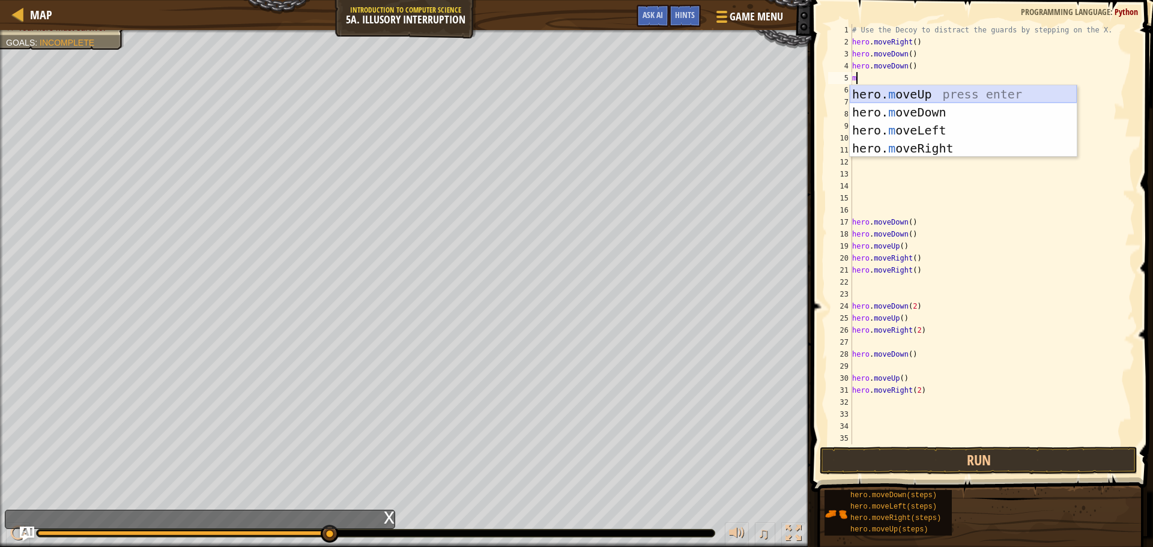
click at [934, 100] on div "hero. m oveUp press enter hero. m oveDown press enter hero. m oveLeft press ent…" at bounding box center [963, 139] width 227 height 108
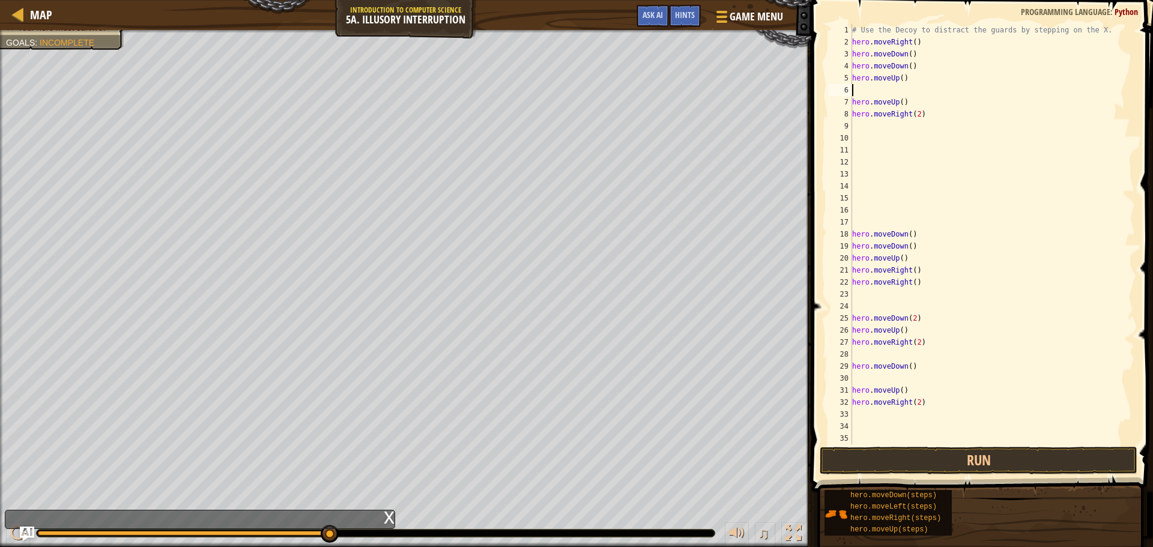
type textarea "m"
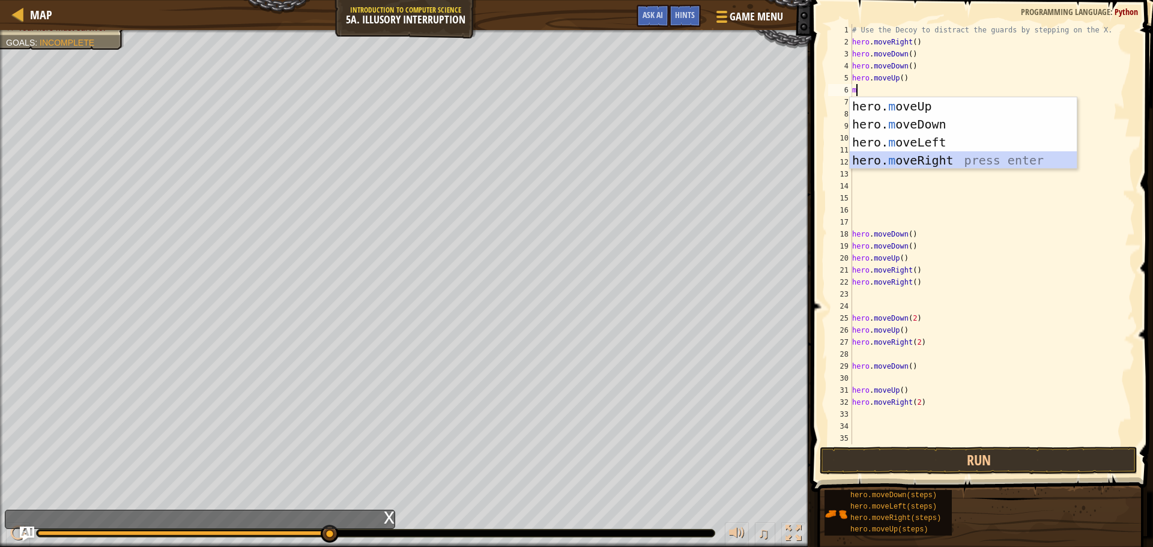
click at [926, 155] on div "hero. m oveUp press enter hero. m oveDown press enter hero. m oveLeft press ent…" at bounding box center [963, 151] width 227 height 108
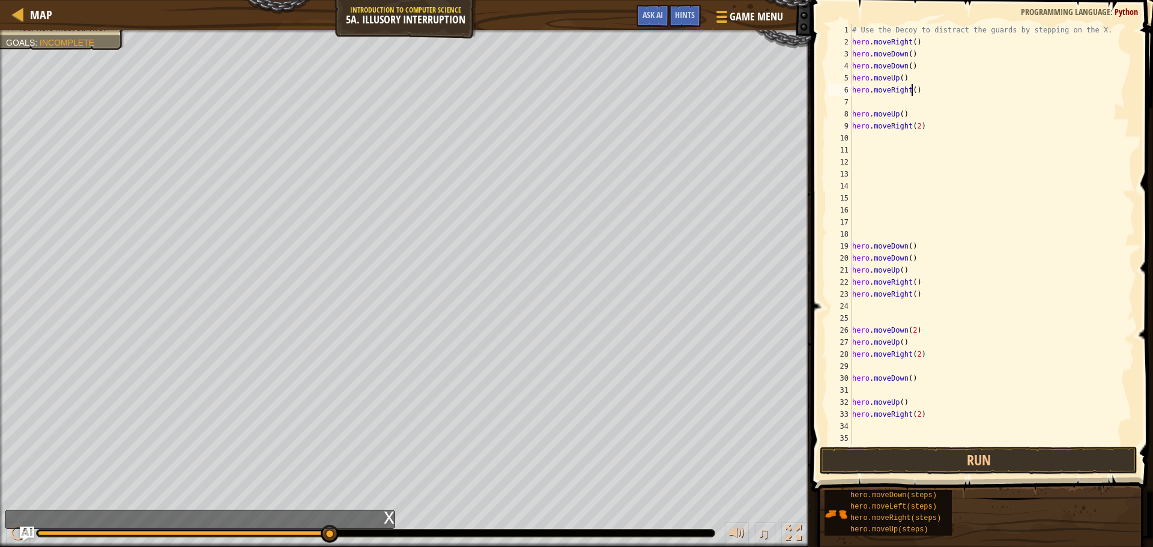
click at [910, 92] on div "# Use the Decoy to distract the guards by stepping on the X. hero . moveRight (…" at bounding box center [988, 246] width 276 height 444
type textarea "hero.moveRight(2)"
click at [862, 99] on div "# Use the Decoy to distract the guards by stepping on the X. hero . moveRight (…" at bounding box center [988, 246] width 276 height 444
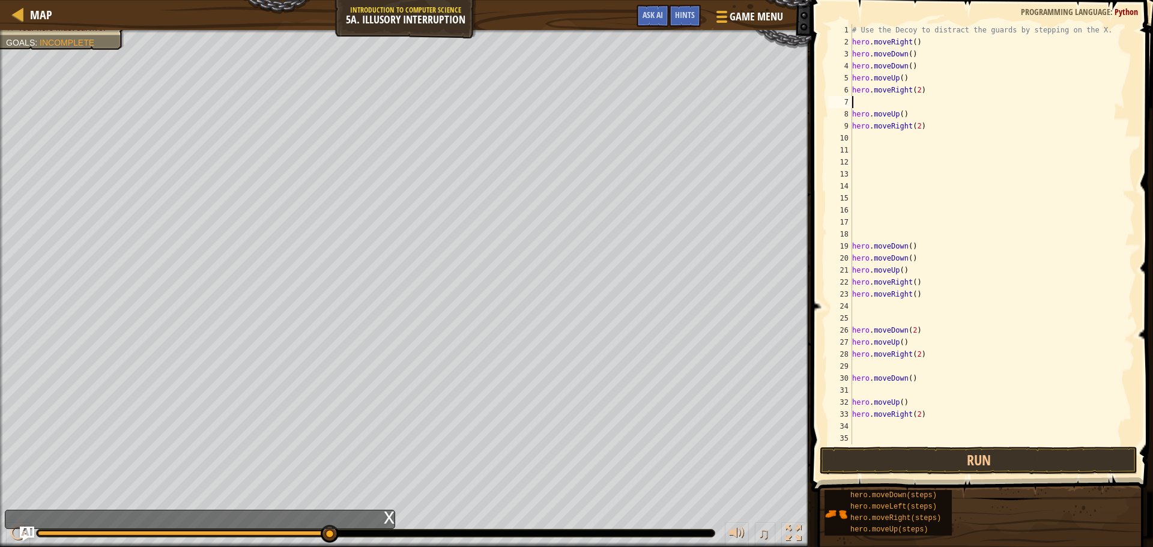
type textarea "m"
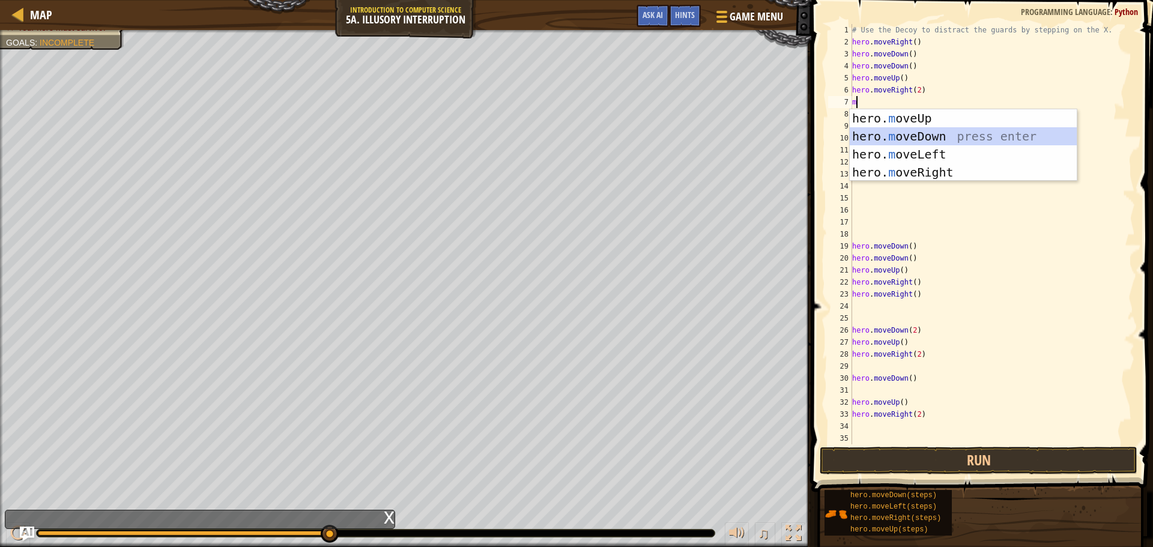
click at [925, 132] on div "hero. m oveUp press enter hero. m oveDown press enter hero. m oveLeft press ent…" at bounding box center [963, 163] width 227 height 108
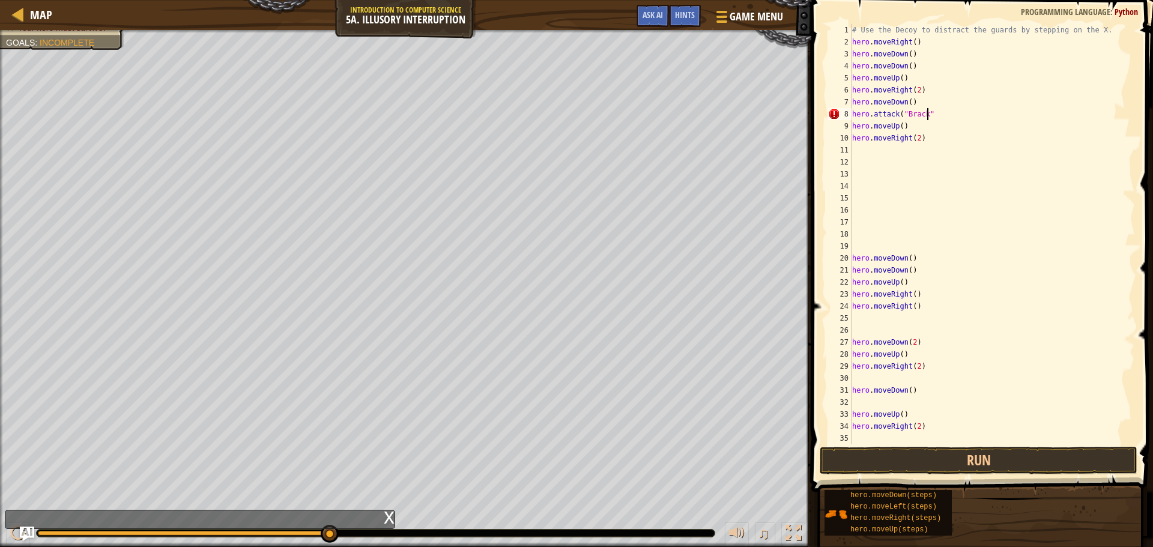
scroll to position [5, 6]
click at [982, 458] on button "Run" at bounding box center [979, 461] width 318 height 28
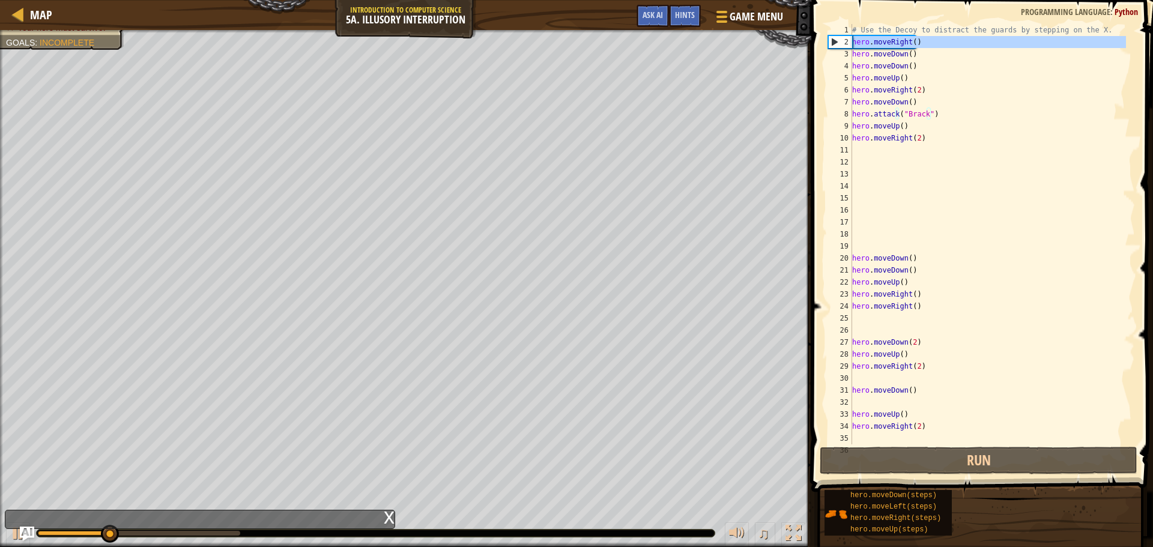
click at [835, 39] on div "2" at bounding box center [840, 42] width 23 height 12
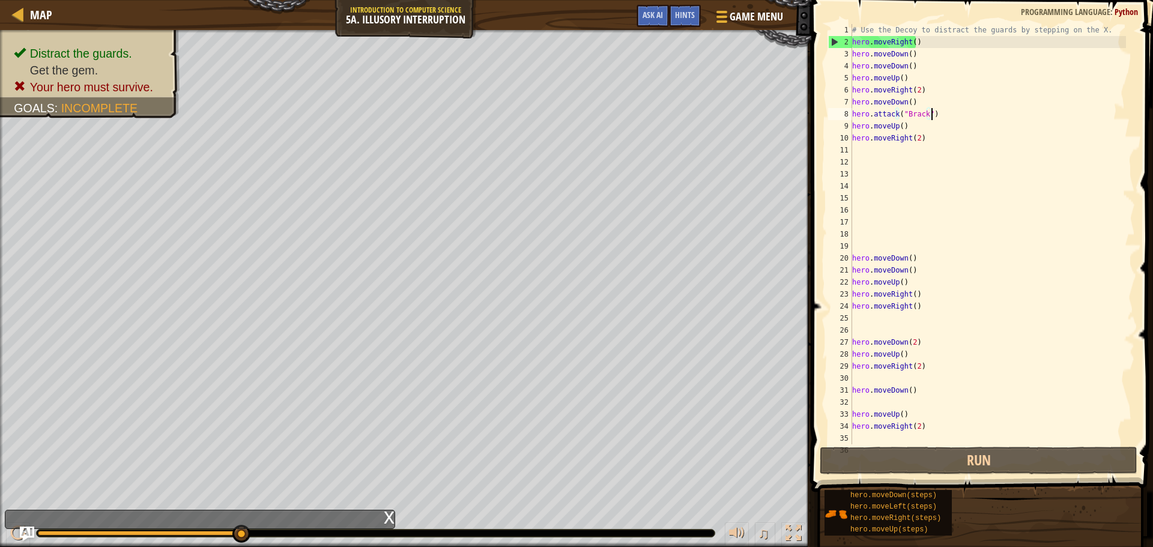
click at [934, 110] on div "# Use the Decoy to distract the guards by stepping on the X. hero . moveRight (…" at bounding box center [988, 246] width 276 height 444
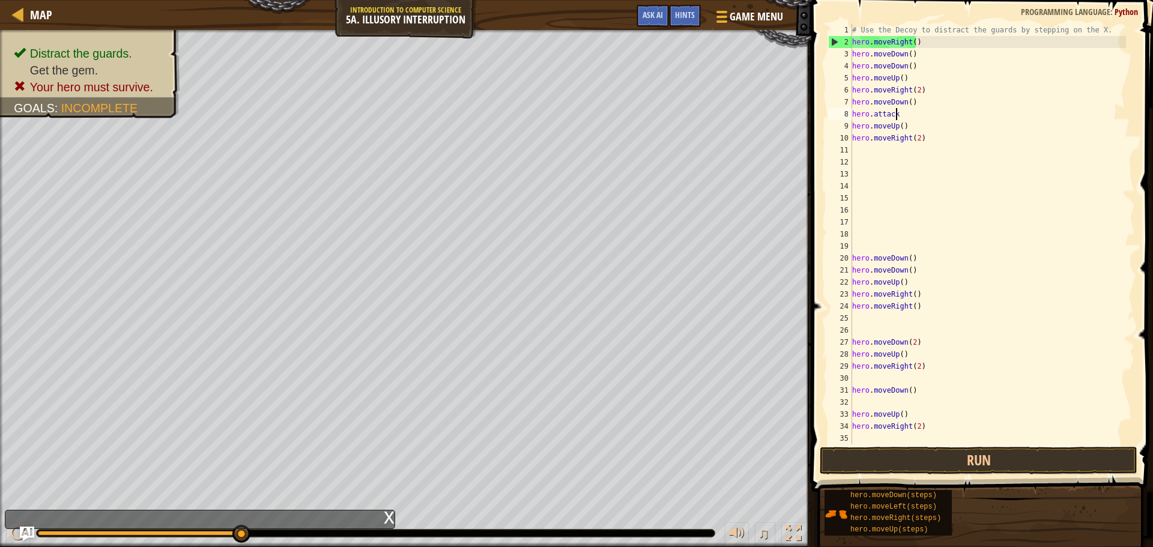
scroll to position [5, 1]
type textarea "h"
type textarea "m"
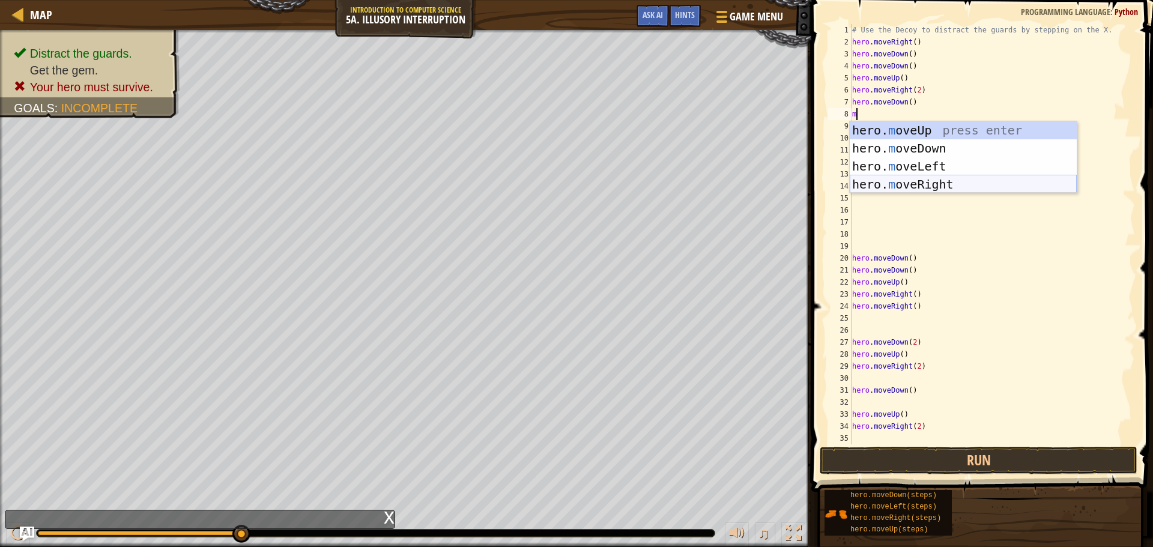
click at [943, 181] on div "hero. m oveUp press enter hero. m oveDown press enter hero. m oveLeft press ent…" at bounding box center [963, 175] width 227 height 108
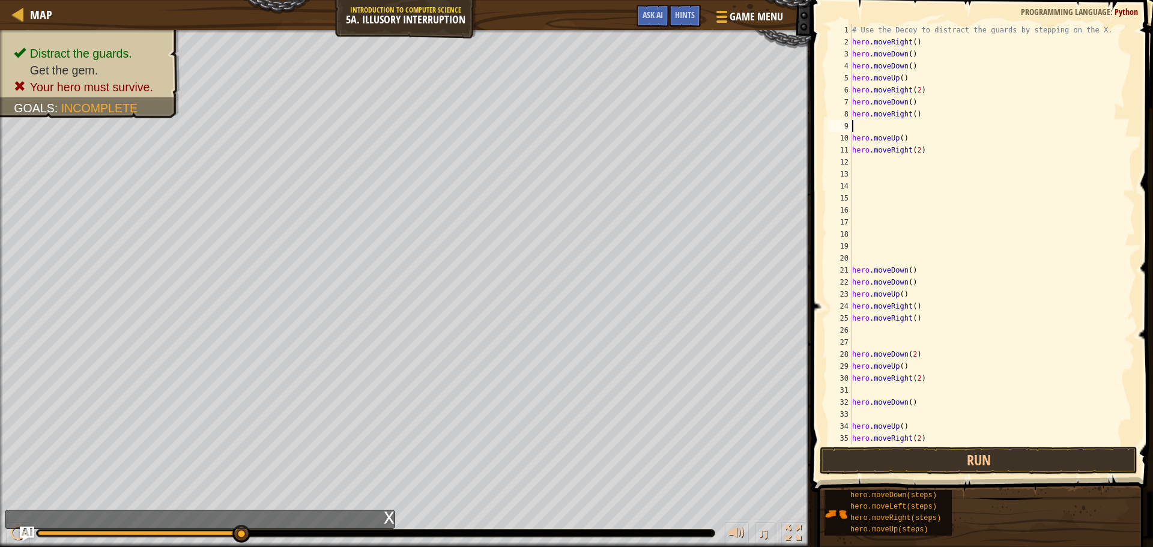
click at [911, 113] on div "# Use the Decoy to distract the guards by stepping on the X. hero . moveRight (…" at bounding box center [988, 246] width 276 height 444
type textarea "hero.moveRight(2)"
click at [1065, 465] on button "Run" at bounding box center [979, 461] width 318 height 28
